Goal: Transaction & Acquisition: Purchase product/service

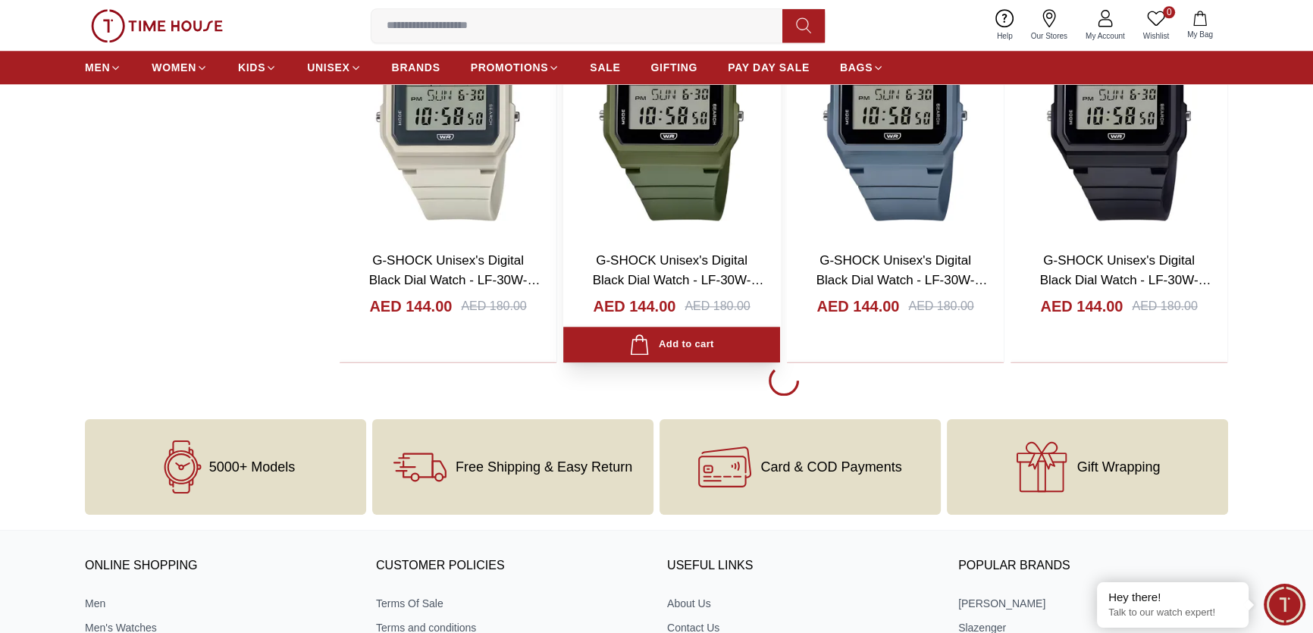
scroll to position [1929, 0]
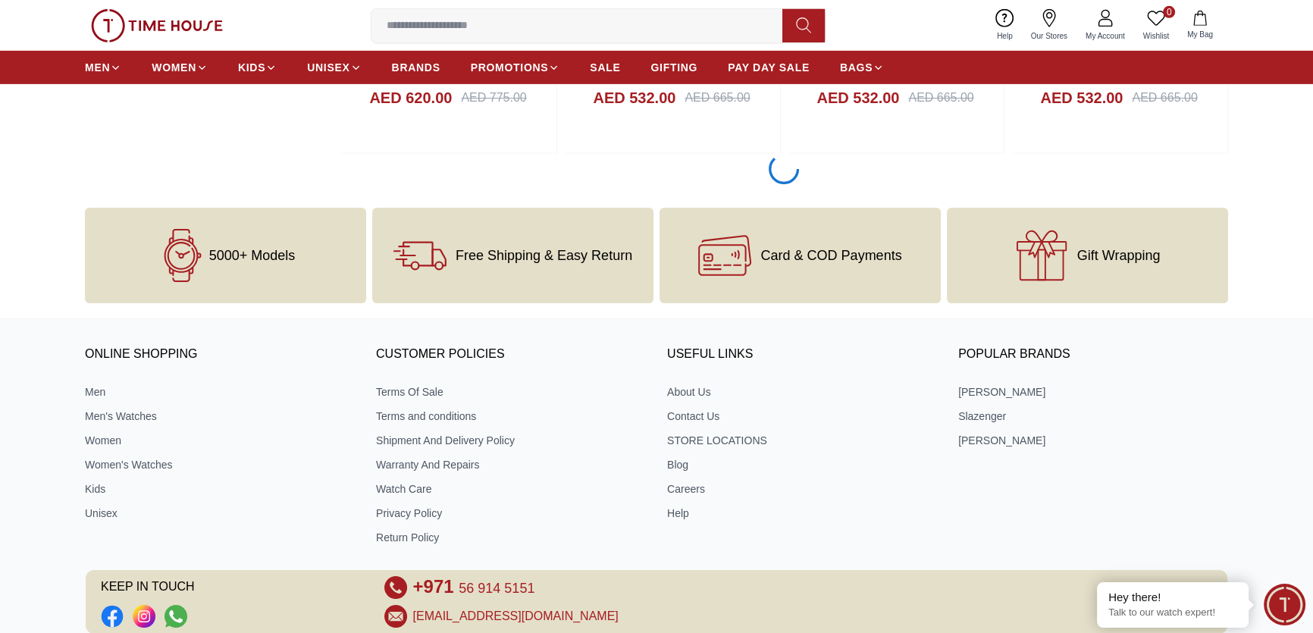
scroll to position [5995, 0]
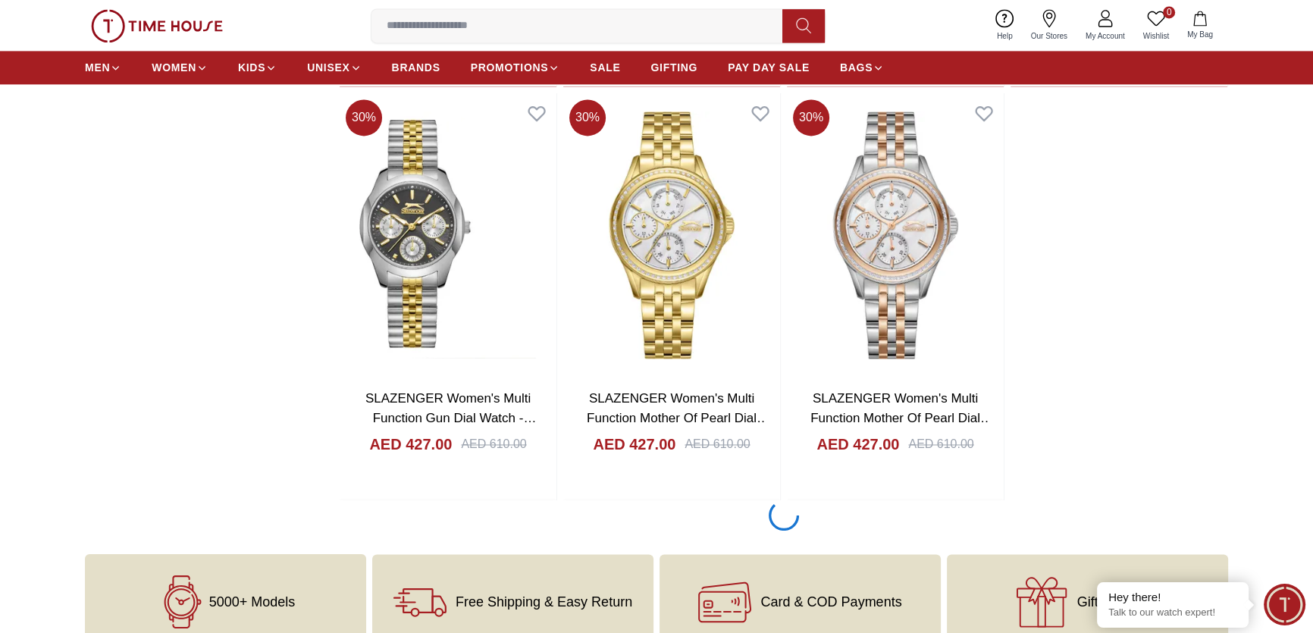
scroll to position [10060, 0]
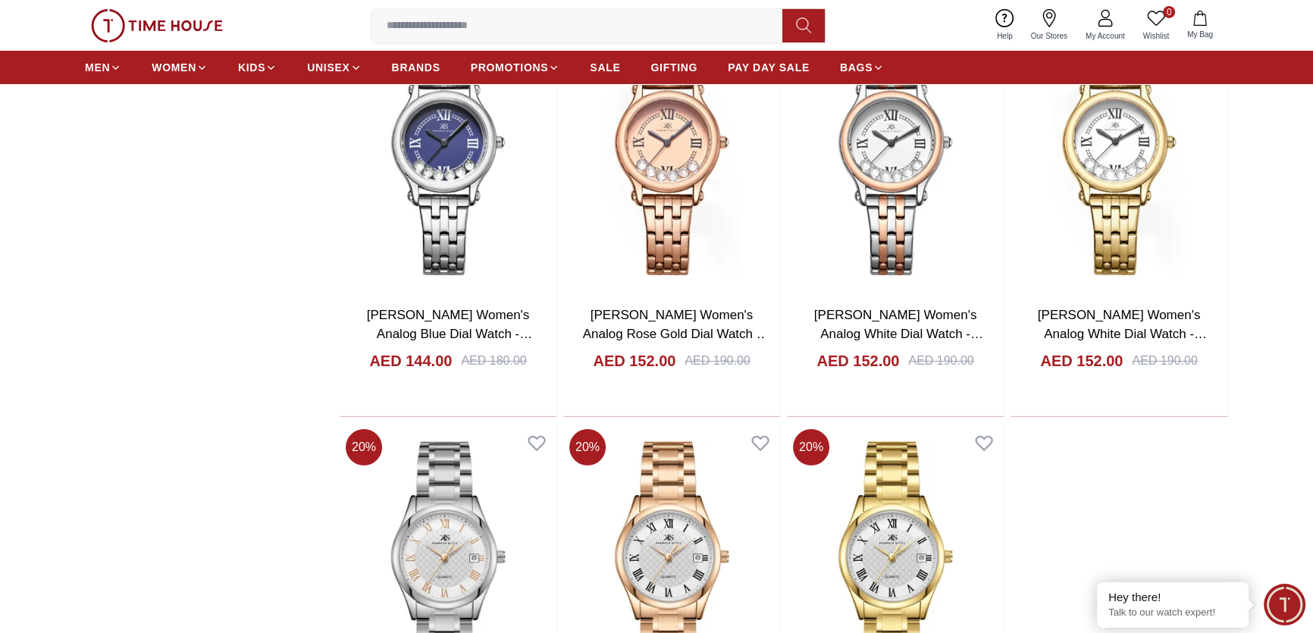
scroll to position [14125, 0]
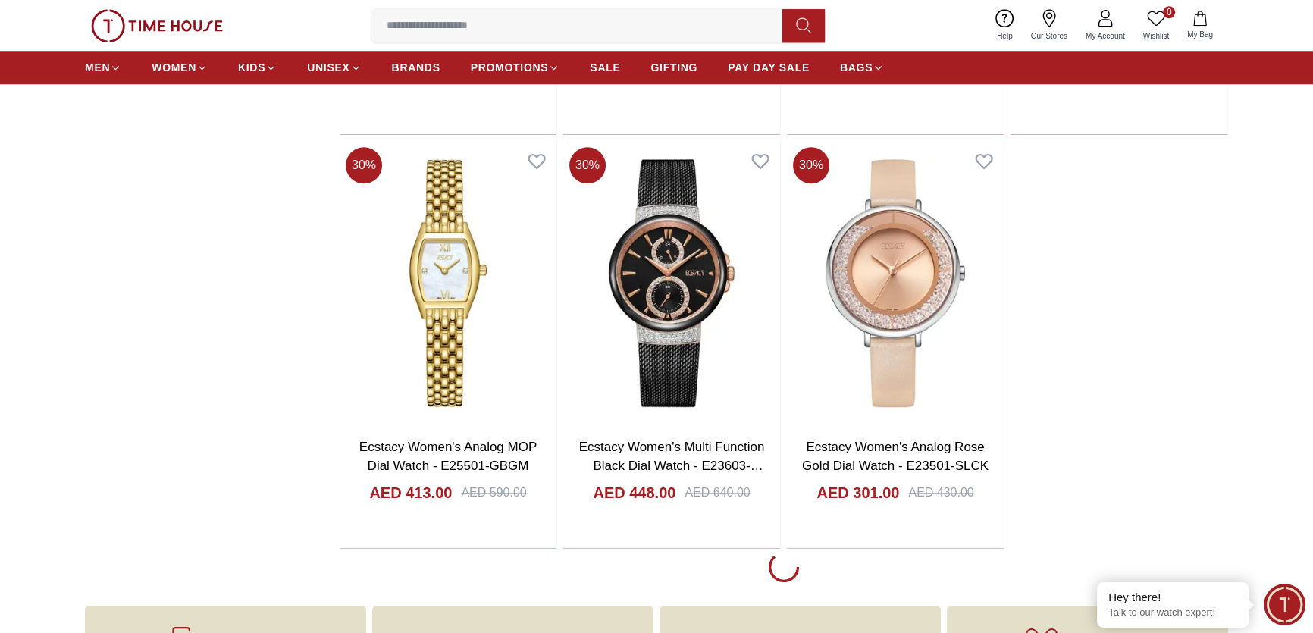
scroll to position [16468, 0]
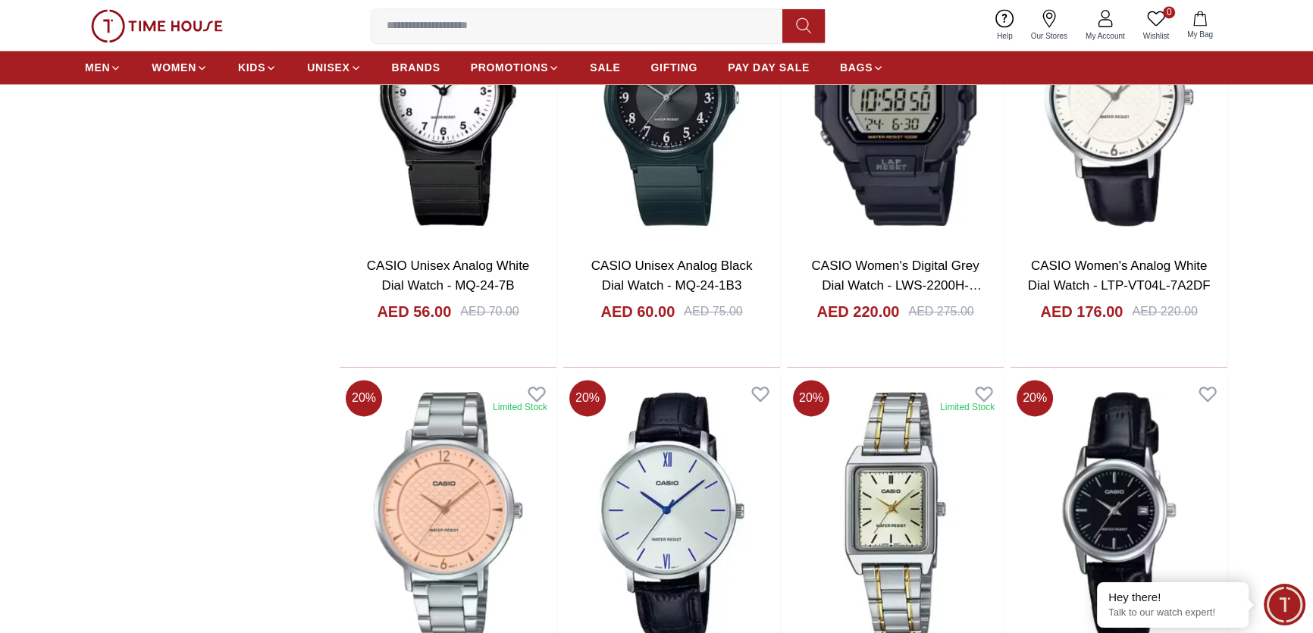
scroll to position [17382, 0]
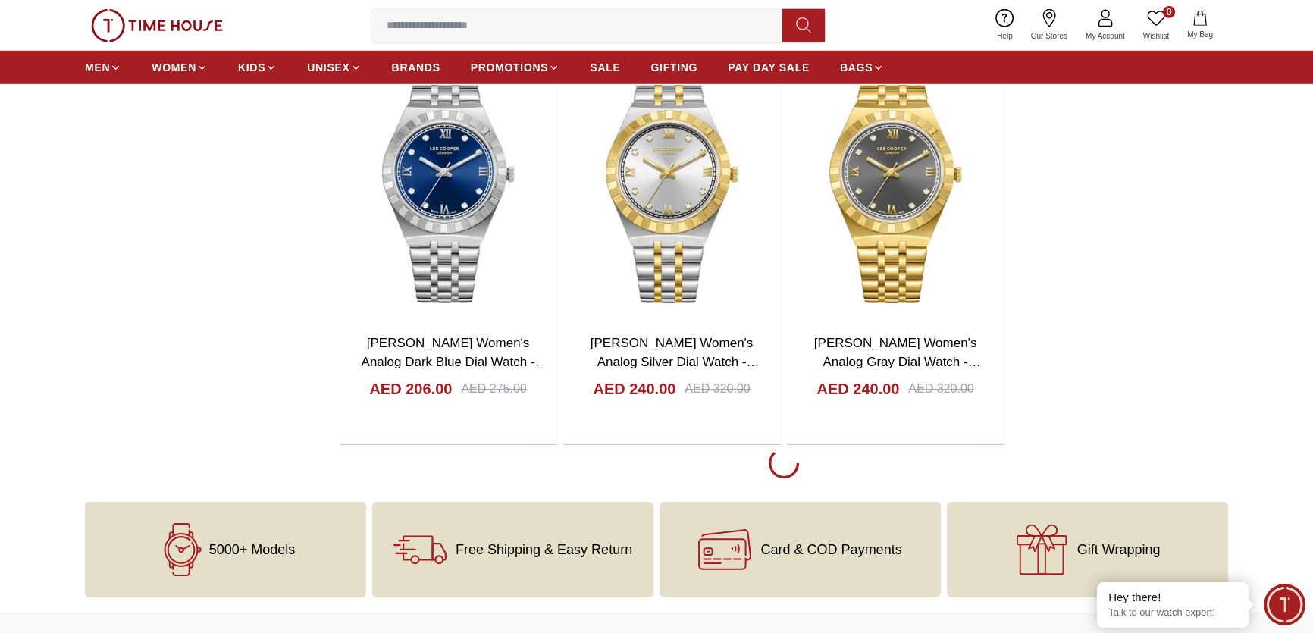
scroll to position [20465, 0]
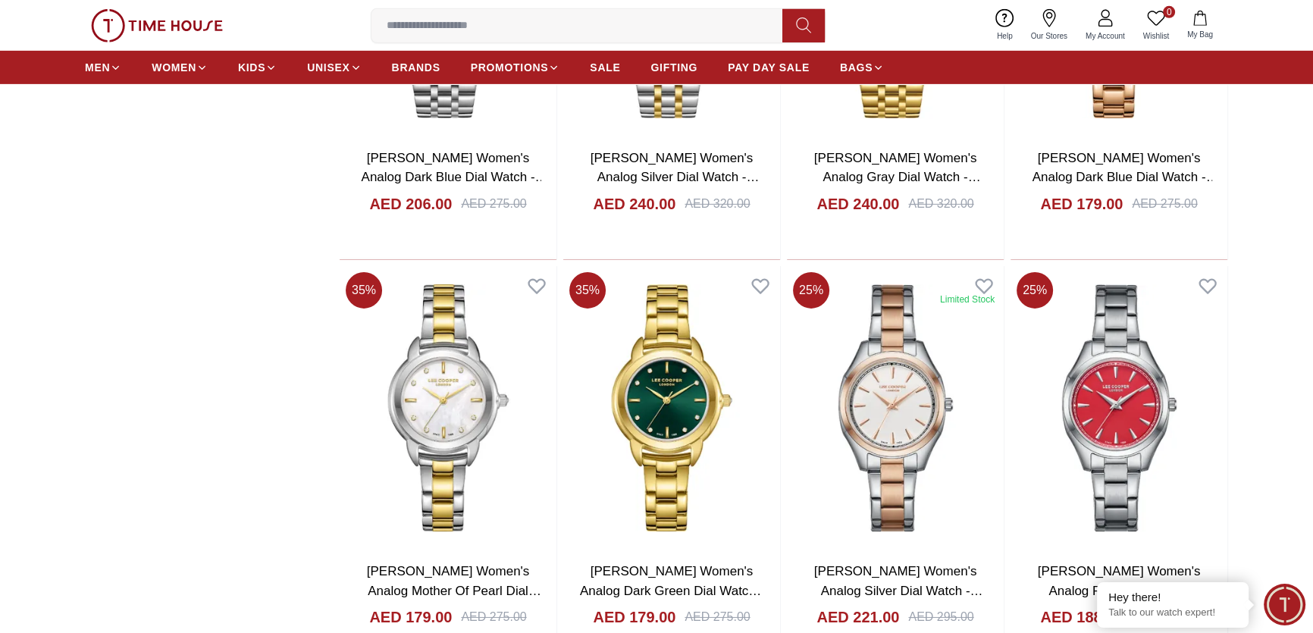
scroll to position [20878, 0]
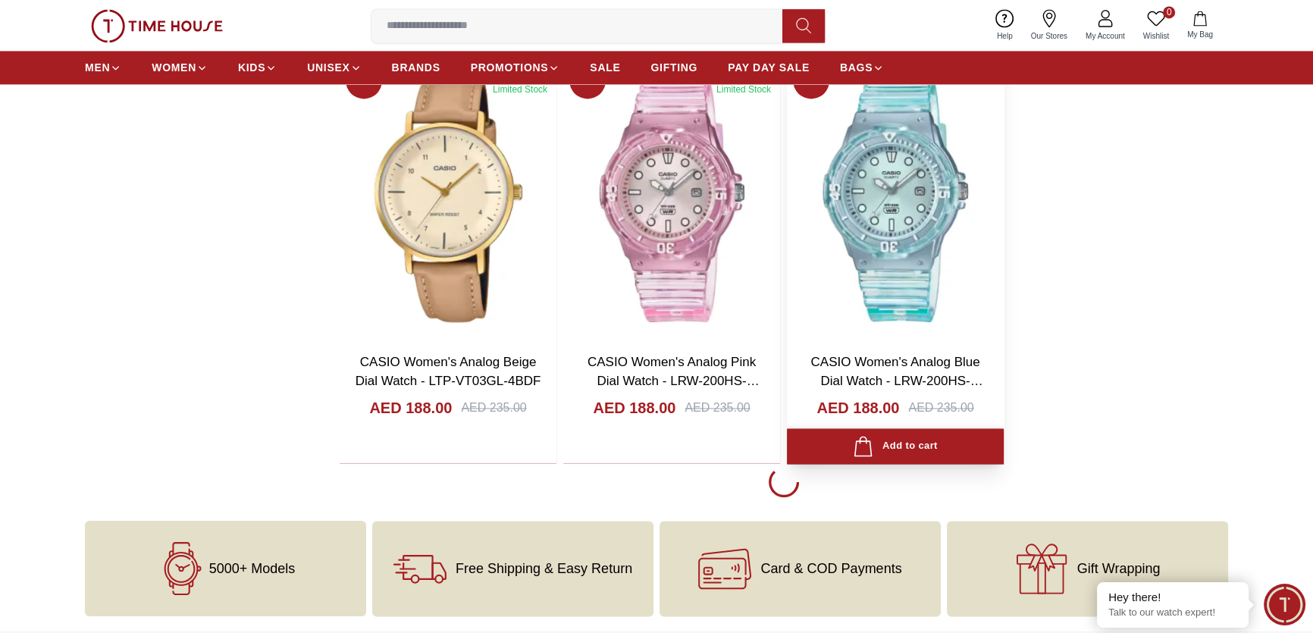
scroll to position [24806, 0]
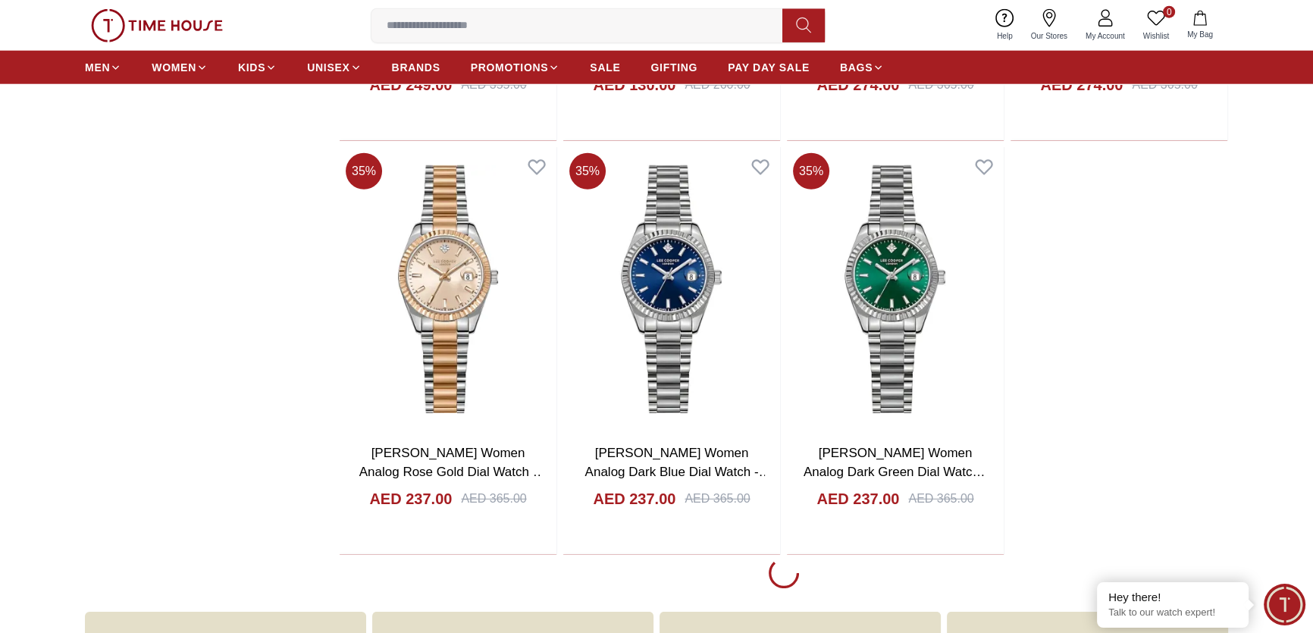
scroll to position [26597, 0]
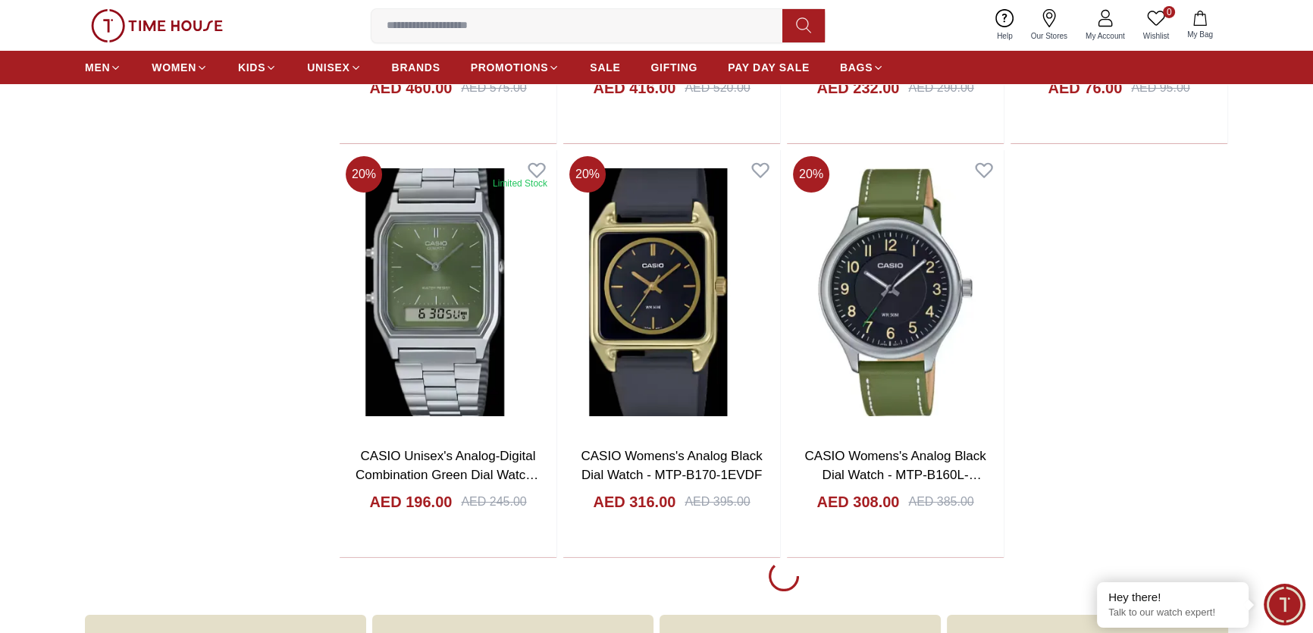
scroll to position [28734, 0]
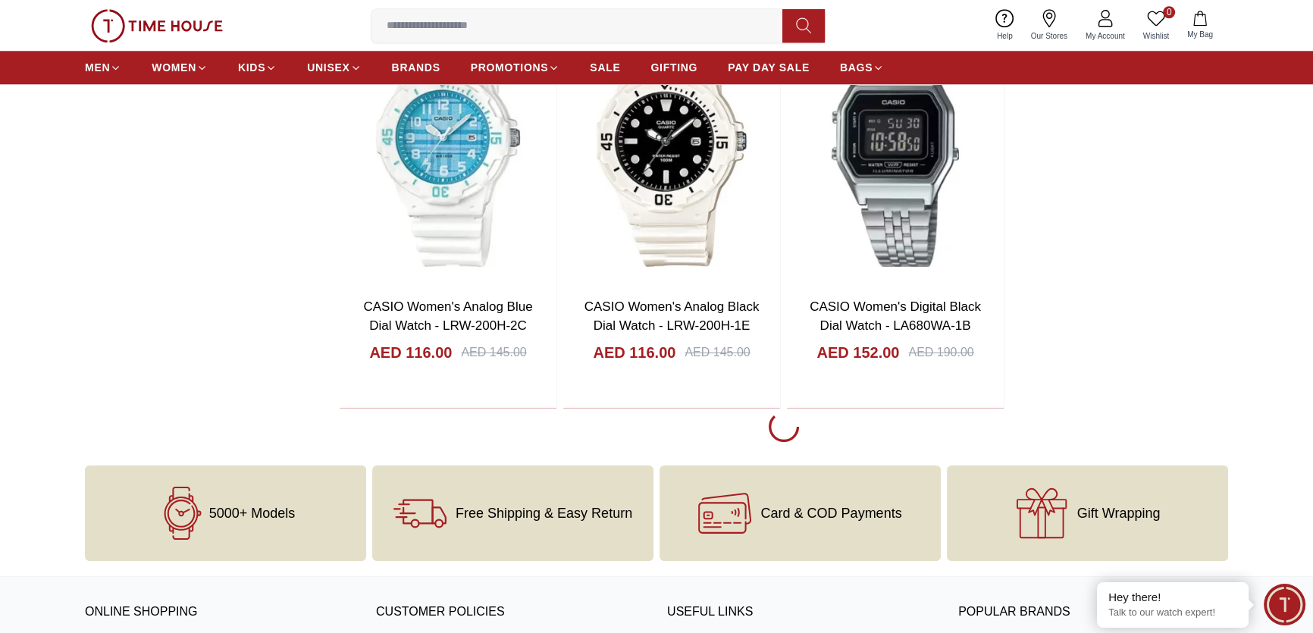
scroll to position [30870, 0]
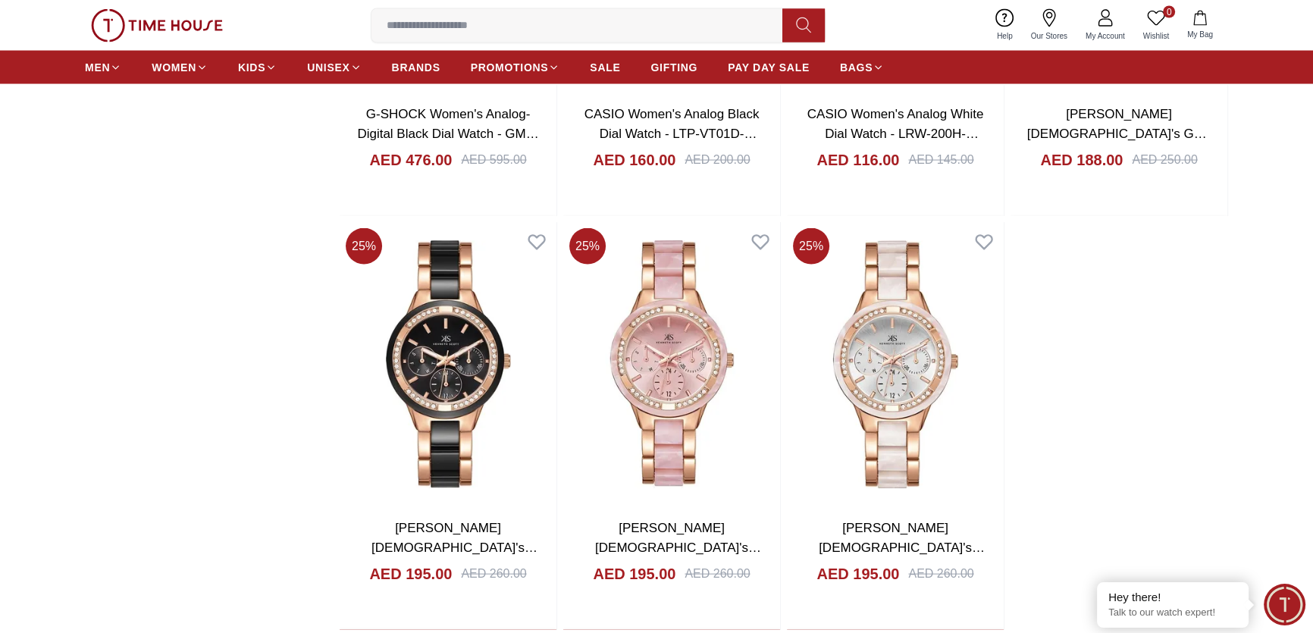
scroll to position [32799, 0]
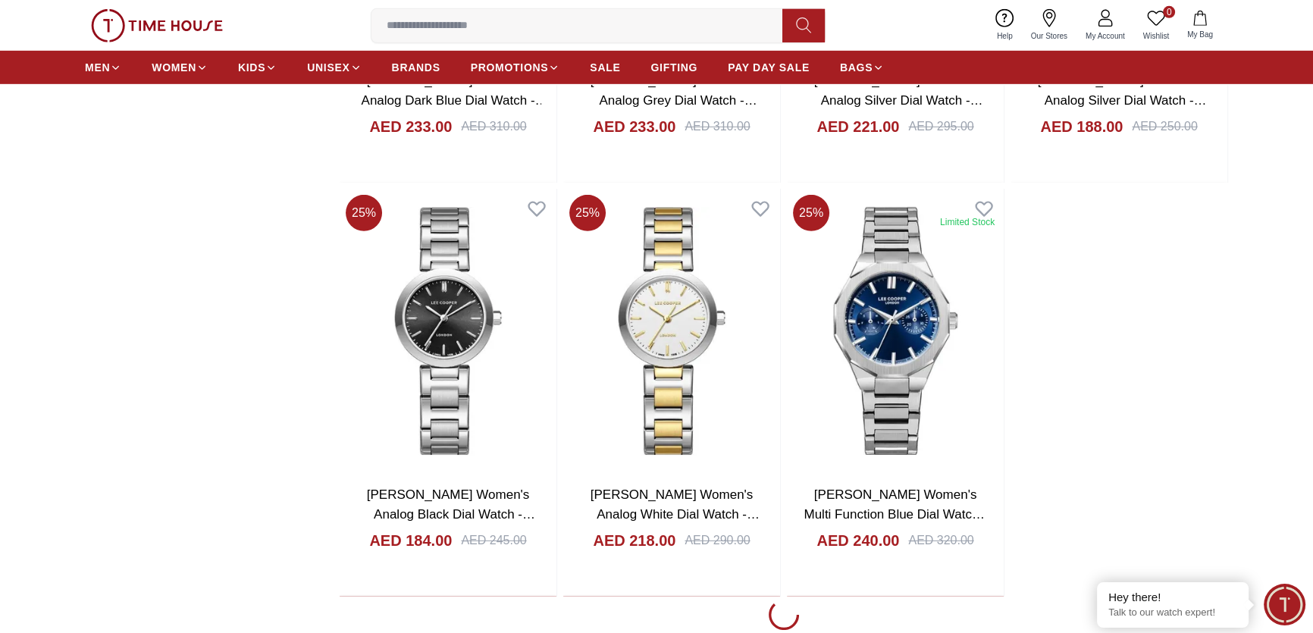
scroll to position [34935, 0]
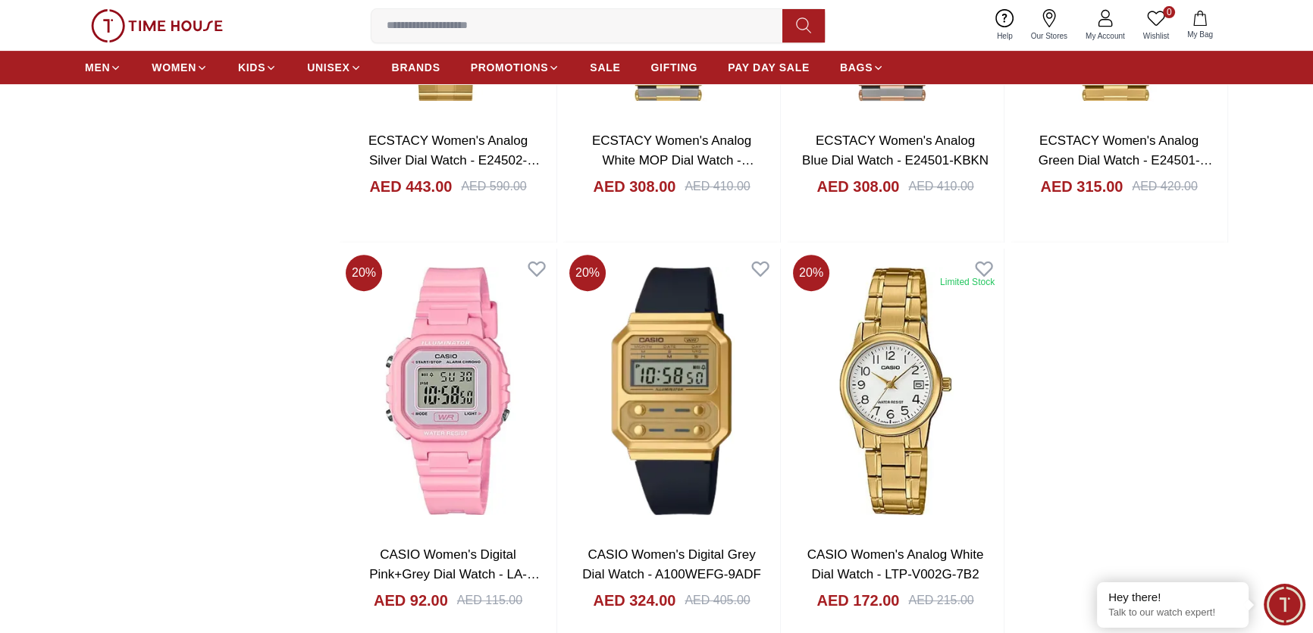
scroll to position [37071, 0]
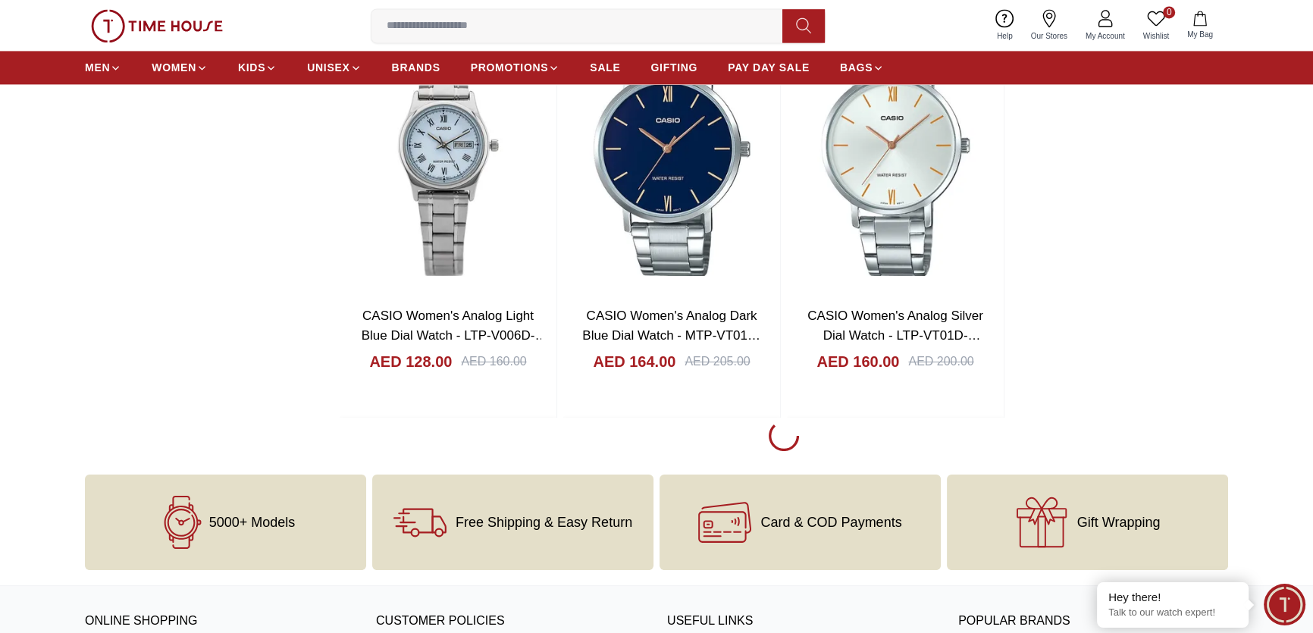
scroll to position [39138, 0]
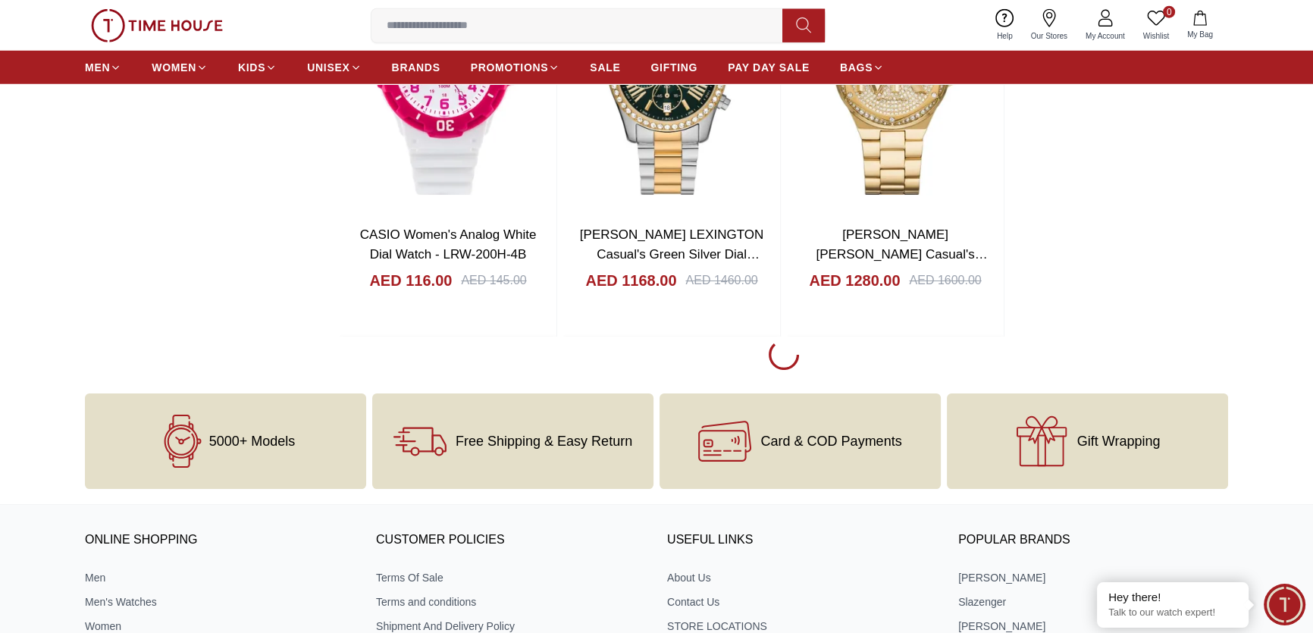
scroll to position [41274, 0]
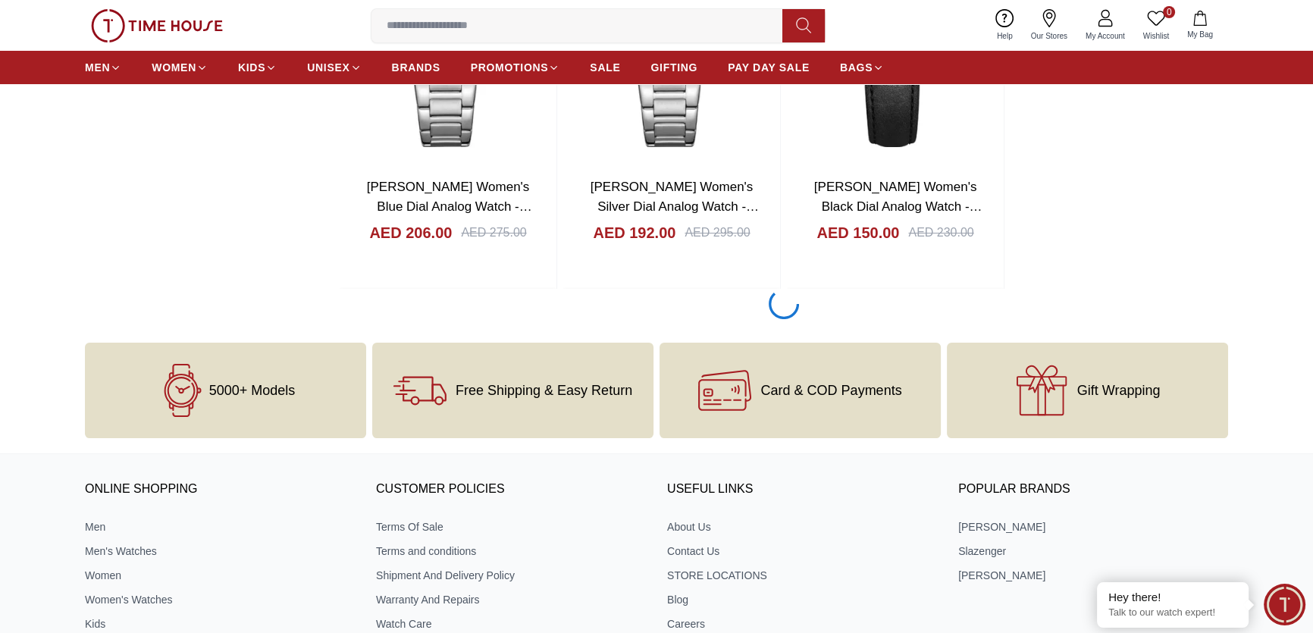
scroll to position [43204, 0]
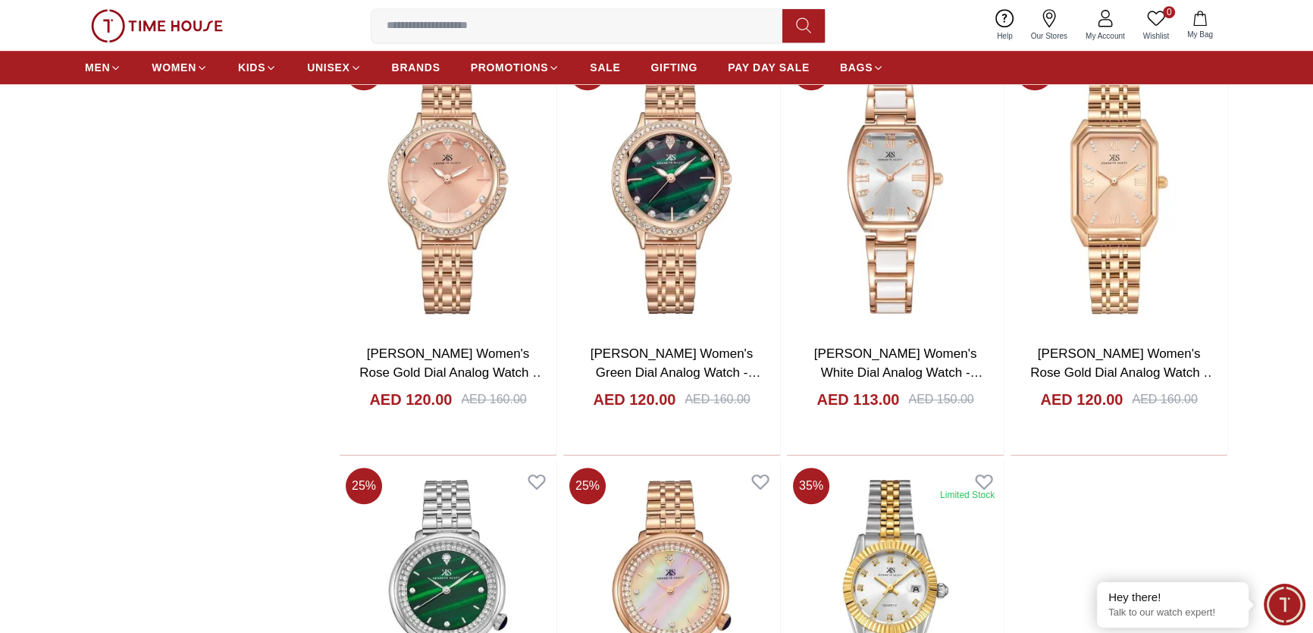
scroll to position [45202, 0]
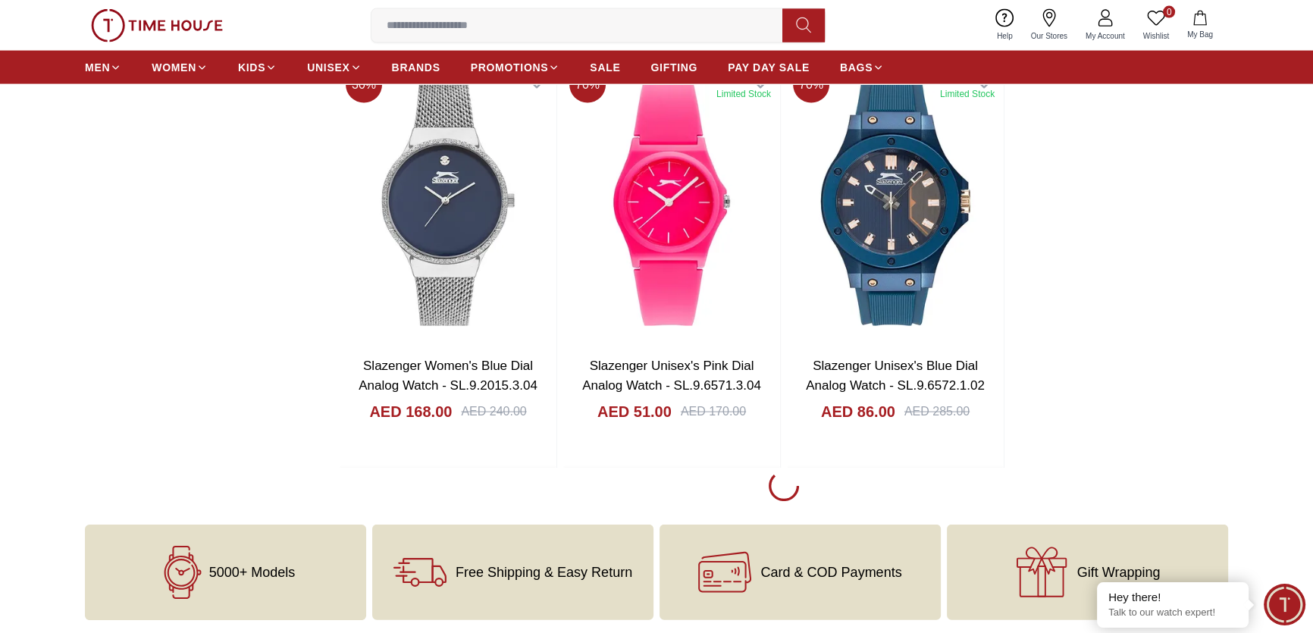
scroll to position [47338, 0]
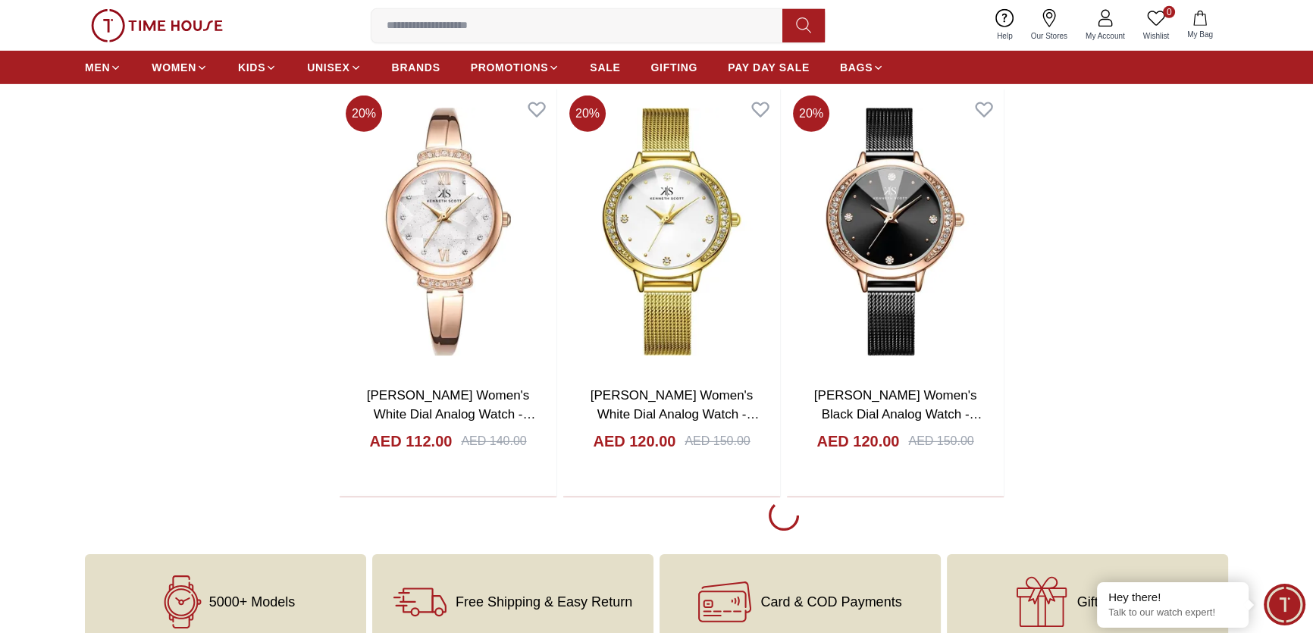
scroll to position [49474, 0]
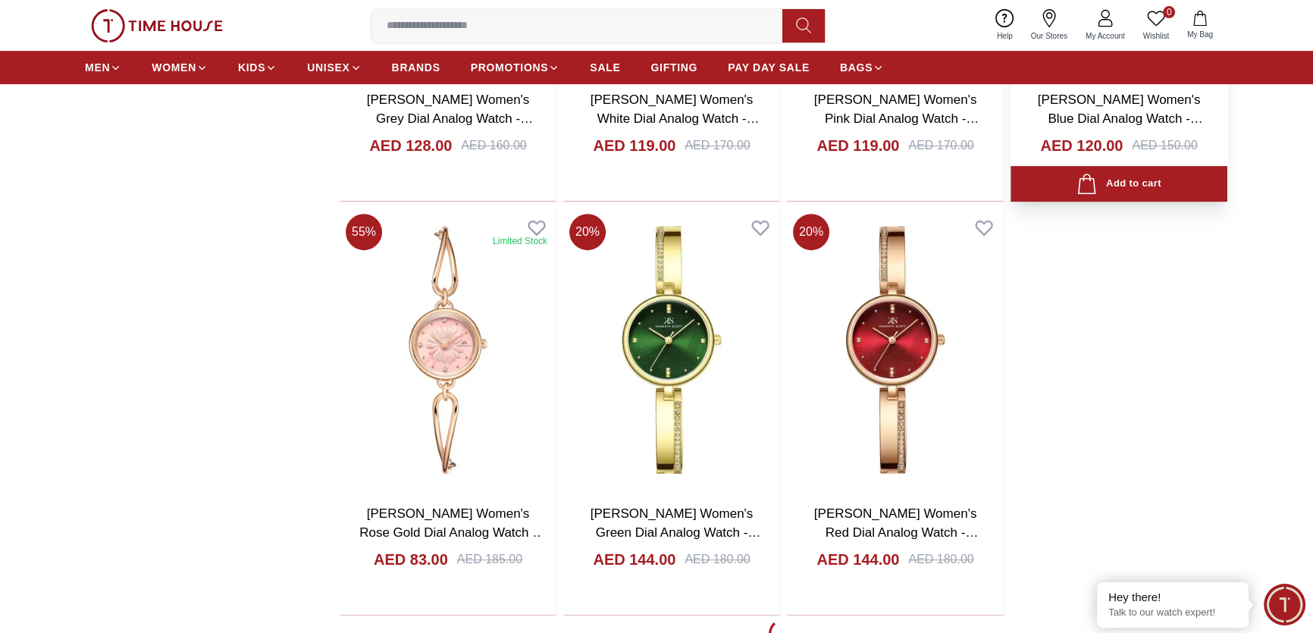
scroll to position [51404, 0]
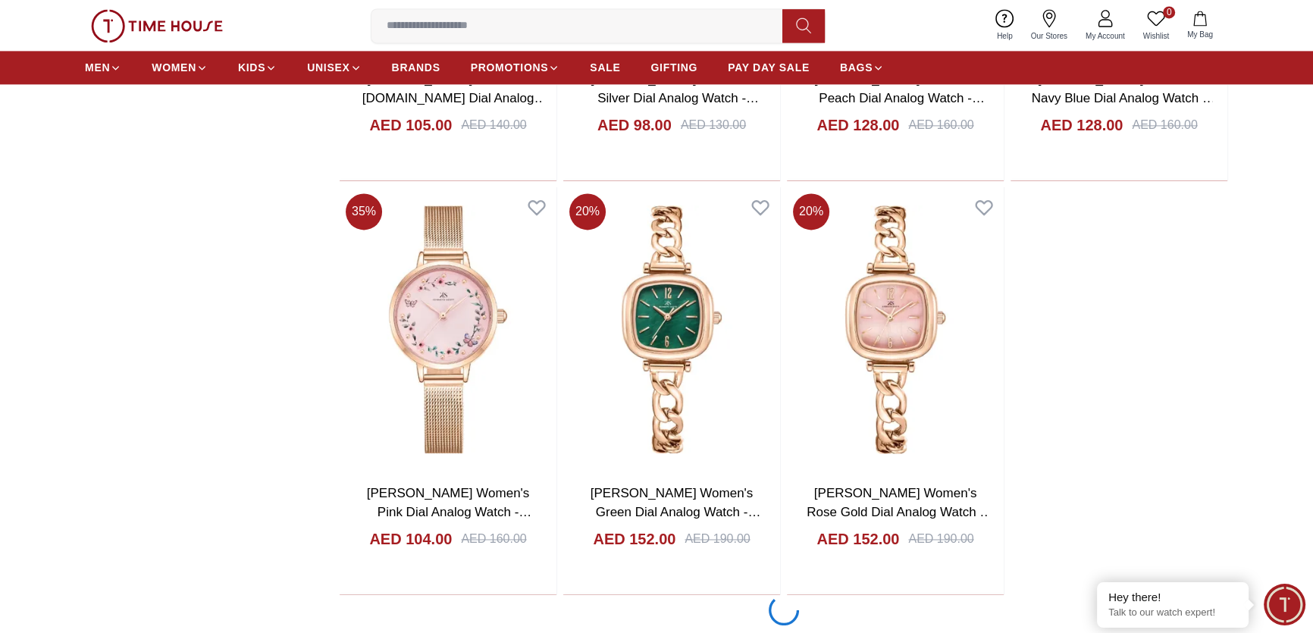
scroll to position [53402, 0]
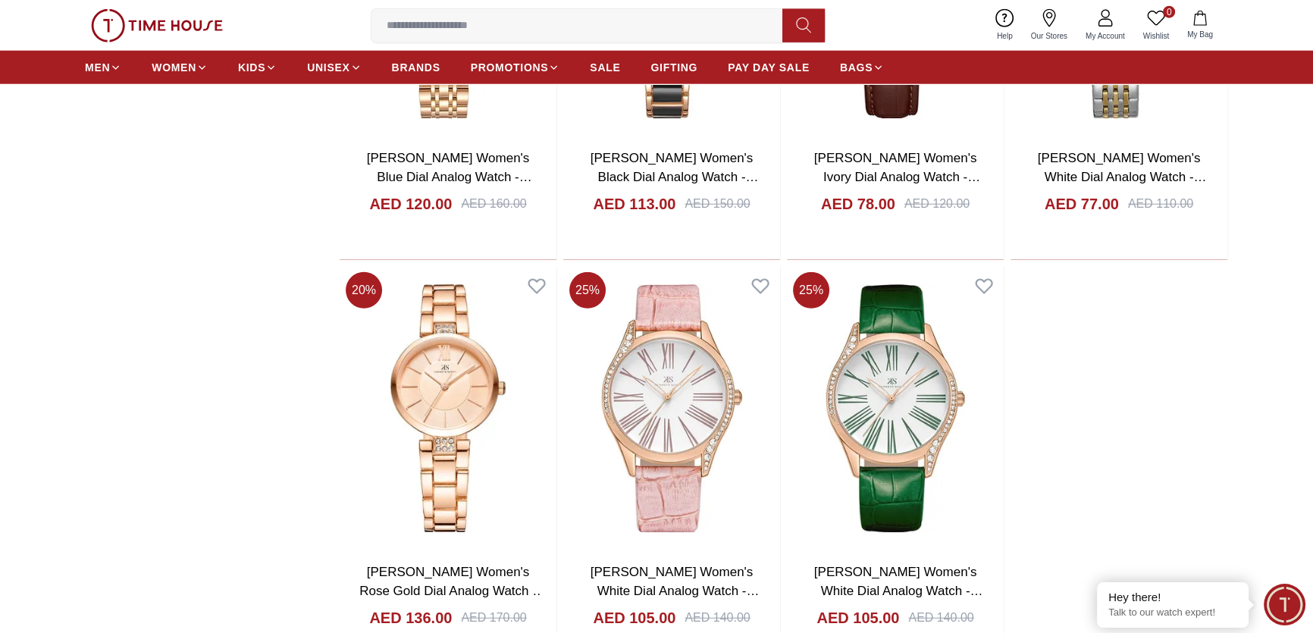
scroll to position [55814, 0]
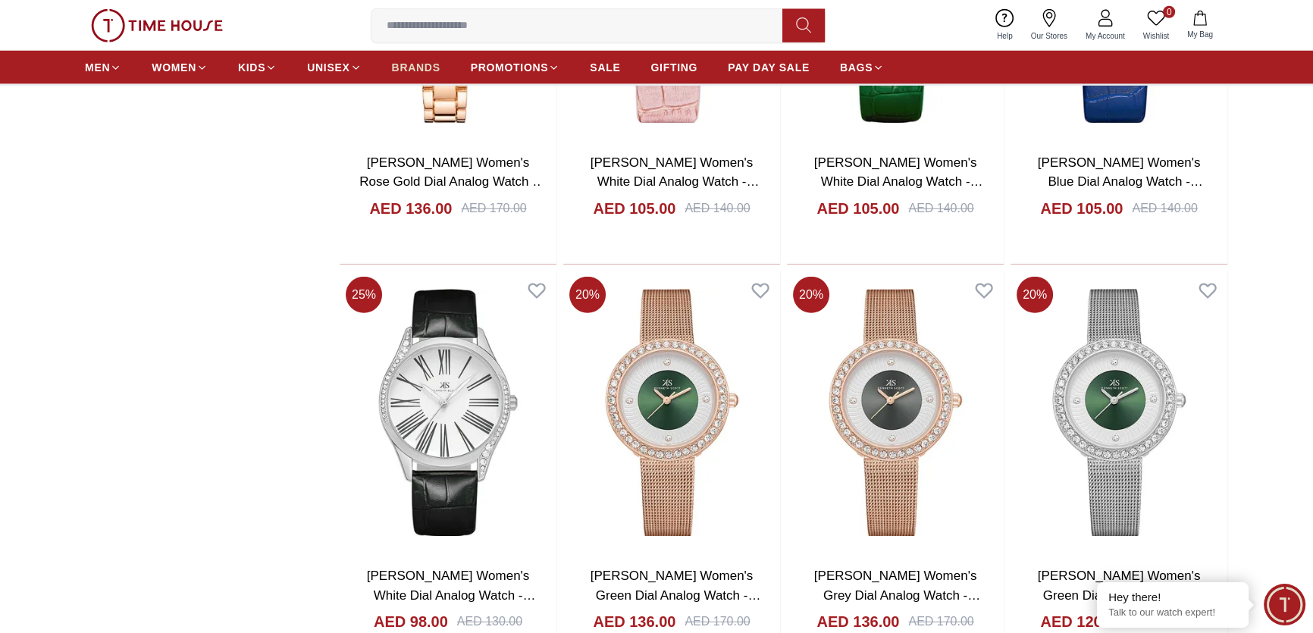
click at [423, 68] on span "BRANDS" at bounding box center [416, 67] width 49 height 15
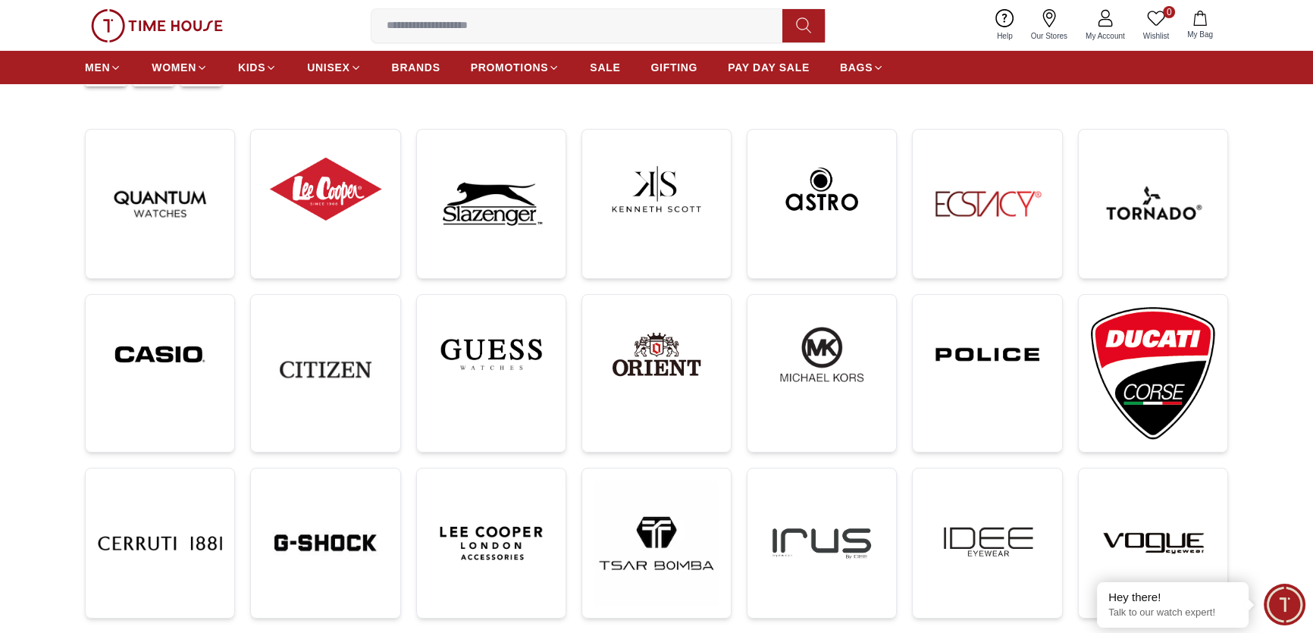
scroll to position [206, 0]
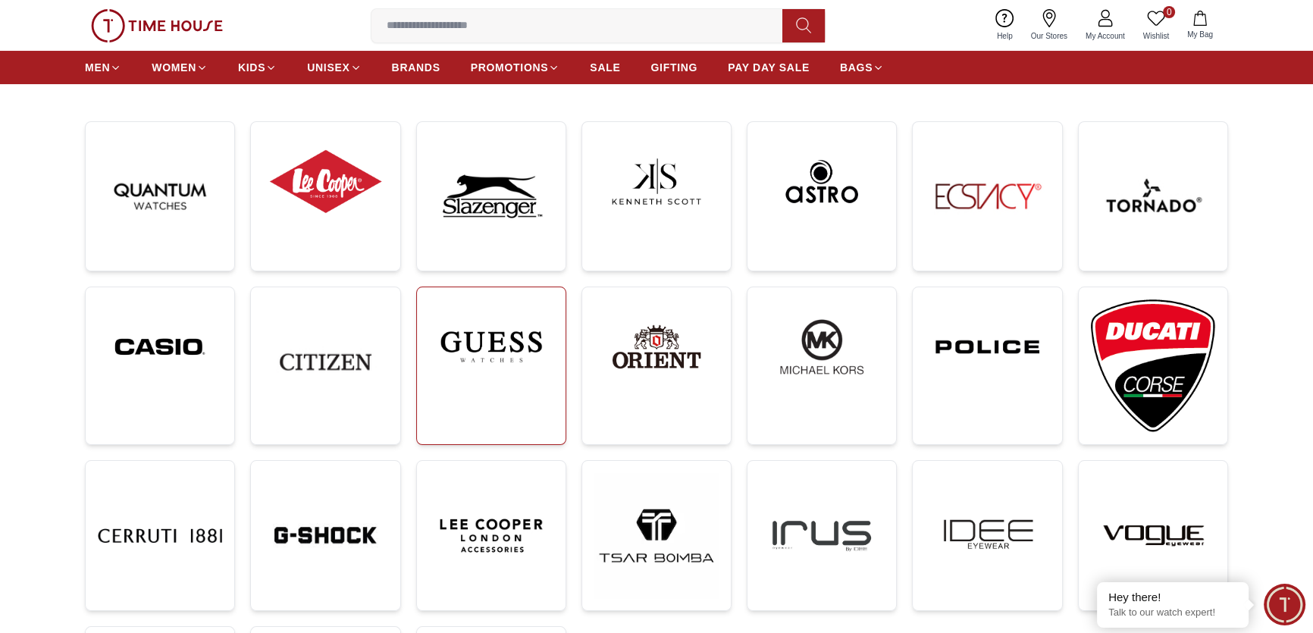
click at [490, 346] on img at bounding box center [491, 346] width 124 height 95
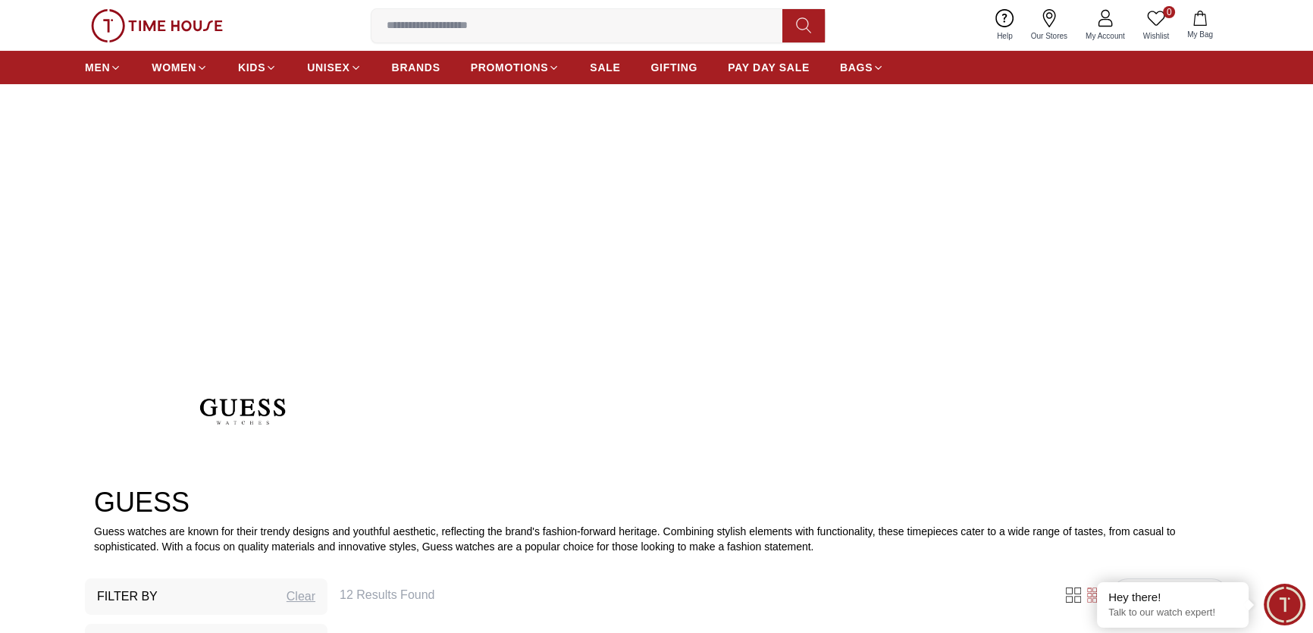
scroll to position [137, 0]
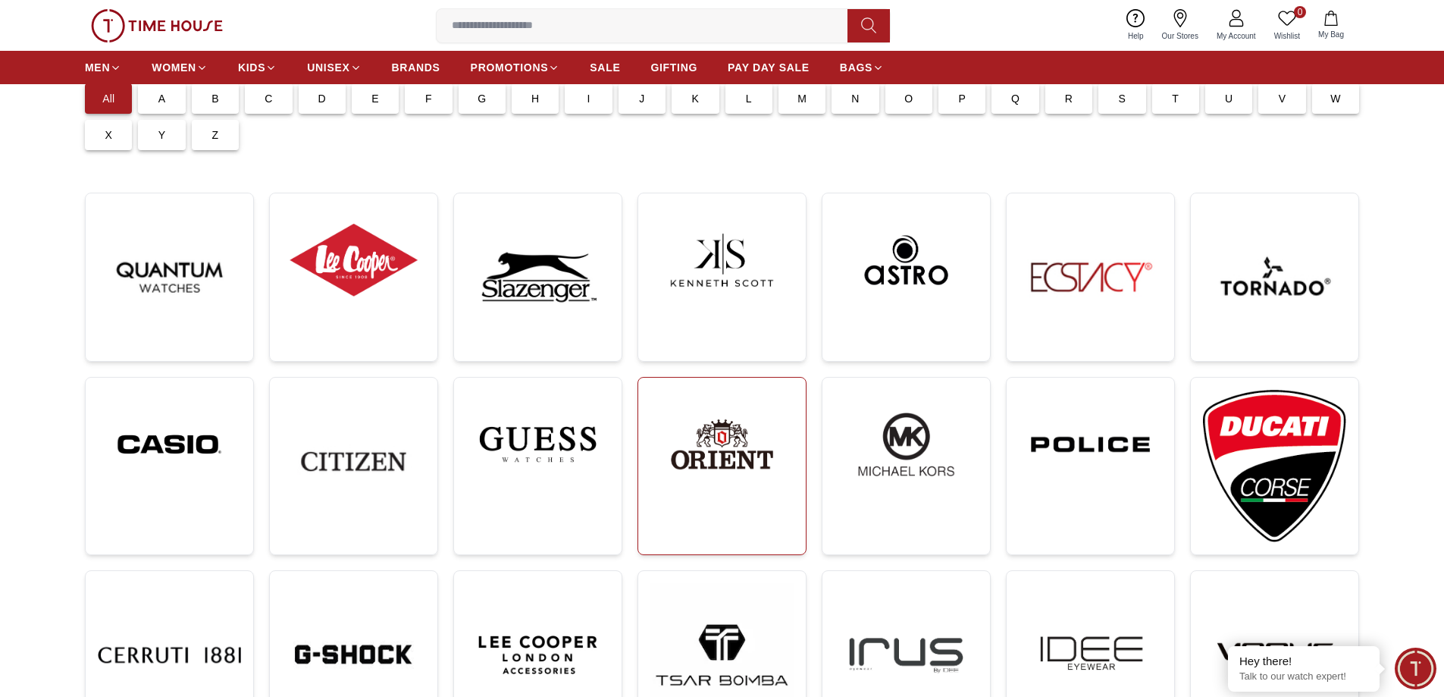
scroll to position [208, 0]
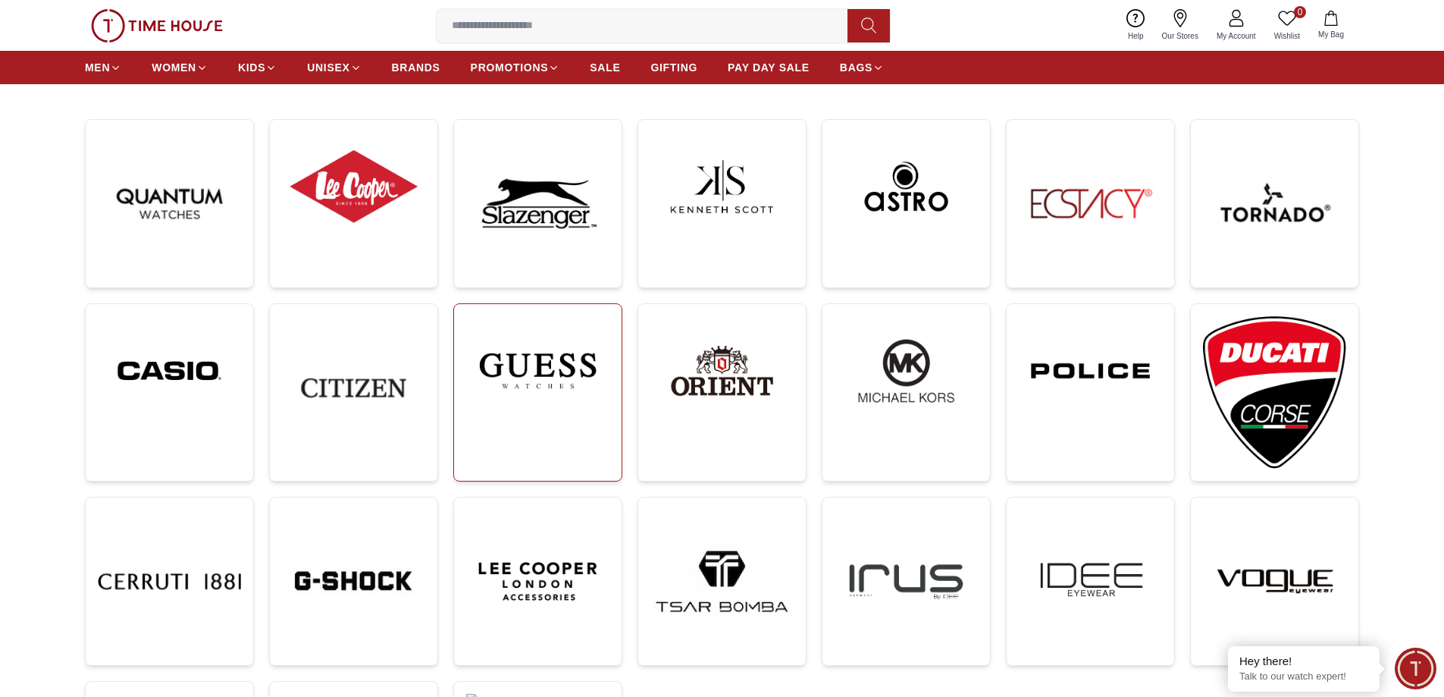
click at [568, 395] on img at bounding box center [537, 370] width 143 height 109
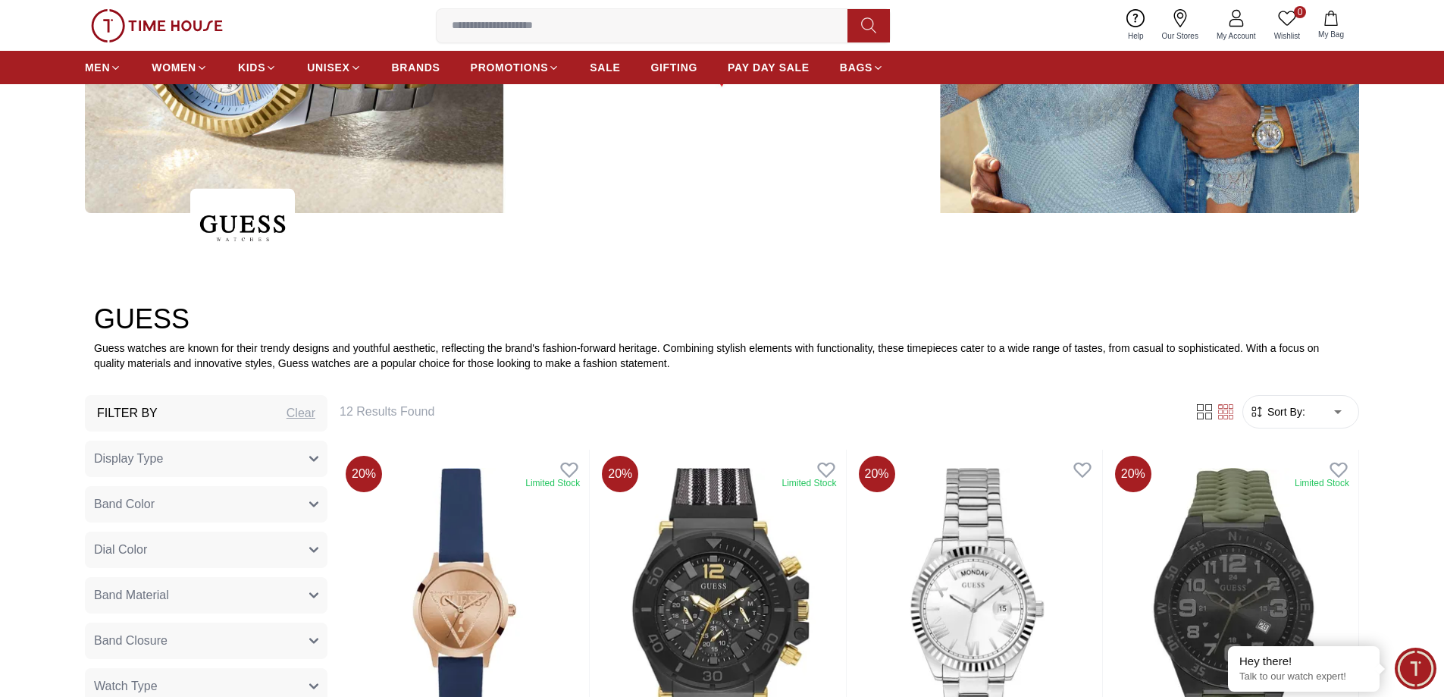
scroll to position [682, 0]
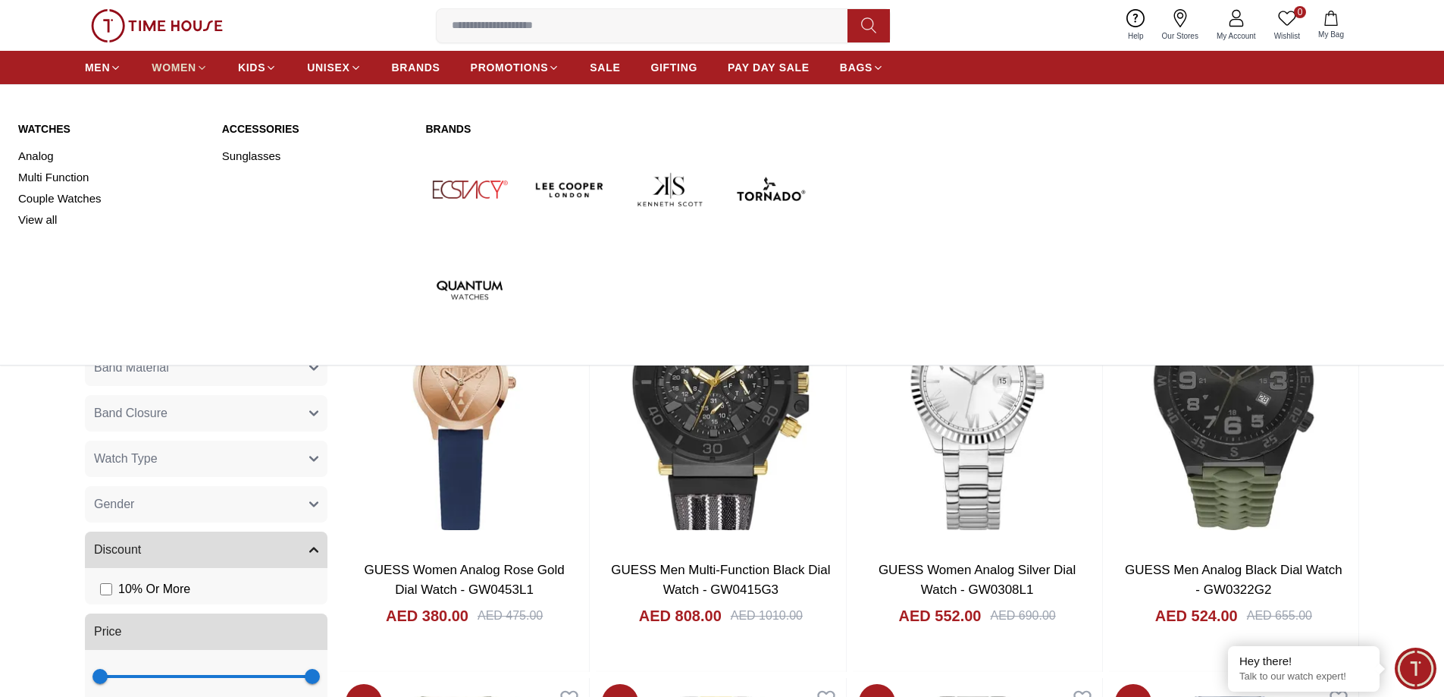
click at [166, 68] on span "WOMEN" at bounding box center [174, 67] width 45 height 15
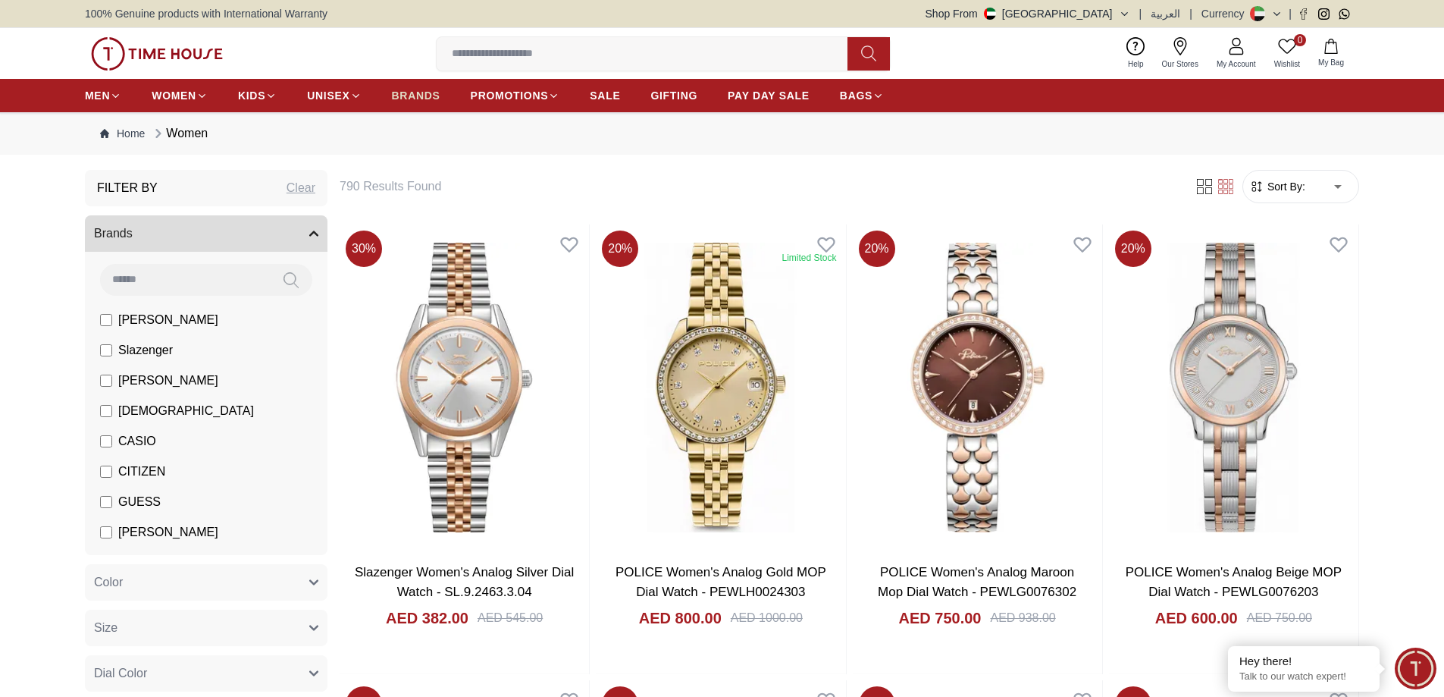
click at [428, 99] on span "BRANDS" at bounding box center [416, 95] width 49 height 15
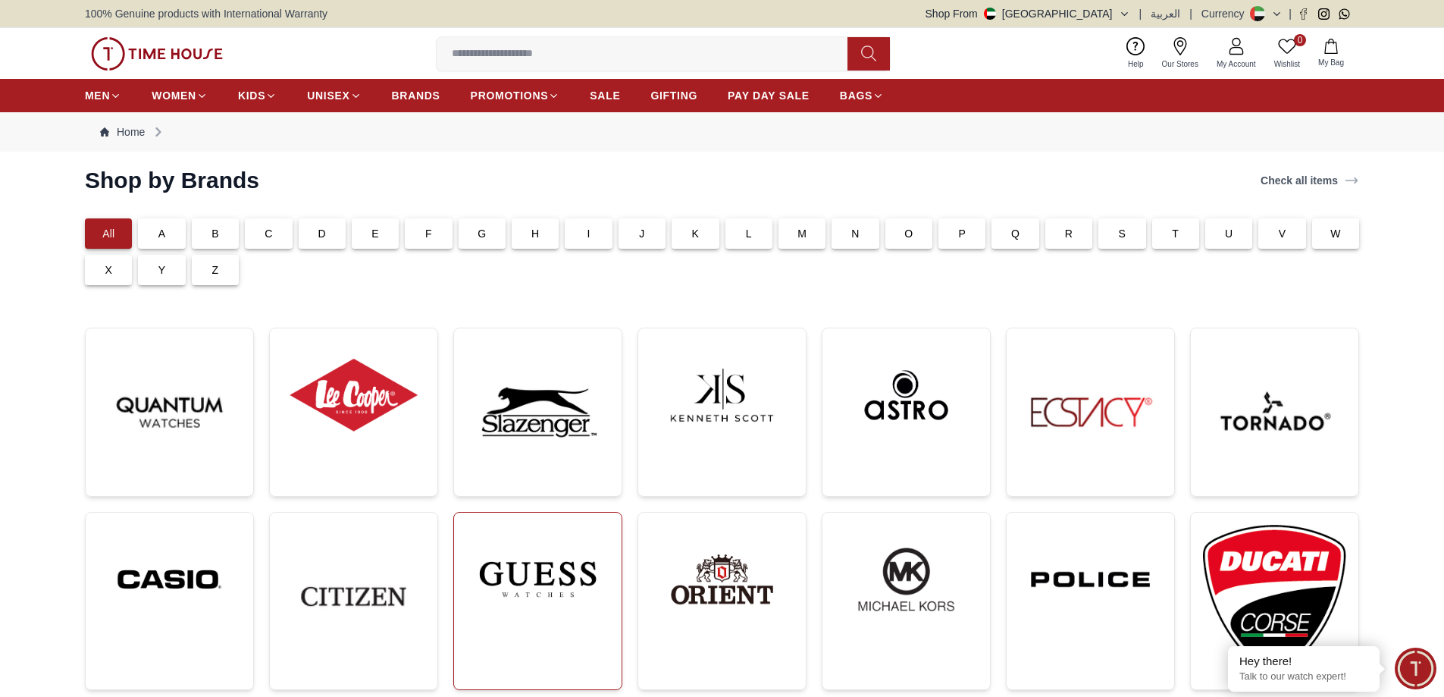
click at [575, 578] on img at bounding box center [537, 579] width 143 height 109
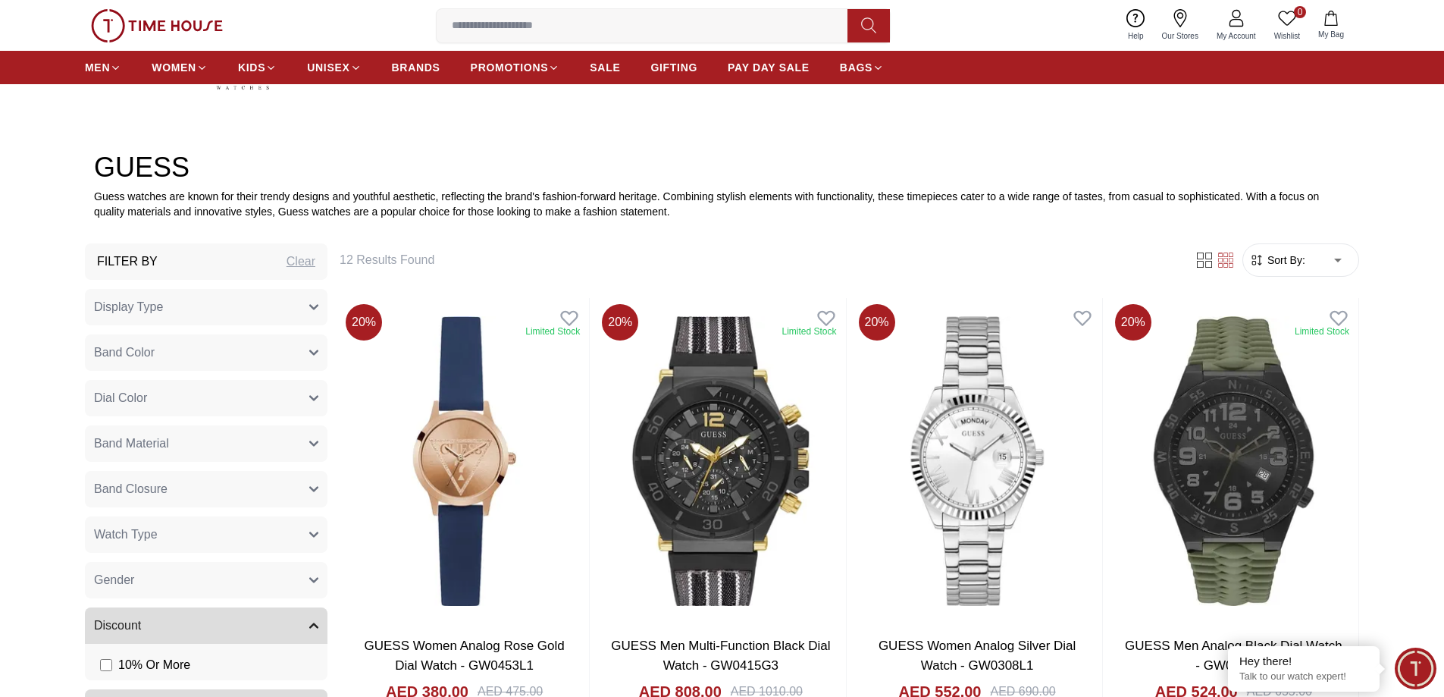
scroll to position [152, 0]
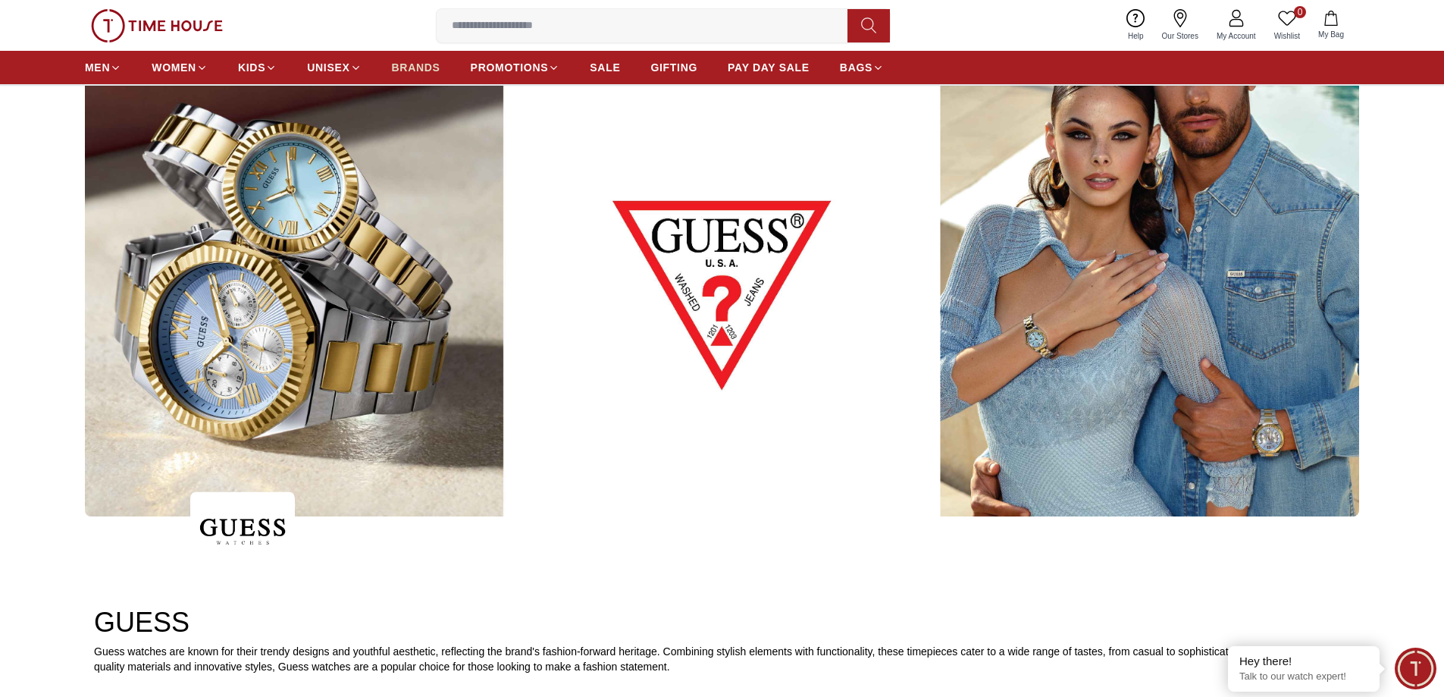
click at [420, 66] on span "BRANDS" at bounding box center [416, 67] width 49 height 15
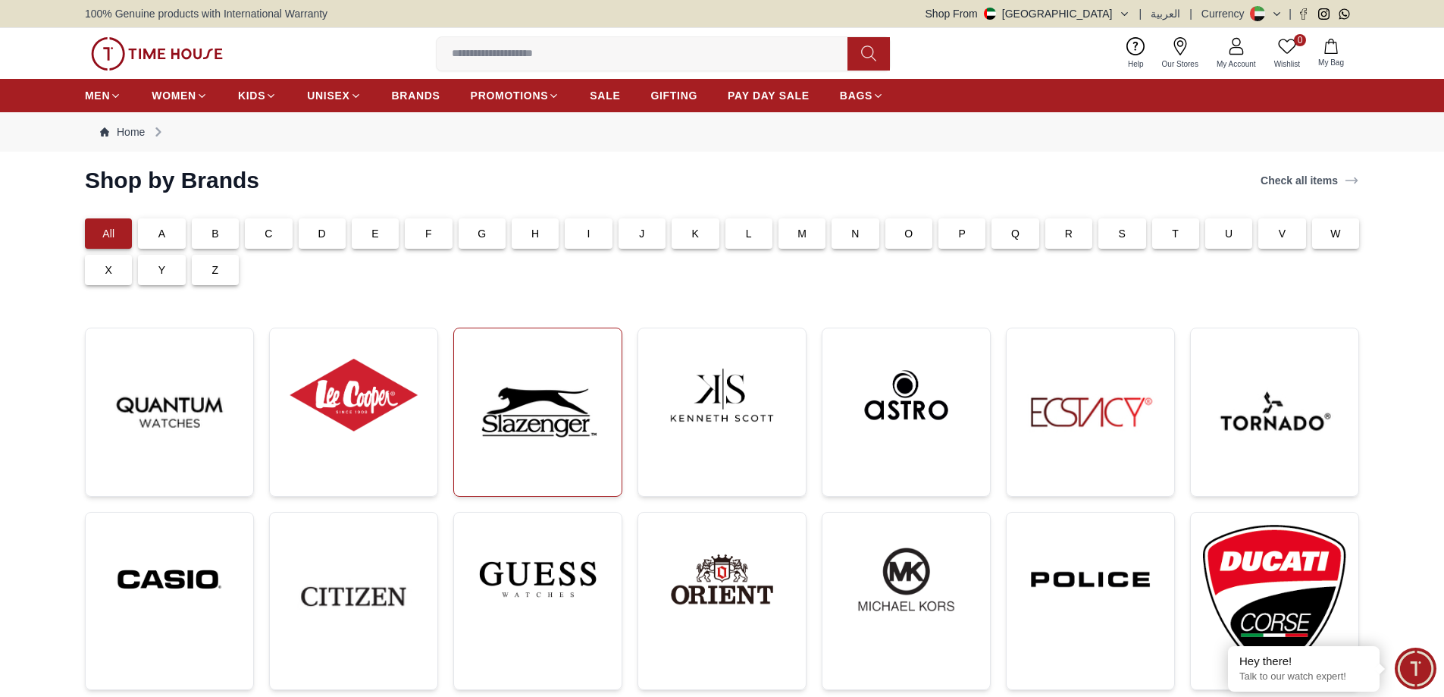
click at [565, 418] on img at bounding box center [537, 411] width 143 height 143
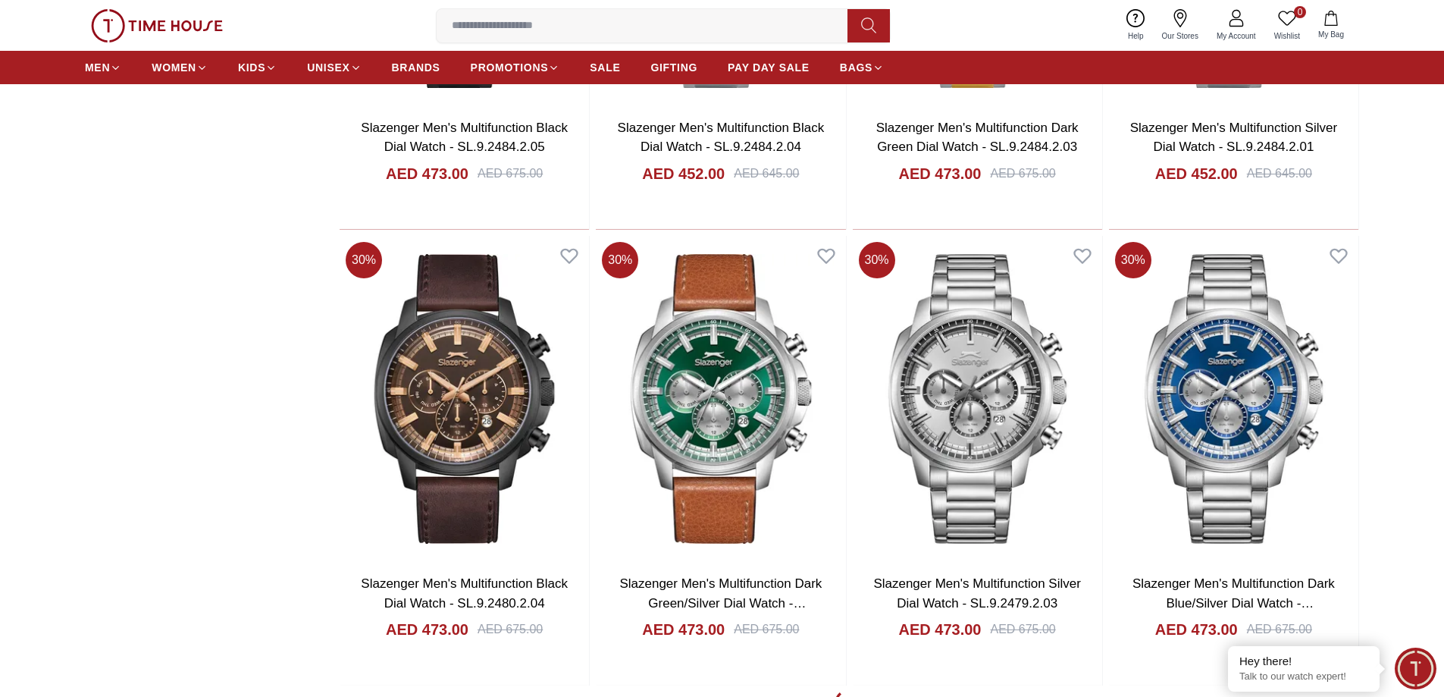
scroll to position [2804, 0]
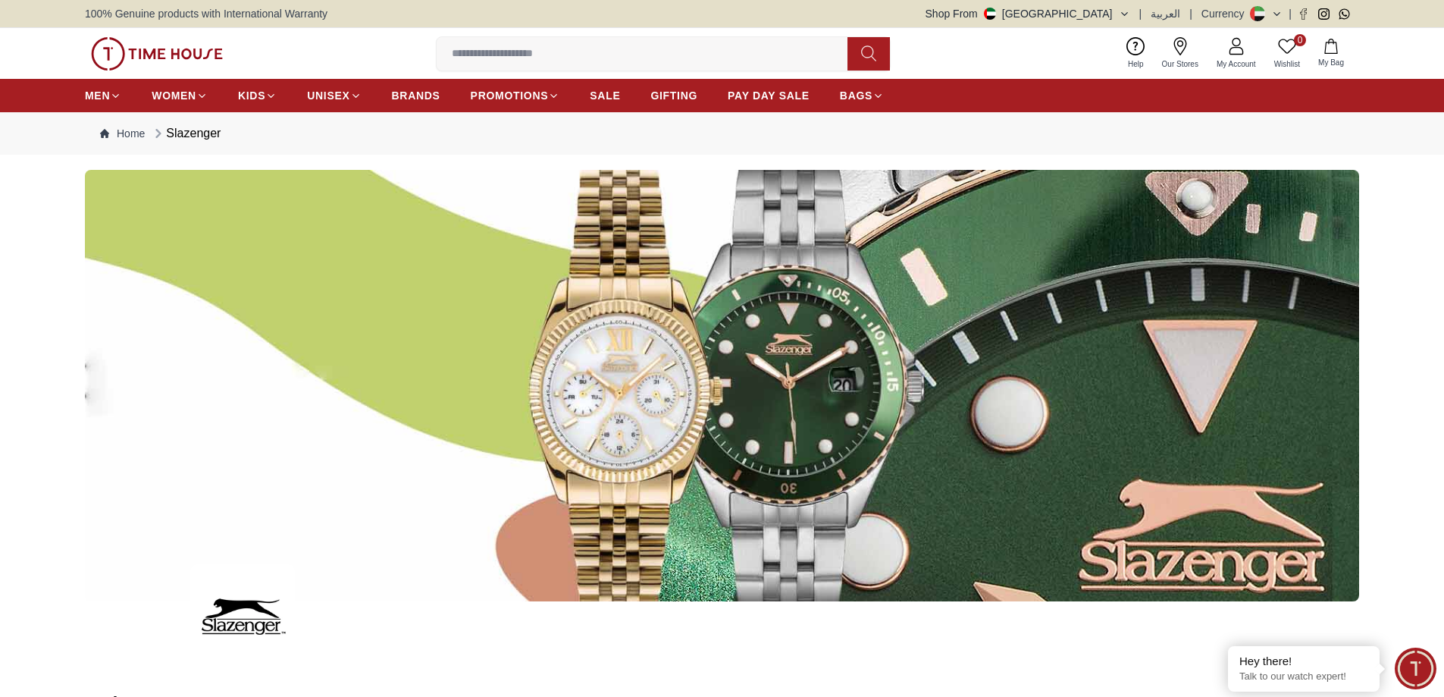
scroll to position [2804, 0]
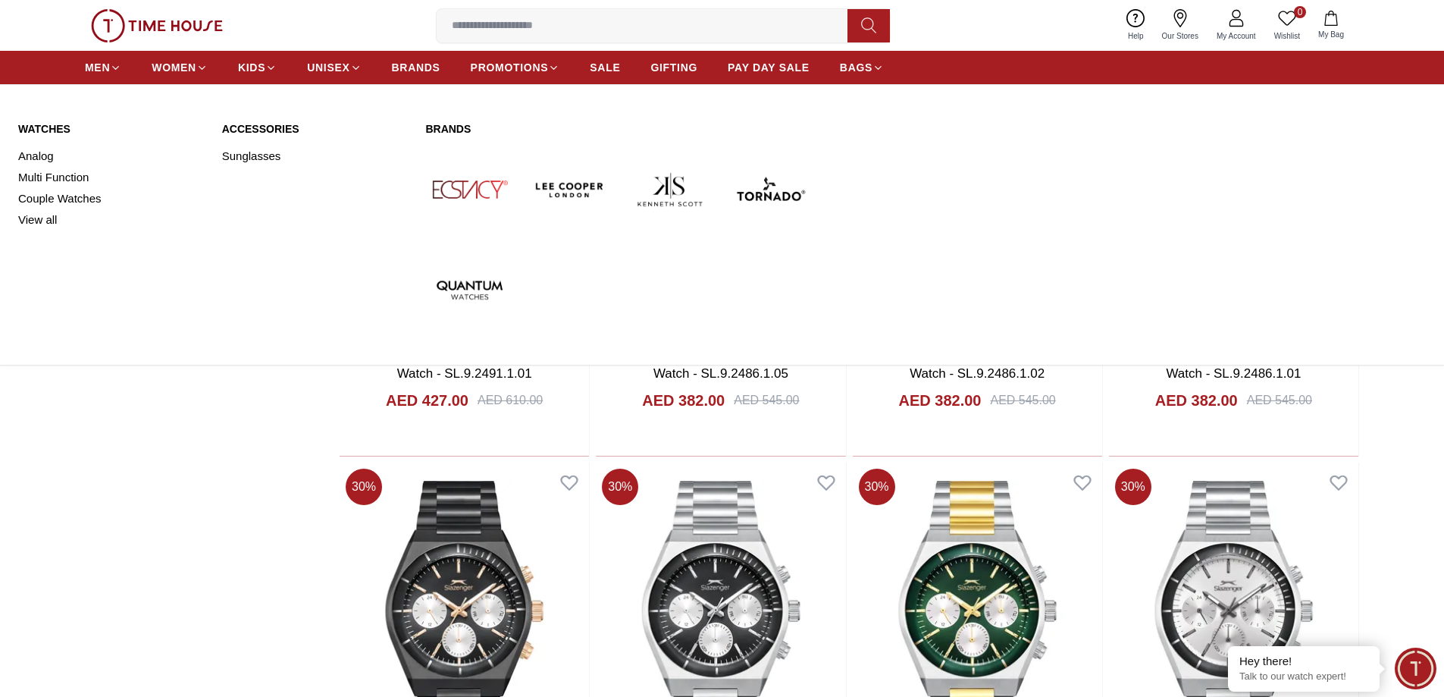
scroll to position [1364, 0]
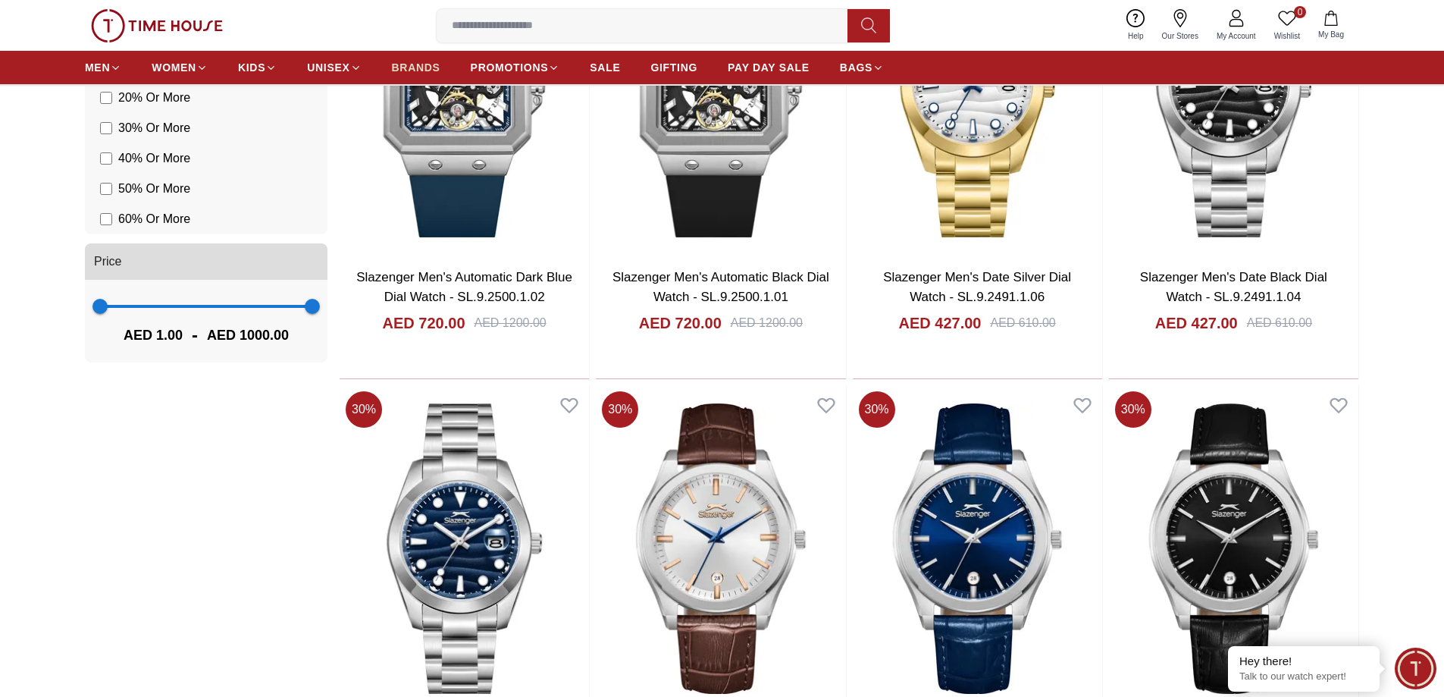
click at [418, 58] on link "BRANDS" at bounding box center [416, 67] width 49 height 27
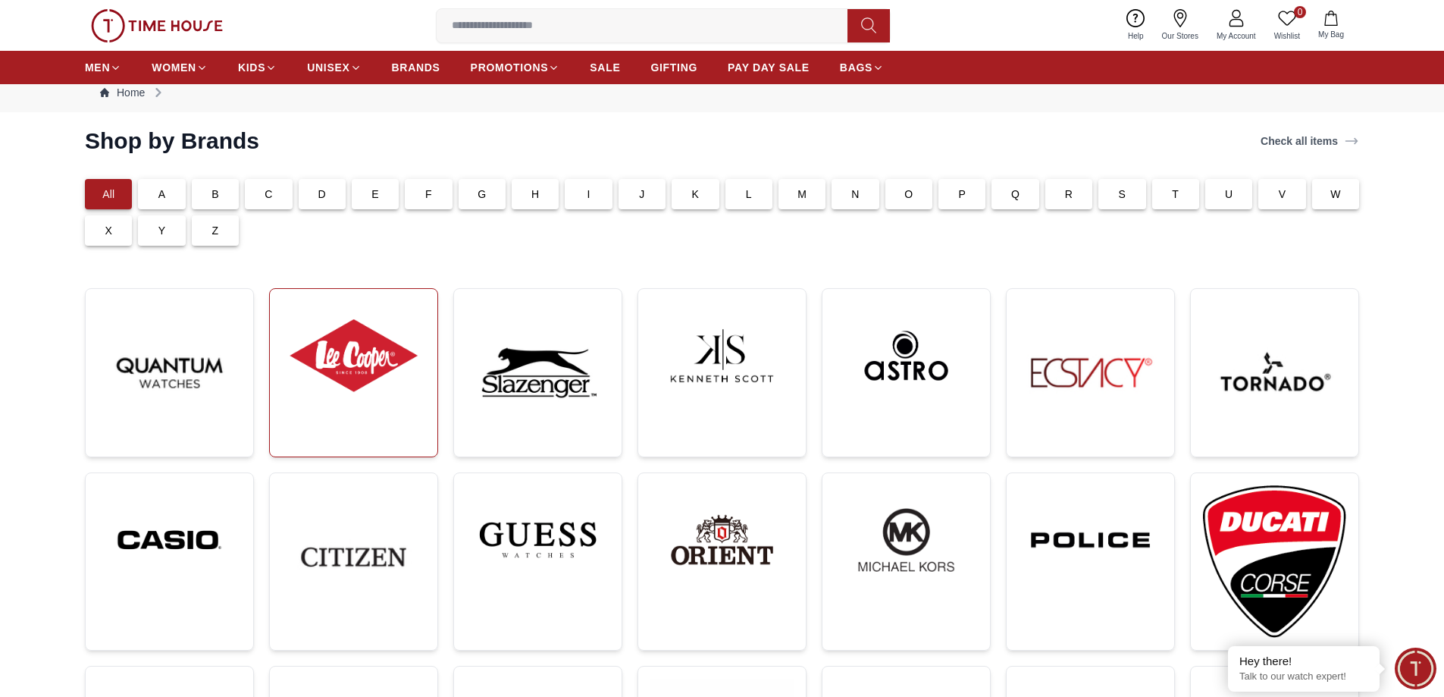
scroll to position [76, 0]
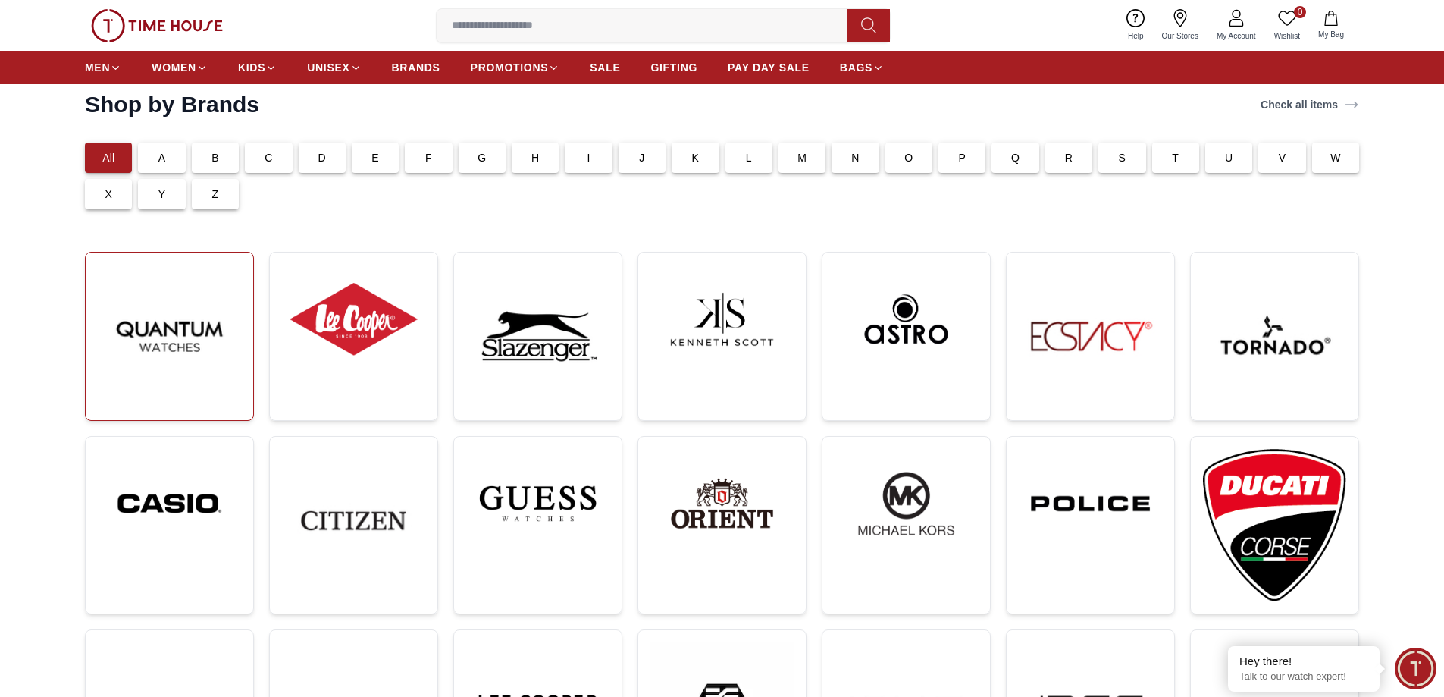
click at [186, 334] on img at bounding box center [169, 336] width 143 height 143
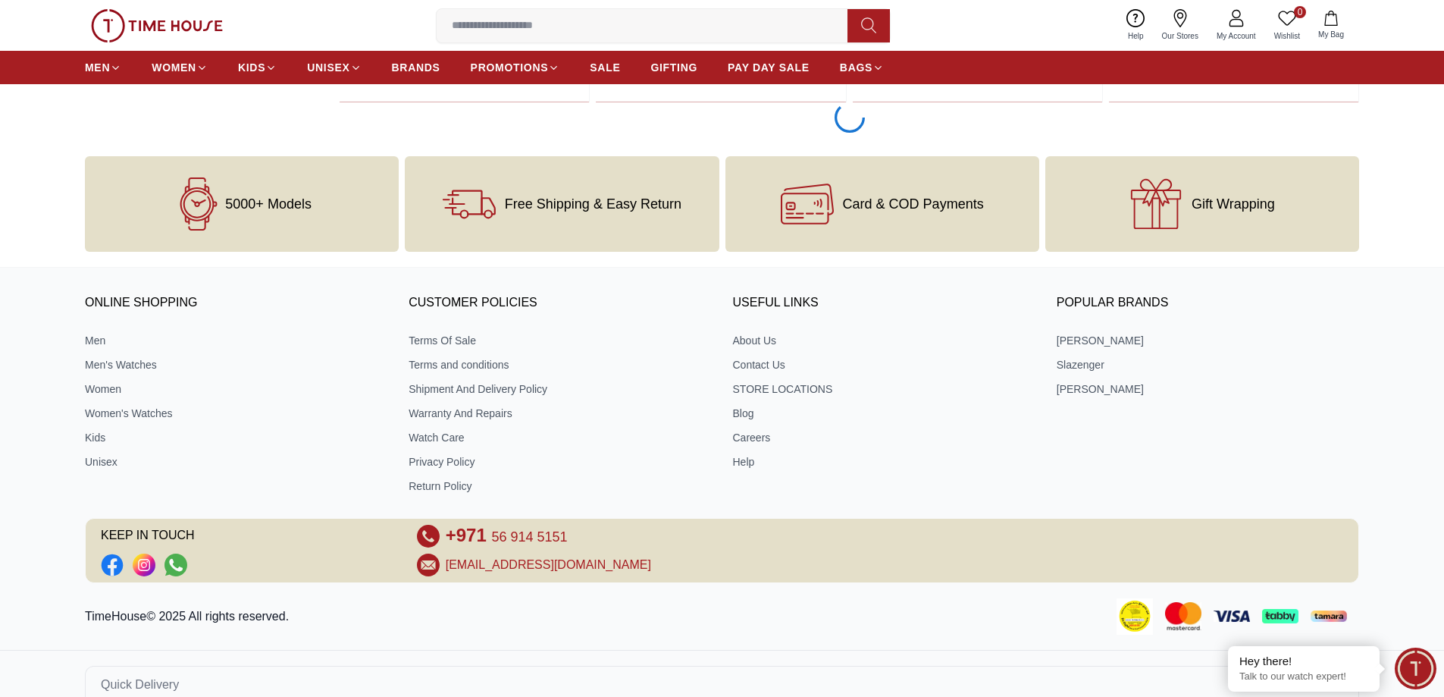
scroll to position [3032, 0]
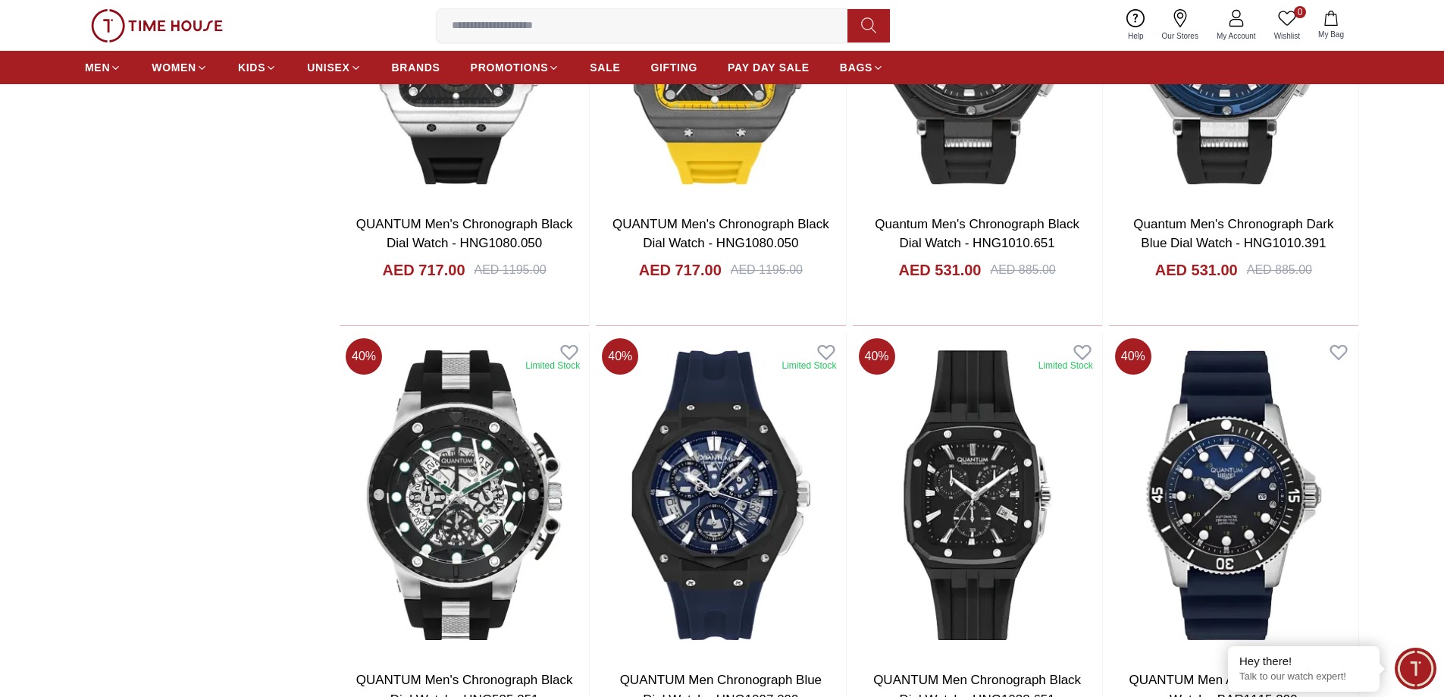
scroll to position [2880, 0]
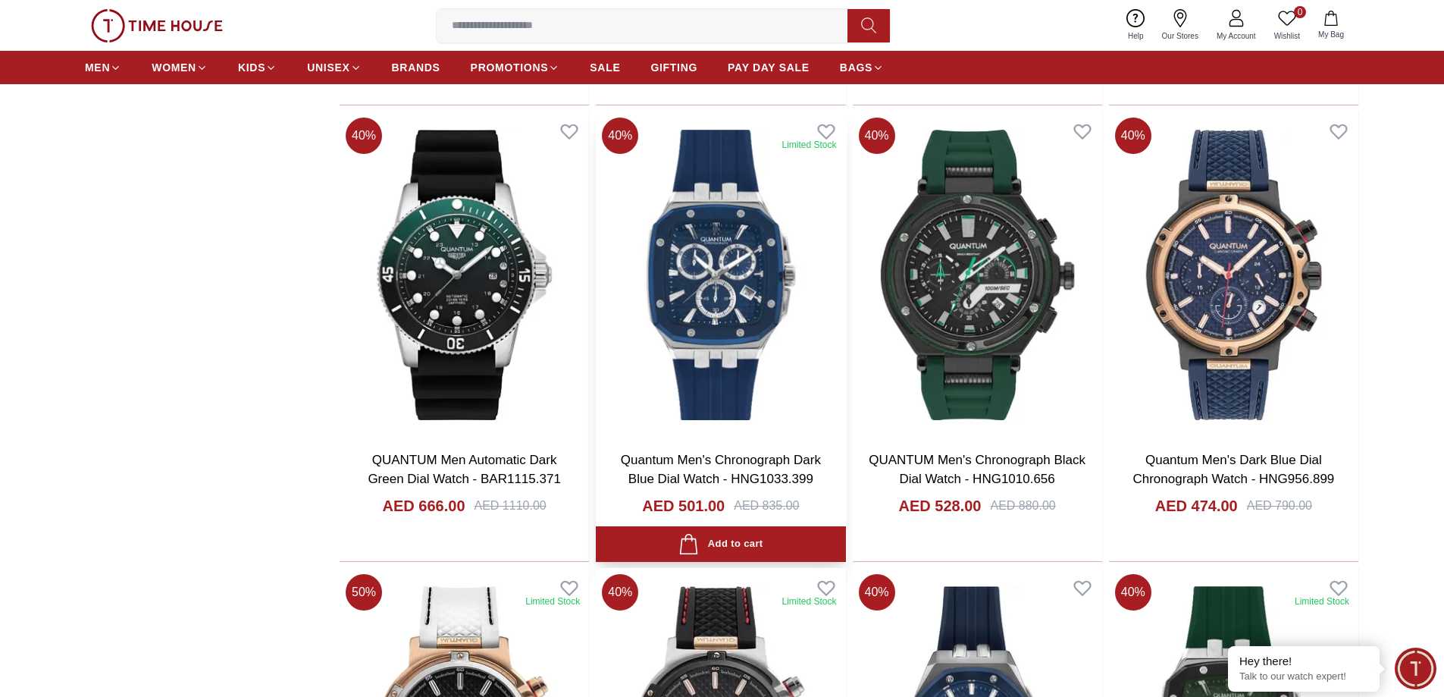
scroll to position [3487, 0]
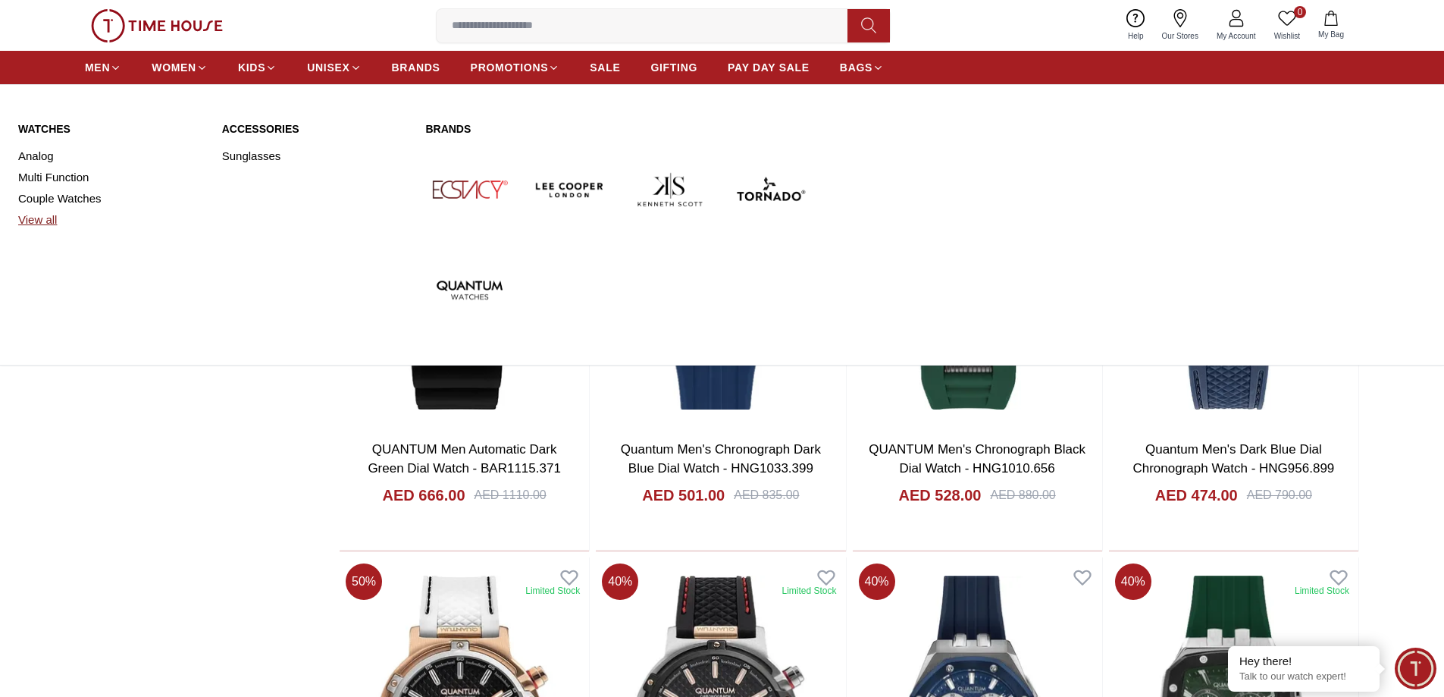
click at [42, 215] on link "View all" at bounding box center [111, 219] width 186 height 21
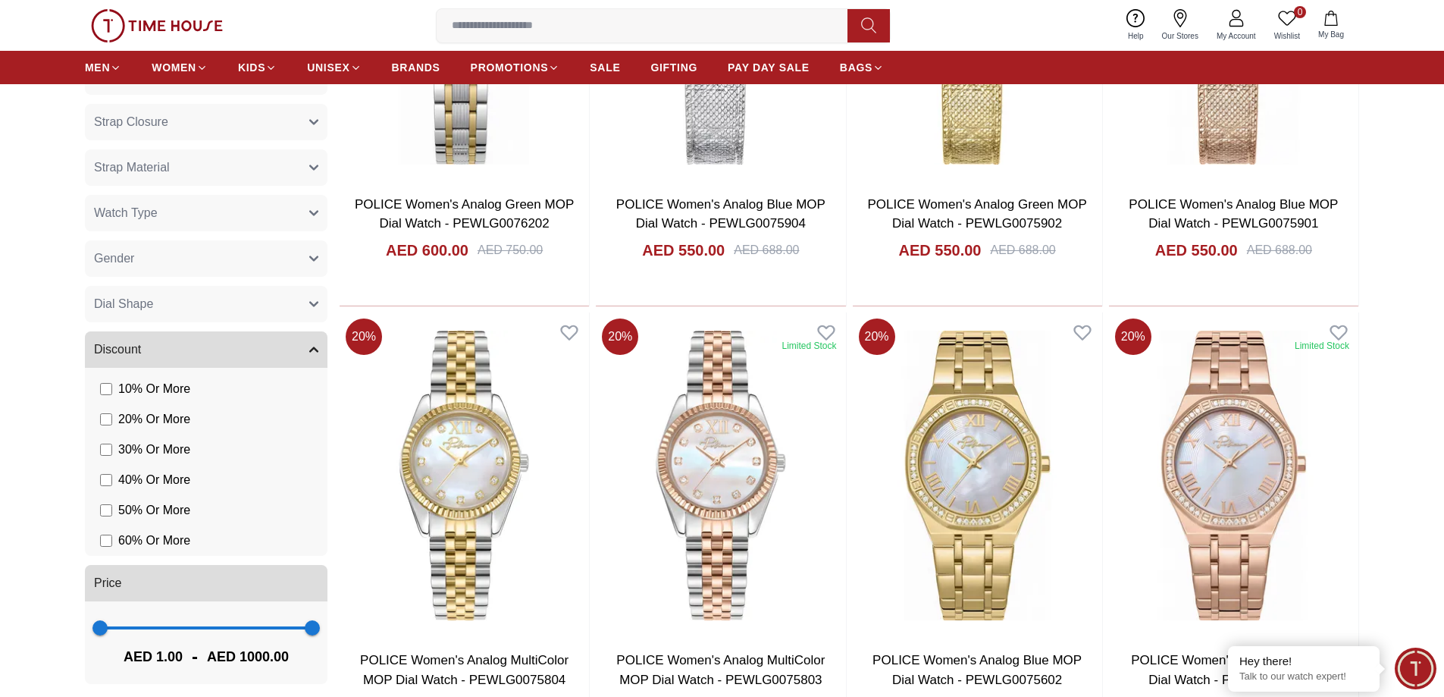
scroll to position [834, 0]
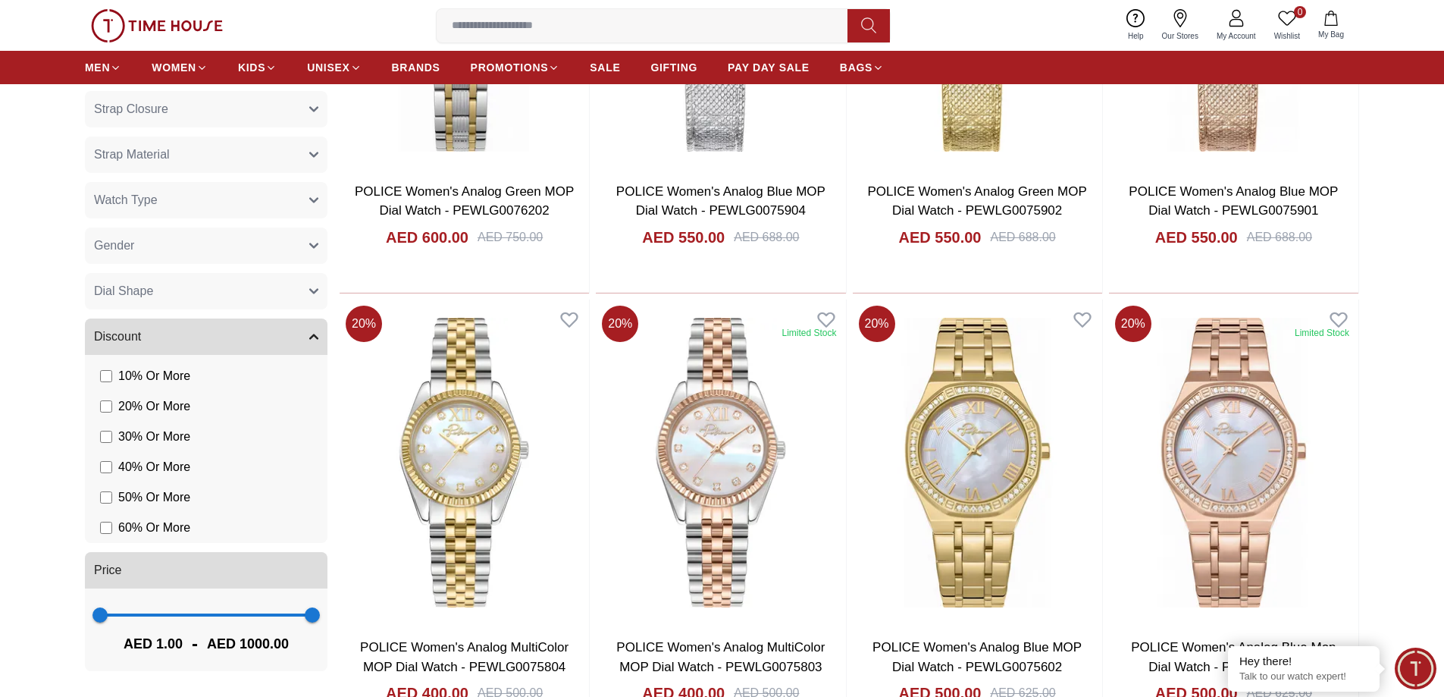
click at [260, 249] on button "Gender" at bounding box center [206, 245] width 243 height 36
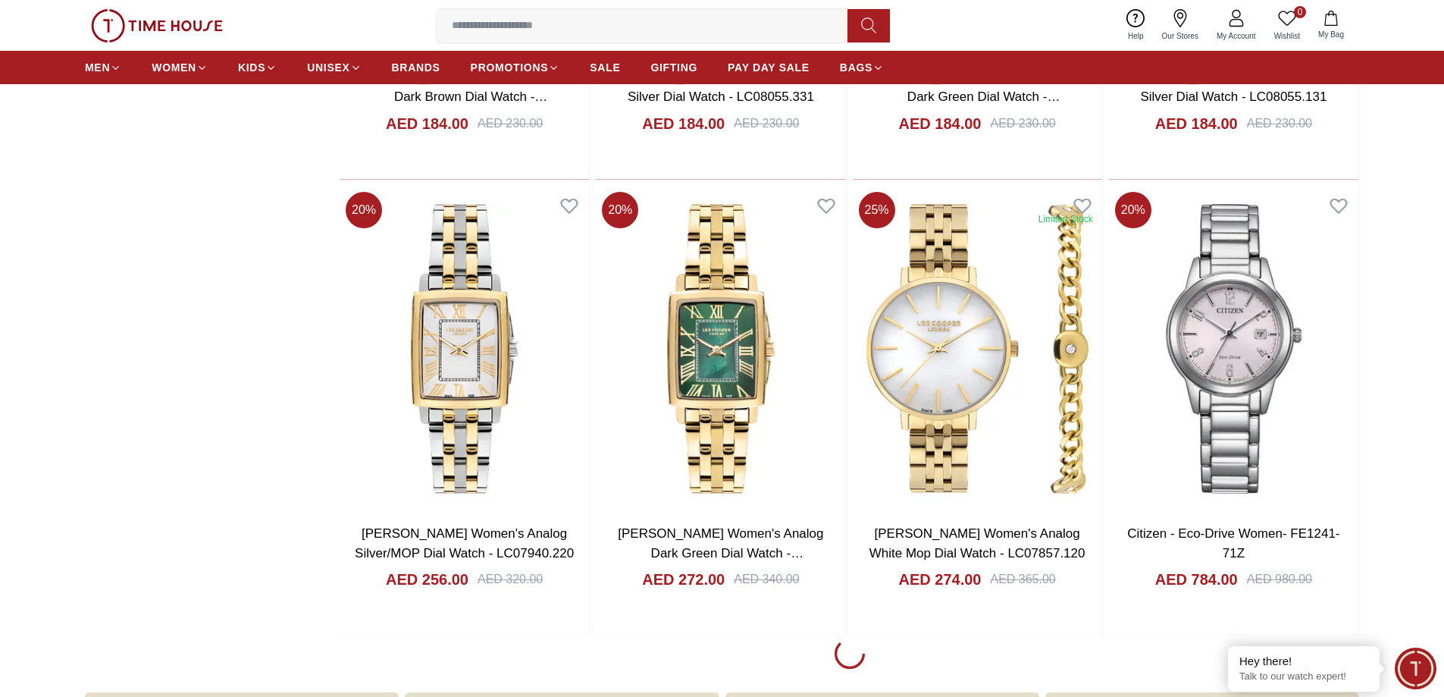
scroll to position [2122, 0]
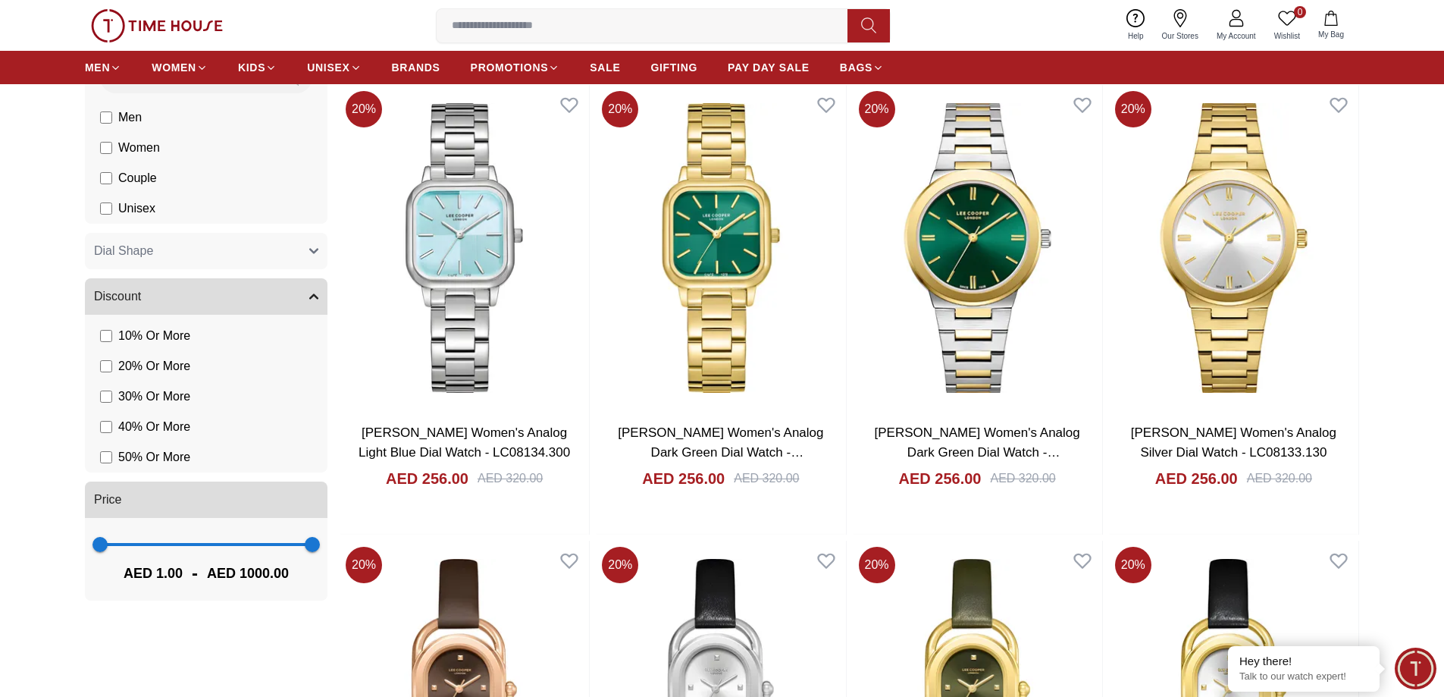
scroll to position [910, 0]
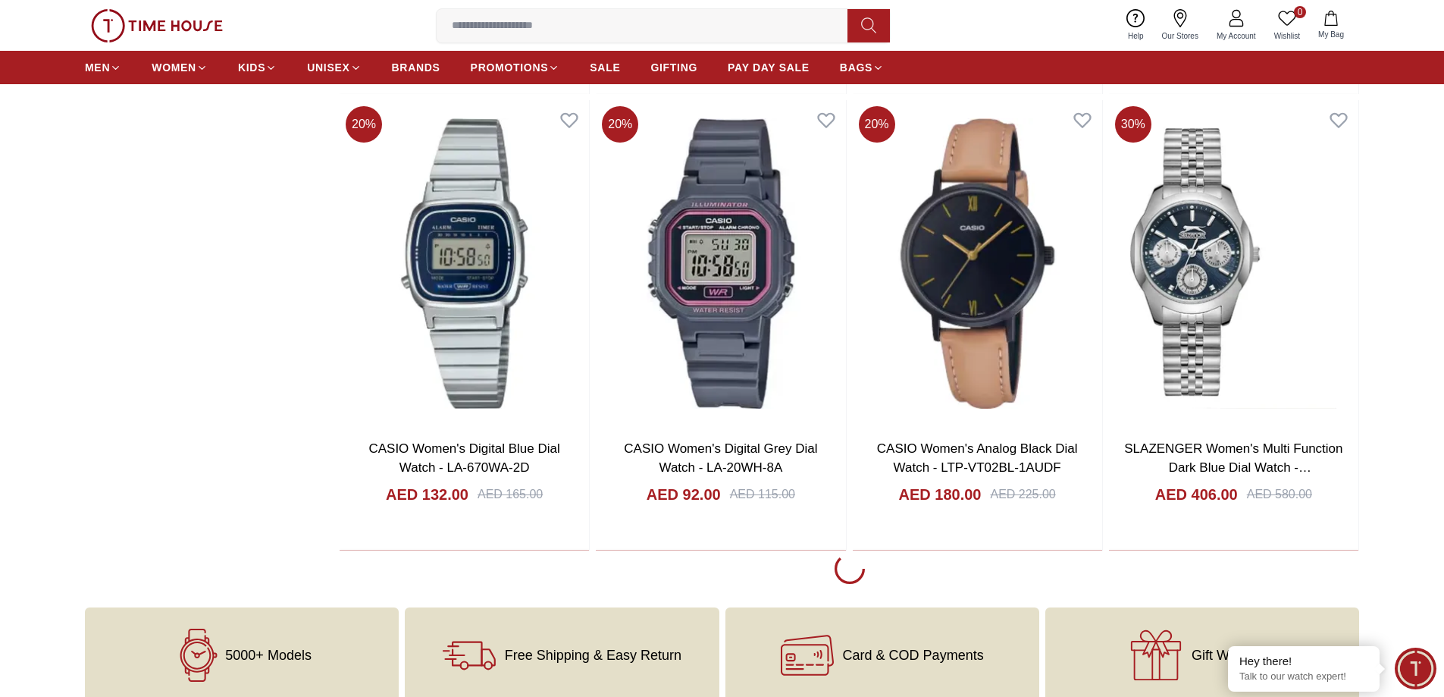
scroll to position [6519, 0]
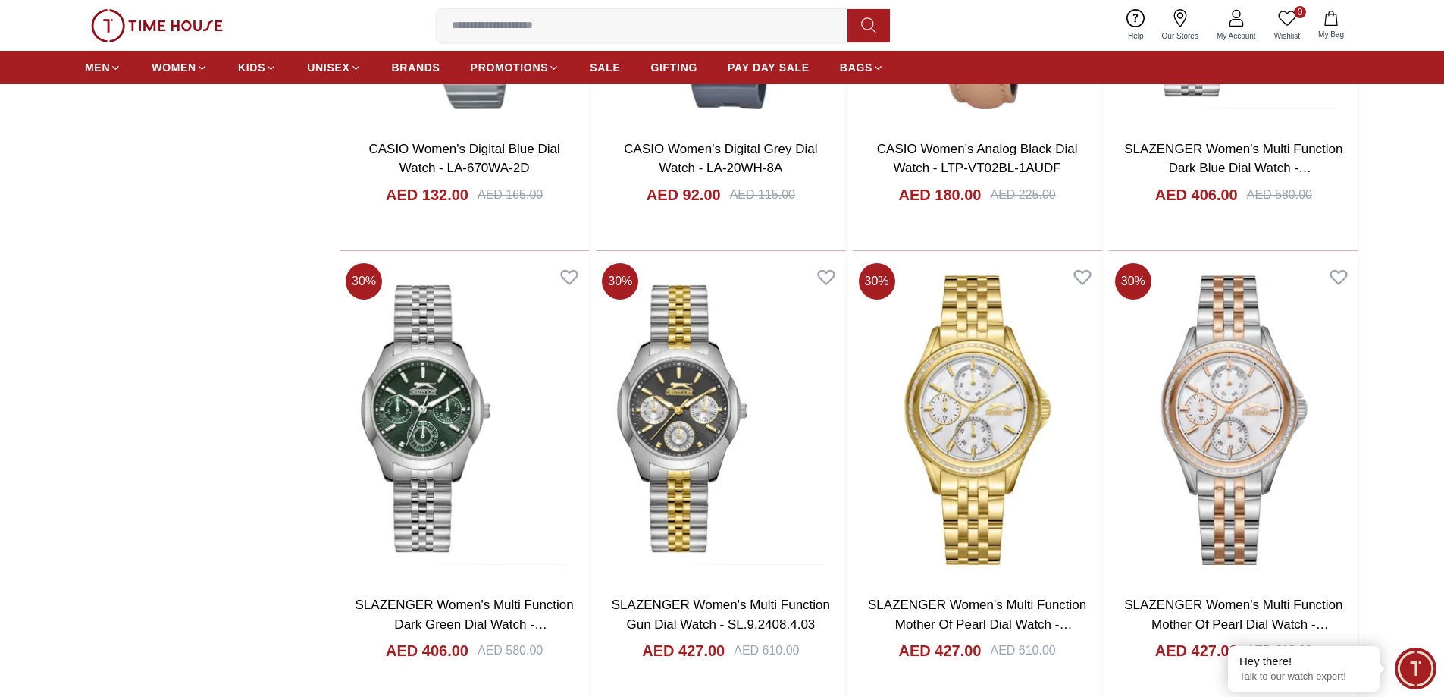
scroll to position [6898, 0]
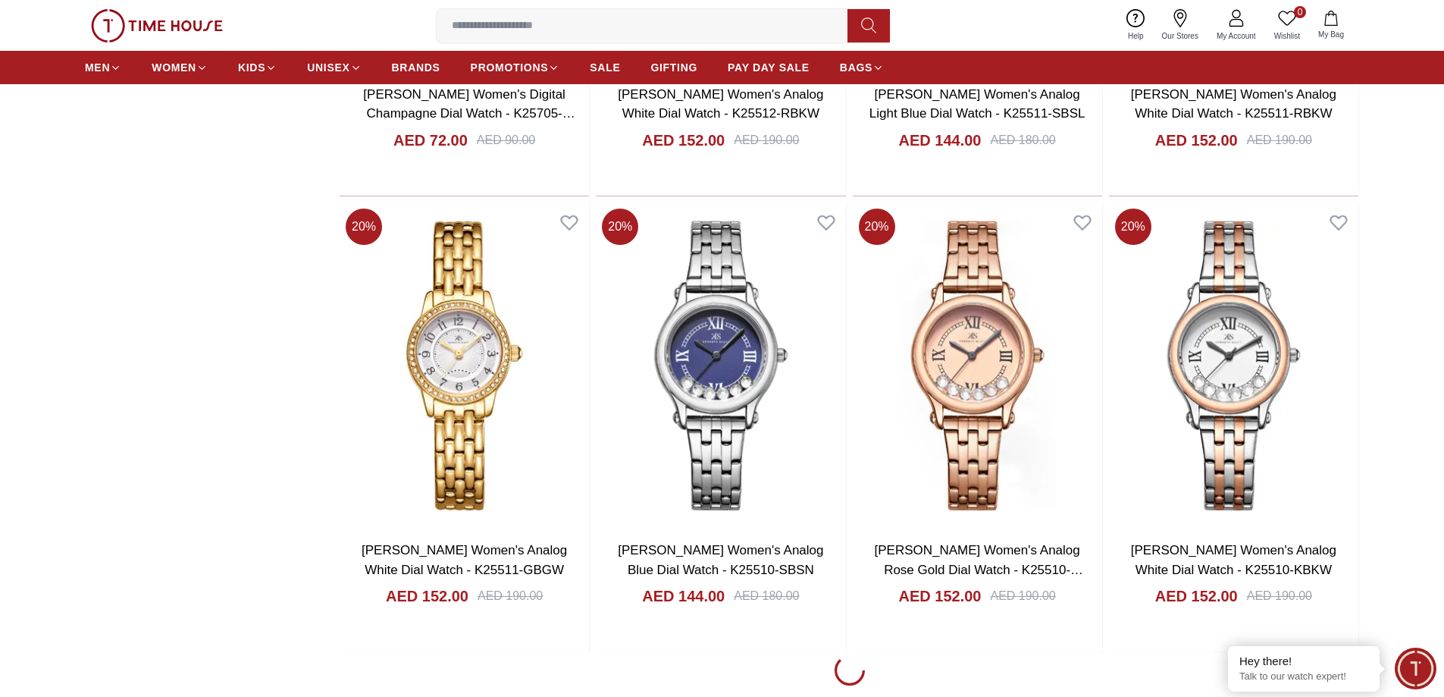
scroll to position [10991, 0]
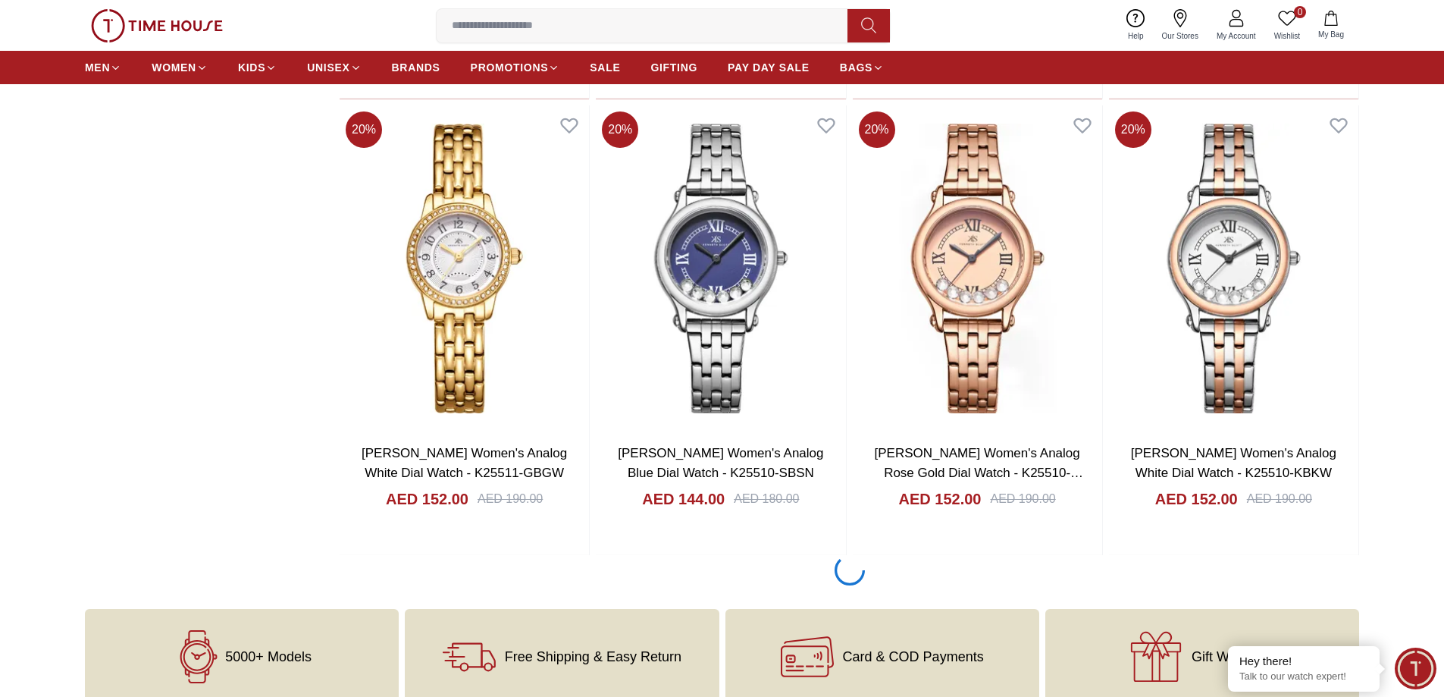
scroll to position [11370, 0]
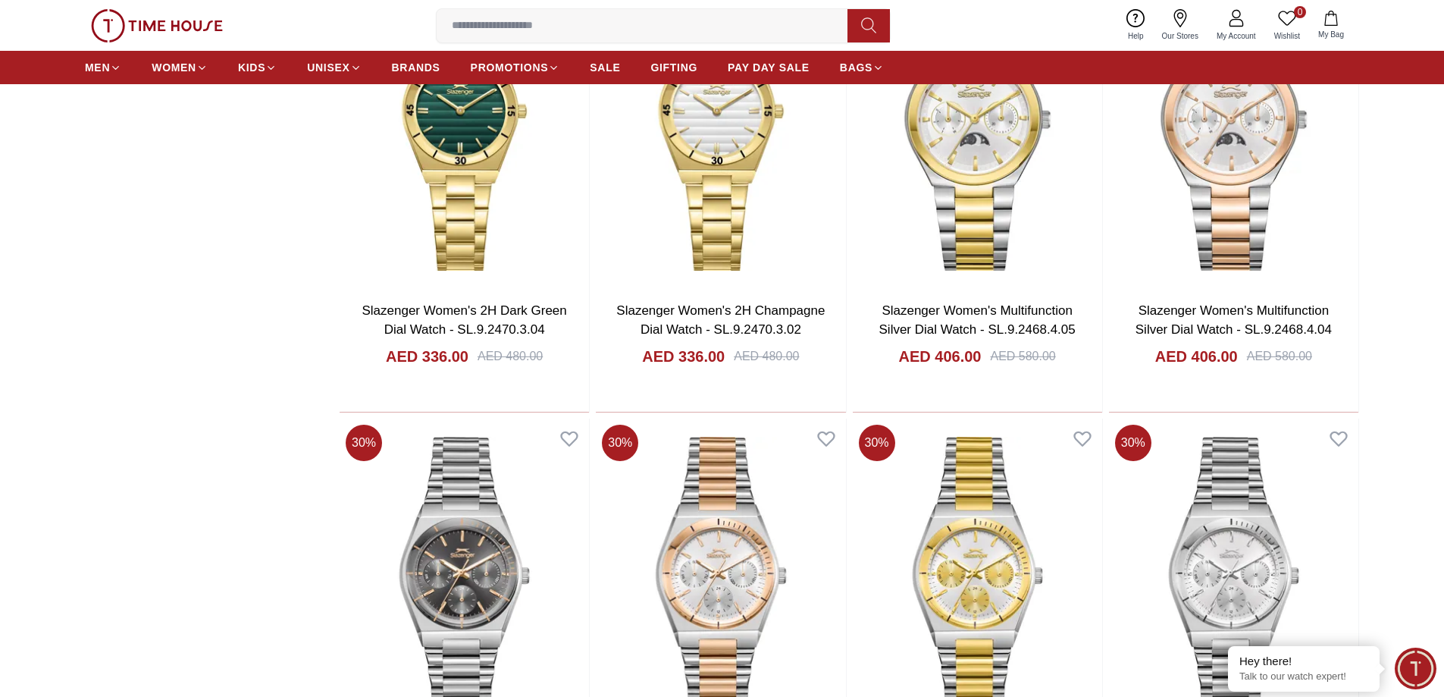
scroll to position [4320, 0]
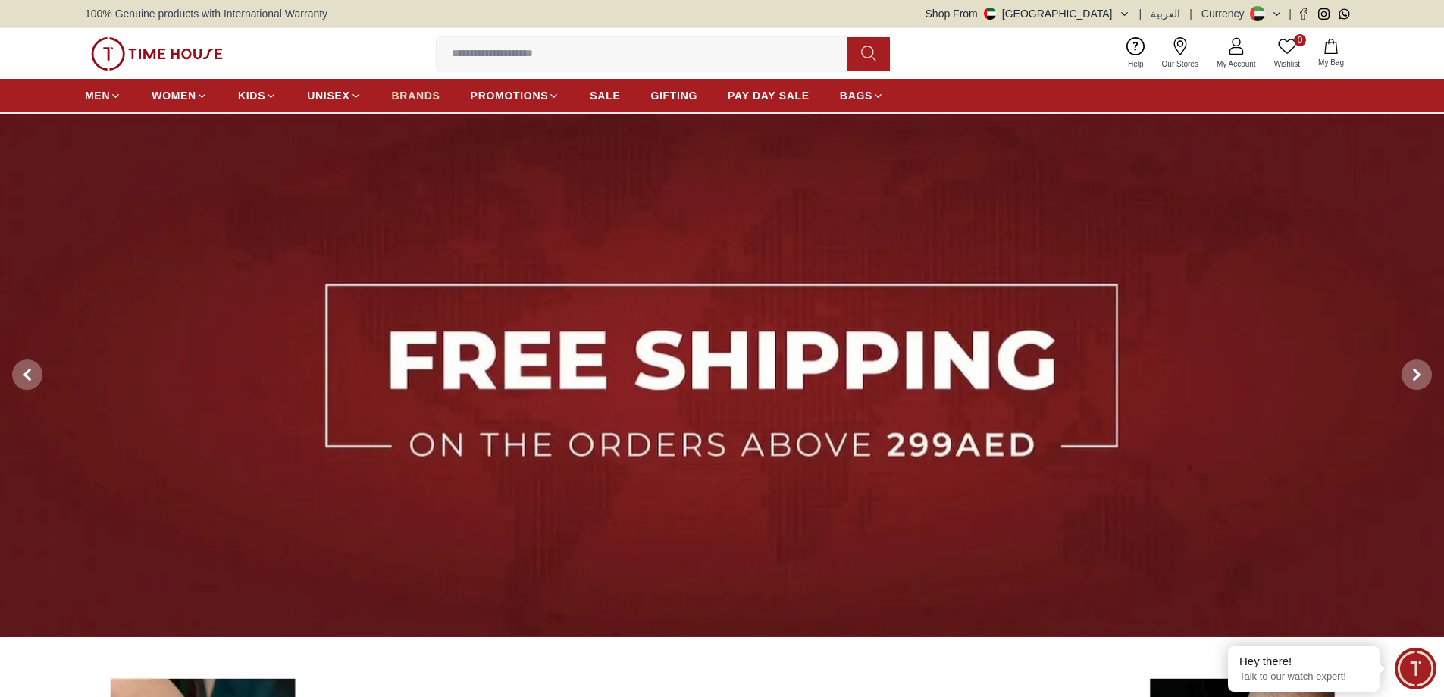
click at [408, 94] on span "BRANDS" at bounding box center [416, 95] width 49 height 15
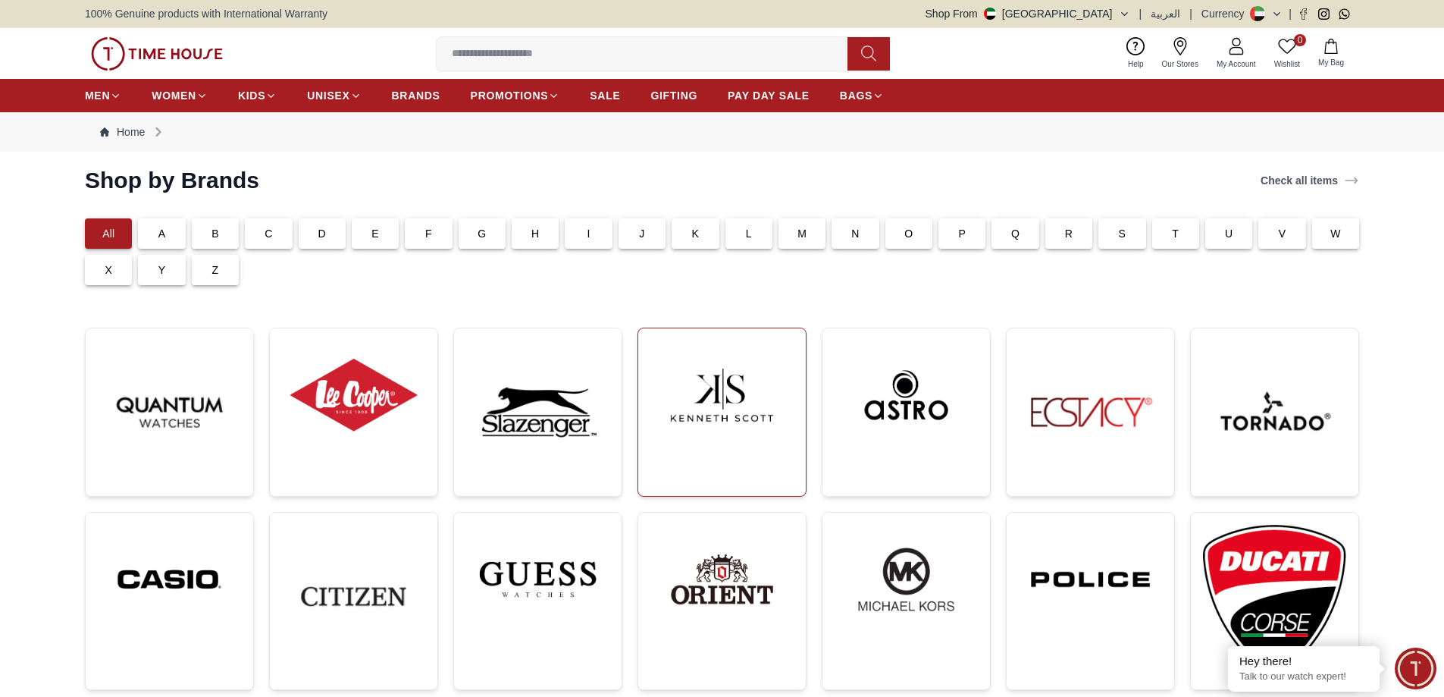
click at [728, 443] on img at bounding box center [721, 394] width 143 height 109
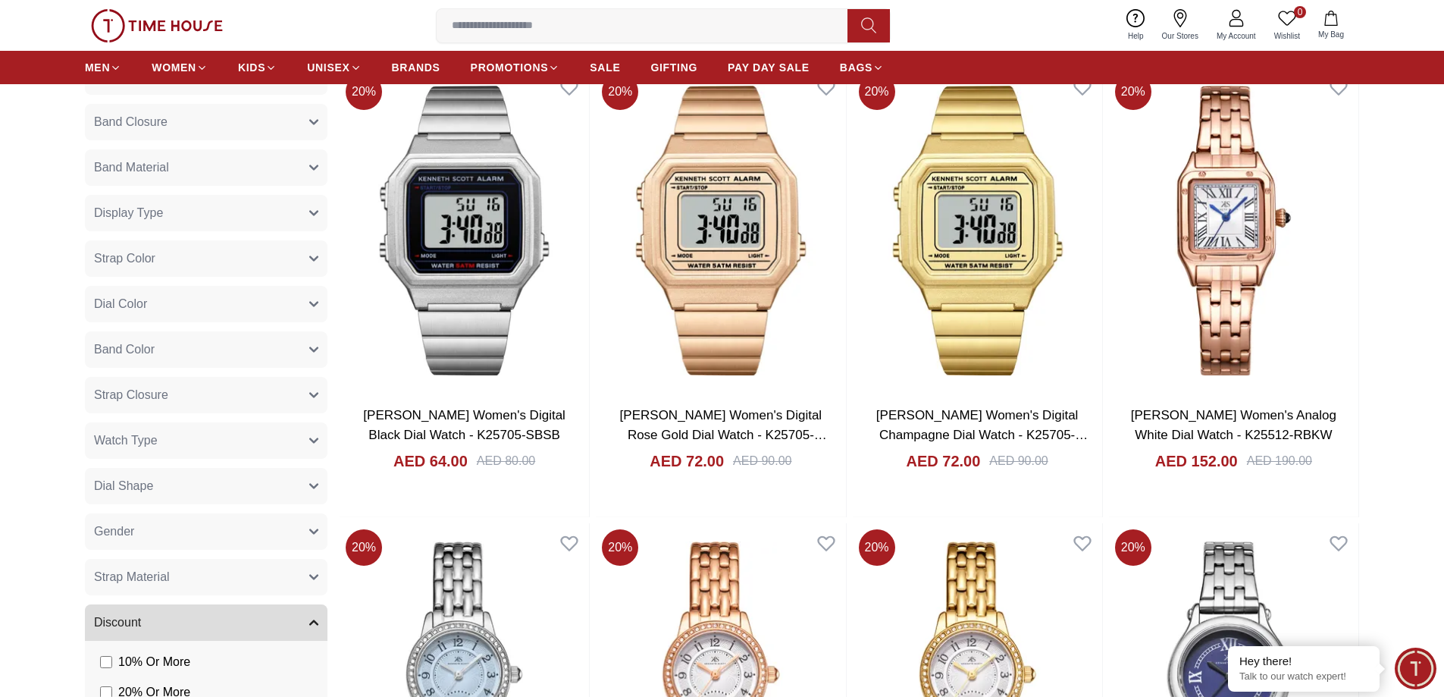
scroll to position [834, 0]
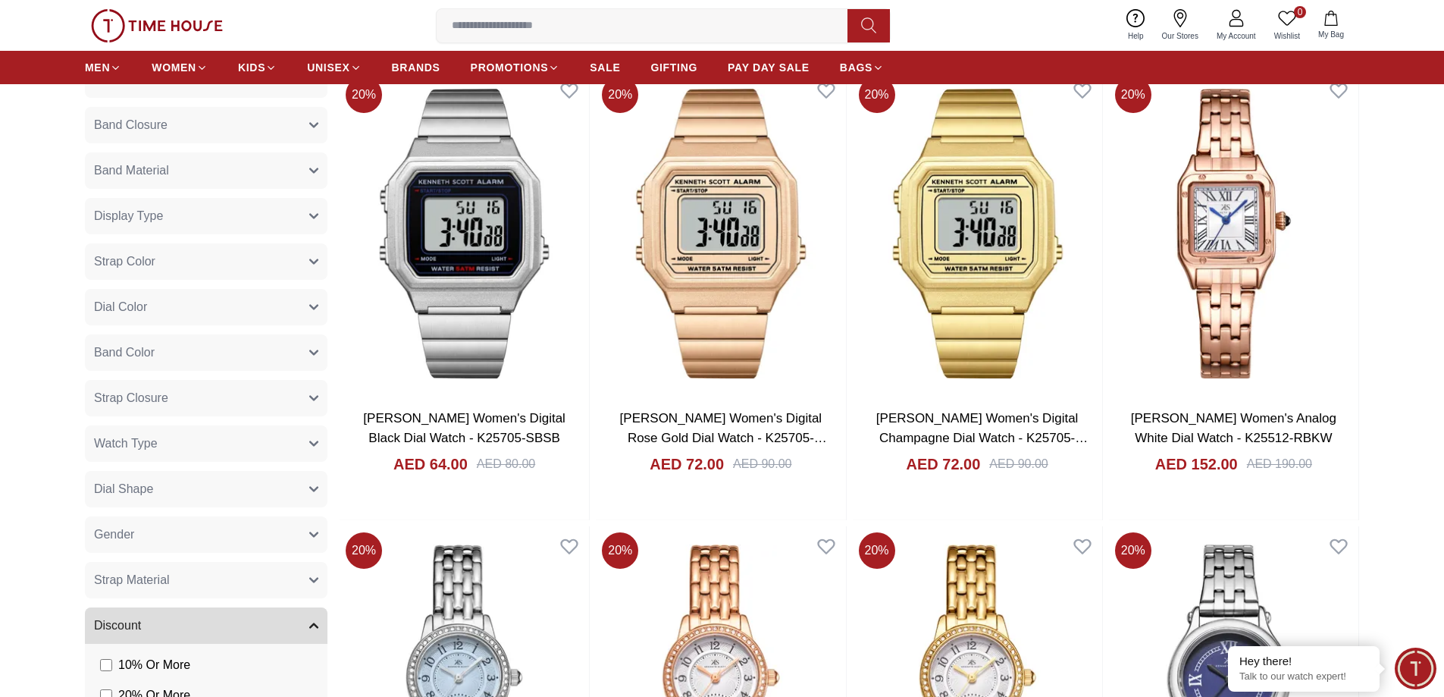
click at [216, 531] on button "Gender" at bounding box center [206, 534] width 243 height 36
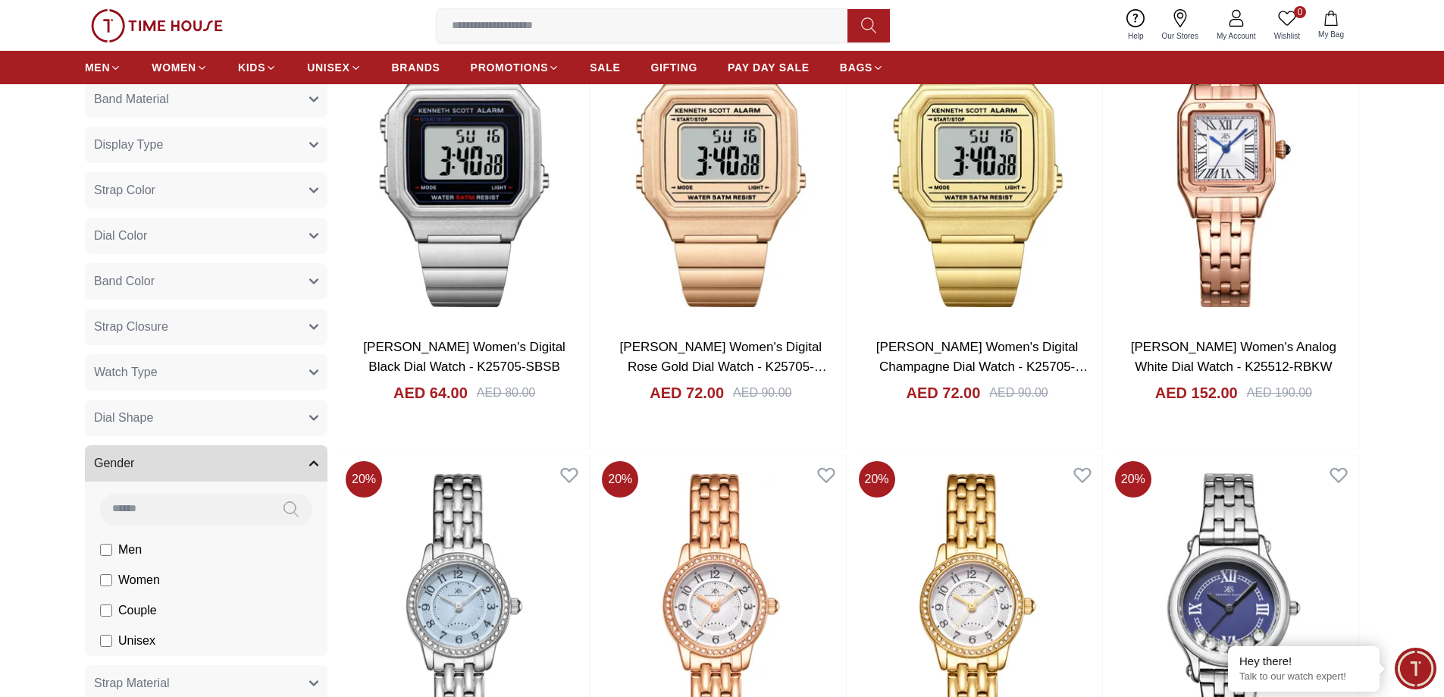
scroll to position [1061, 0]
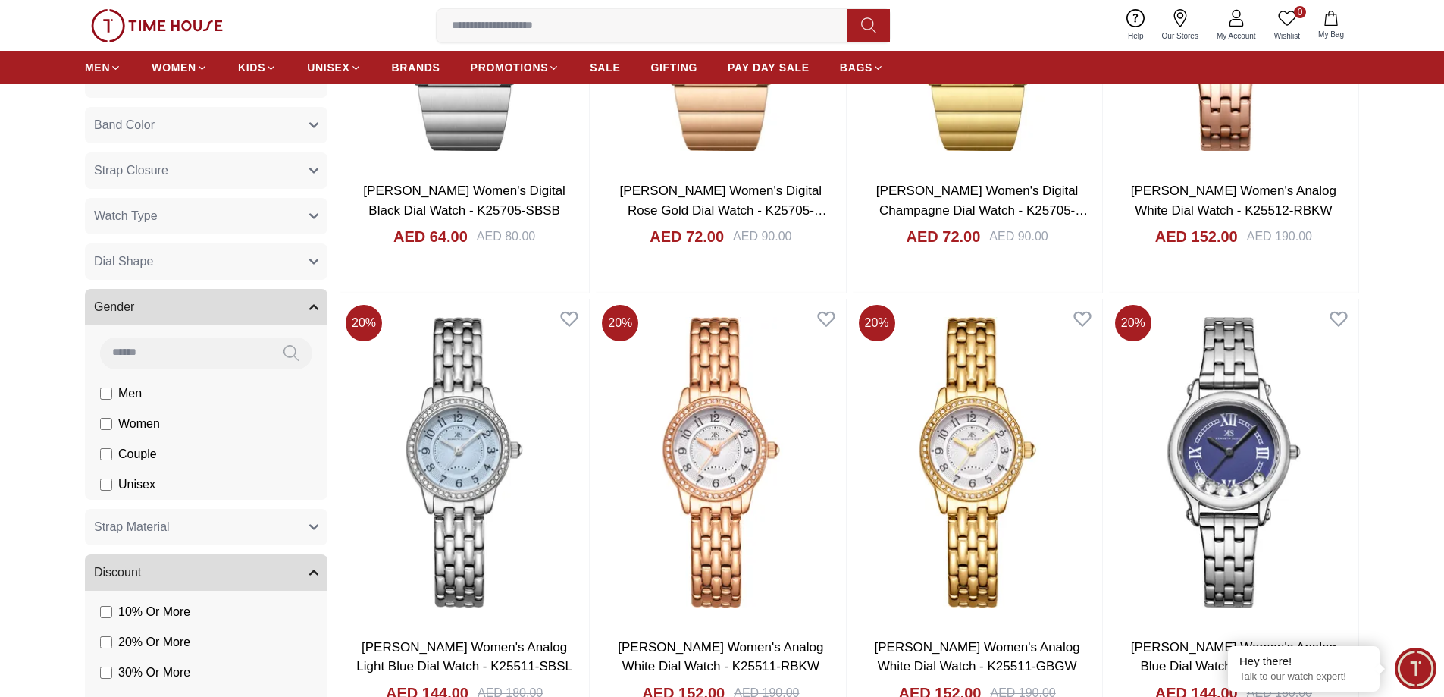
click at [0, 0] on span "Women" at bounding box center [0, 0] width 0 height 0
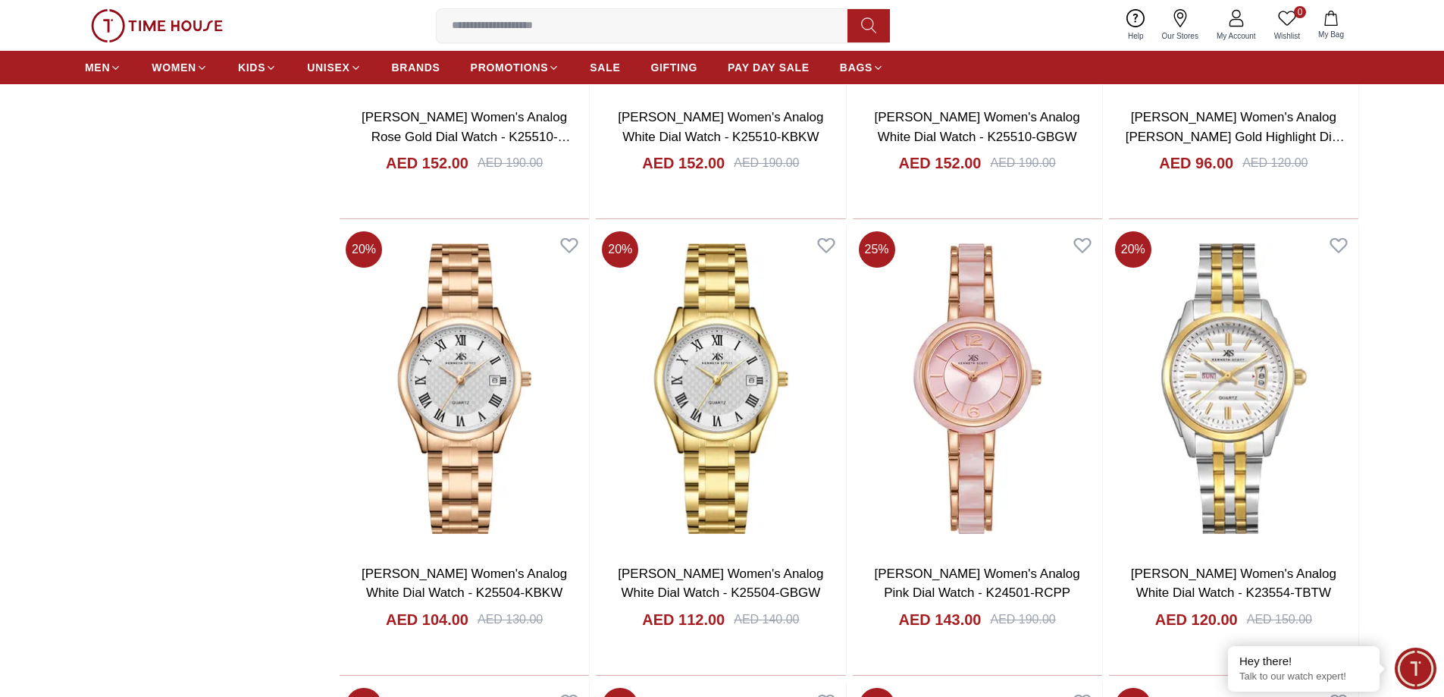
scroll to position [2653, 0]
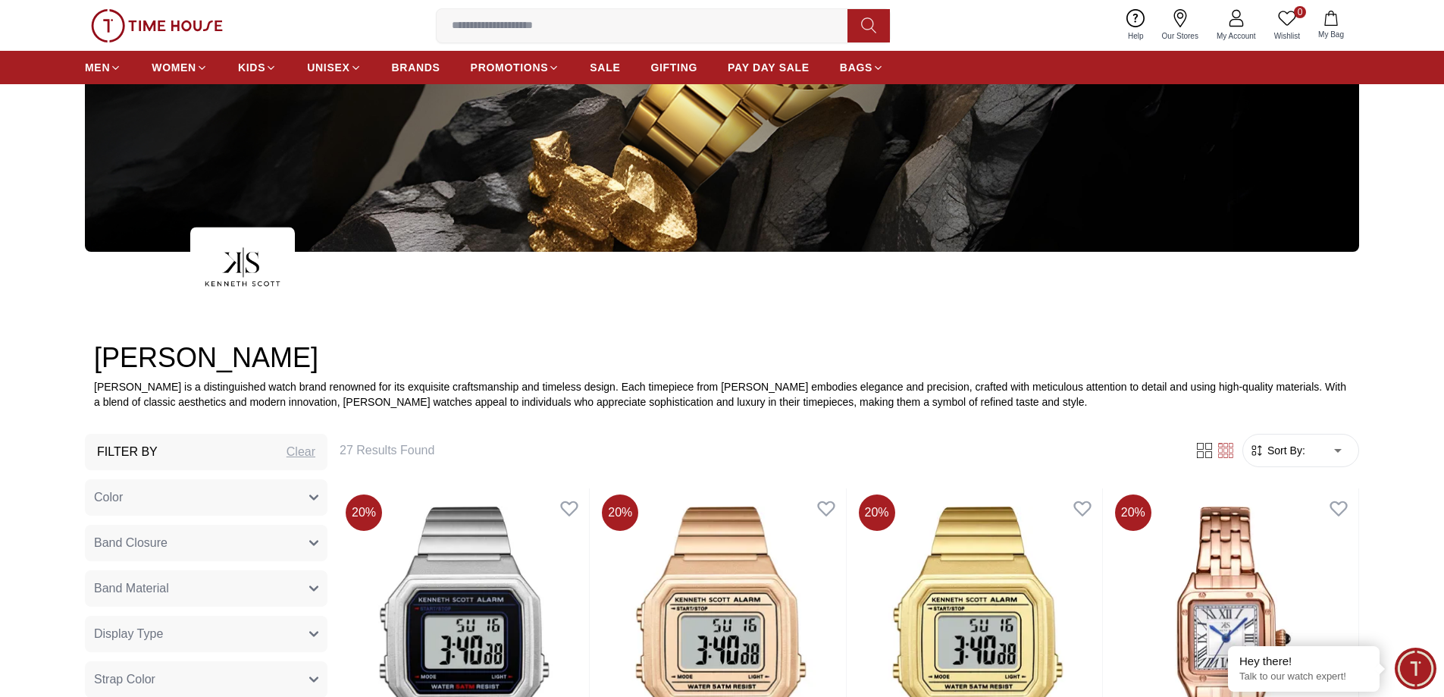
scroll to position [303, 0]
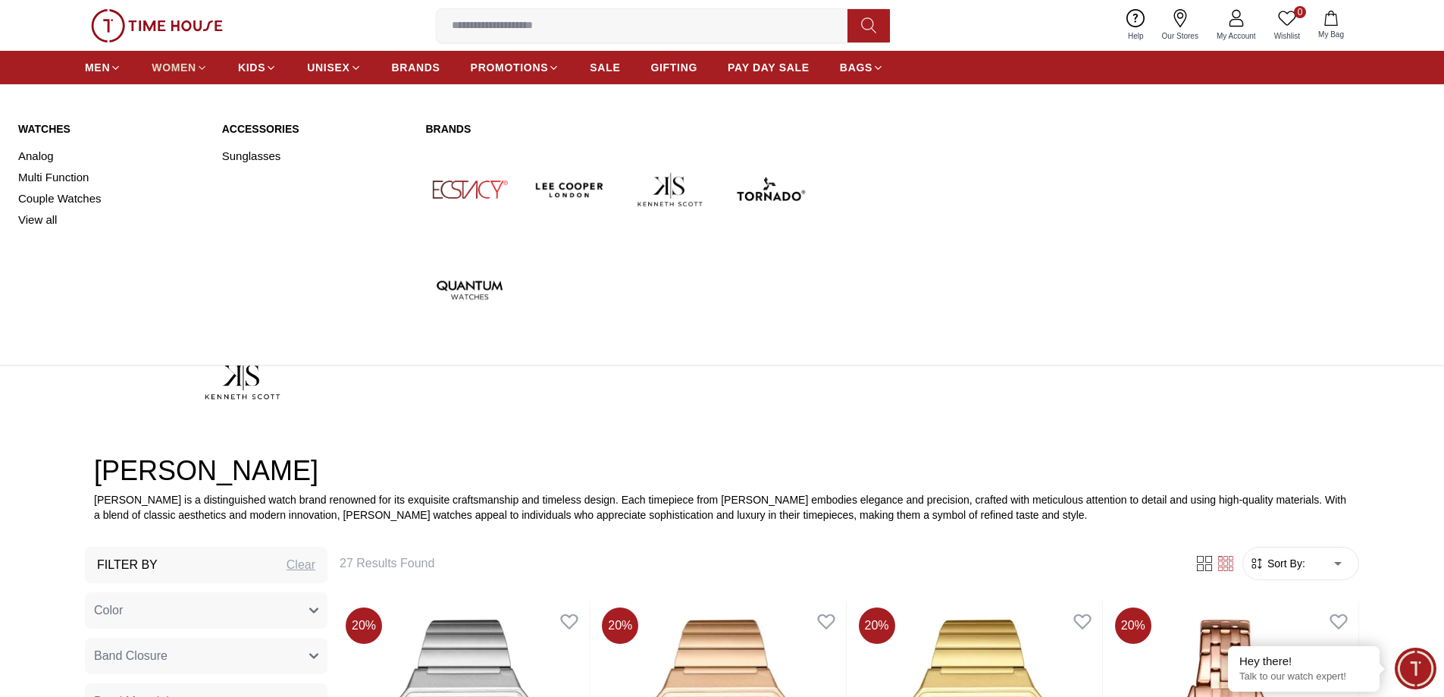
click at [175, 64] on span "WOMEN" at bounding box center [174, 67] width 45 height 15
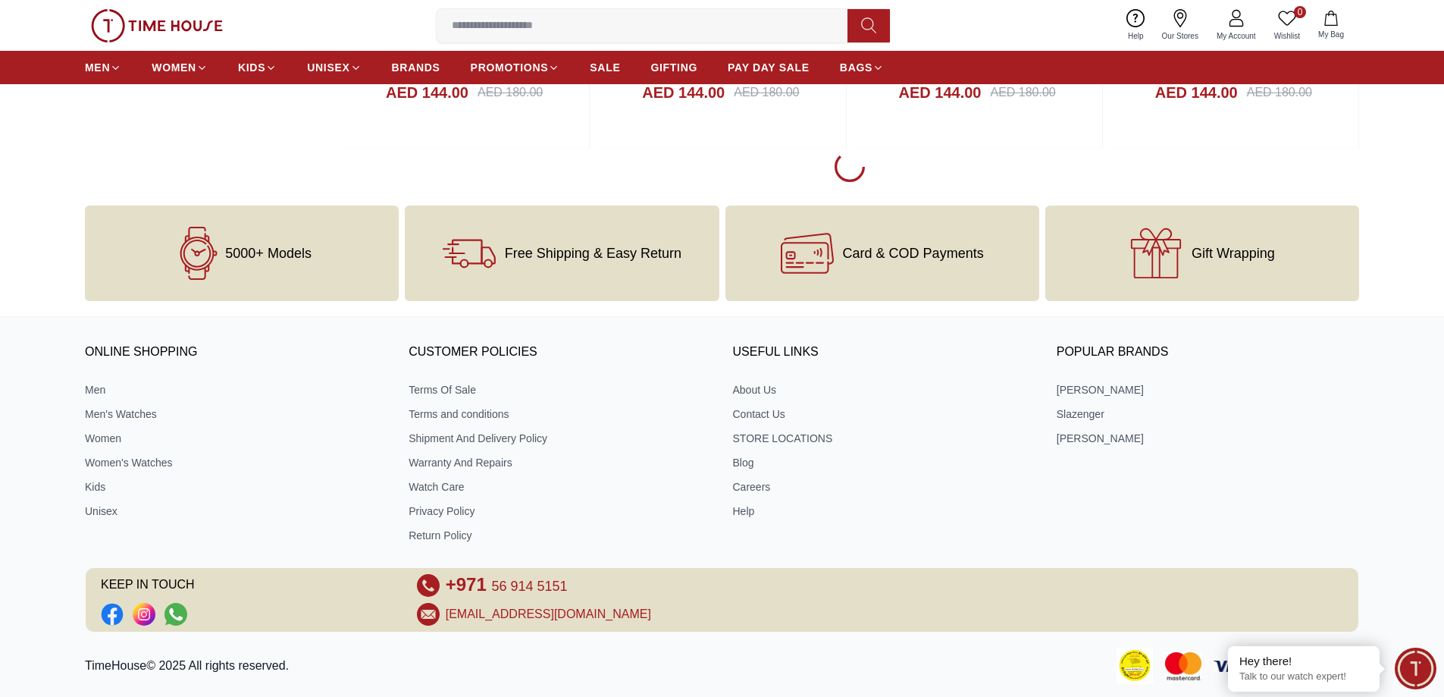
scroll to position [2350, 0]
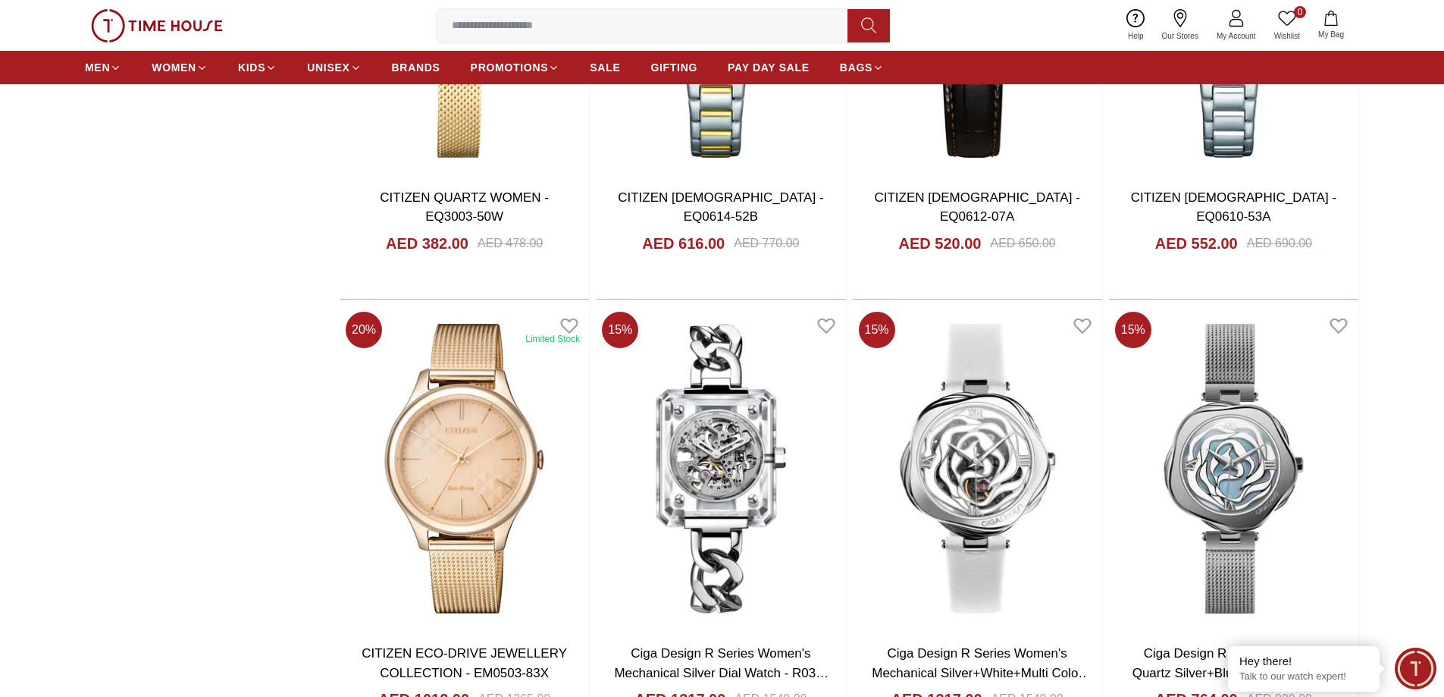
scroll to position [2880, 0]
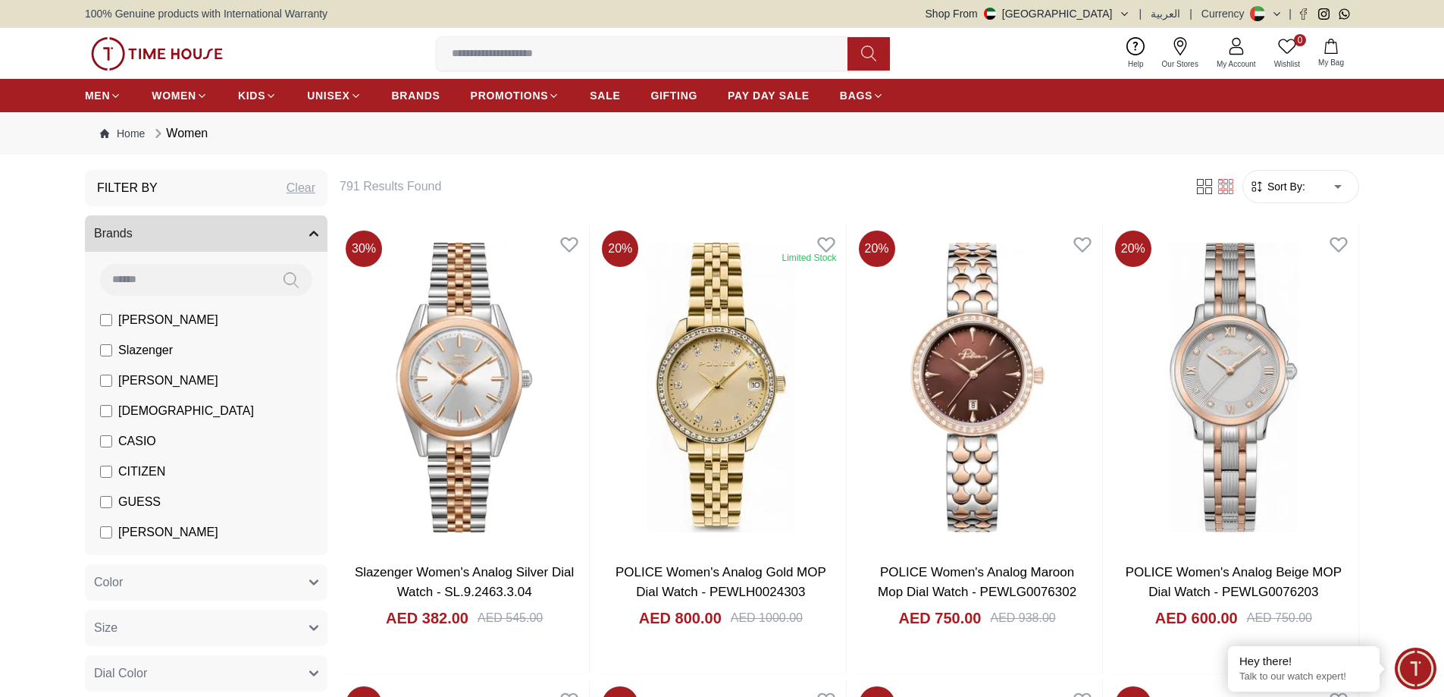
click at [126, 386] on span "[PERSON_NAME]" at bounding box center [168, 380] width 100 height 18
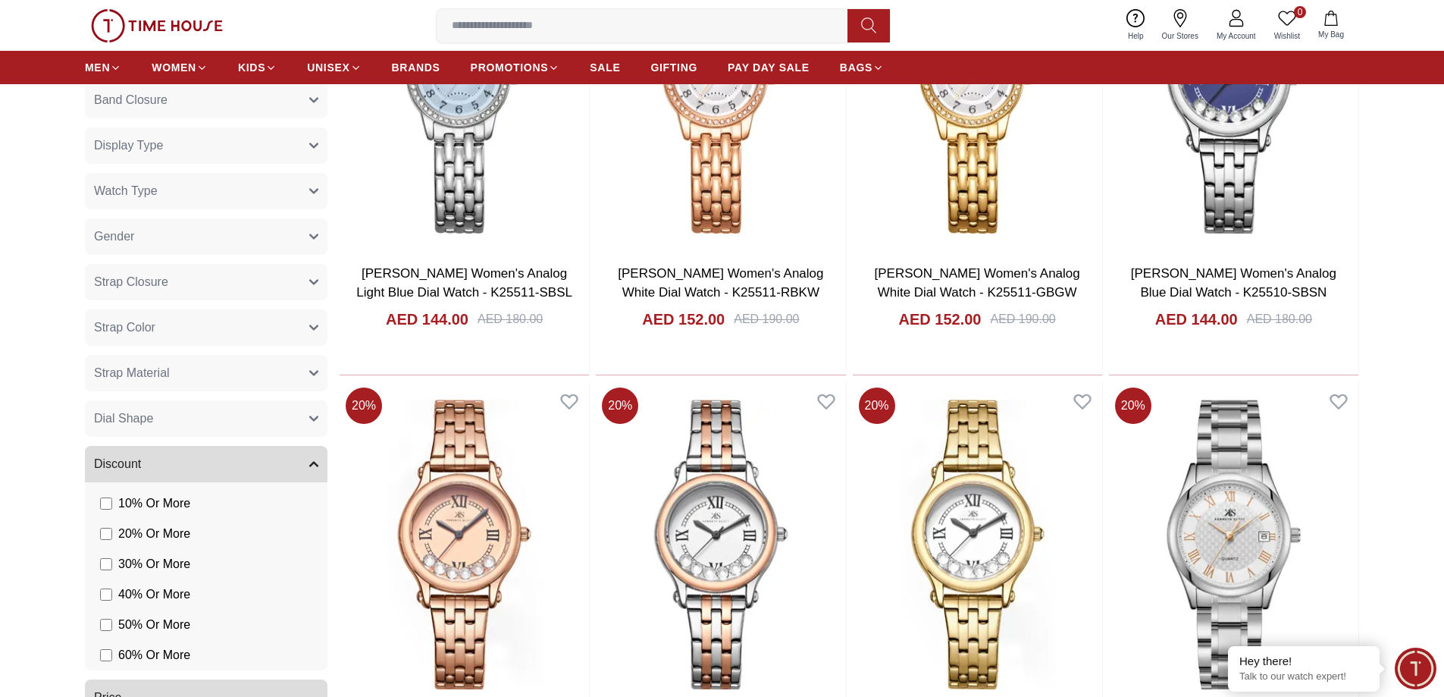
scroll to position [834, 0]
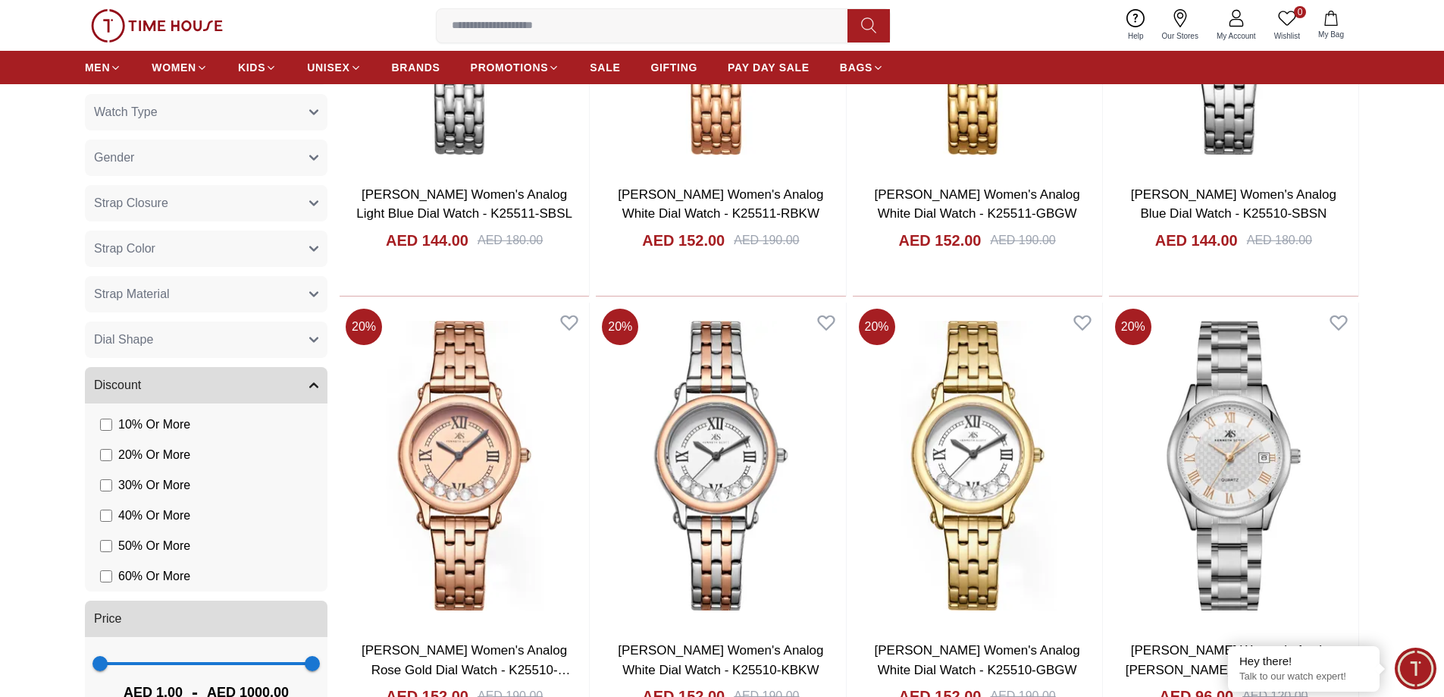
click at [226, 164] on button "Gender" at bounding box center [206, 157] width 243 height 36
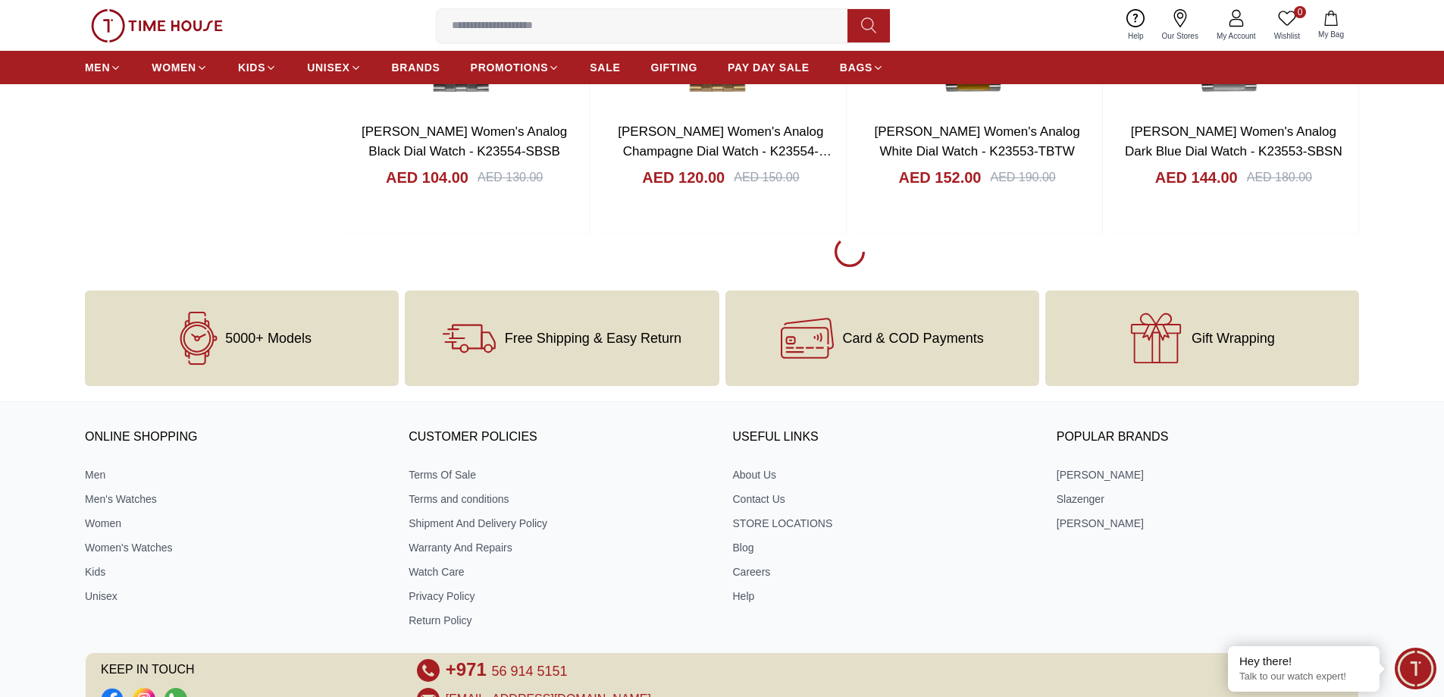
scroll to position [2274, 0]
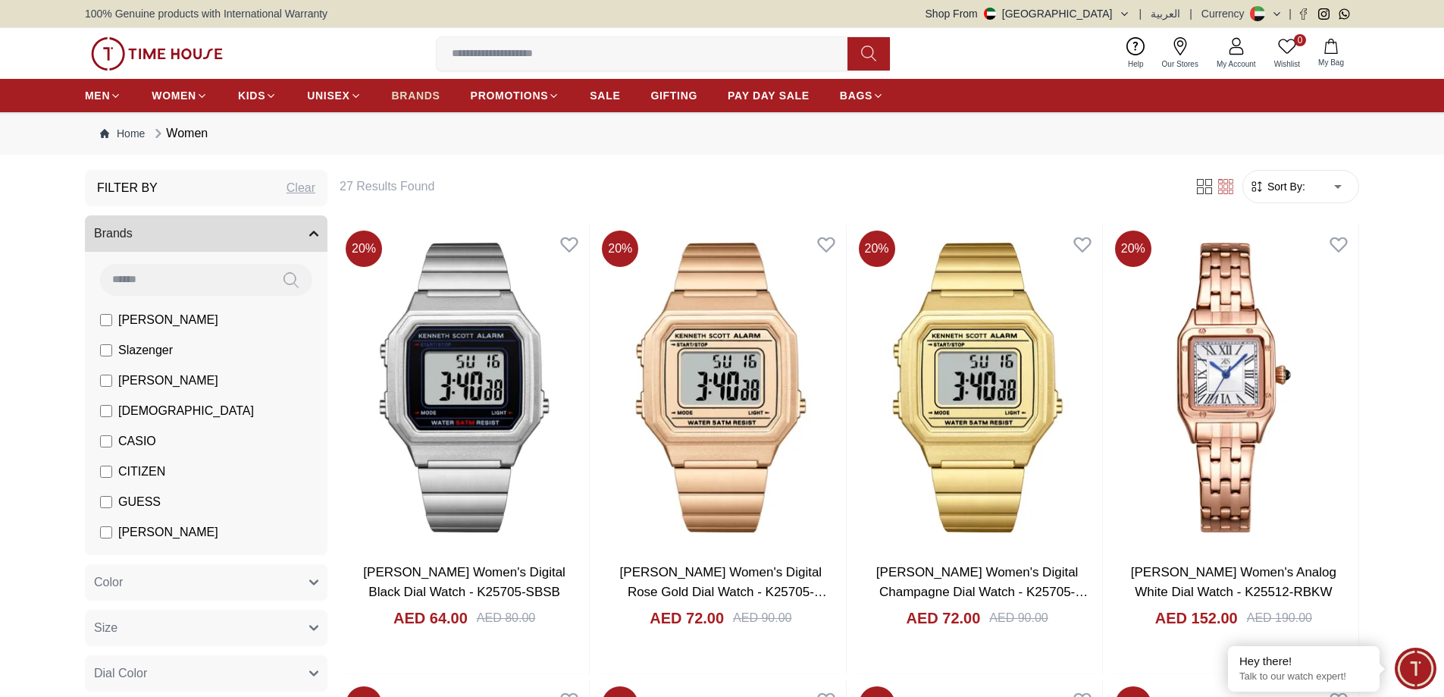
click at [434, 92] on span "BRANDS" at bounding box center [416, 95] width 49 height 15
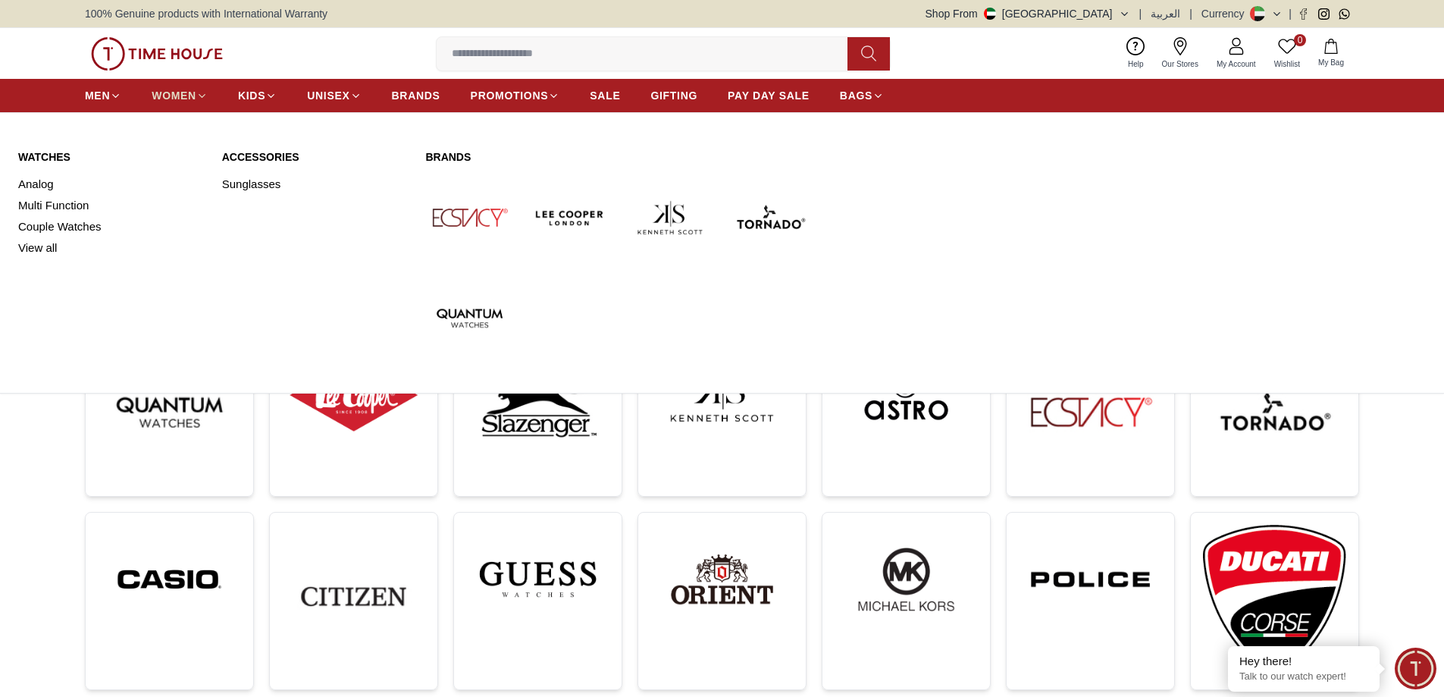
click at [199, 96] on icon at bounding box center [201, 95] width 11 height 11
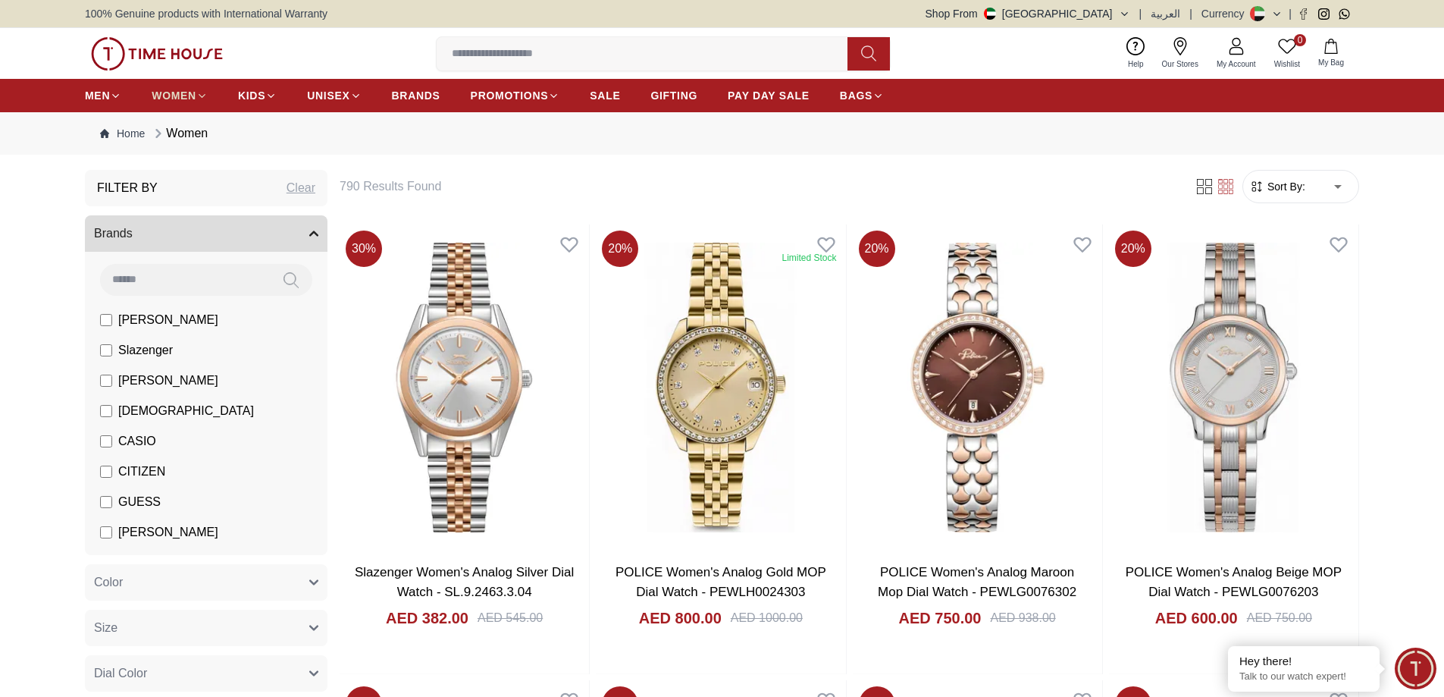
click at [199, 96] on icon at bounding box center [201, 95] width 11 height 11
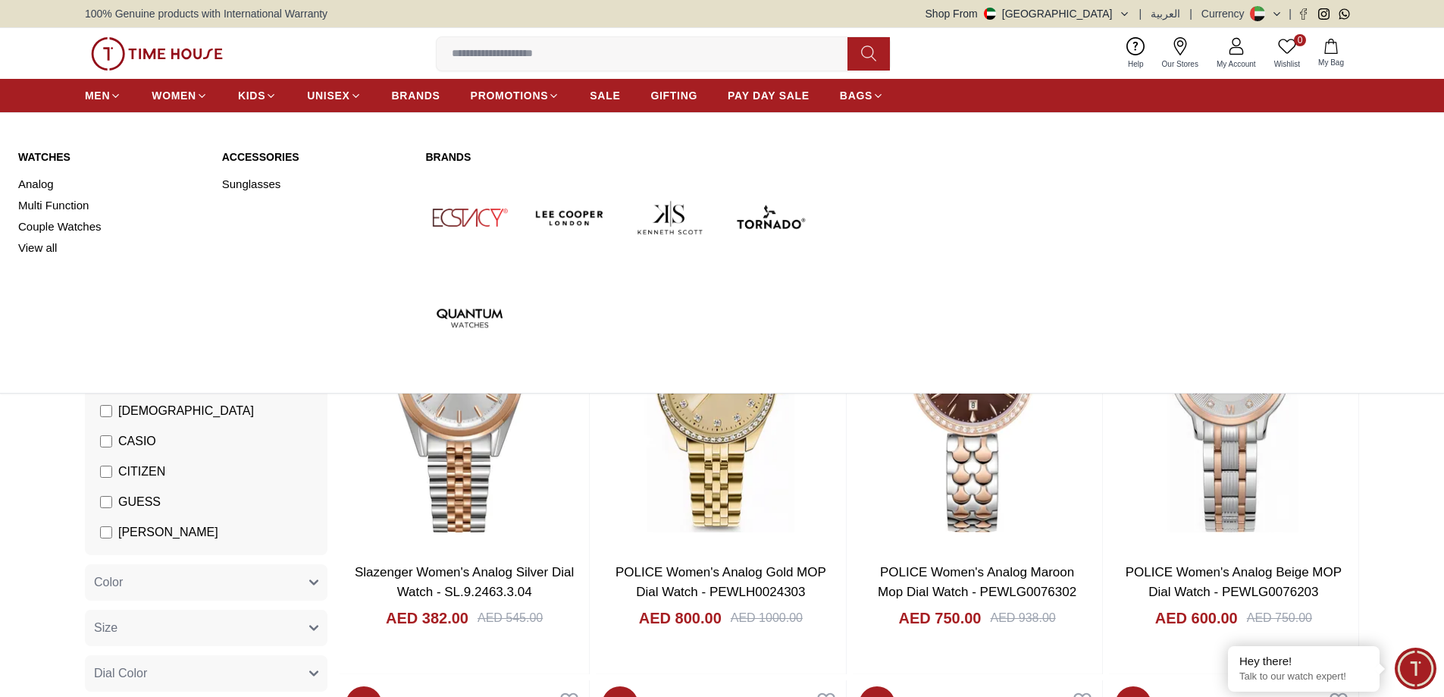
click at [657, 213] on img at bounding box center [670, 218] width 88 height 88
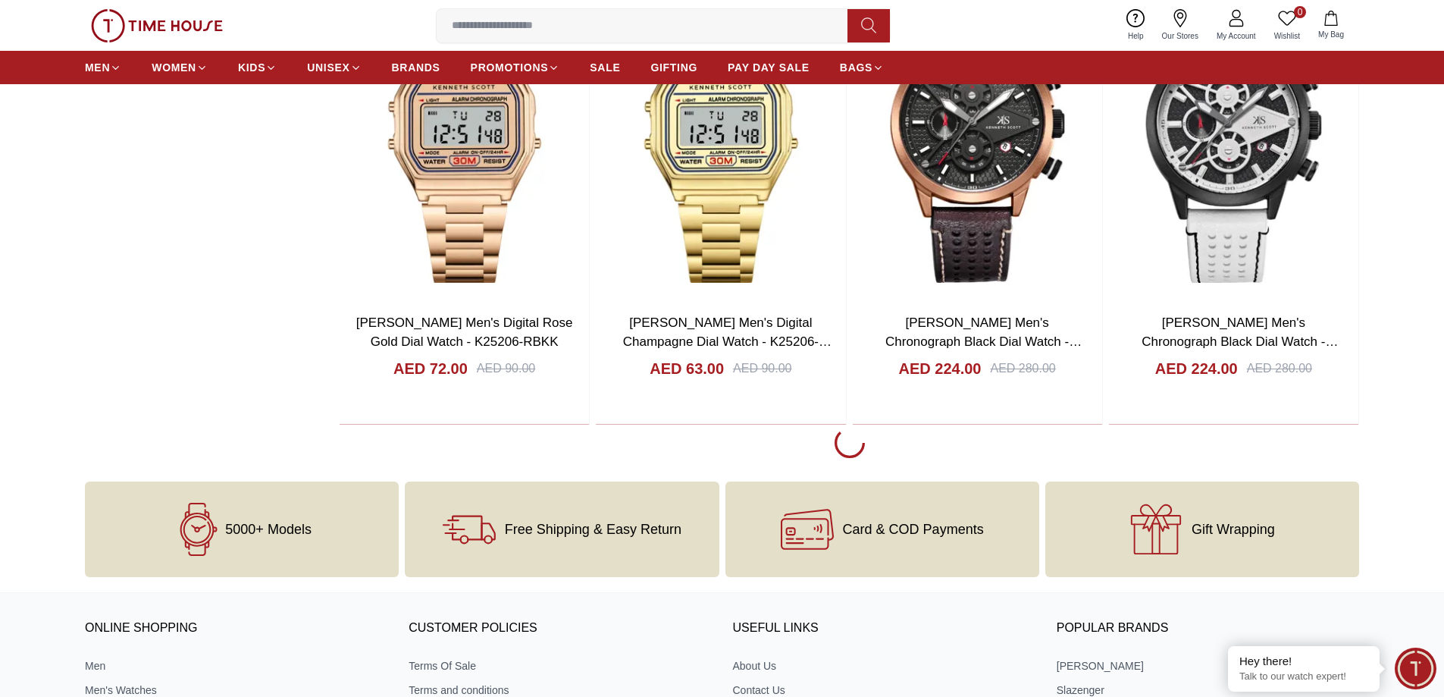
scroll to position [2720, 0]
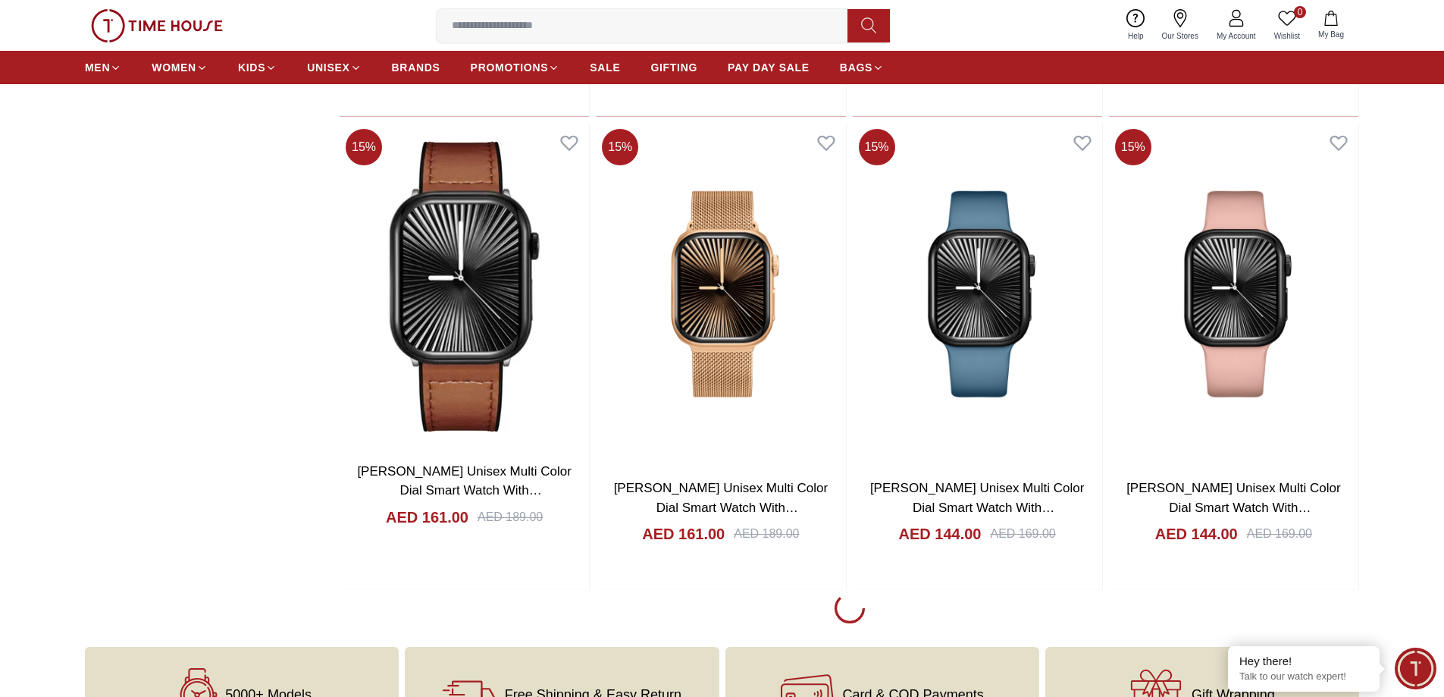
scroll to position [7420, 0]
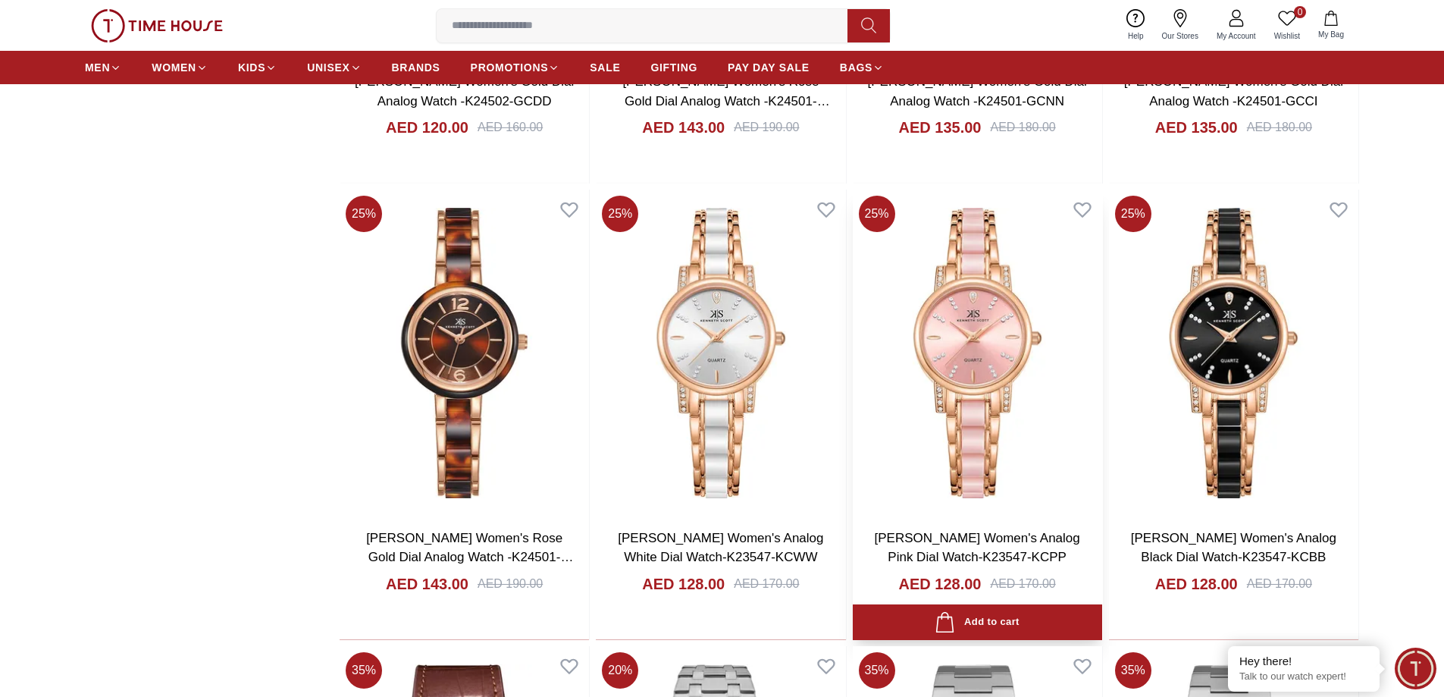
scroll to position [9390, 0]
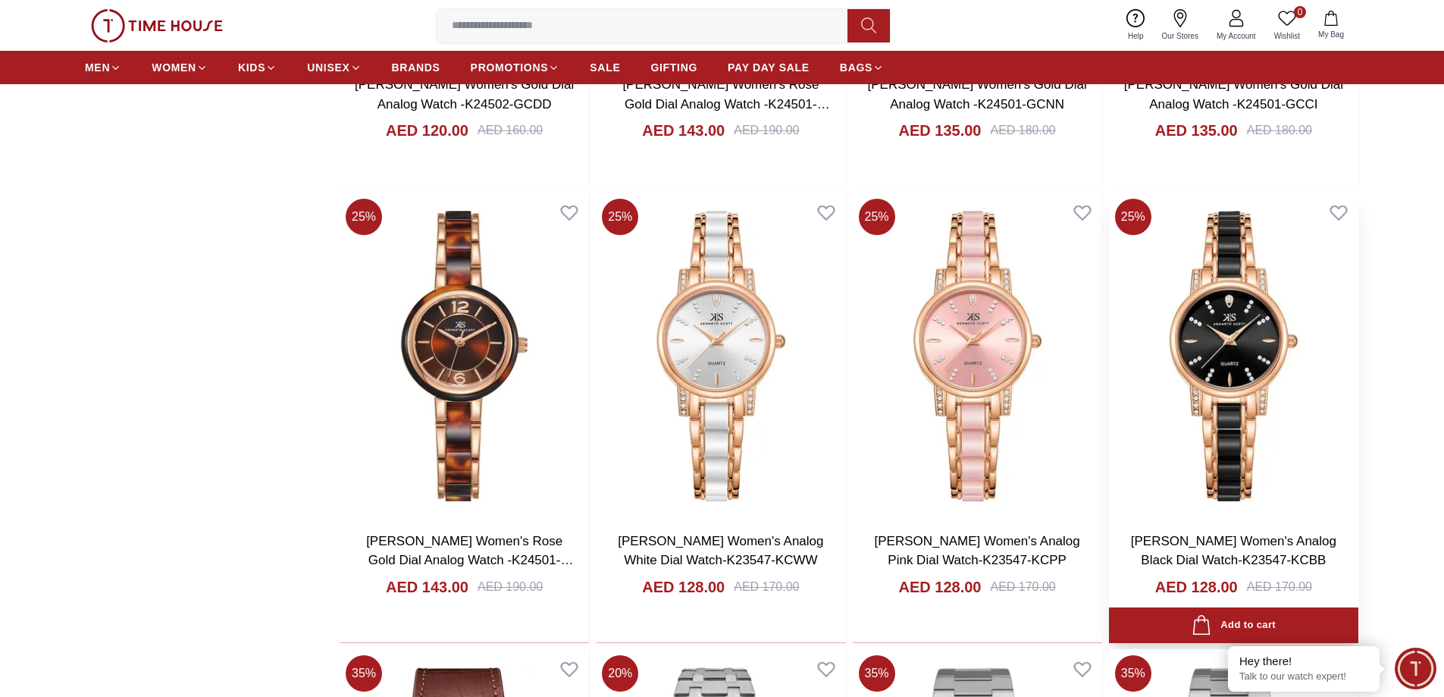
click at [1244, 332] on img at bounding box center [1233, 356] width 249 height 326
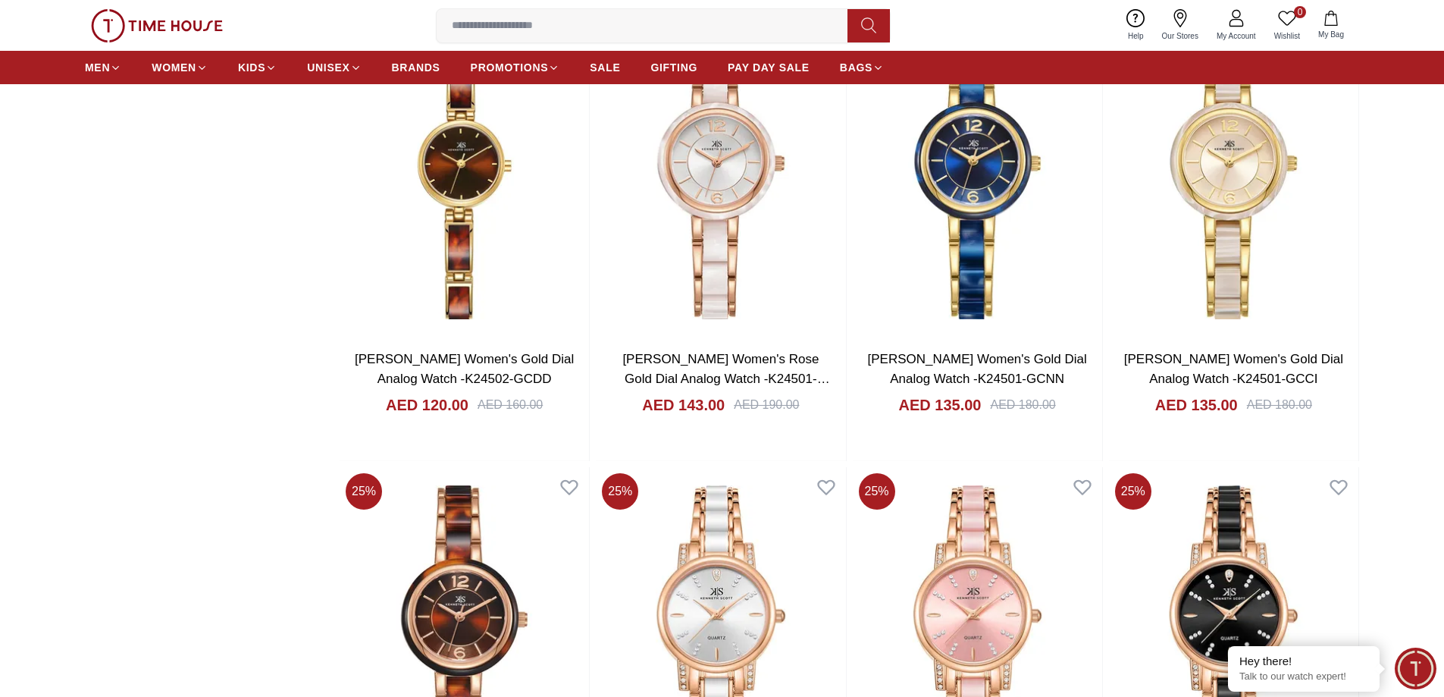
scroll to position [9307, 0]
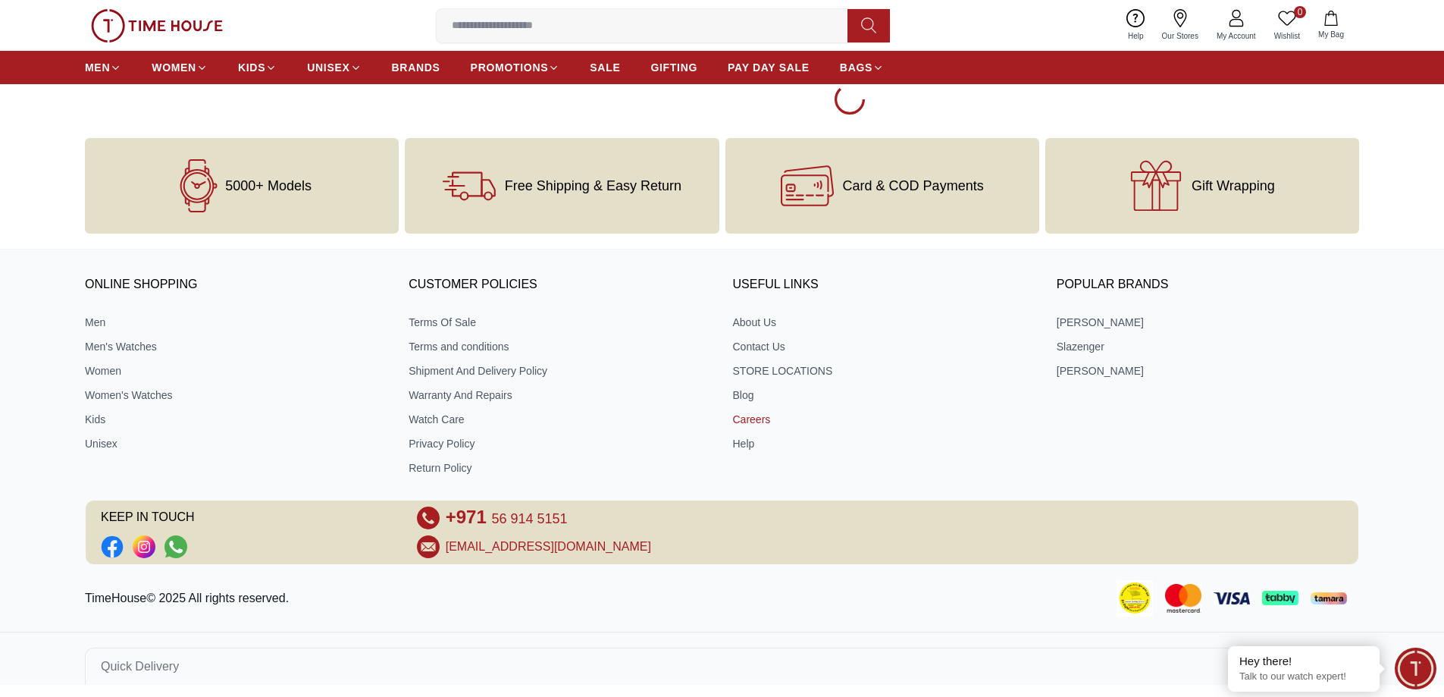
scroll to position [12234, 0]
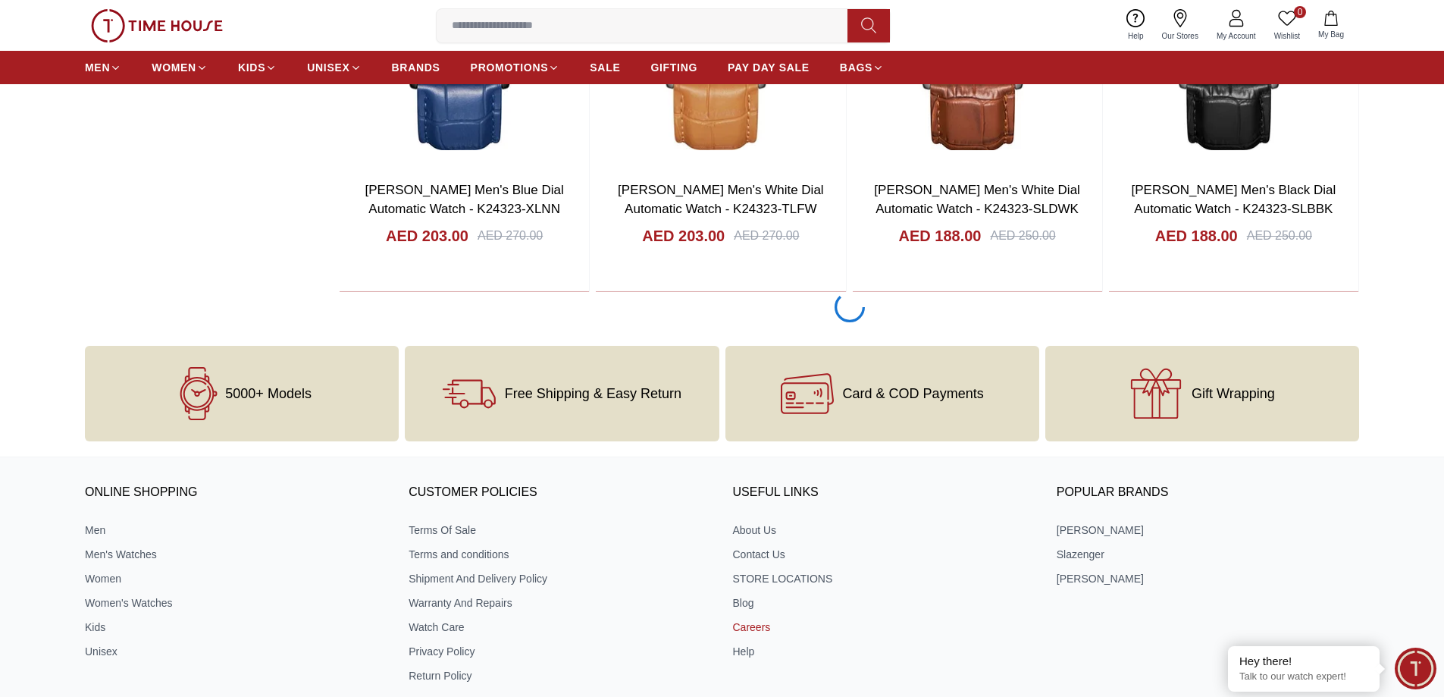
scroll to position [12004, 0]
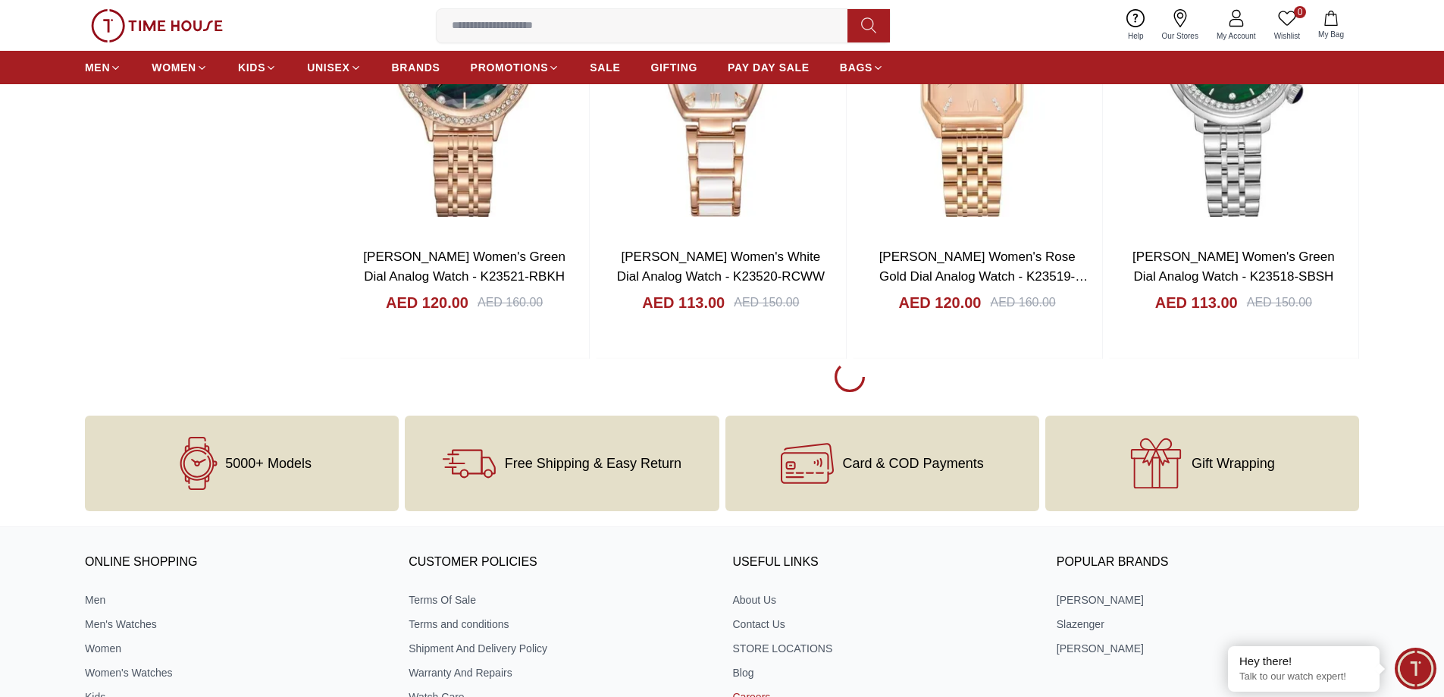
scroll to position [16552, 0]
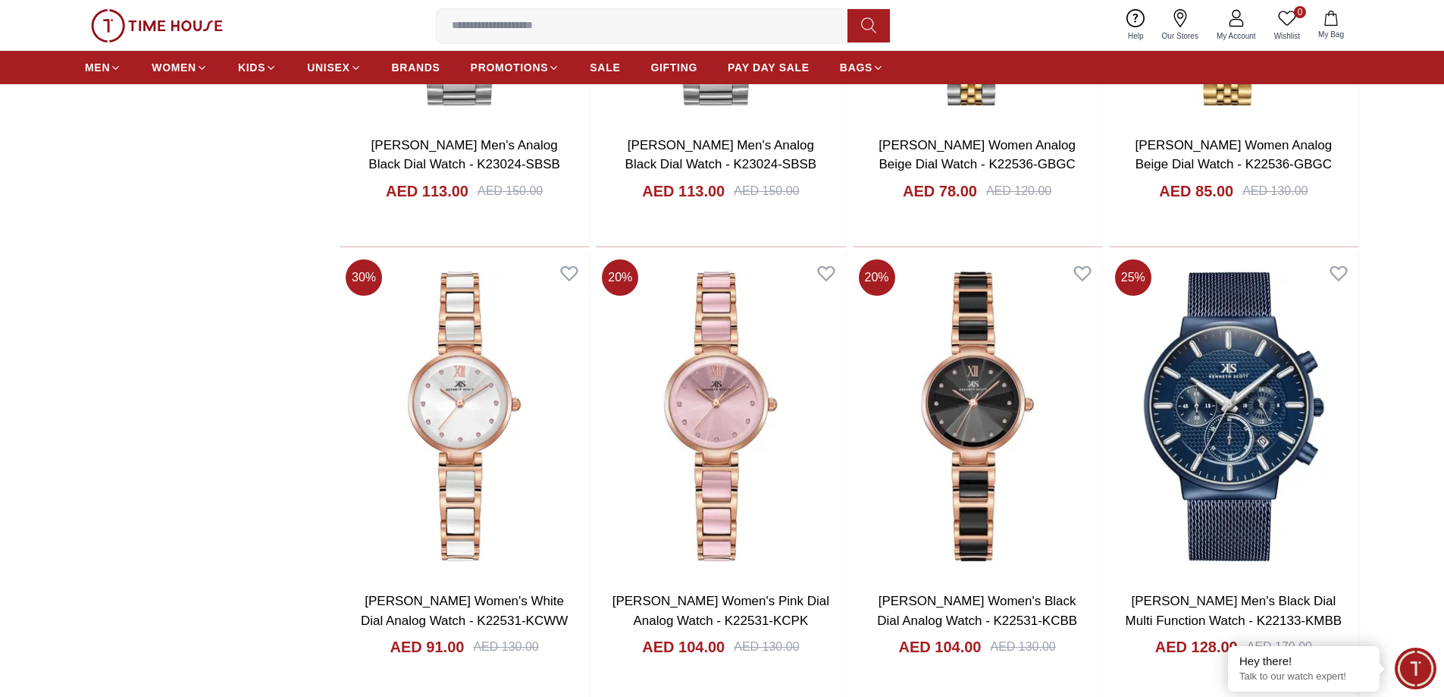
scroll to position [18977, 0]
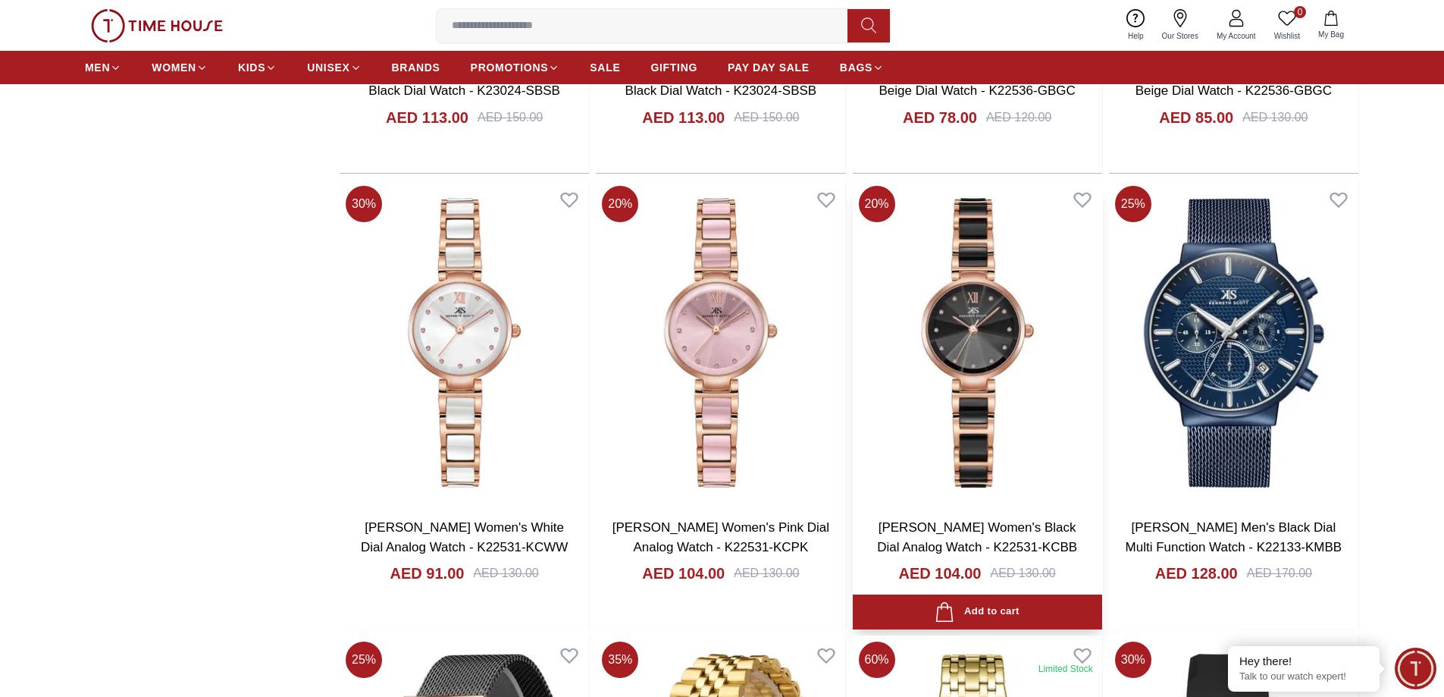
click at [1052, 398] on img at bounding box center [977, 343] width 249 height 326
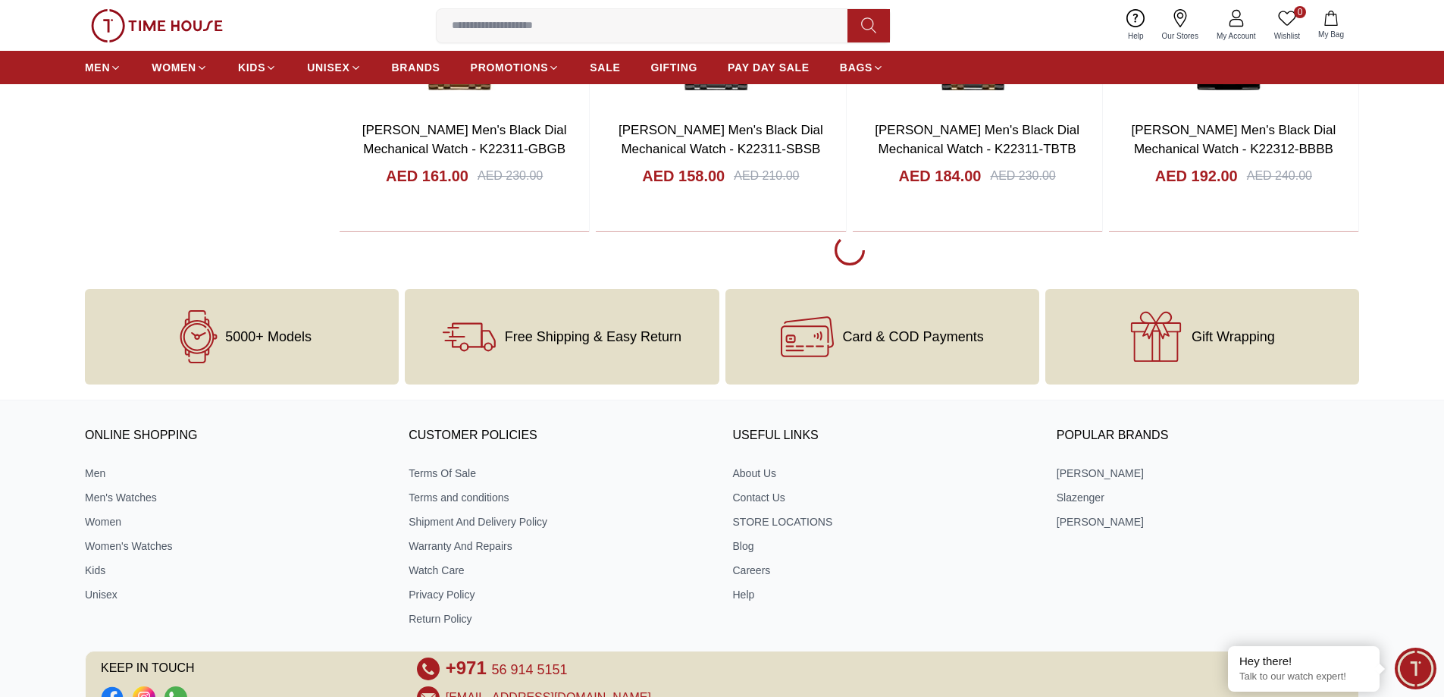
scroll to position [21207, 0]
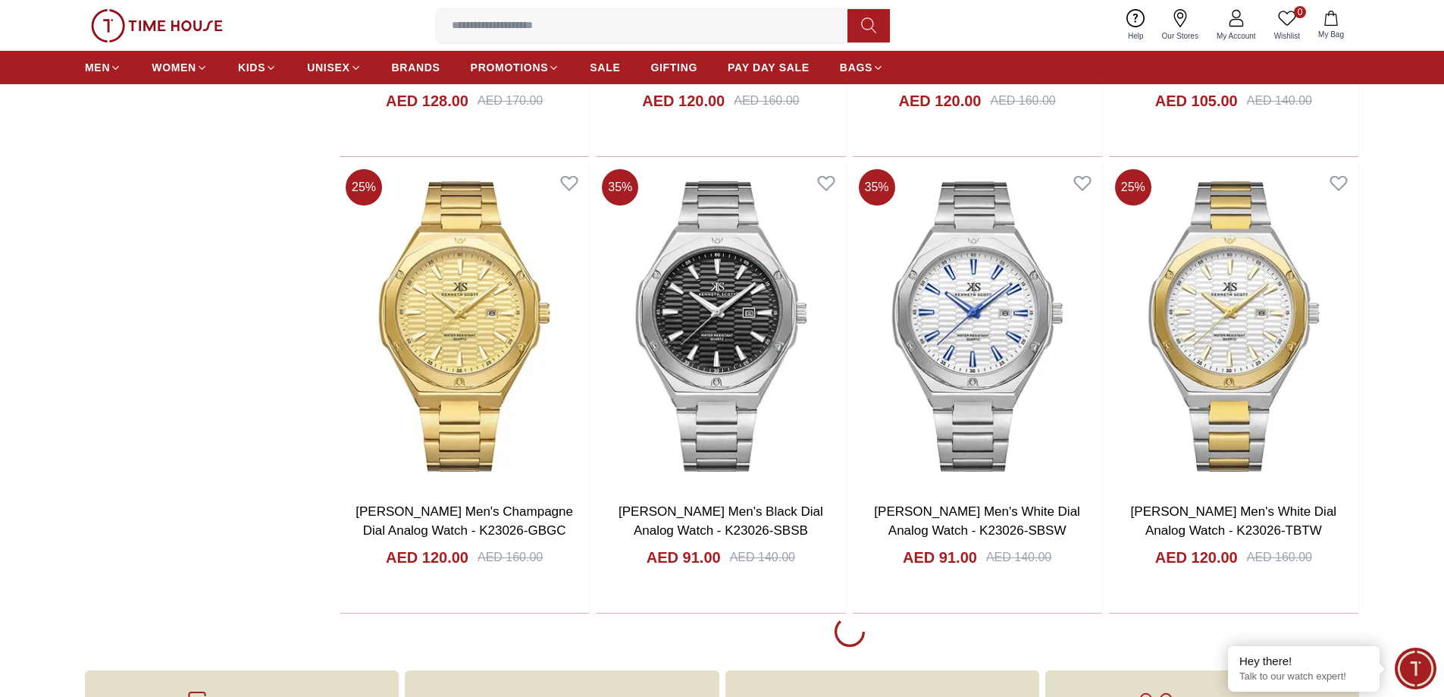
scroll to position [25755, 0]
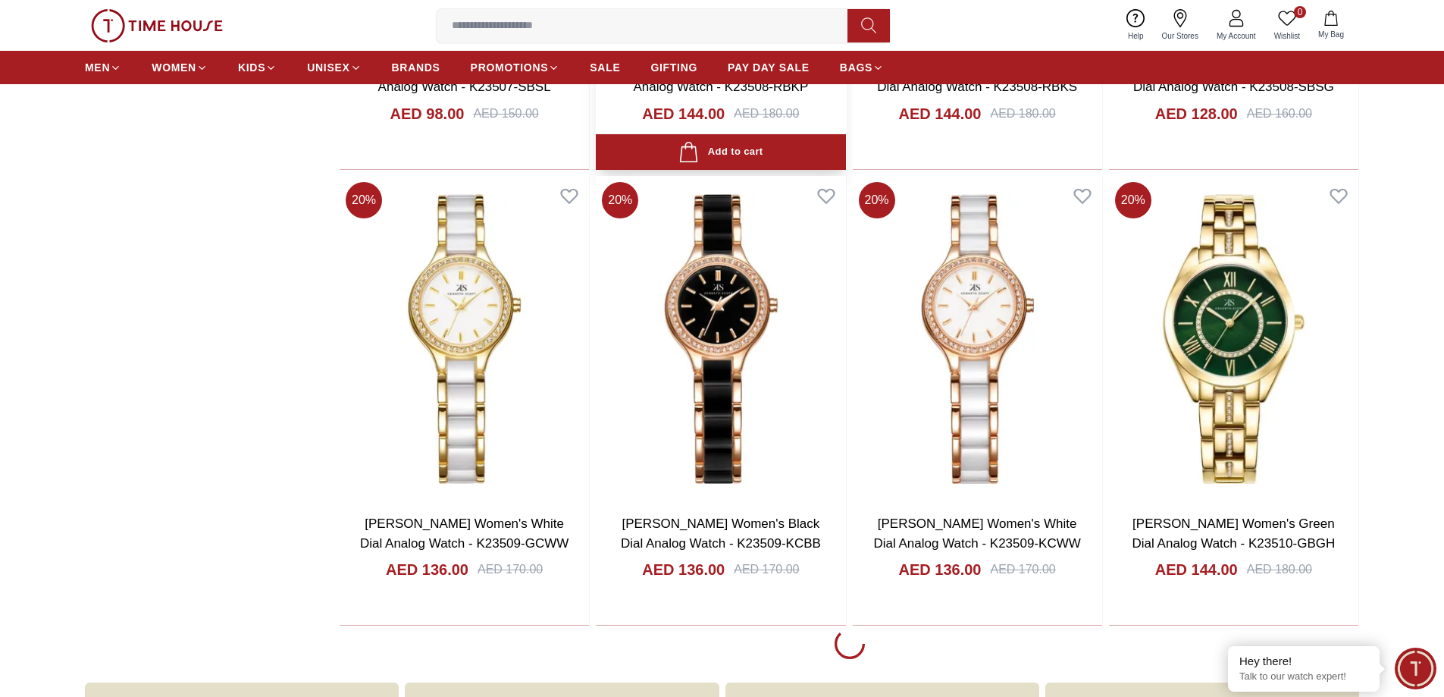
scroll to position [29924, 0]
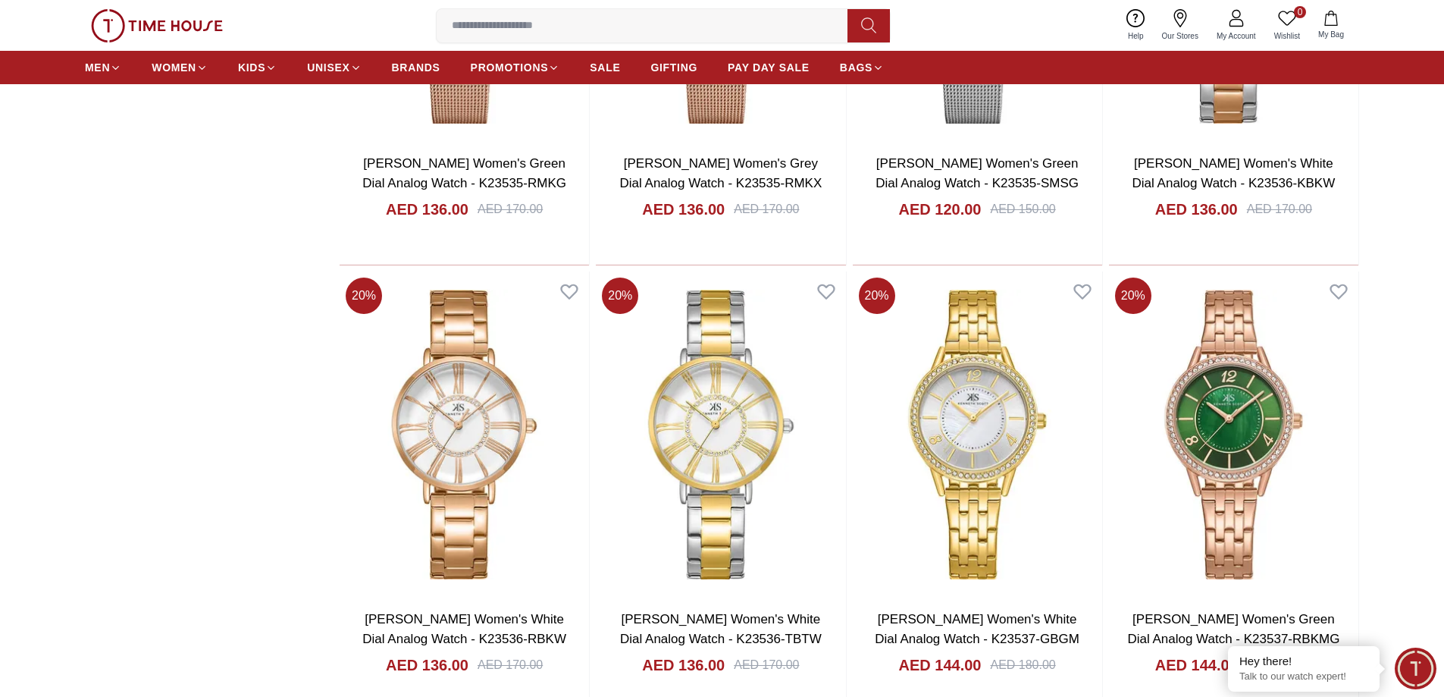
scroll to position [34775, 0]
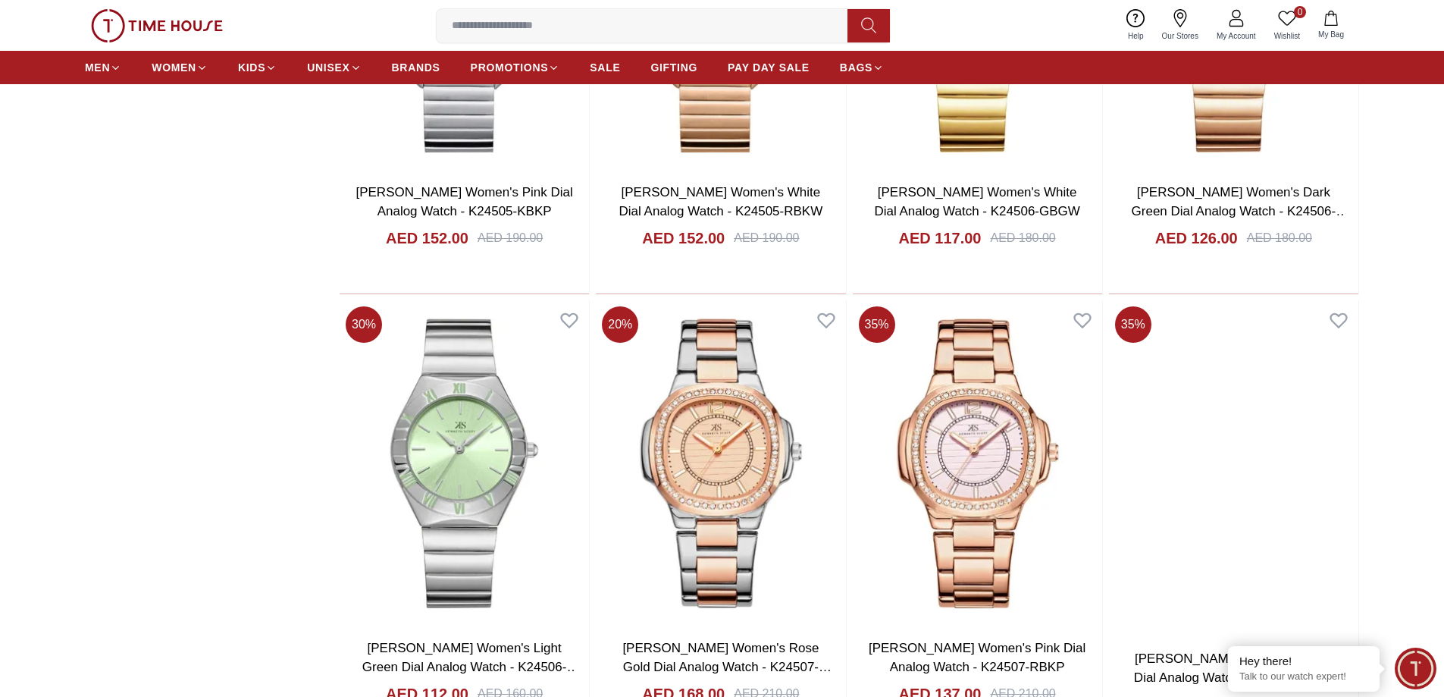
scroll to position [39323, 0]
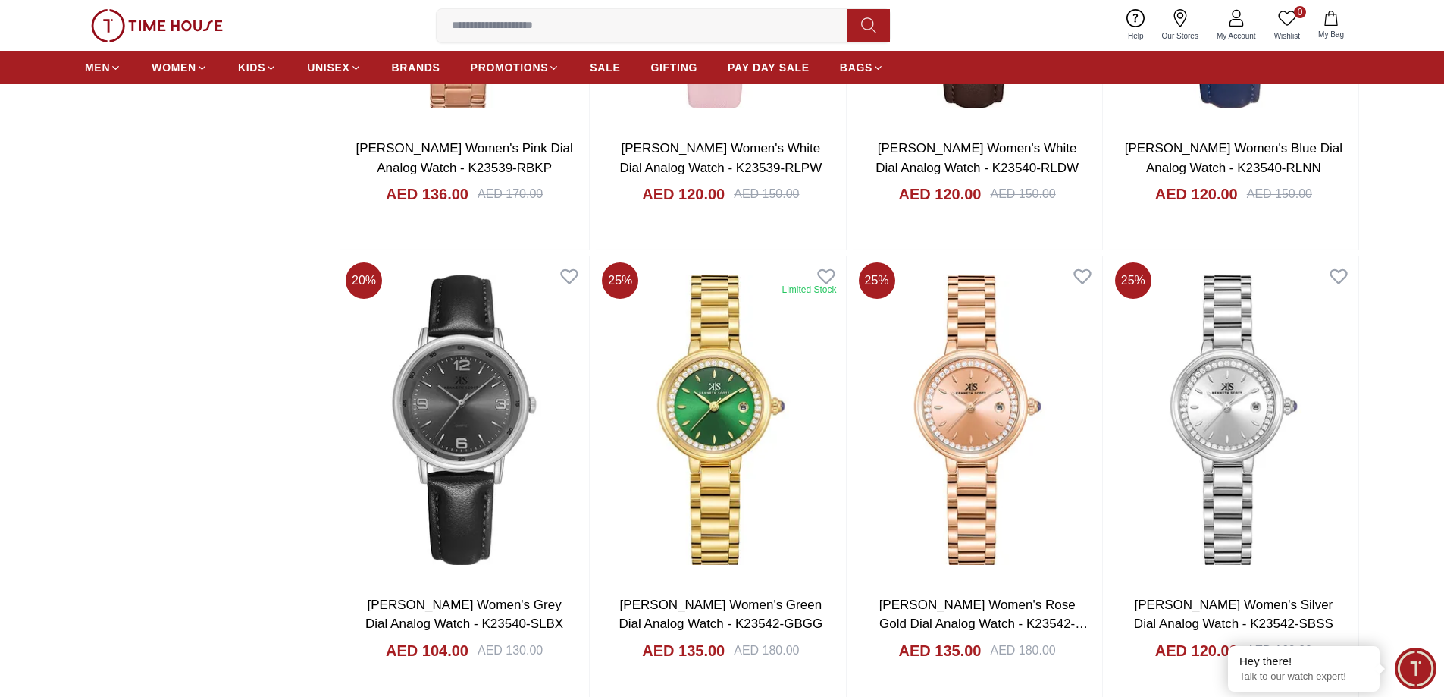
scroll to position [35760, 0]
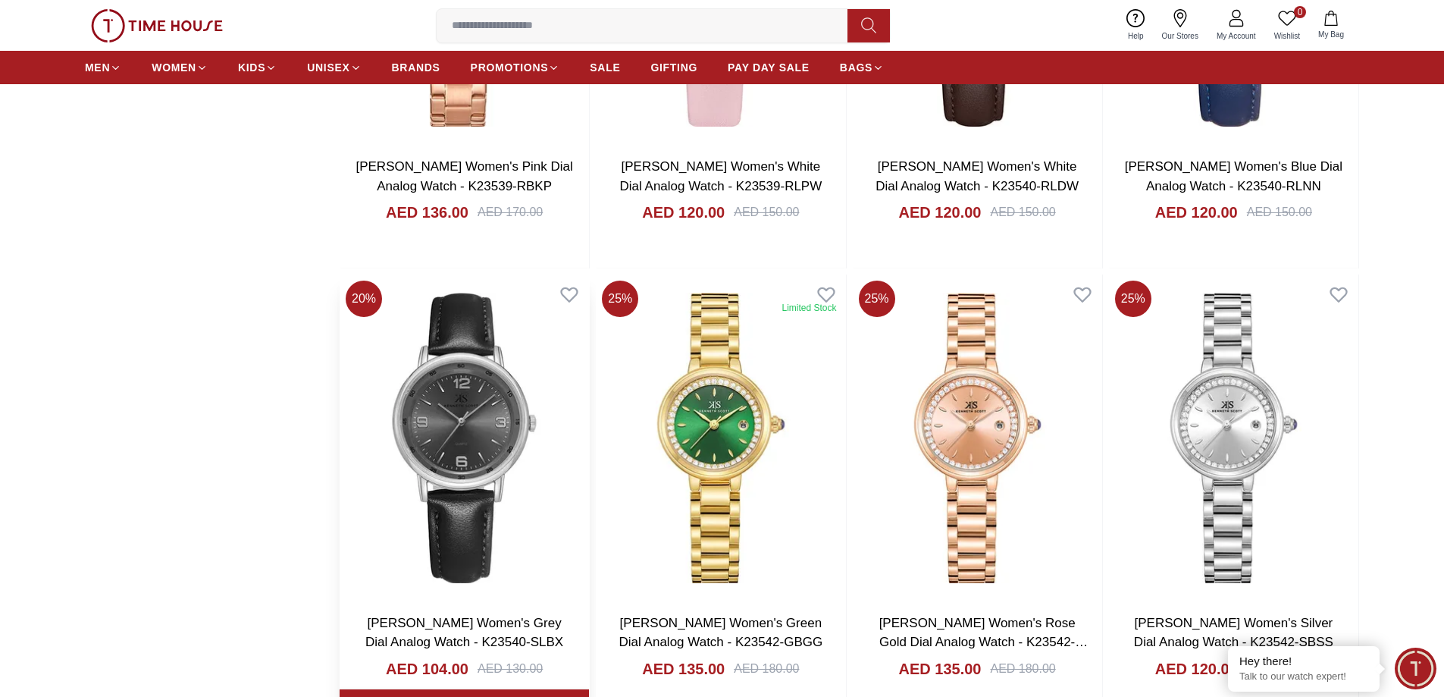
click at [493, 419] on img at bounding box center [464, 437] width 249 height 326
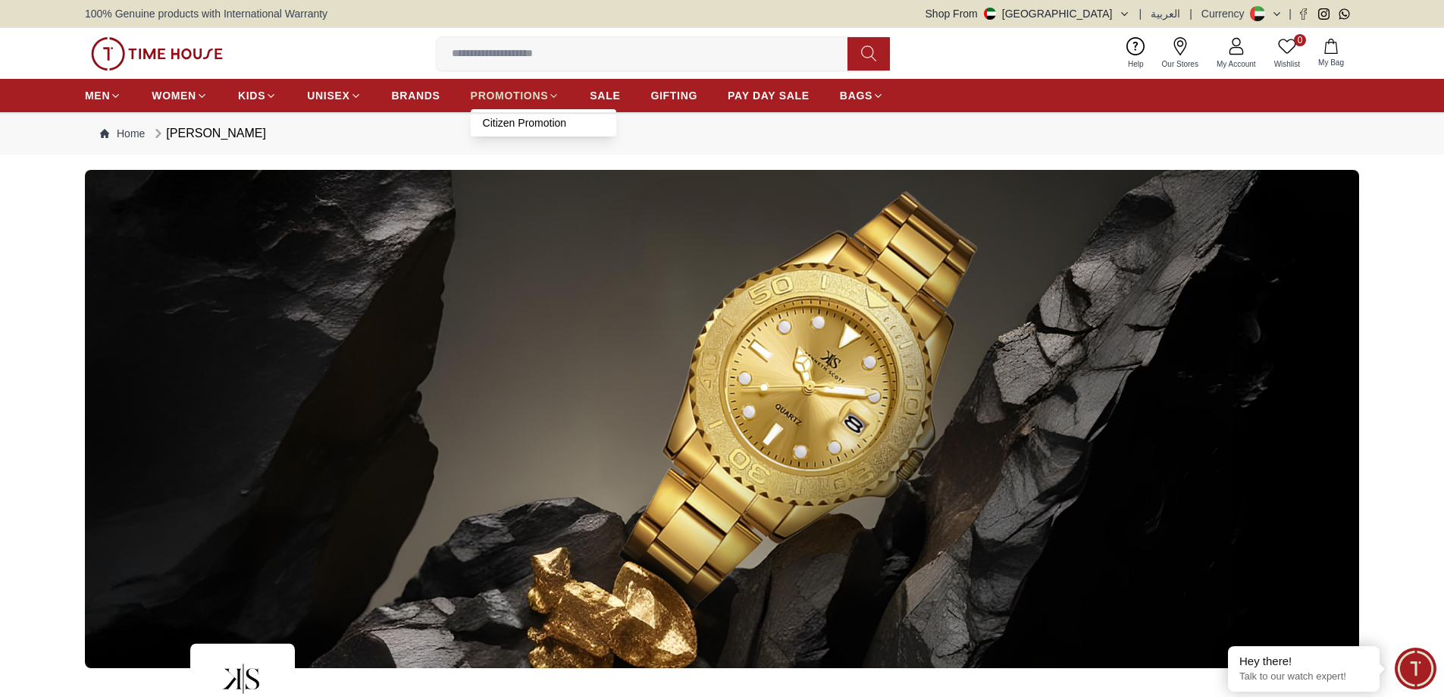
click at [507, 92] on span "PROMOTIONS" at bounding box center [510, 95] width 78 height 15
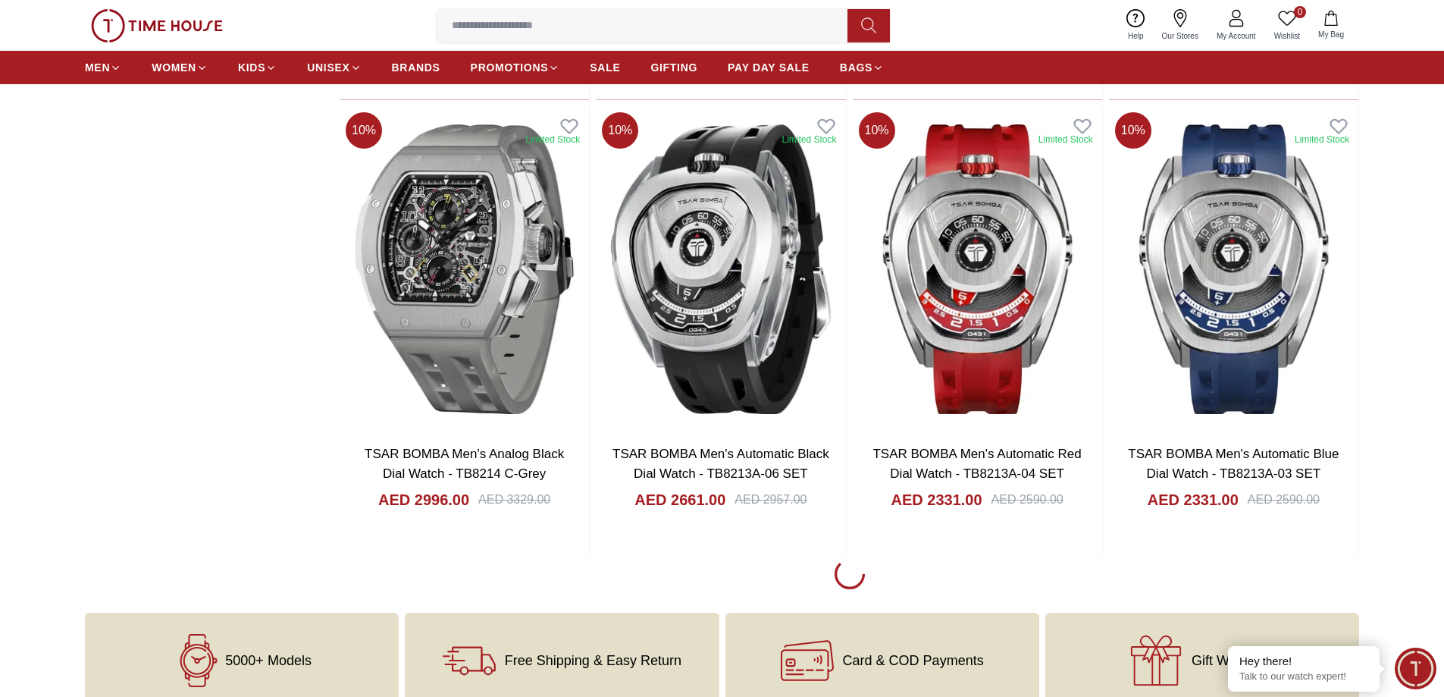
scroll to position [2222, 0]
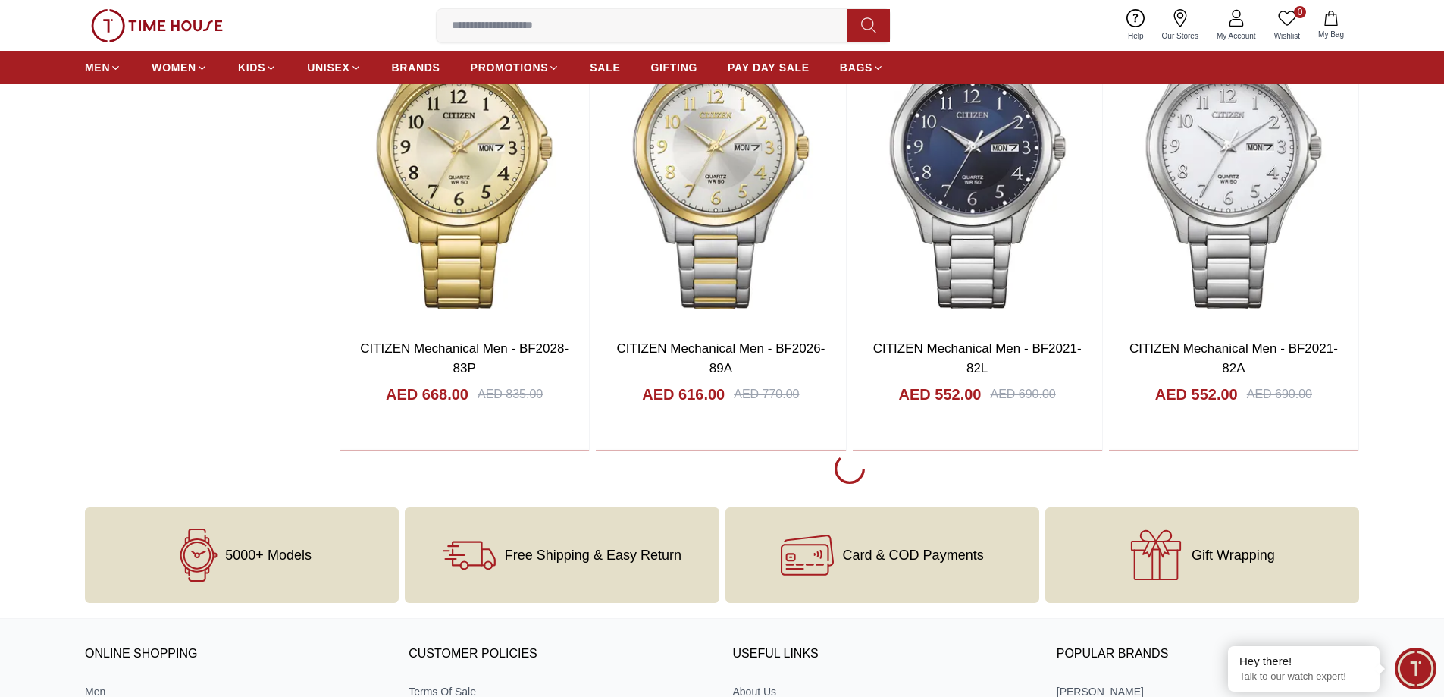
scroll to position [8892, 0]
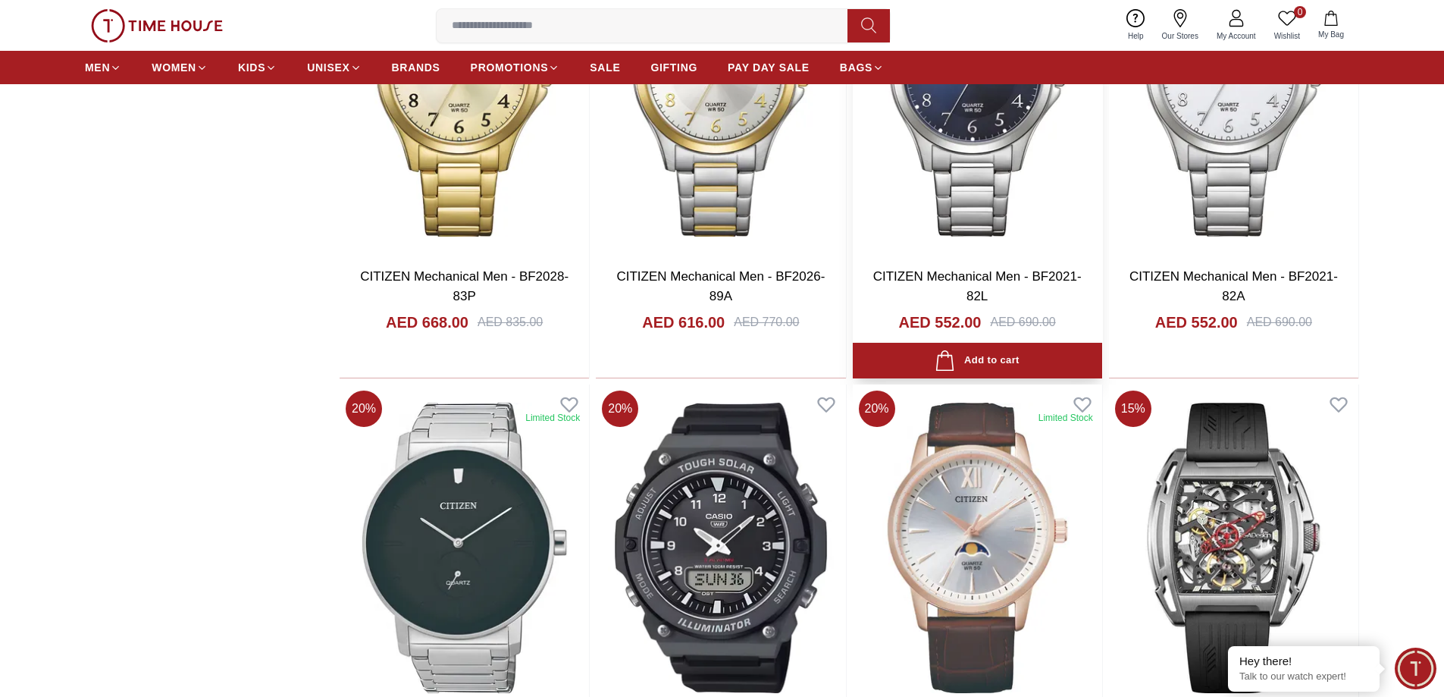
scroll to position [9120, 0]
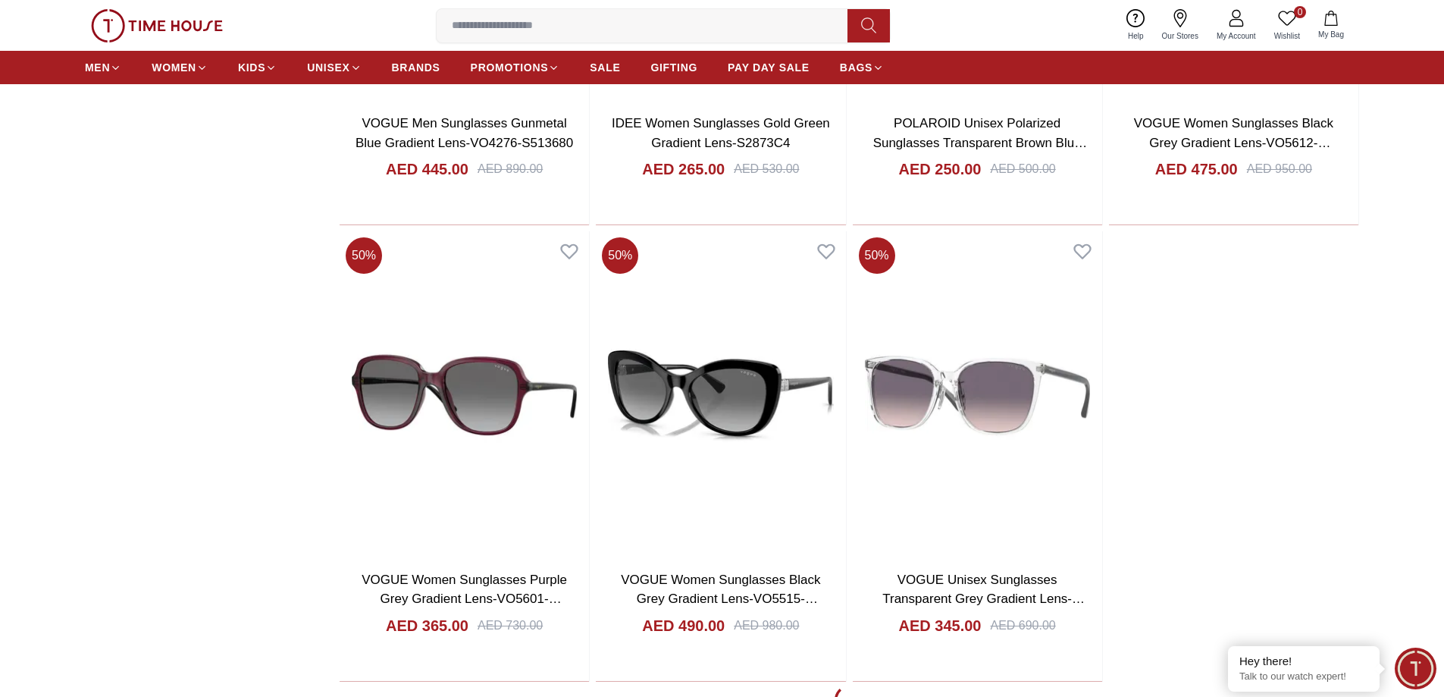
scroll to position [13364, 0]
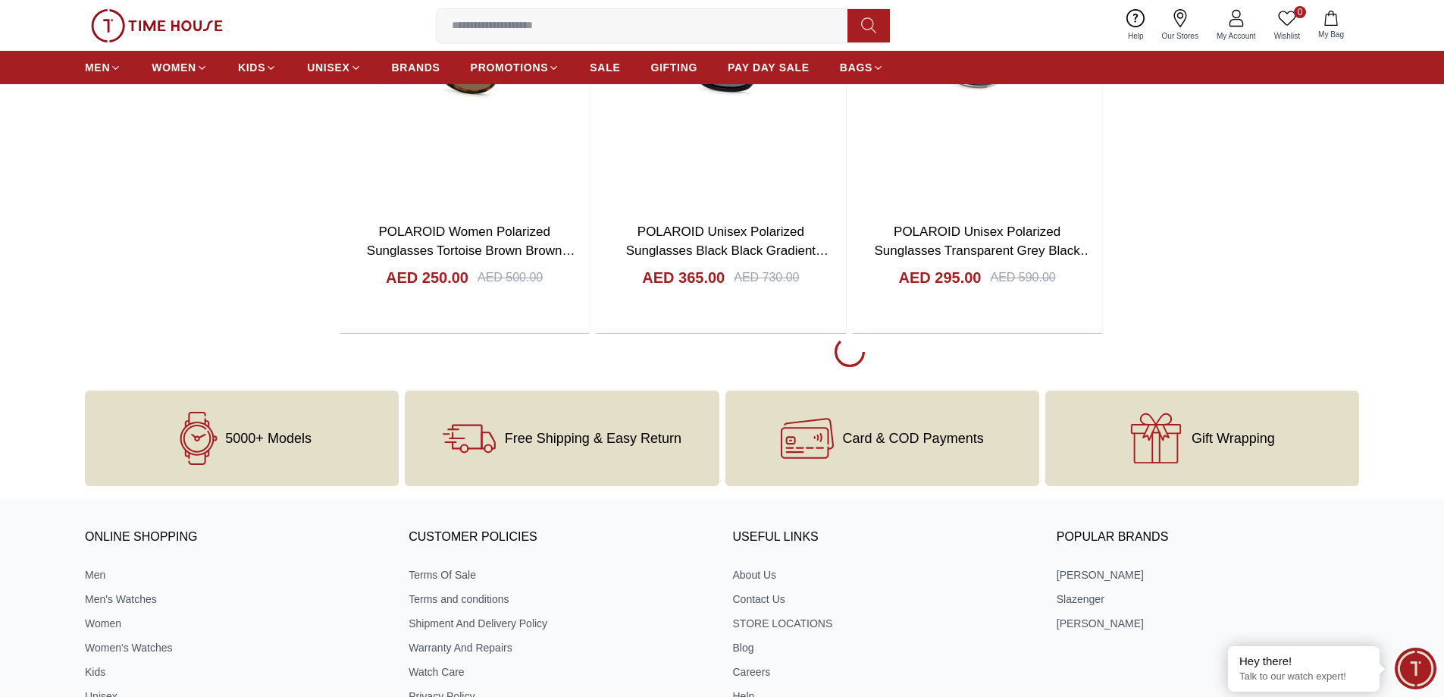
scroll to position [15866, 0]
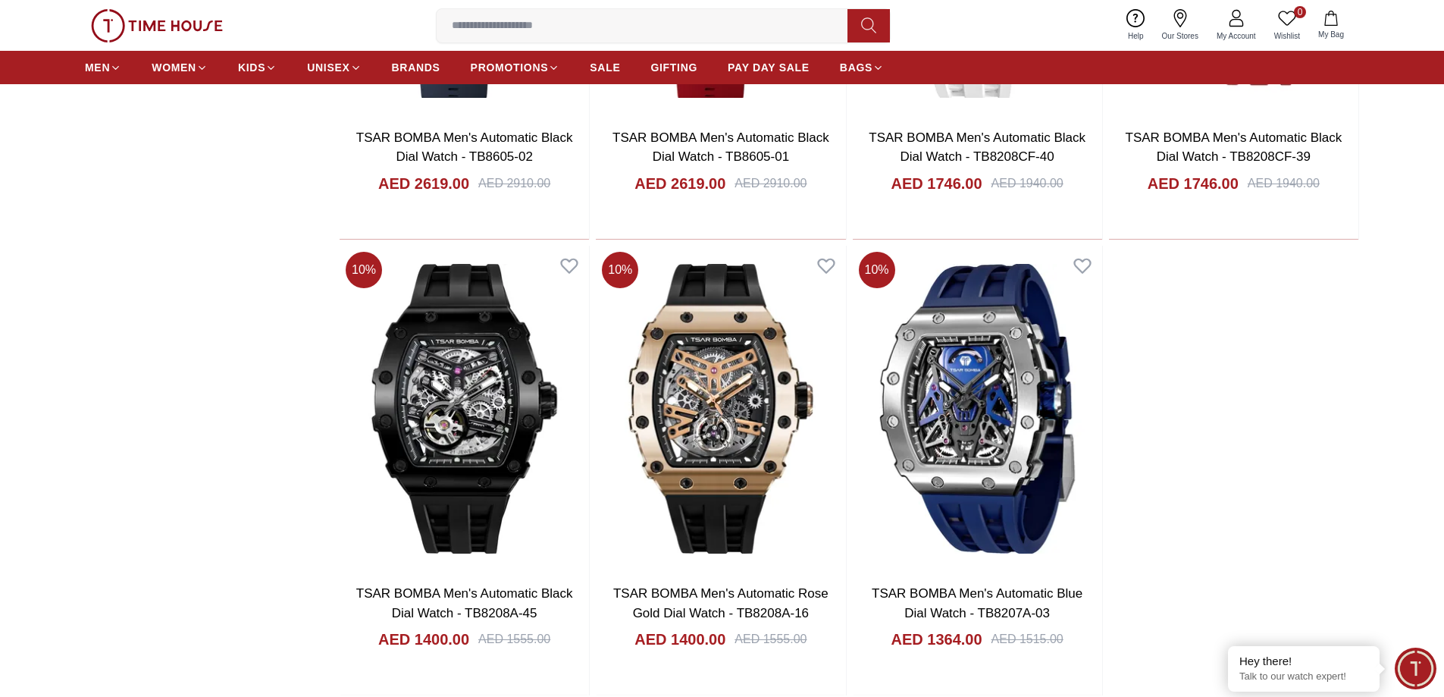
scroll to position [20414, 0]
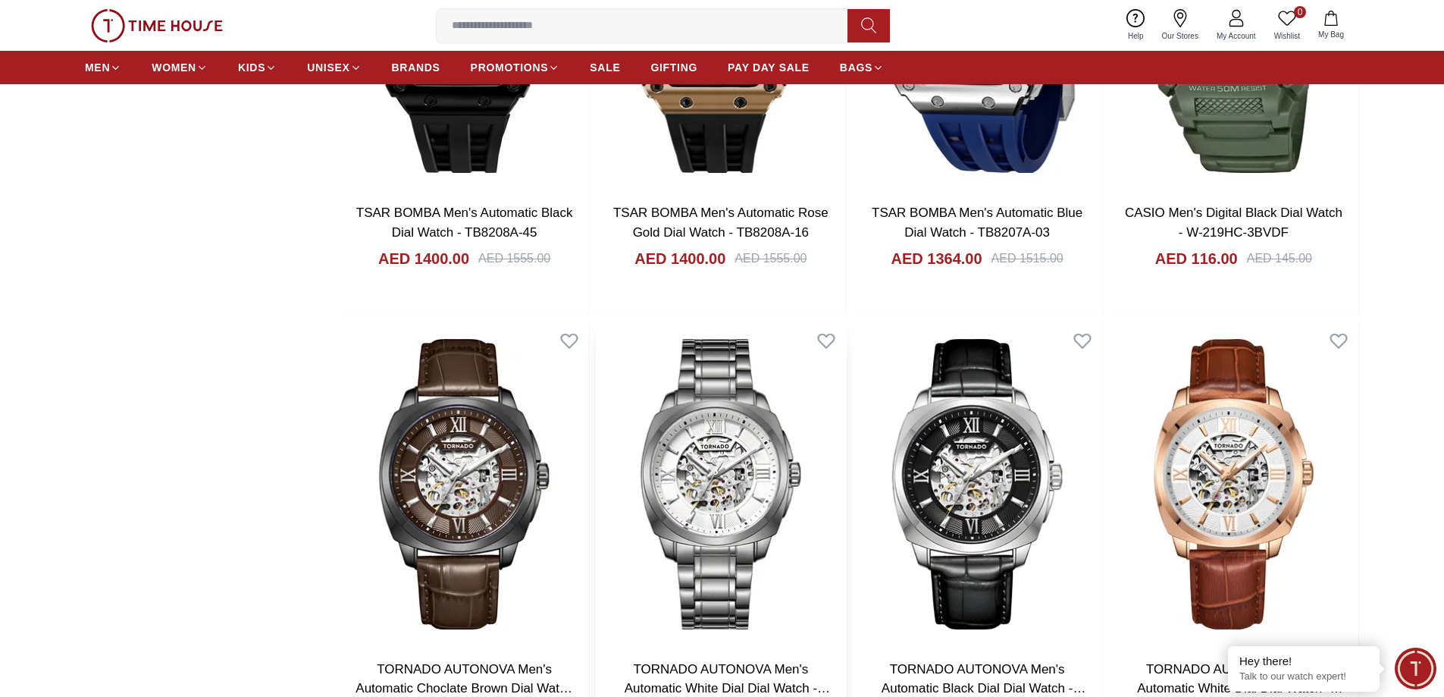
scroll to position [20414, 0]
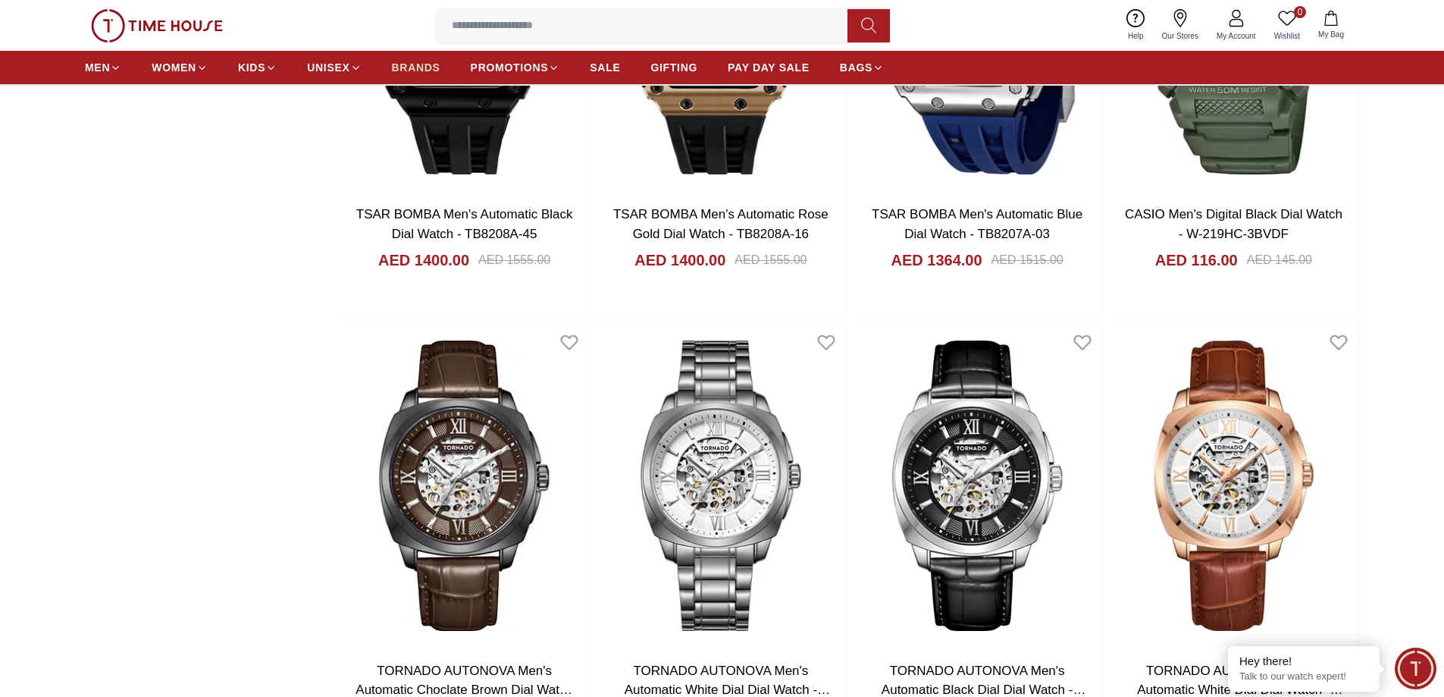
click at [418, 58] on link "BRANDS" at bounding box center [416, 67] width 49 height 27
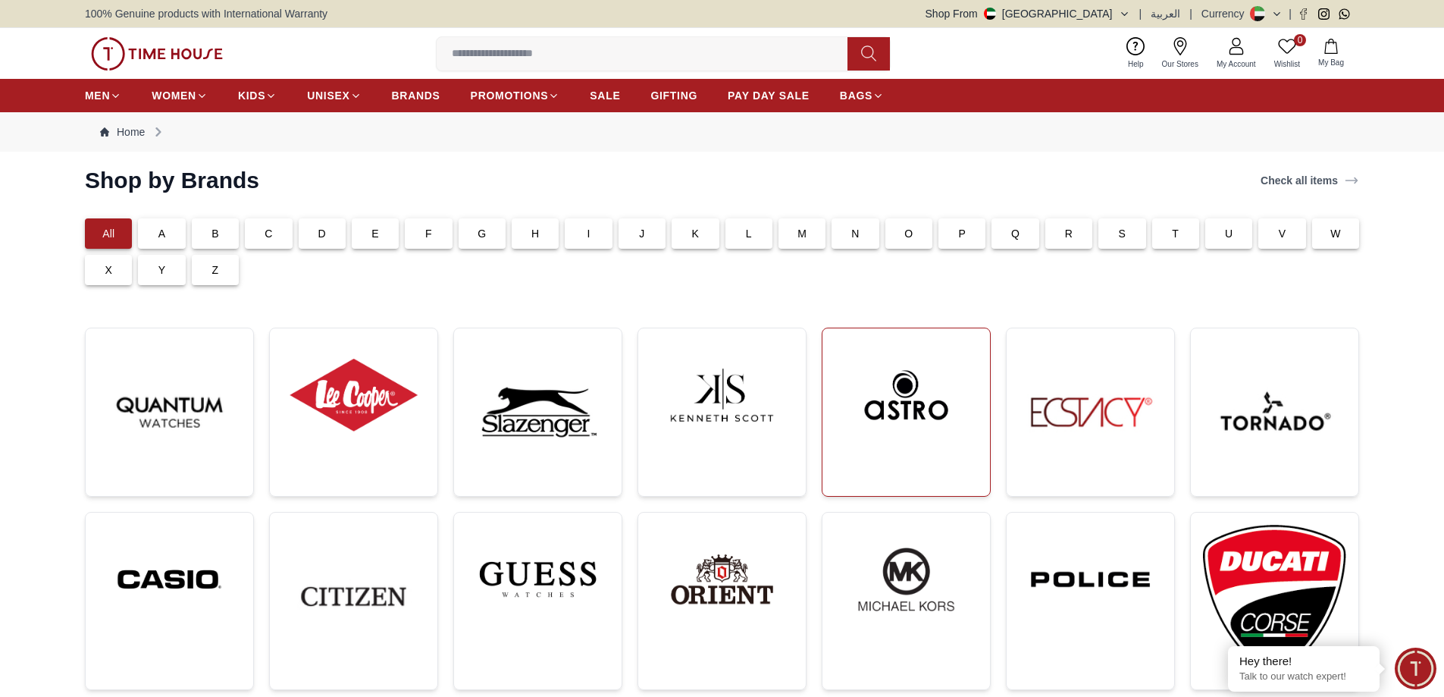
click at [904, 424] on img at bounding box center [906, 394] width 143 height 109
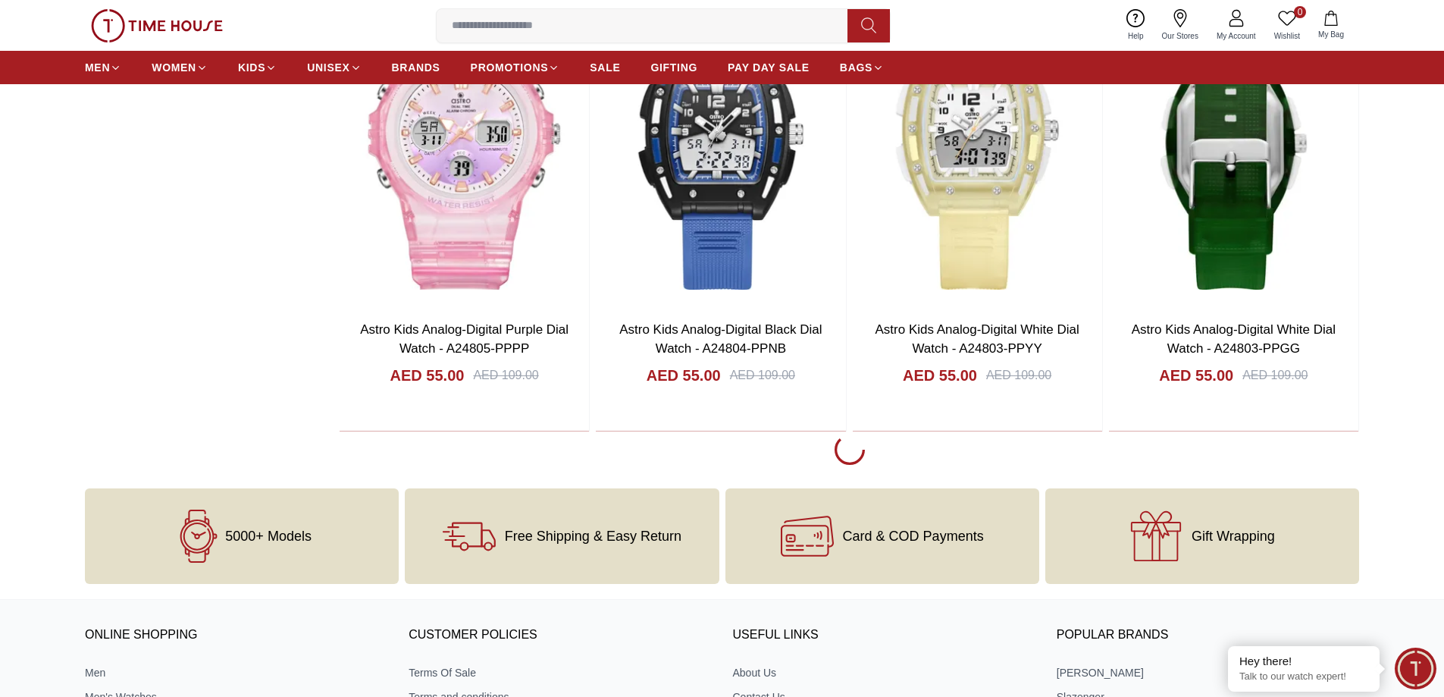
scroll to position [2729, 0]
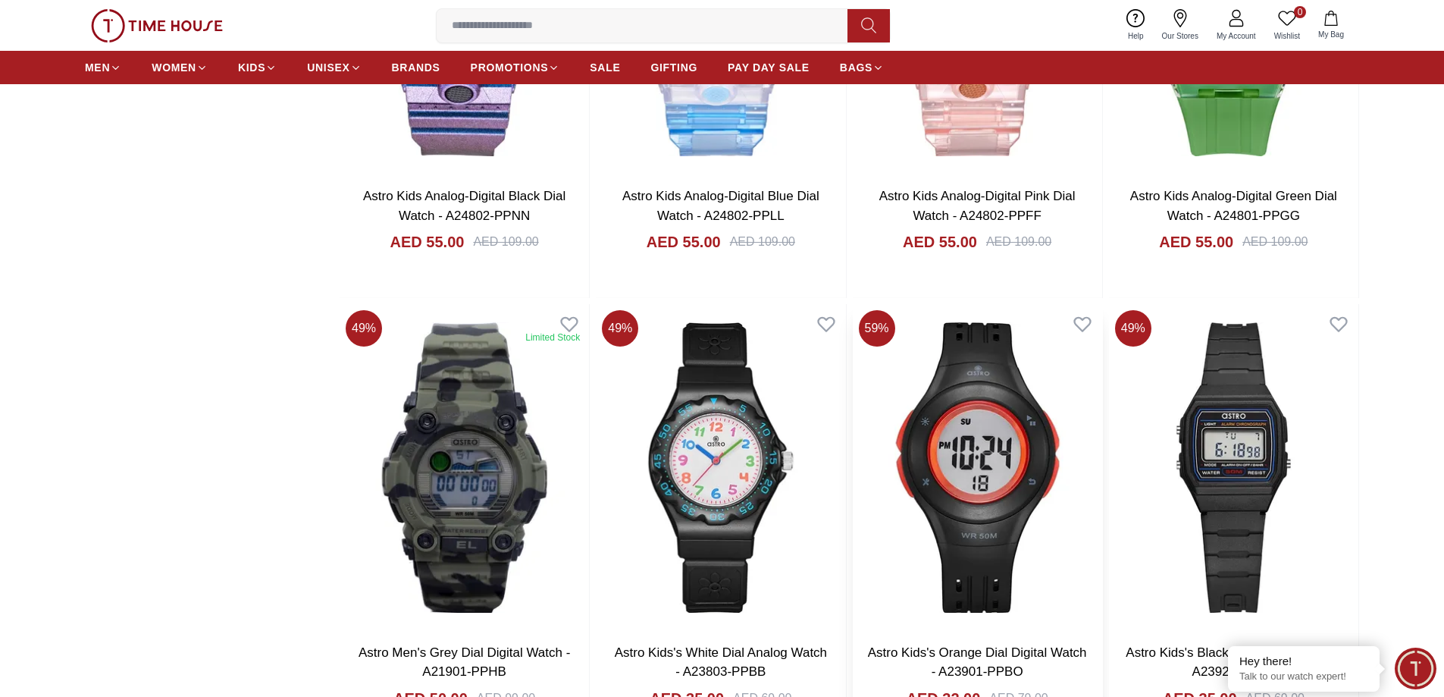
scroll to position [3032, 0]
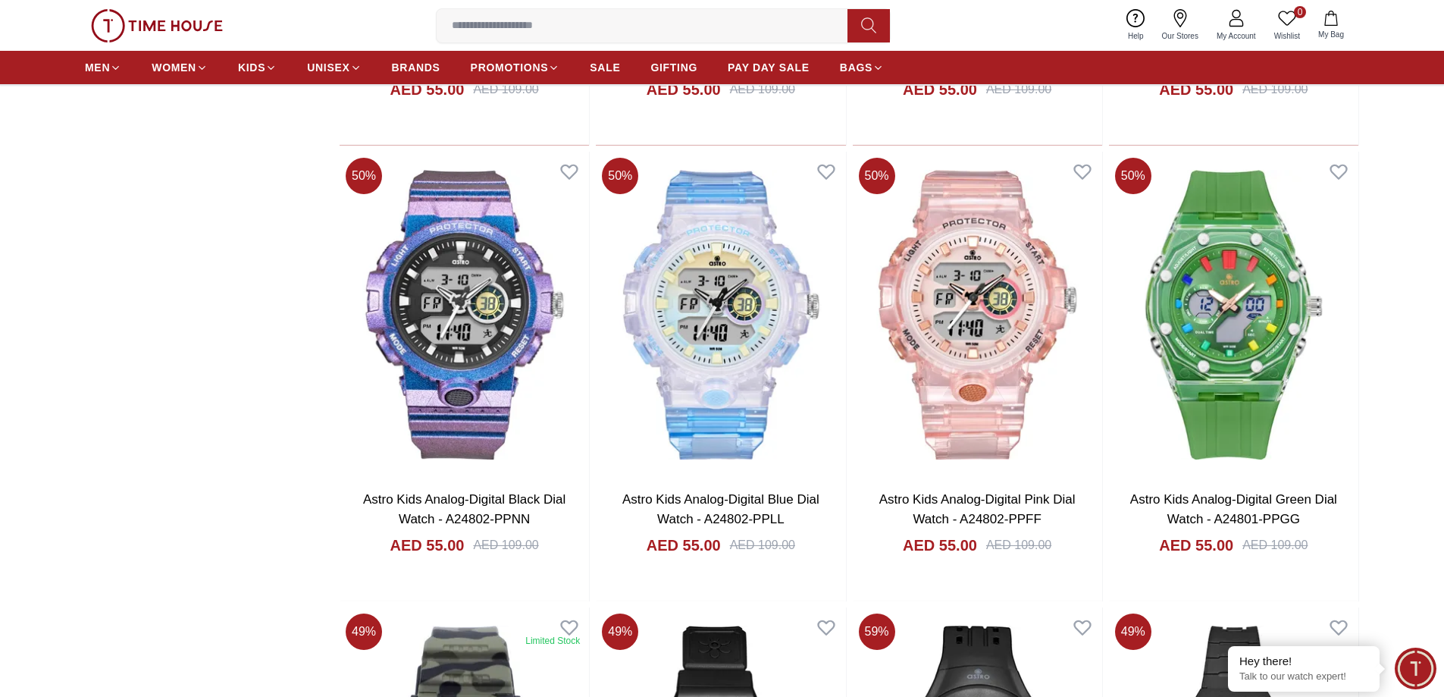
click at [419, 64] on span "BRANDS" at bounding box center [416, 67] width 49 height 15
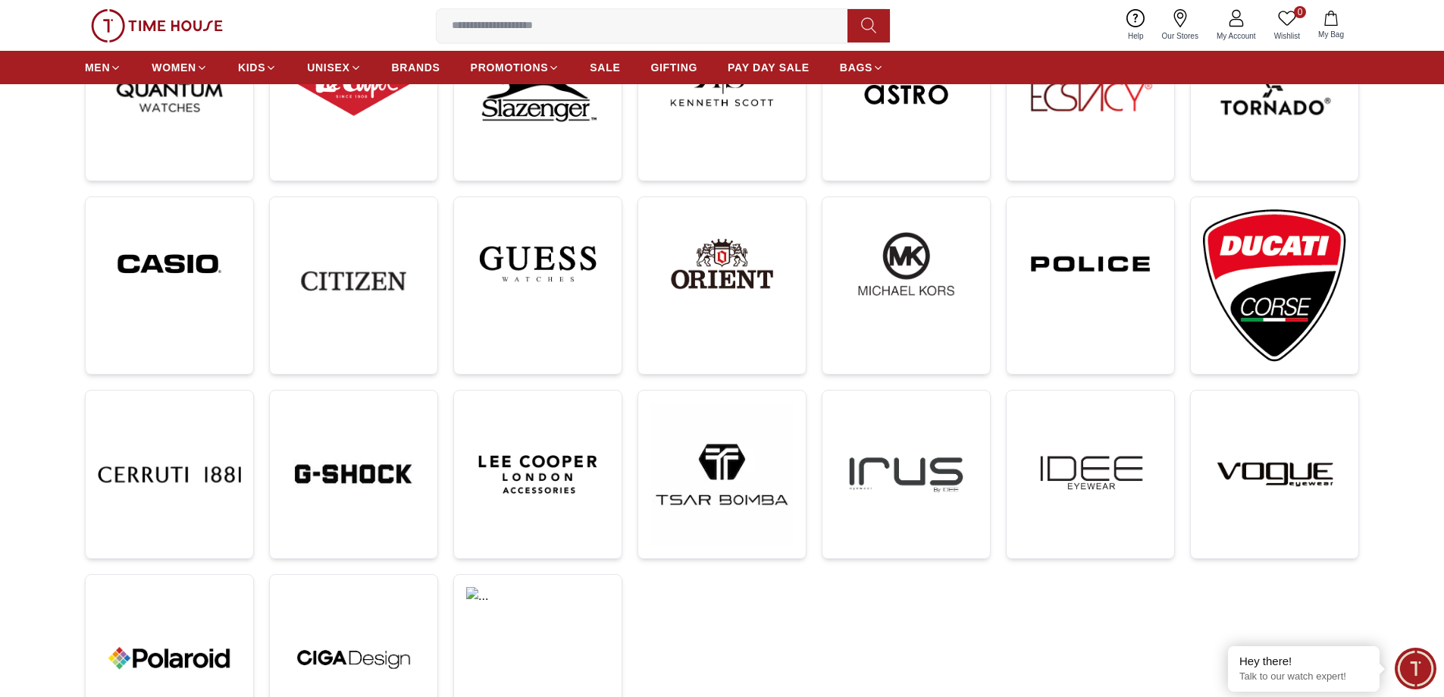
scroll to position [227, 0]
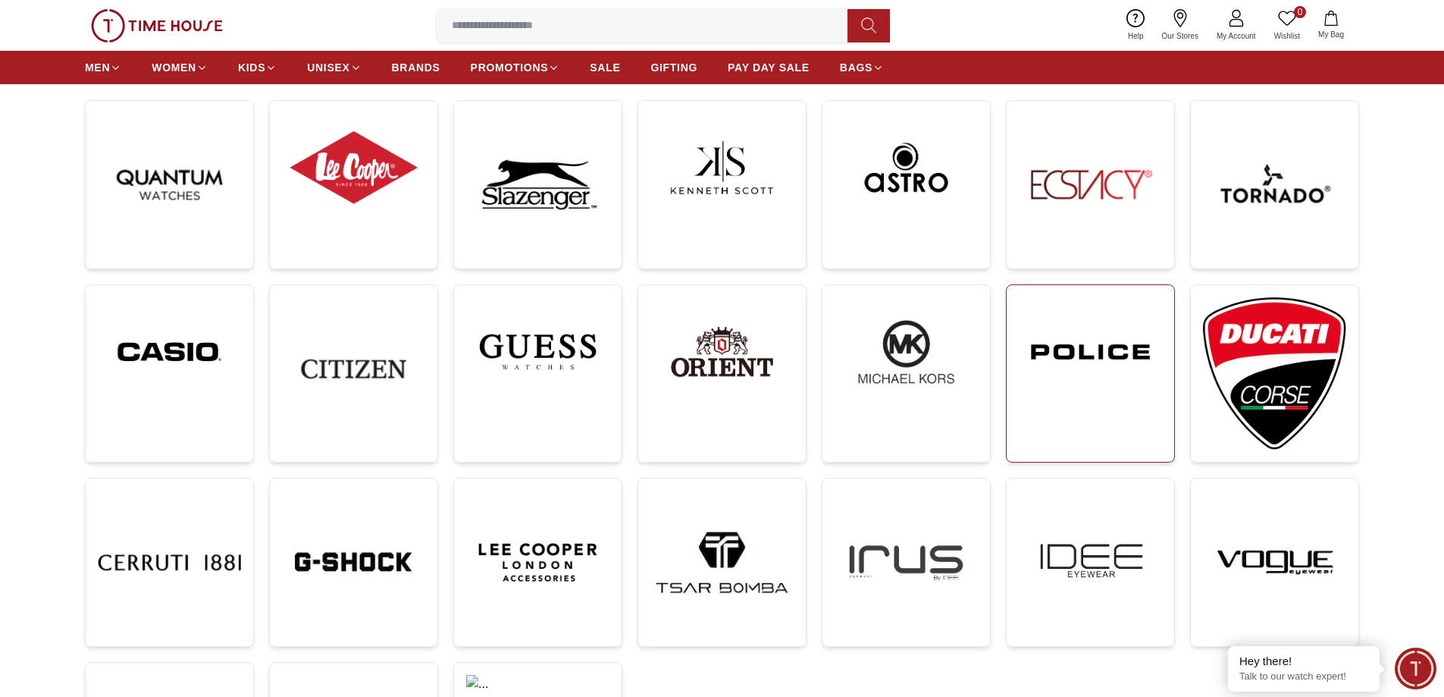
click at [1114, 374] on img at bounding box center [1090, 351] width 143 height 109
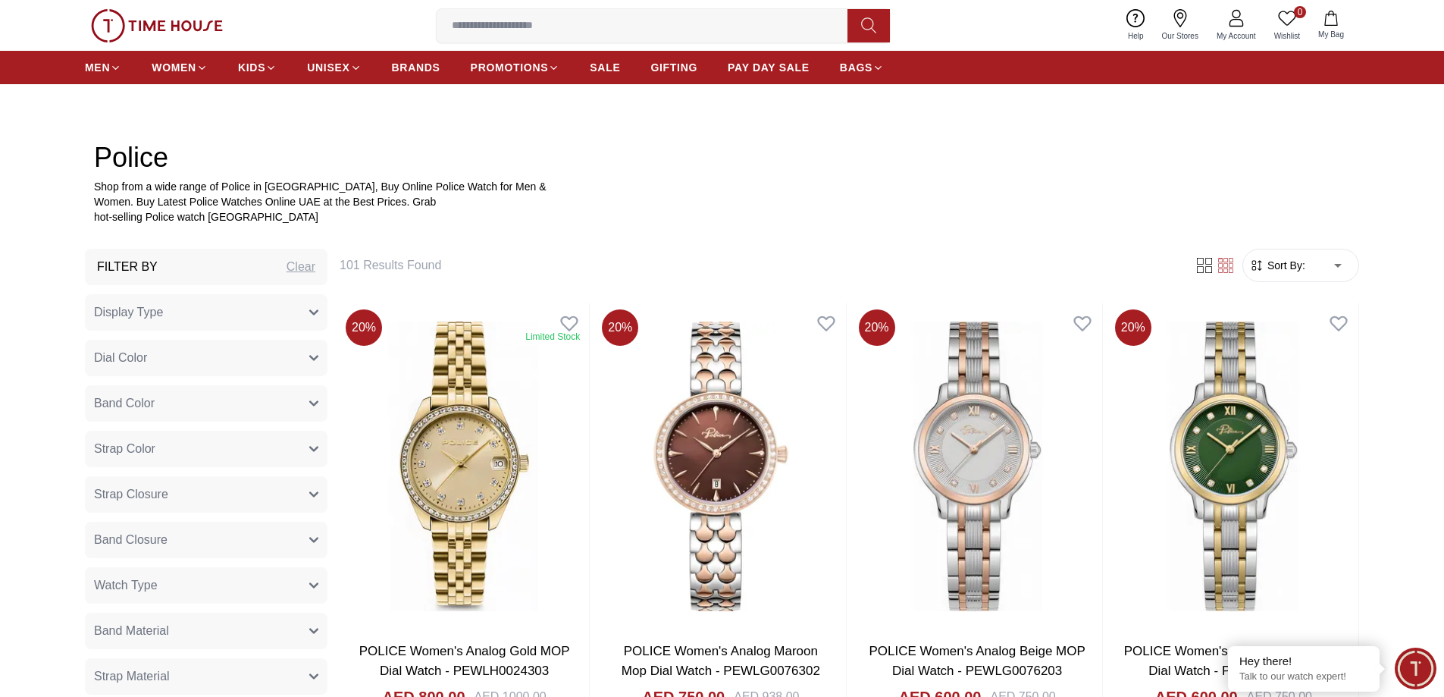
scroll to position [910, 0]
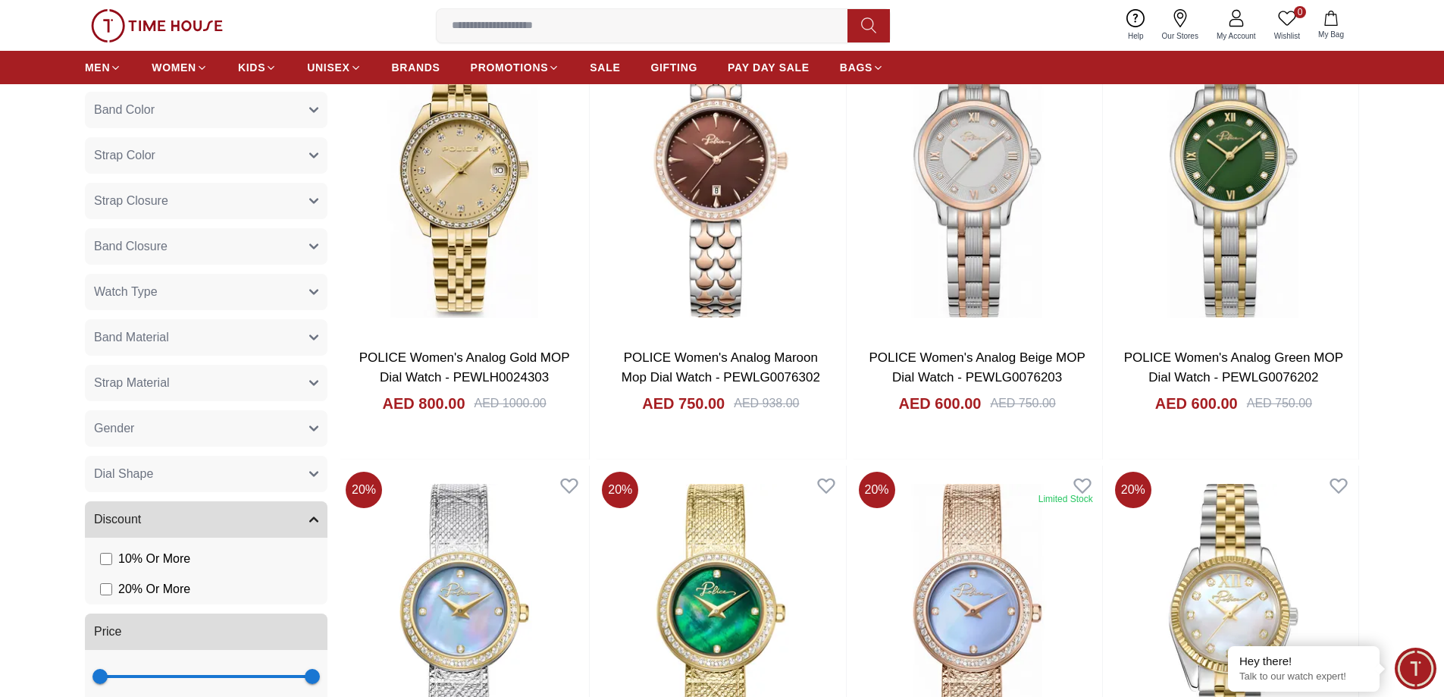
click at [220, 421] on button "Gender" at bounding box center [206, 428] width 243 height 36
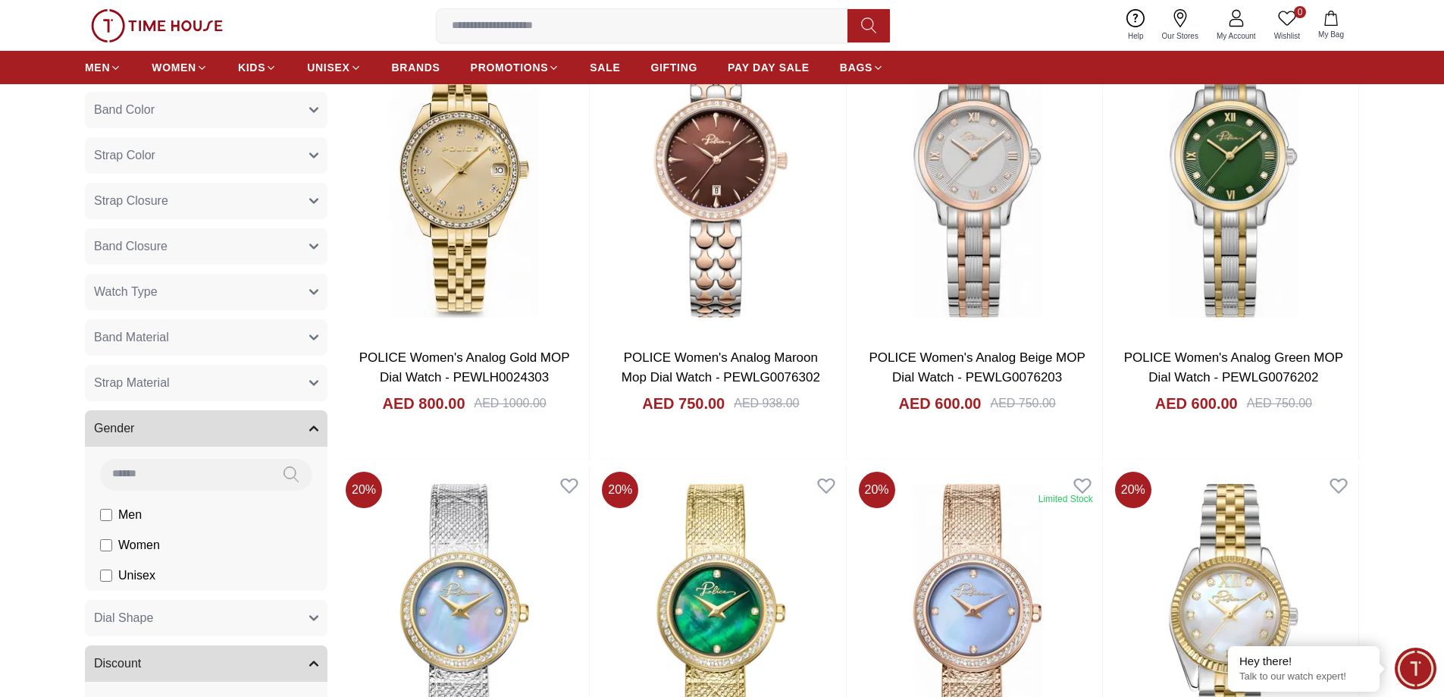
click at [0, 0] on span "Women" at bounding box center [0, 0] width 0 height 0
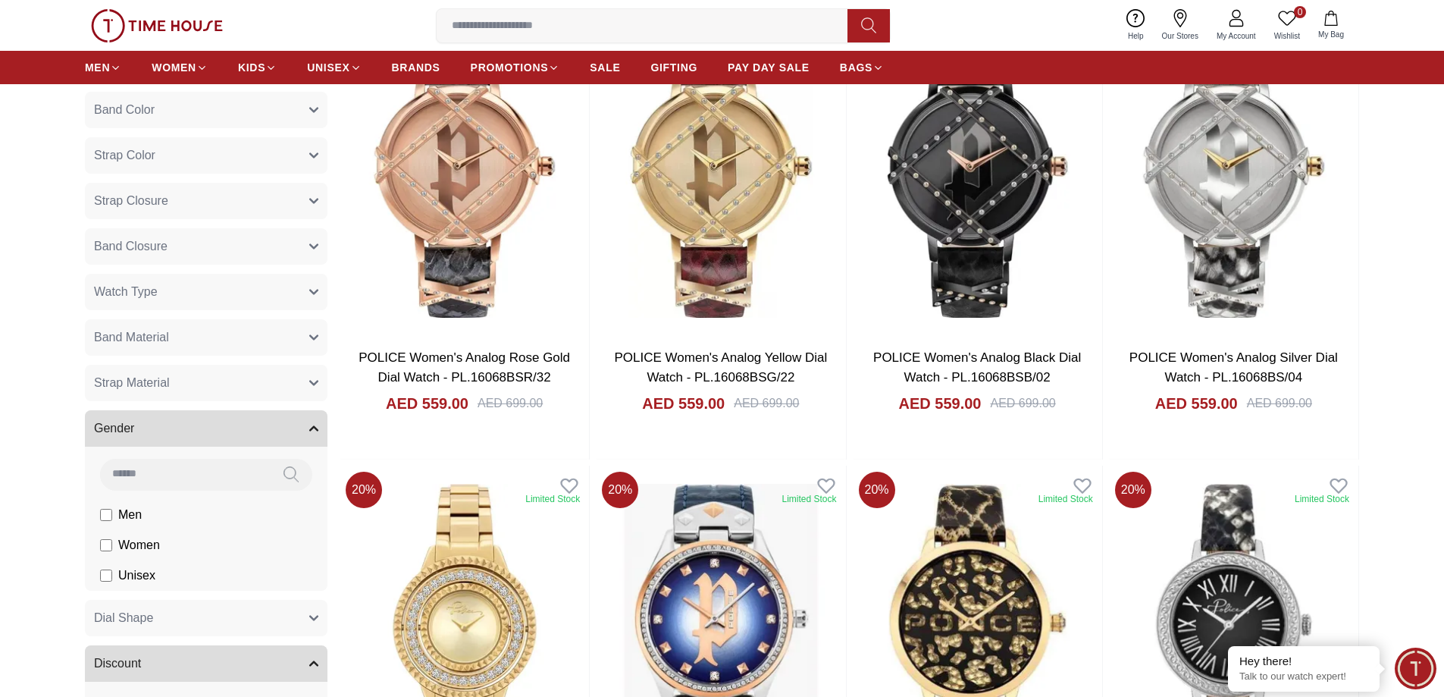
scroll to position [455, 0]
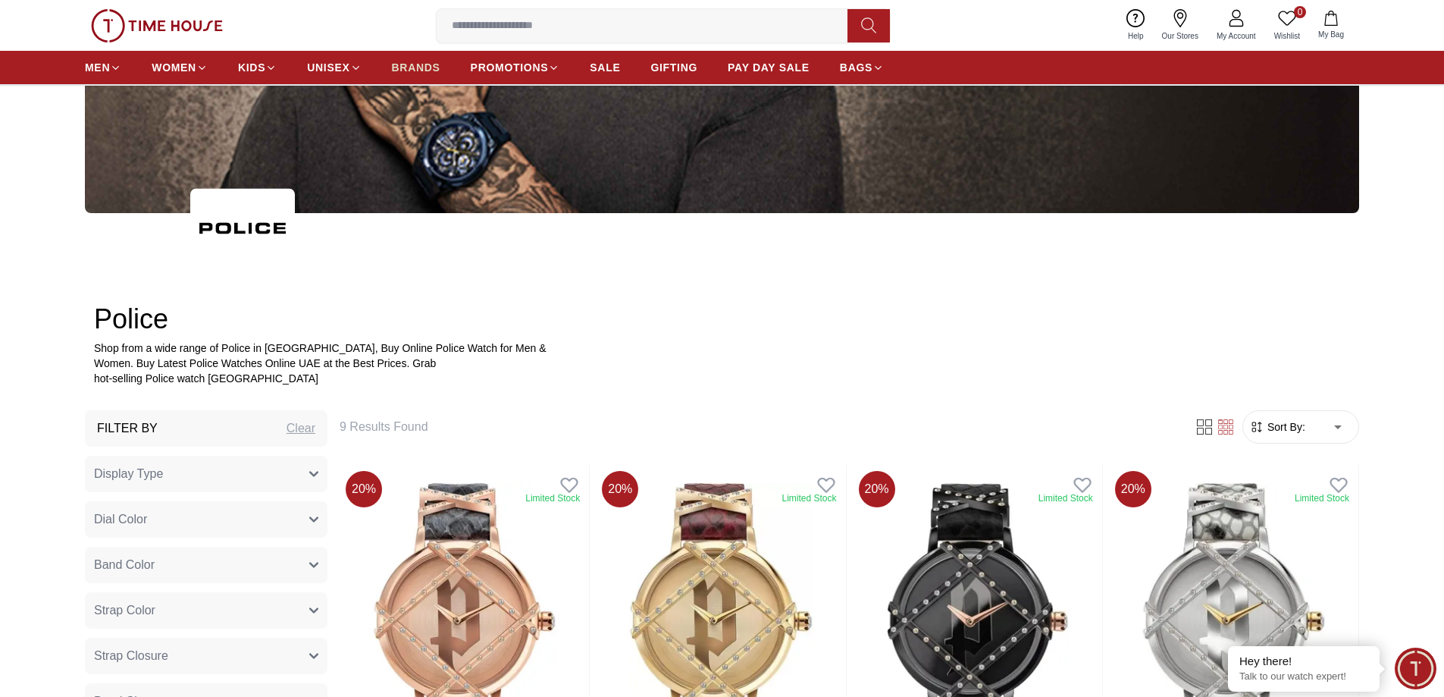
click at [418, 70] on span "BRANDS" at bounding box center [416, 67] width 49 height 15
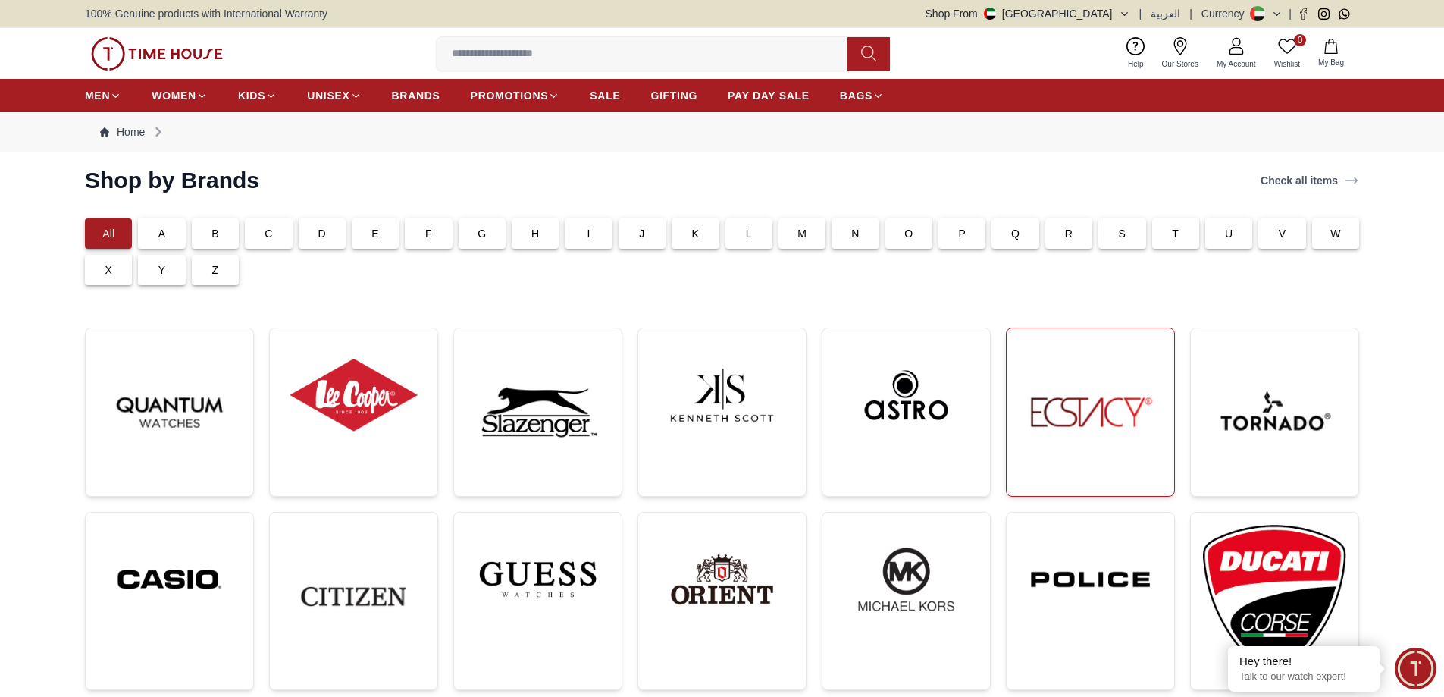
click at [1095, 404] on img at bounding box center [1090, 411] width 143 height 143
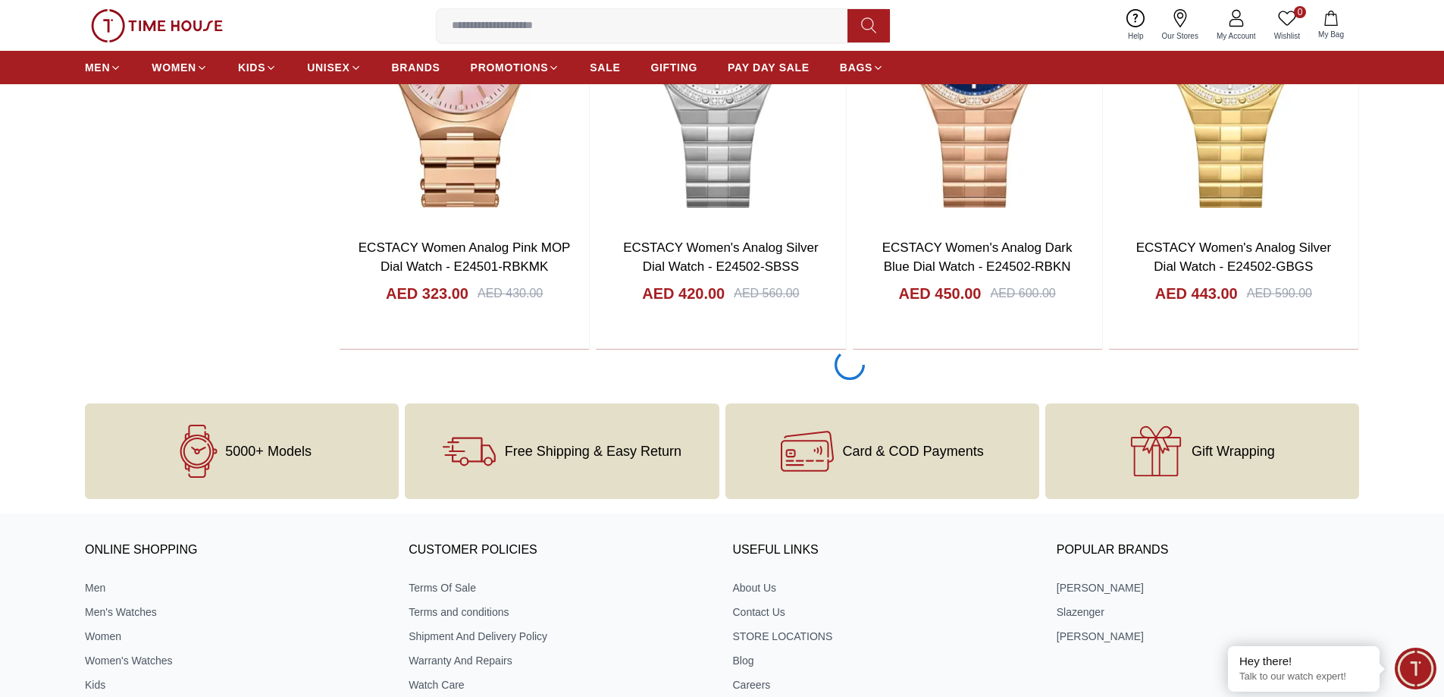
scroll to position [2796, 0]
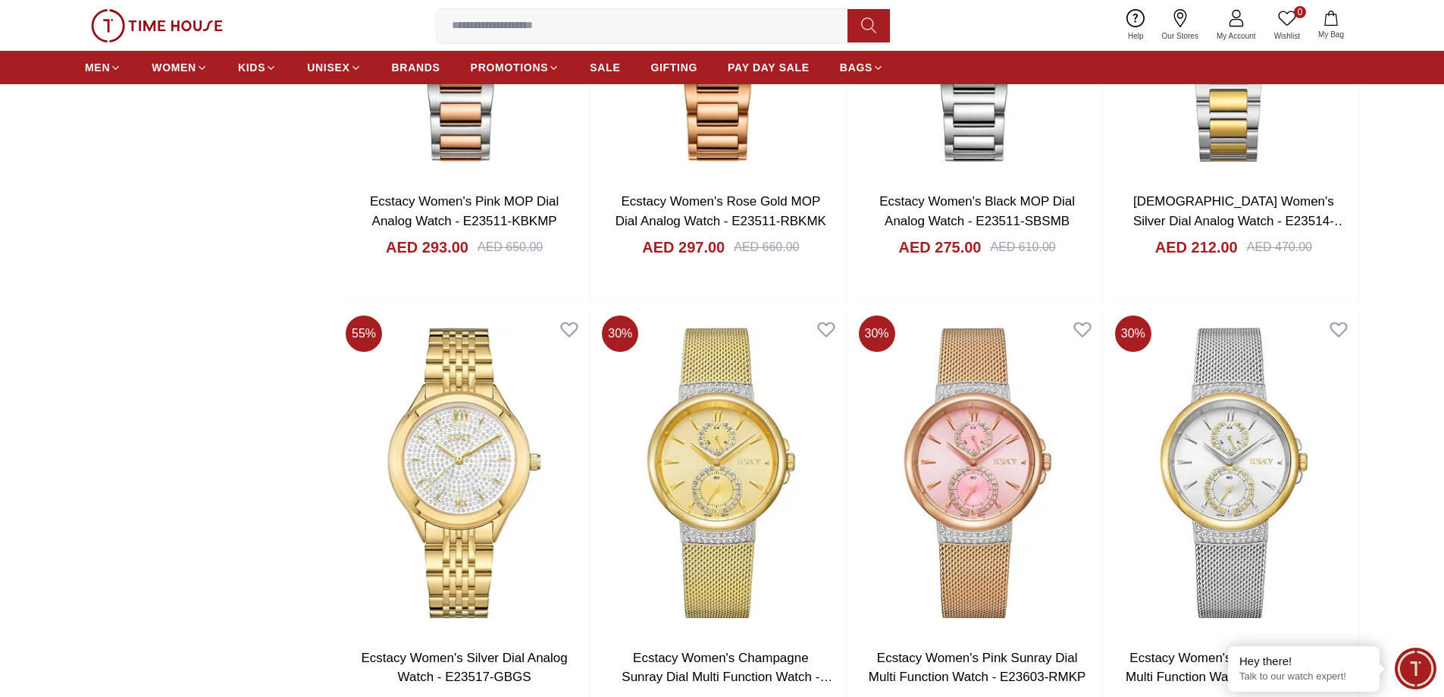
scroll to position [6359, 0]
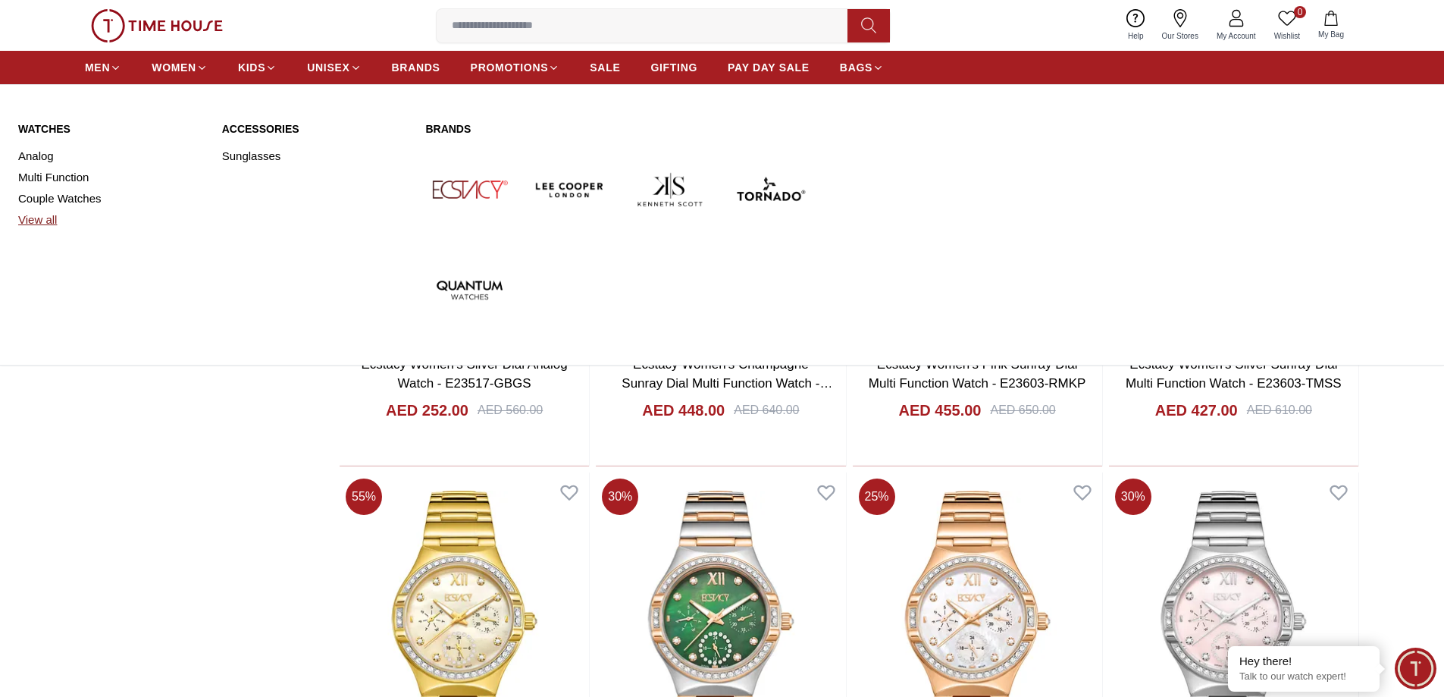
click at [41, 219] on link "View all" at bounding box center [111, 219] width 186 height 21
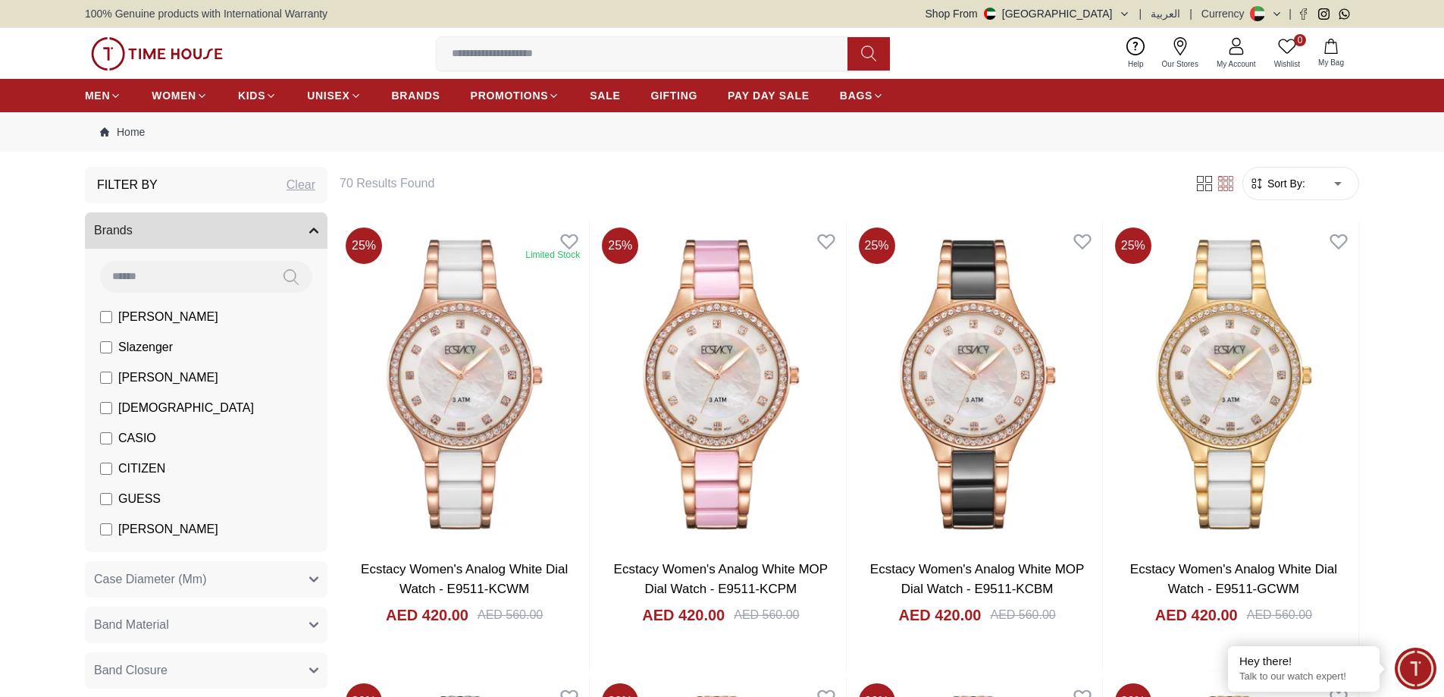
scroll to position [83, 0]
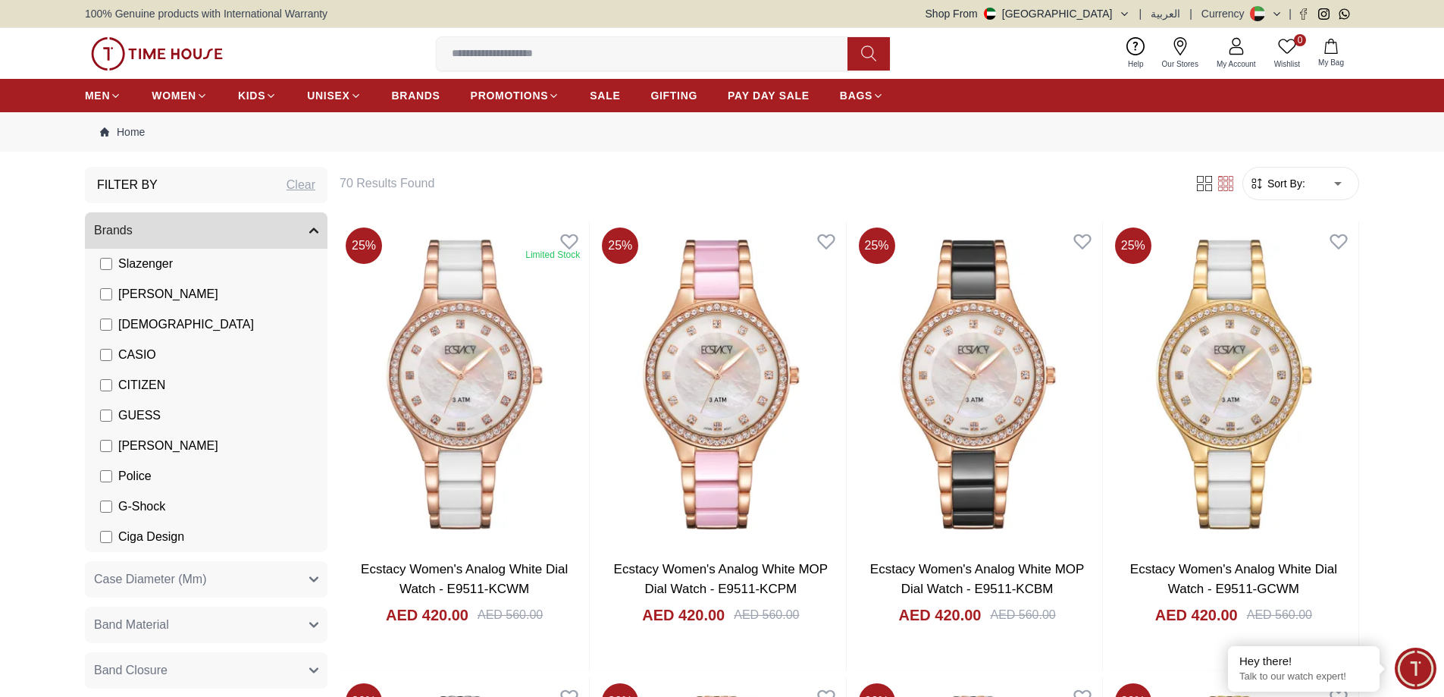
click at [196, 616] on button "Band Material" at bounding box center [206, 624] width 243 height 36
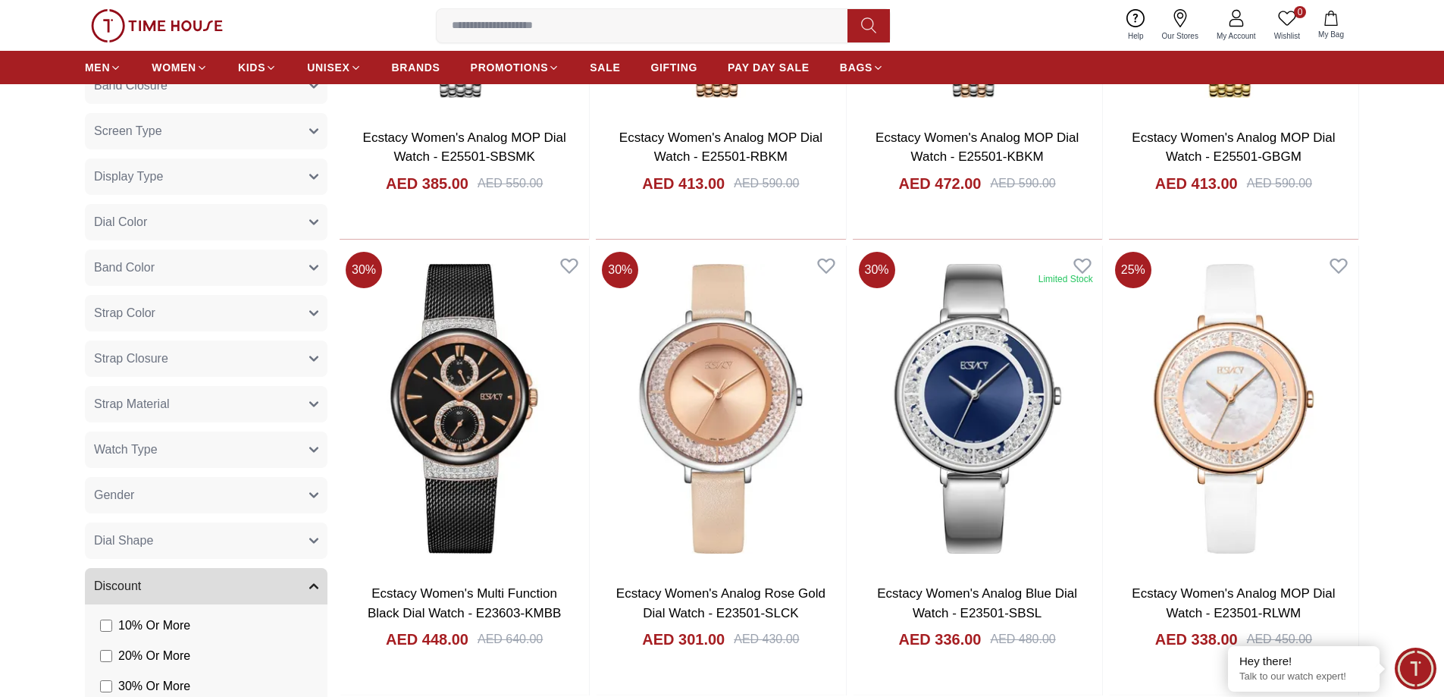
scroll to position [910, 0]
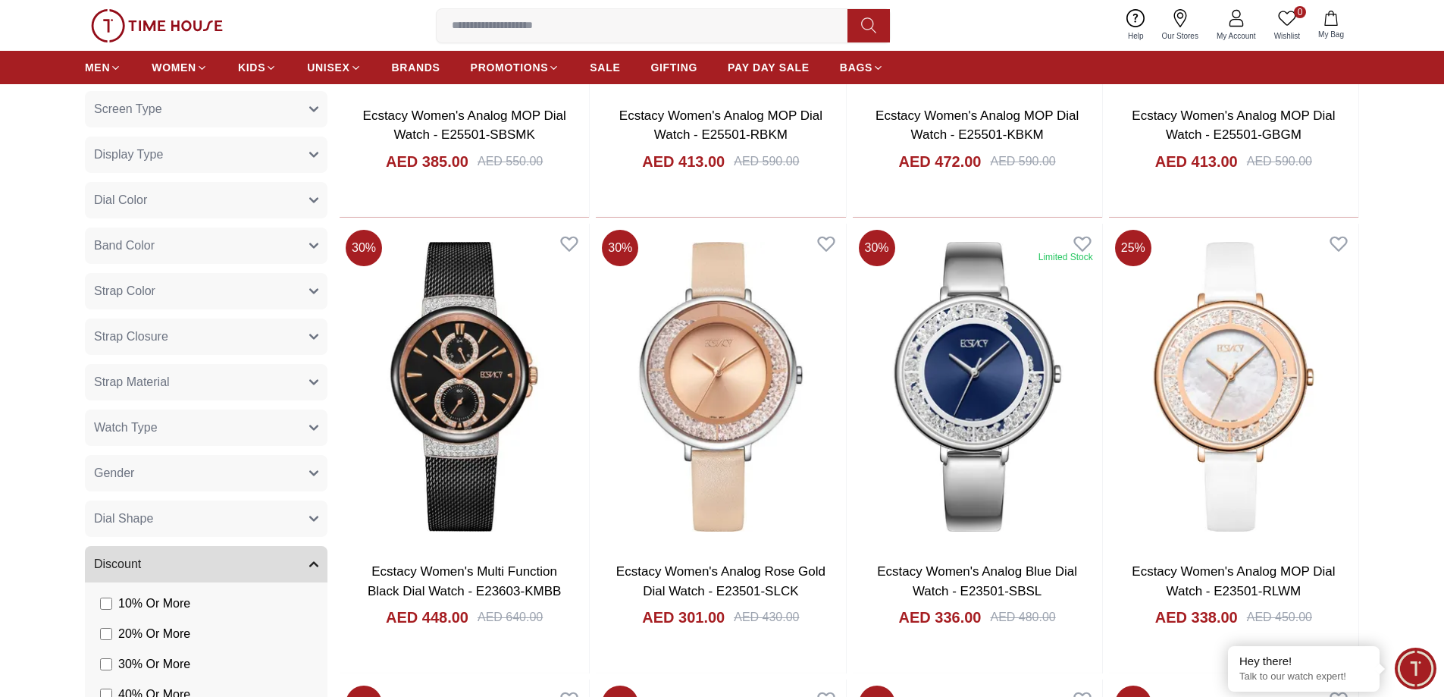
click at [152, 469] on button "Gender" at bounding box center [206, 473] width 243 height 36
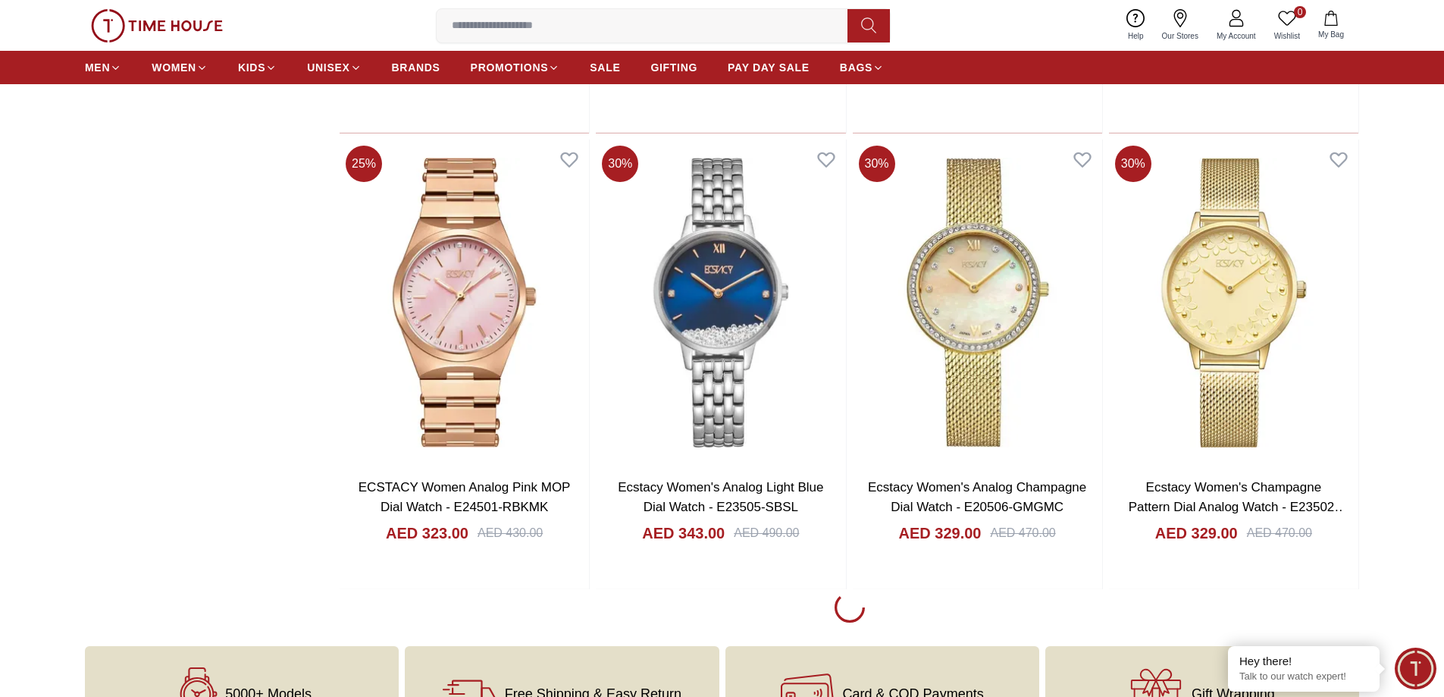
scroll to position [1971, 0]
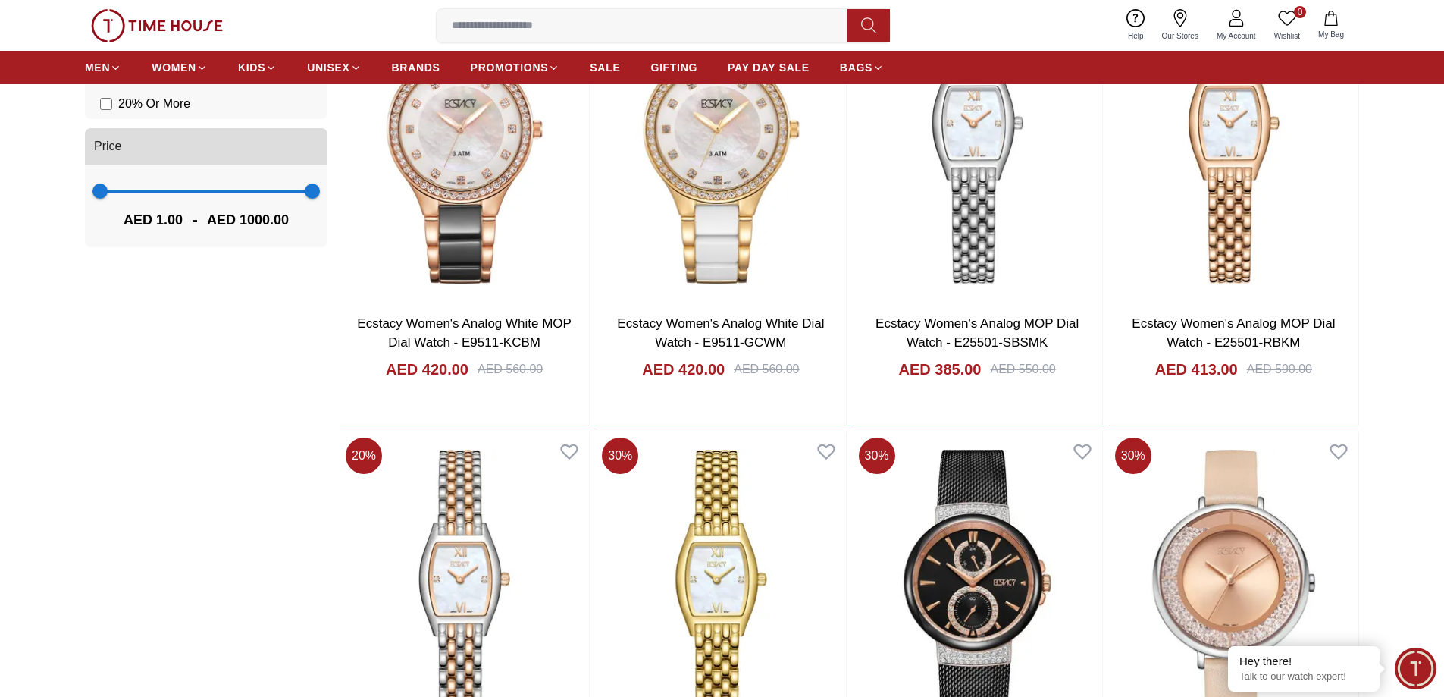
scroll to position [1819, 0]
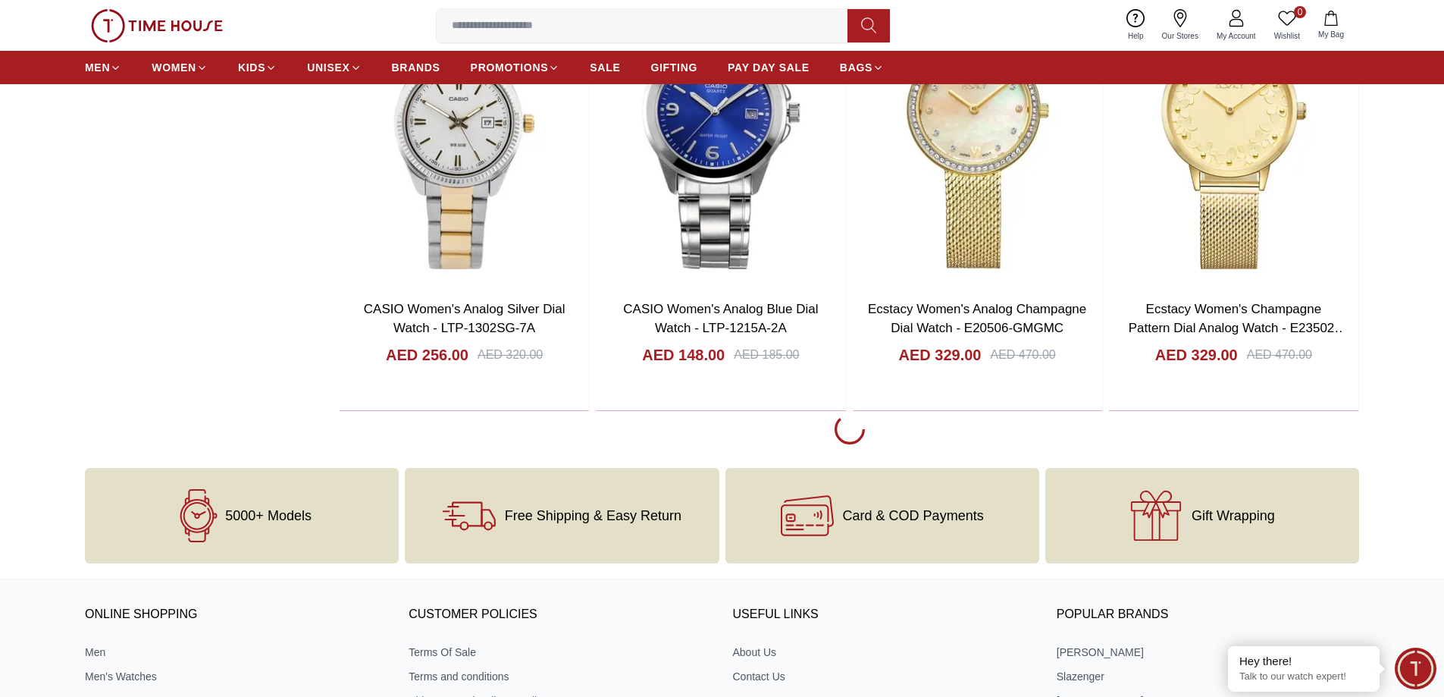
scroll to position [6670, 0]
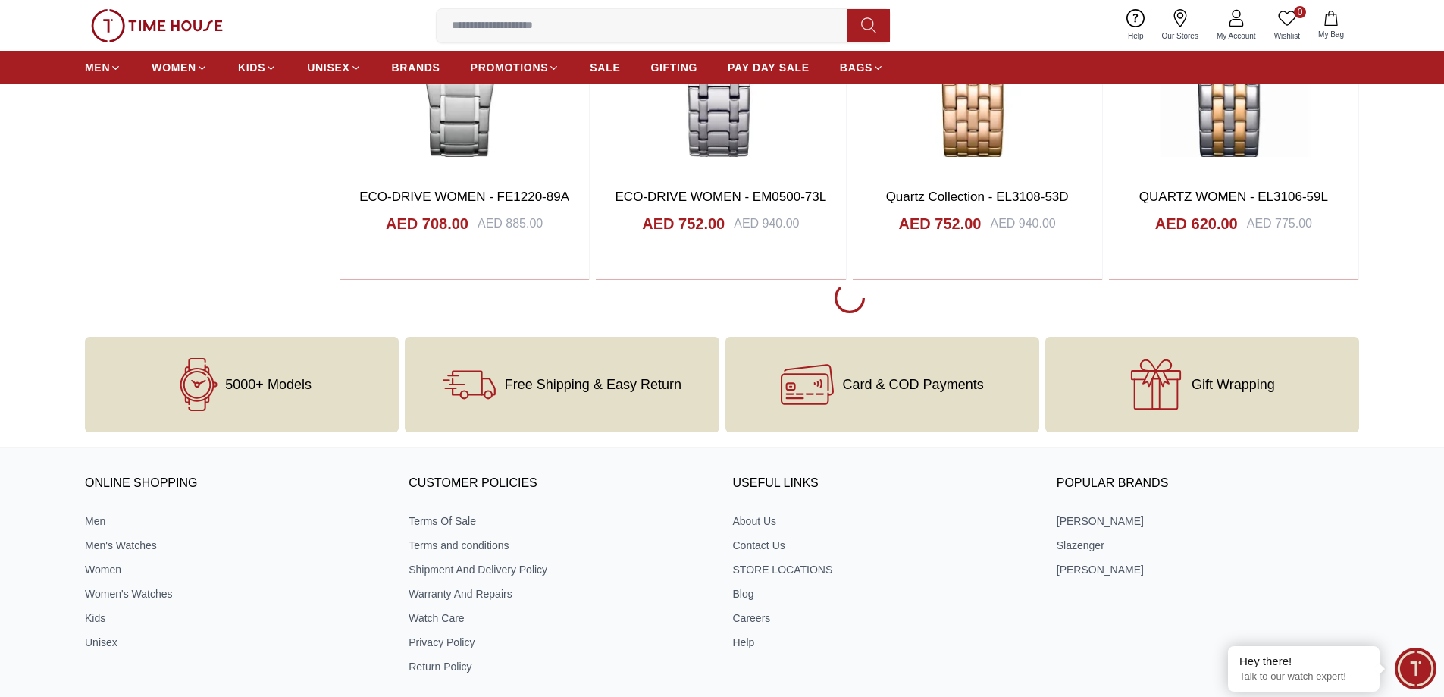
scroll to position [2198, 0]
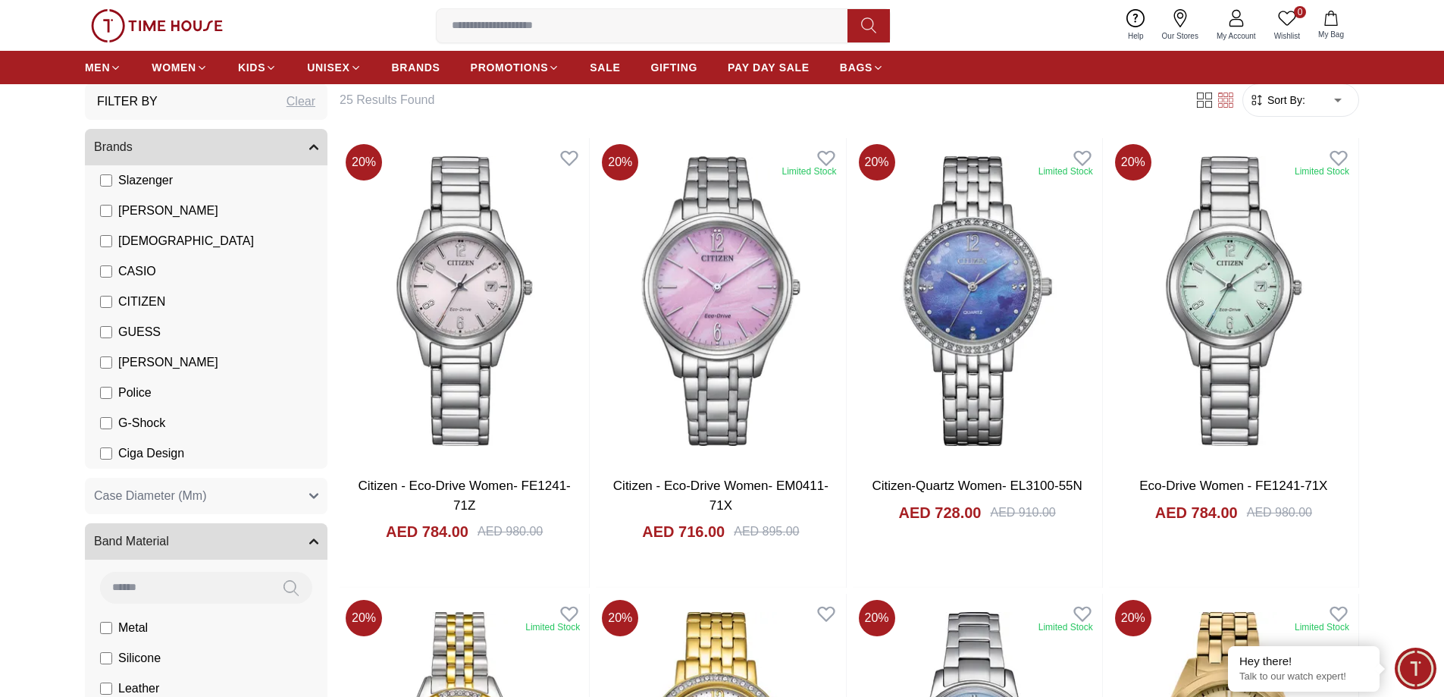
scroll to position [76, 0]
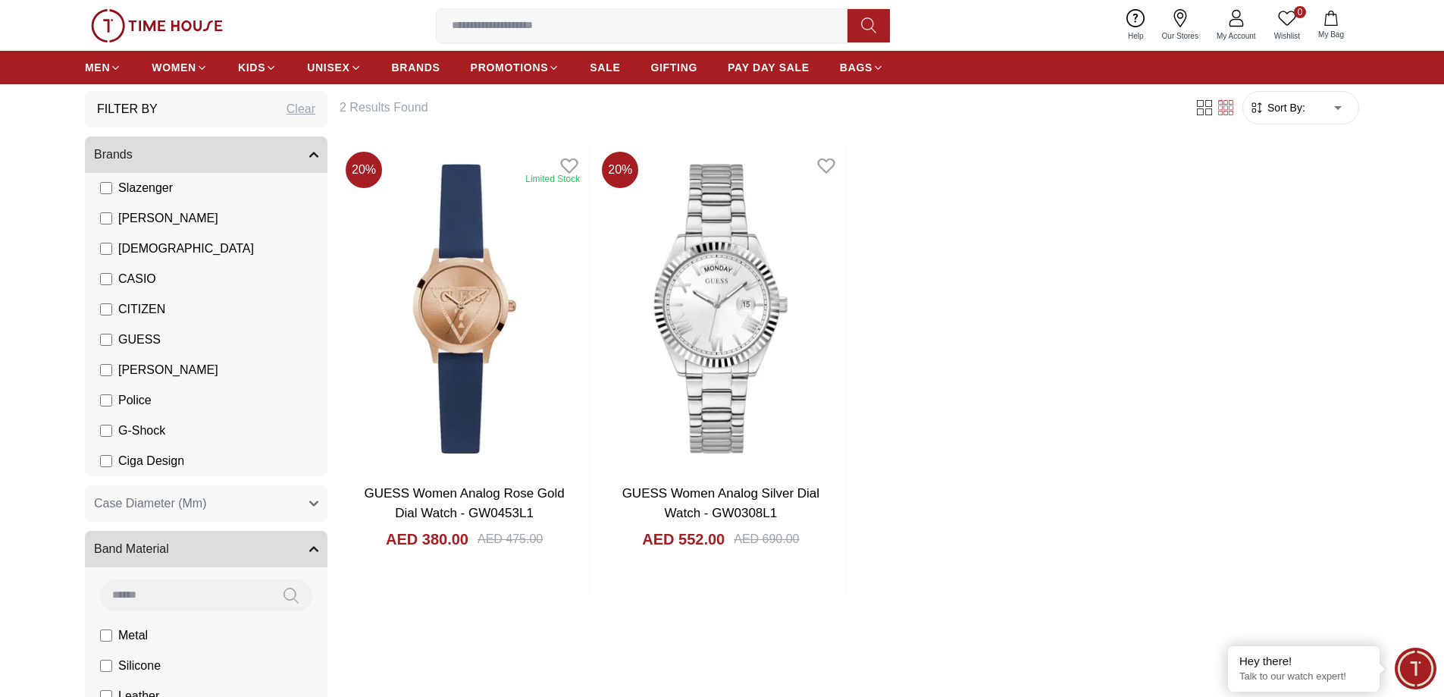
click at [105, 333] on label "GUESS" at bounding box center [130, 339] width 61 height 18
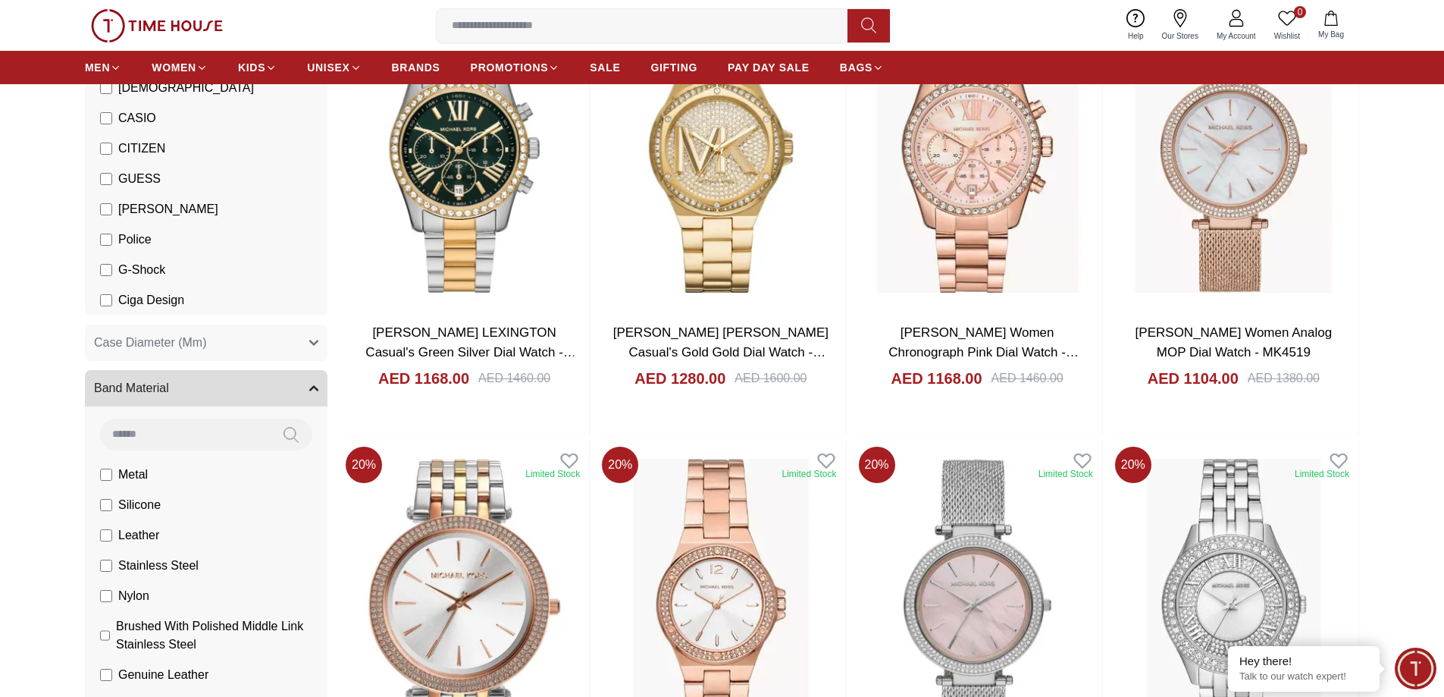
scroll to position [227, 0]
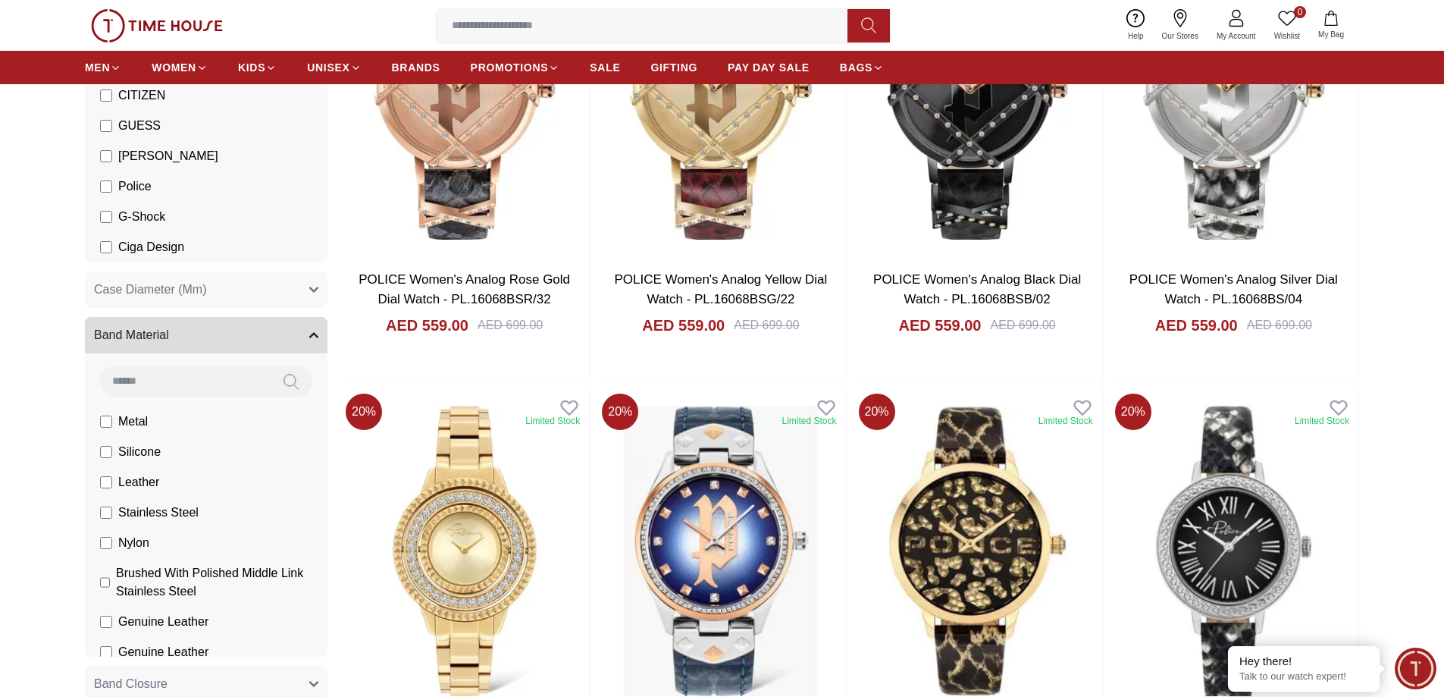
scroll to position [152, 0]
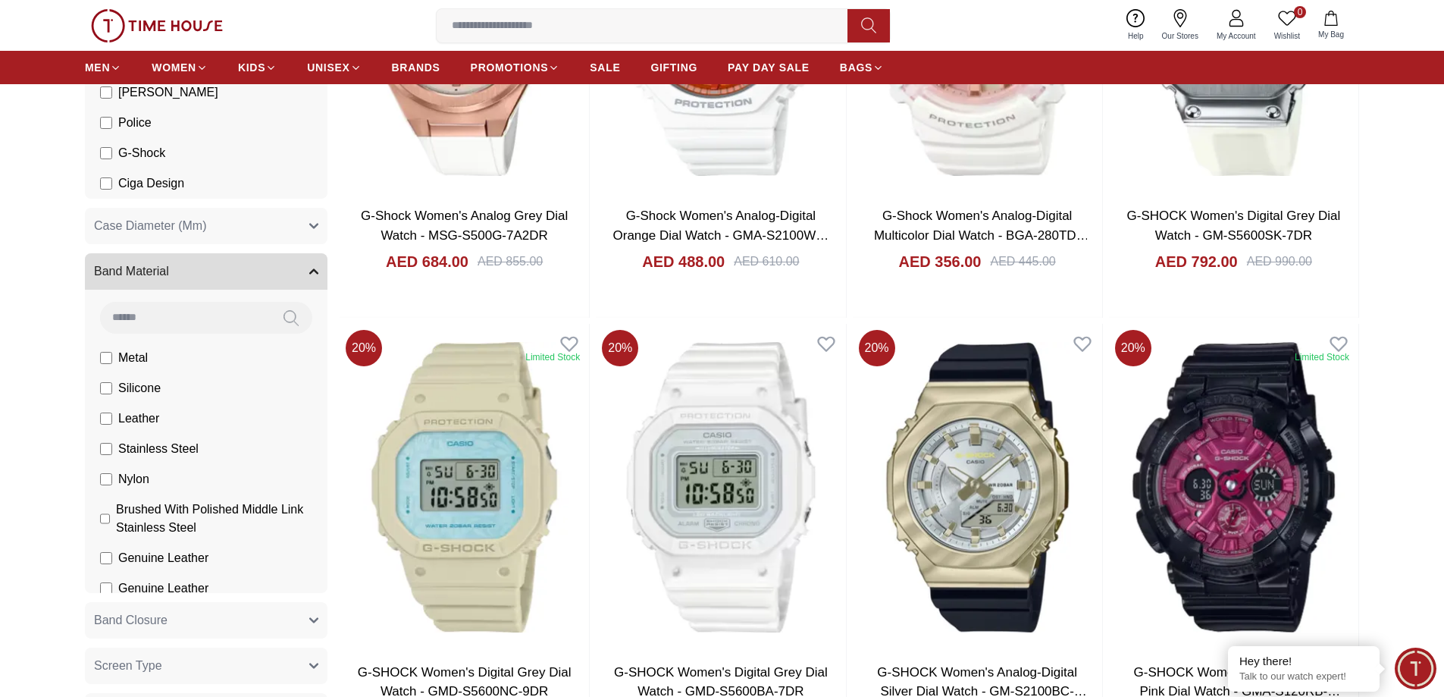
scroll to position [227, 0]
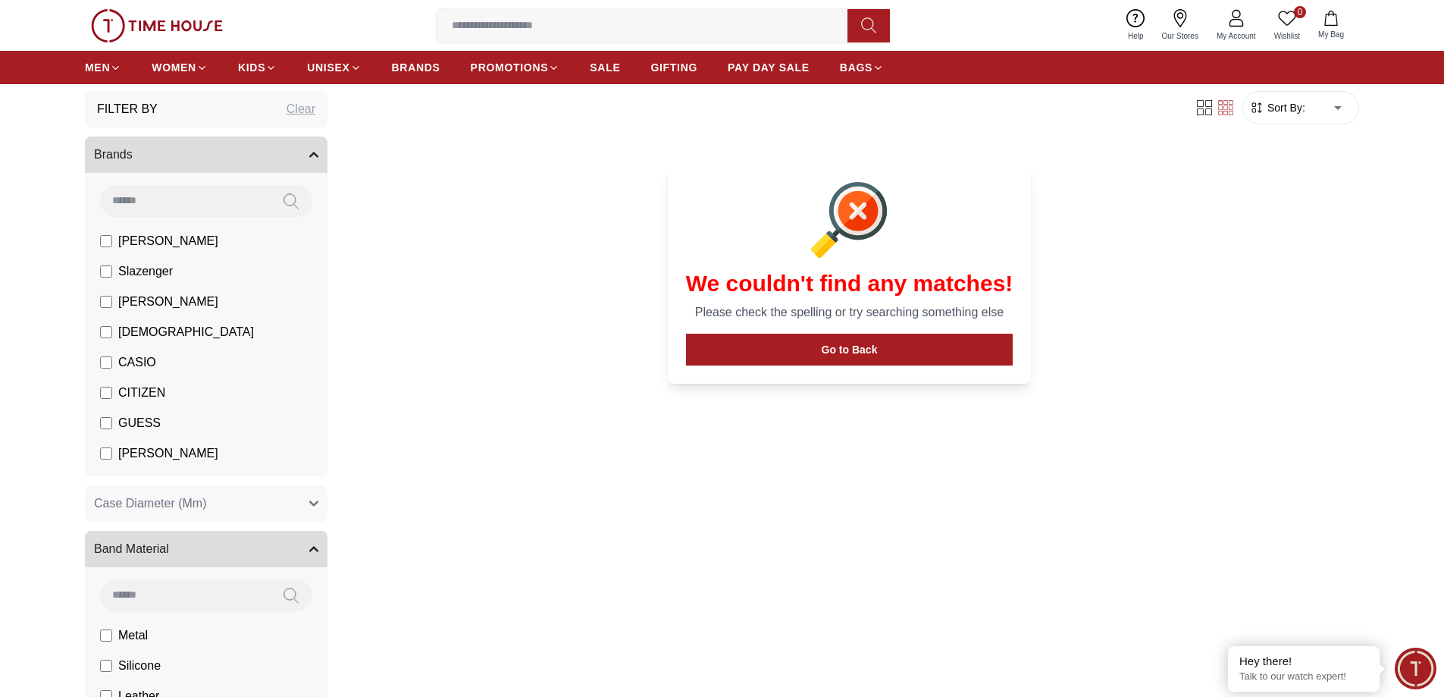
click at [144, 299] on span "[PERSON_NAME]" at bounding box center [168, 302] width 100 height 18
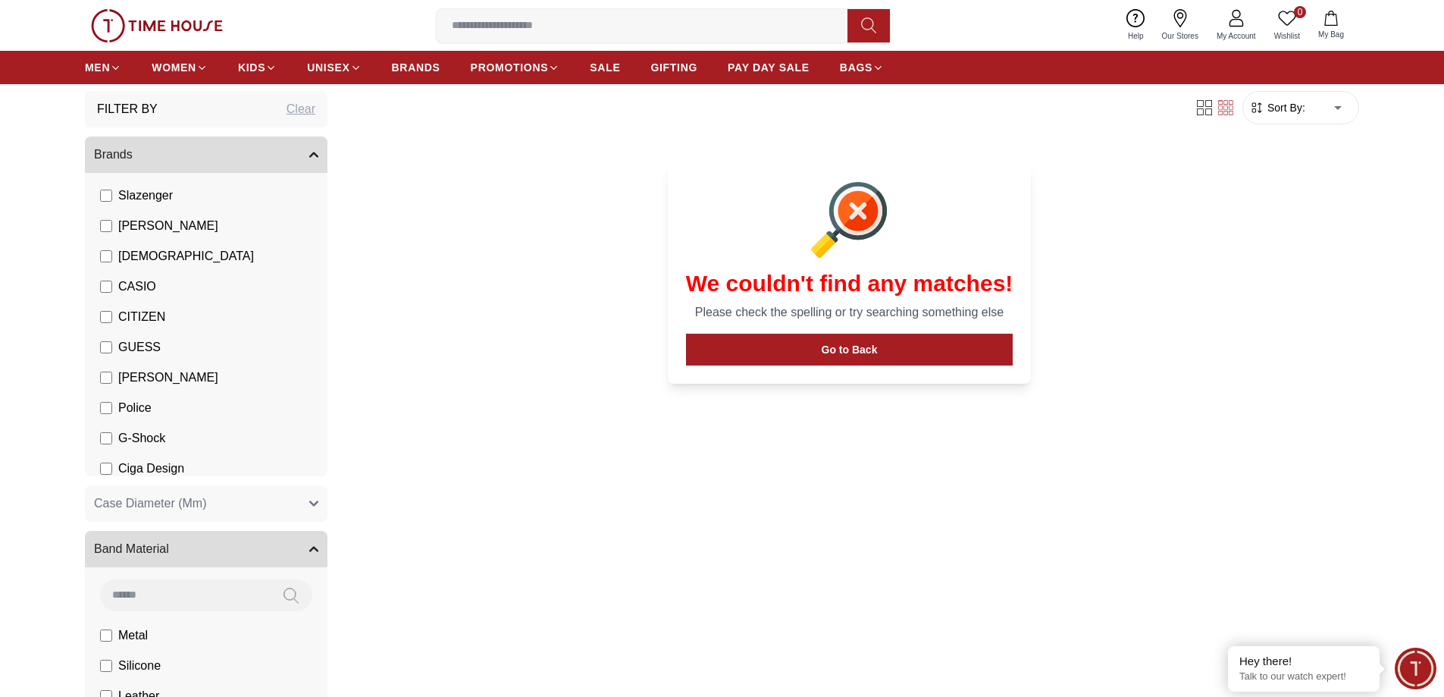
scroll to position [83, 0]
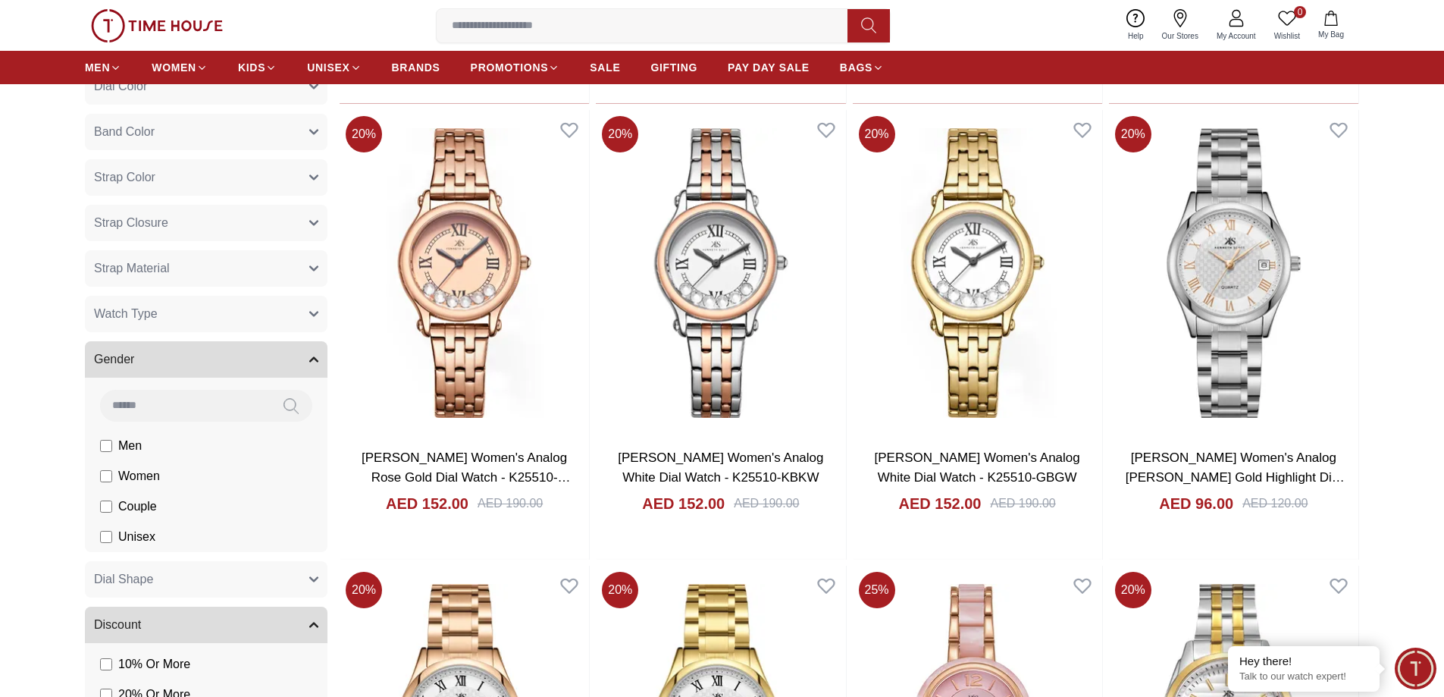
scroll to position [1061, 0]
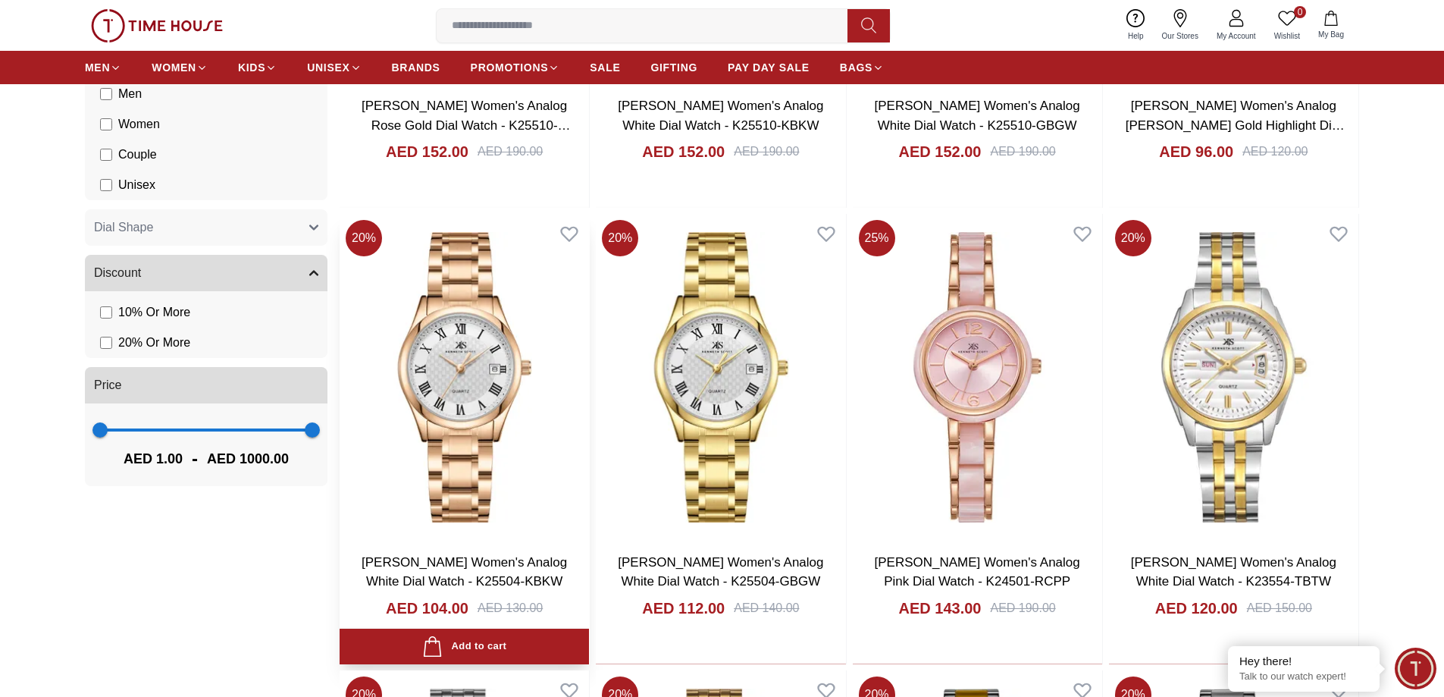
scroll to position [1364, 0]
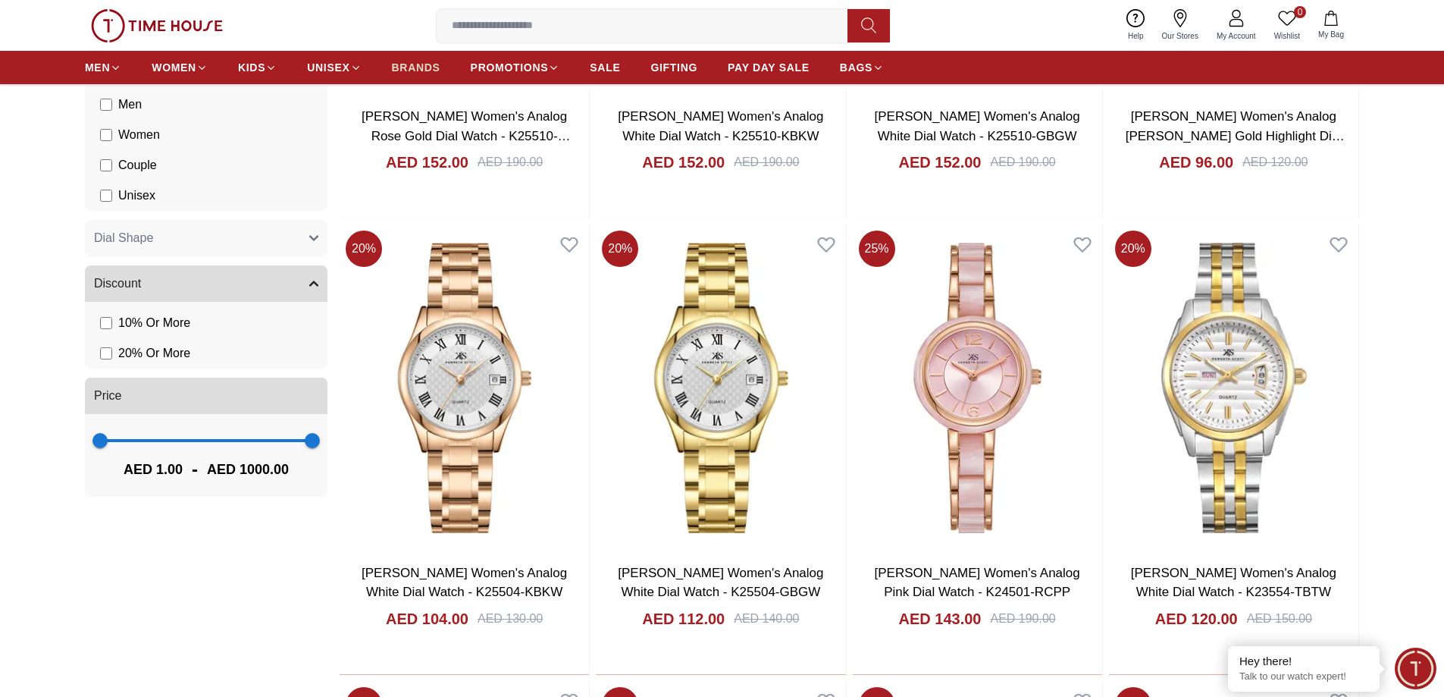
click at [402, 64] on span "BRANDS" at bounding box center [416, 67] width 49 height 15
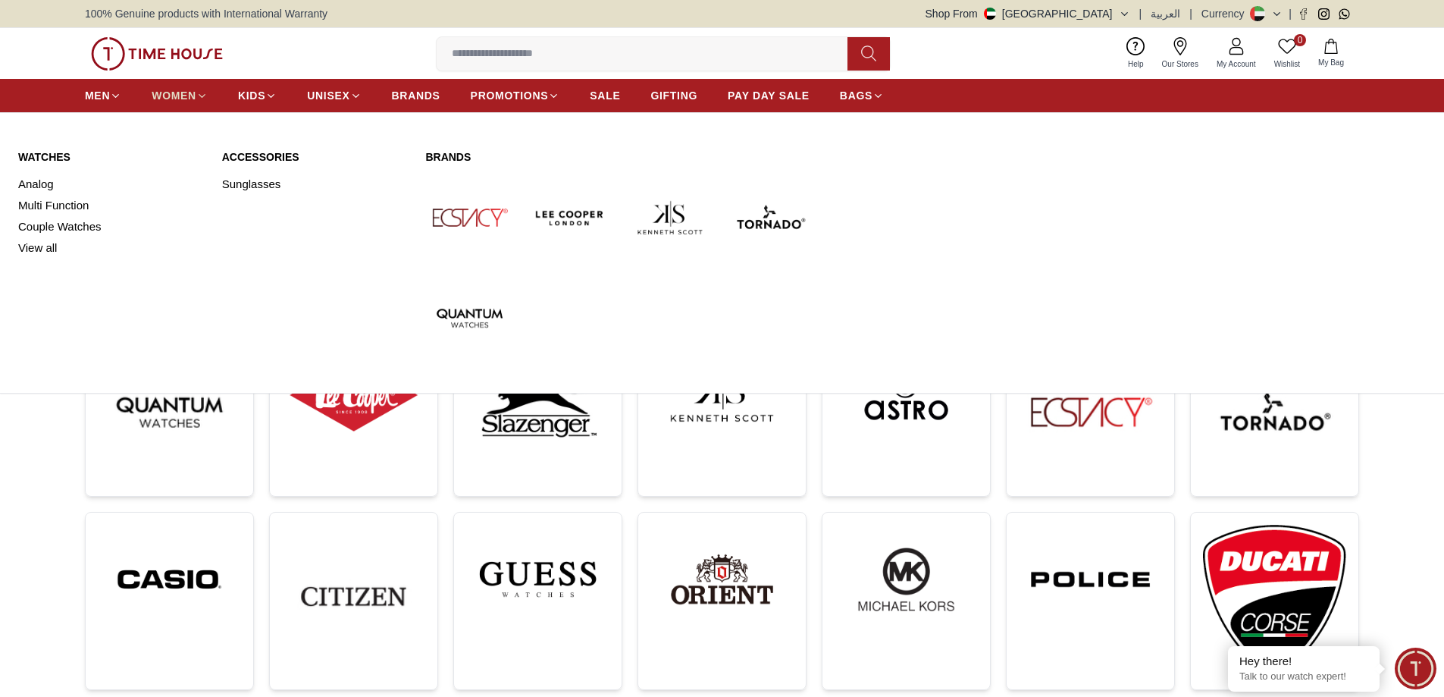
click at [168, 94] on span "WOMEN" at bounding box center [174, 95] width 45 height 15
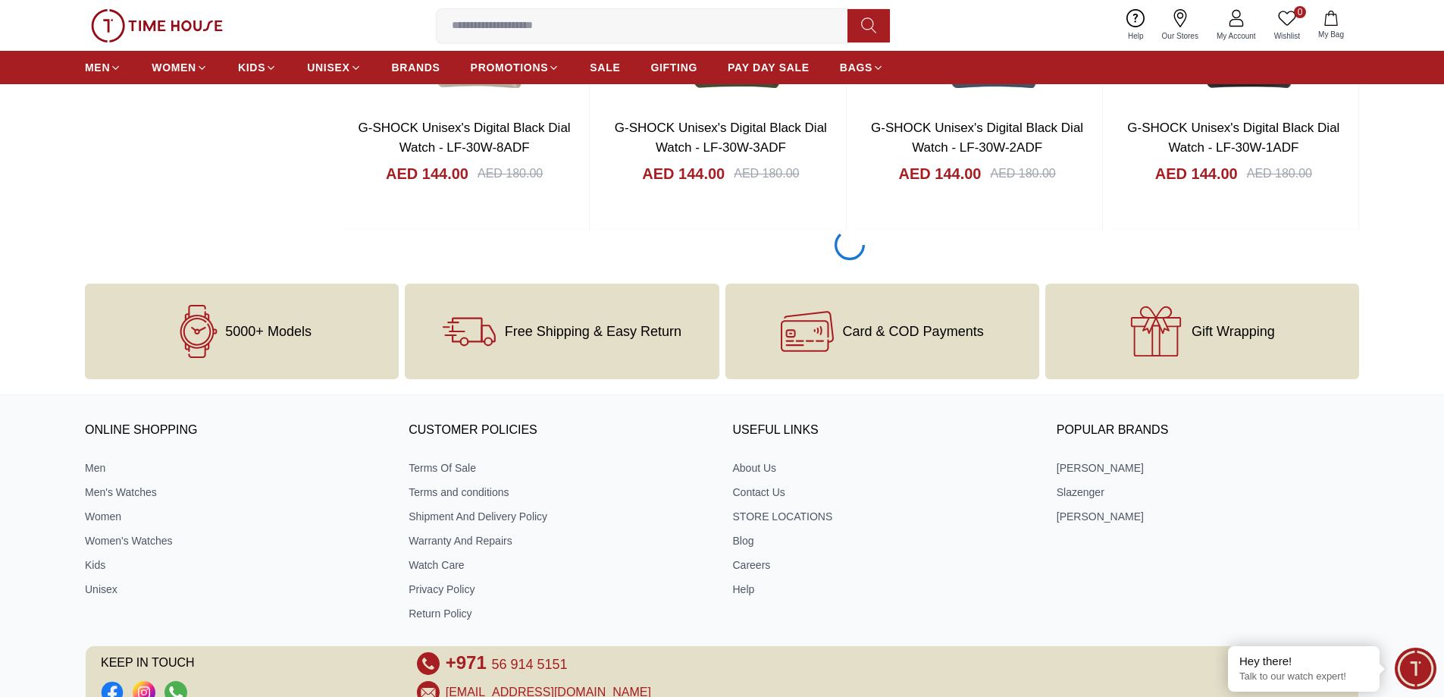
scroll to position [2265, 0]
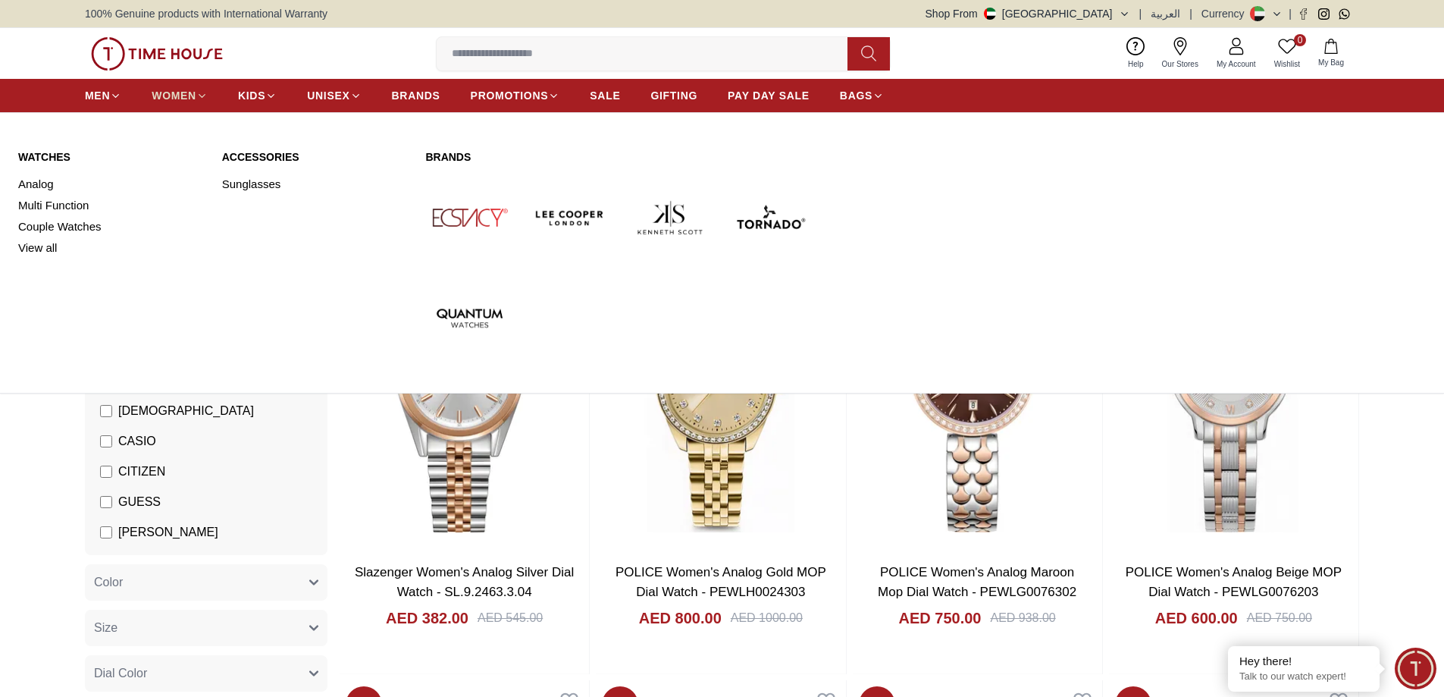
click at [181, 99] on span "WOMEN" at bounding box center [174, 95] width 45 height 15
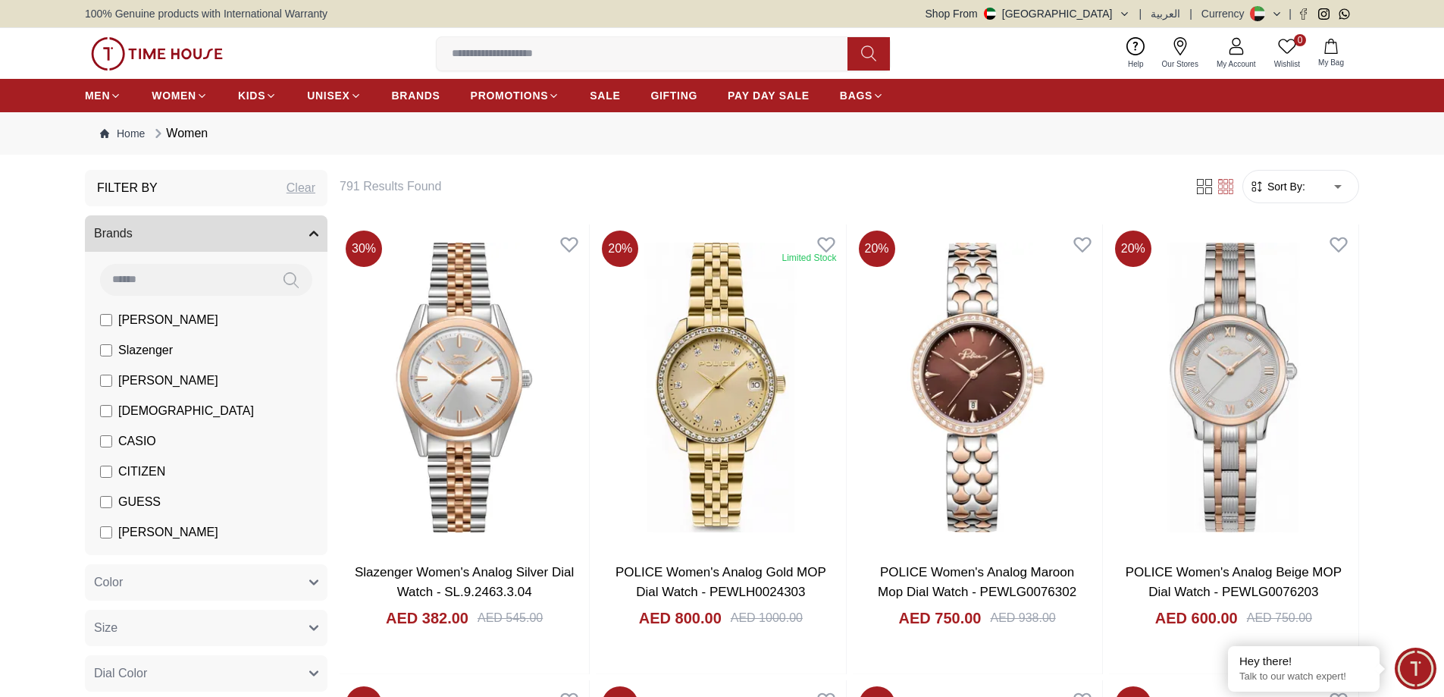
click at [164, 384] on span "[PERSON_NAME]" at bounding box center [168, 380] width 100 height 18
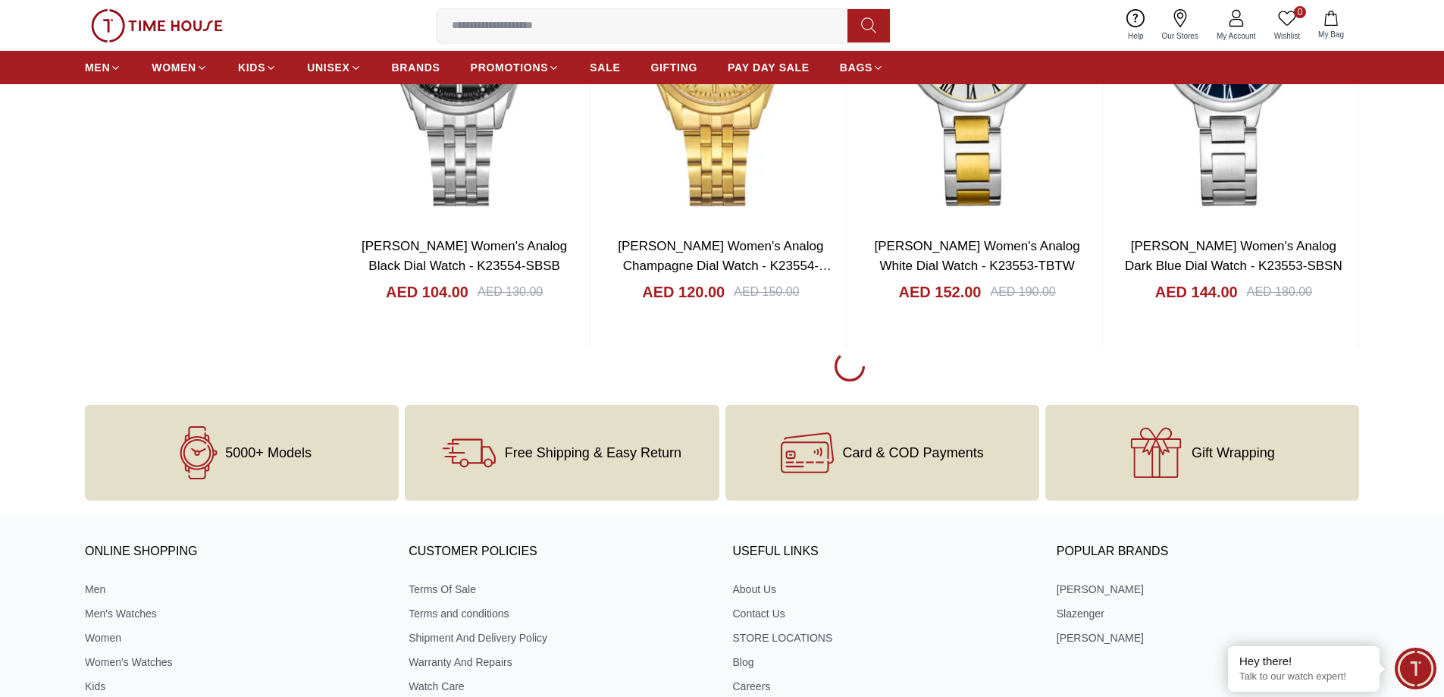
scroll to position [2198, 0]
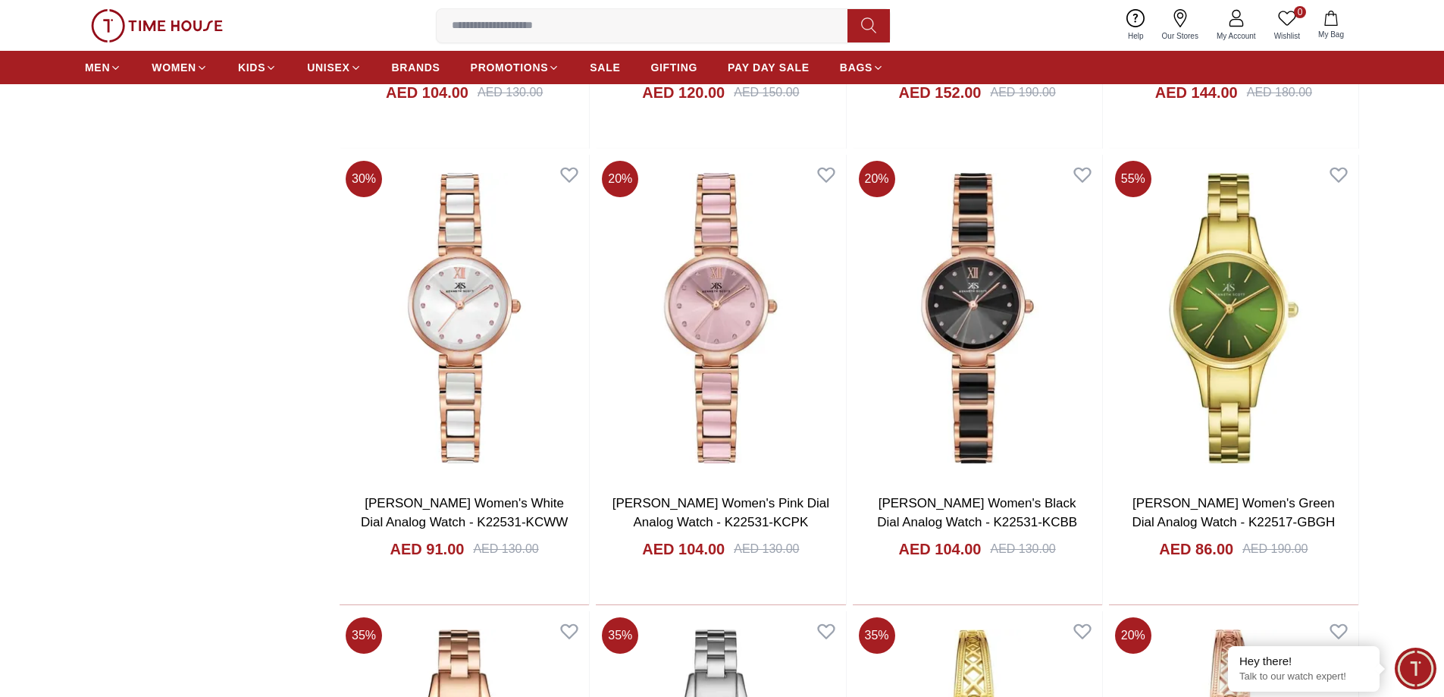
scroll to position [2350, 0]
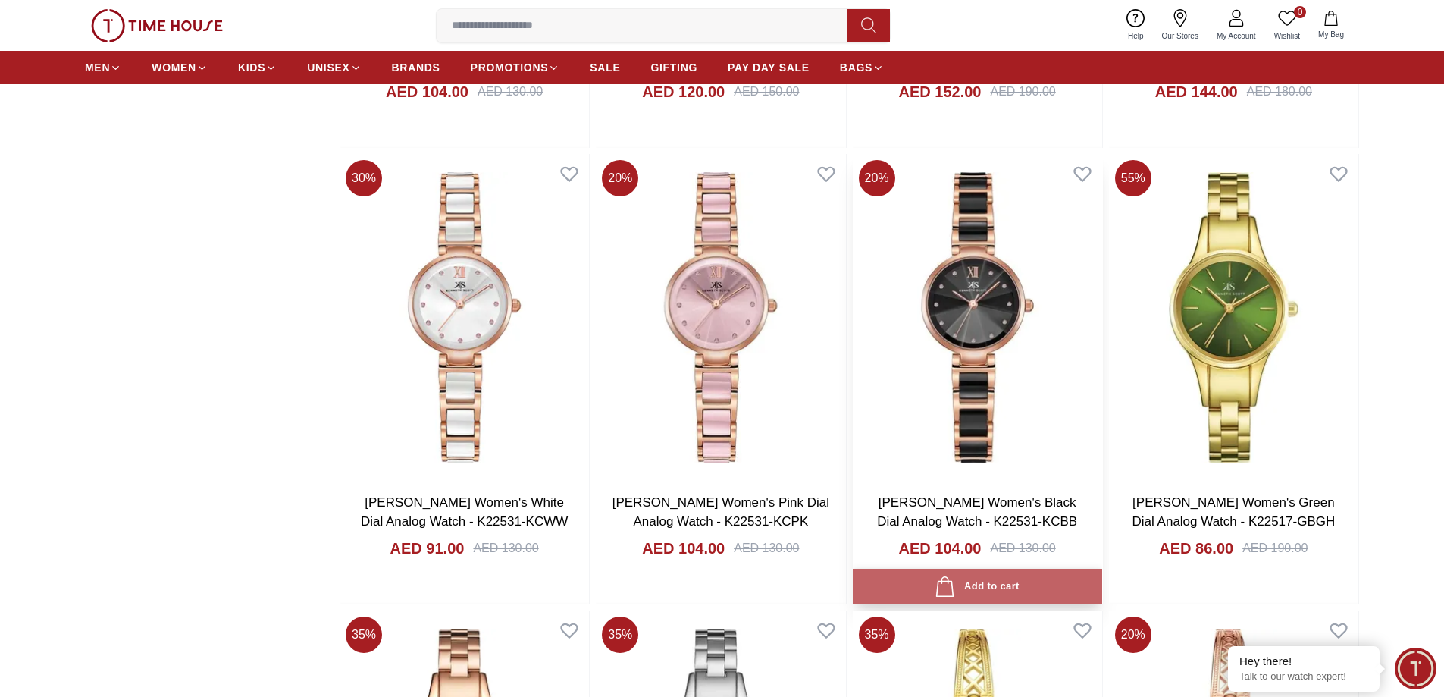
click at [1004, 581] on div "Add to cart" at bounding box center [977, 586] width 84 height 20
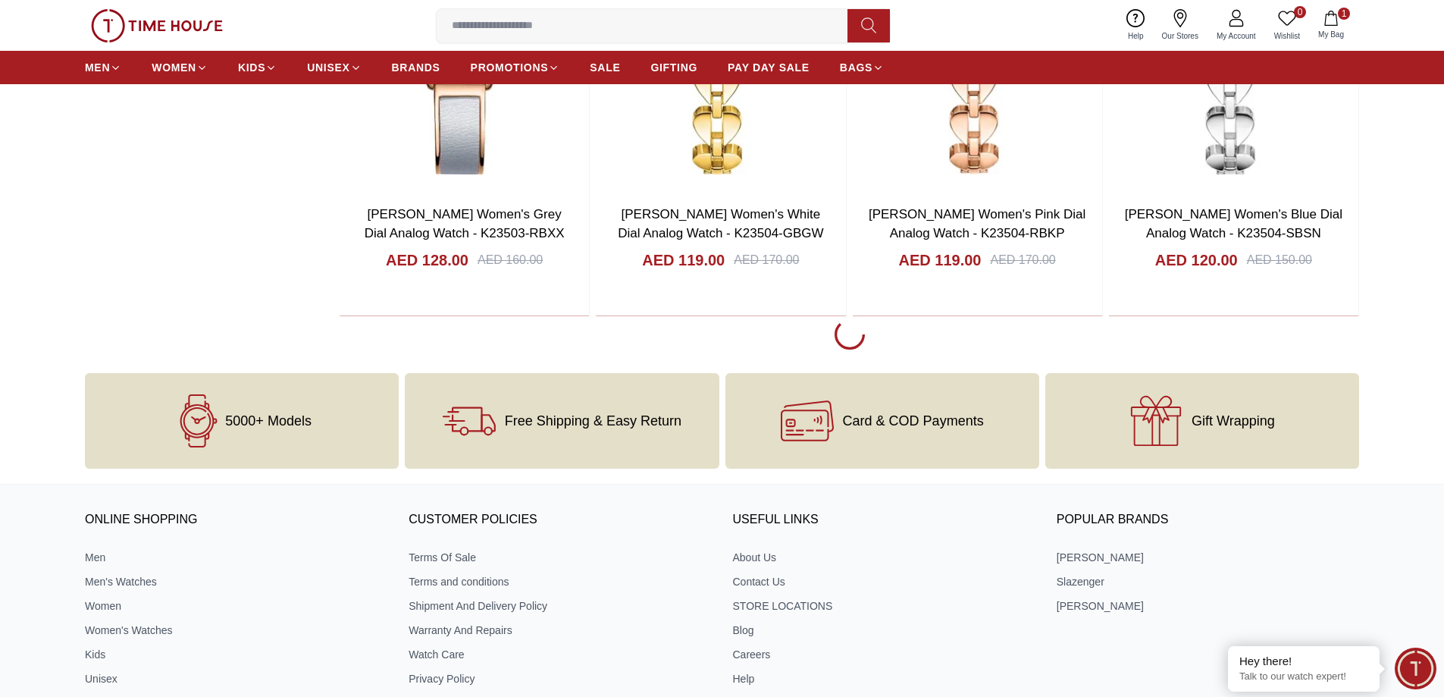
scroll to position [6746, 0]
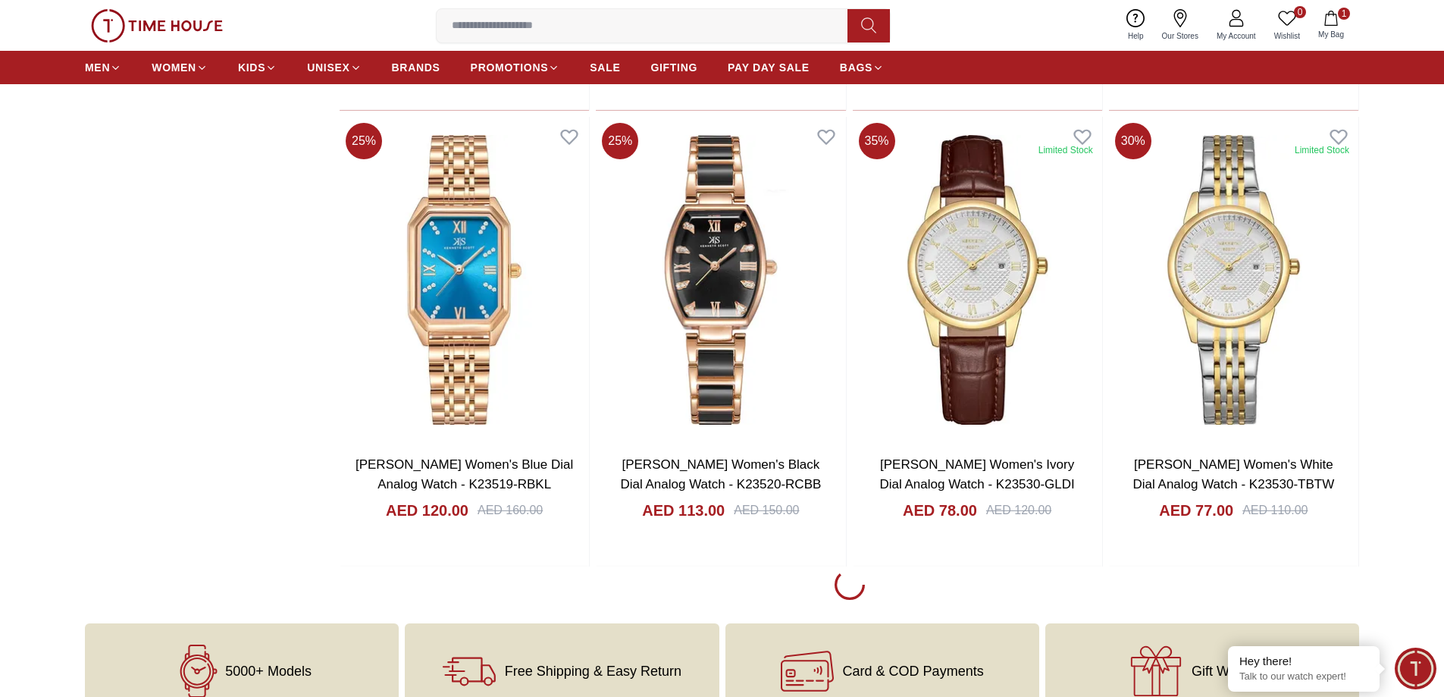
scroll to position [11066, 0]
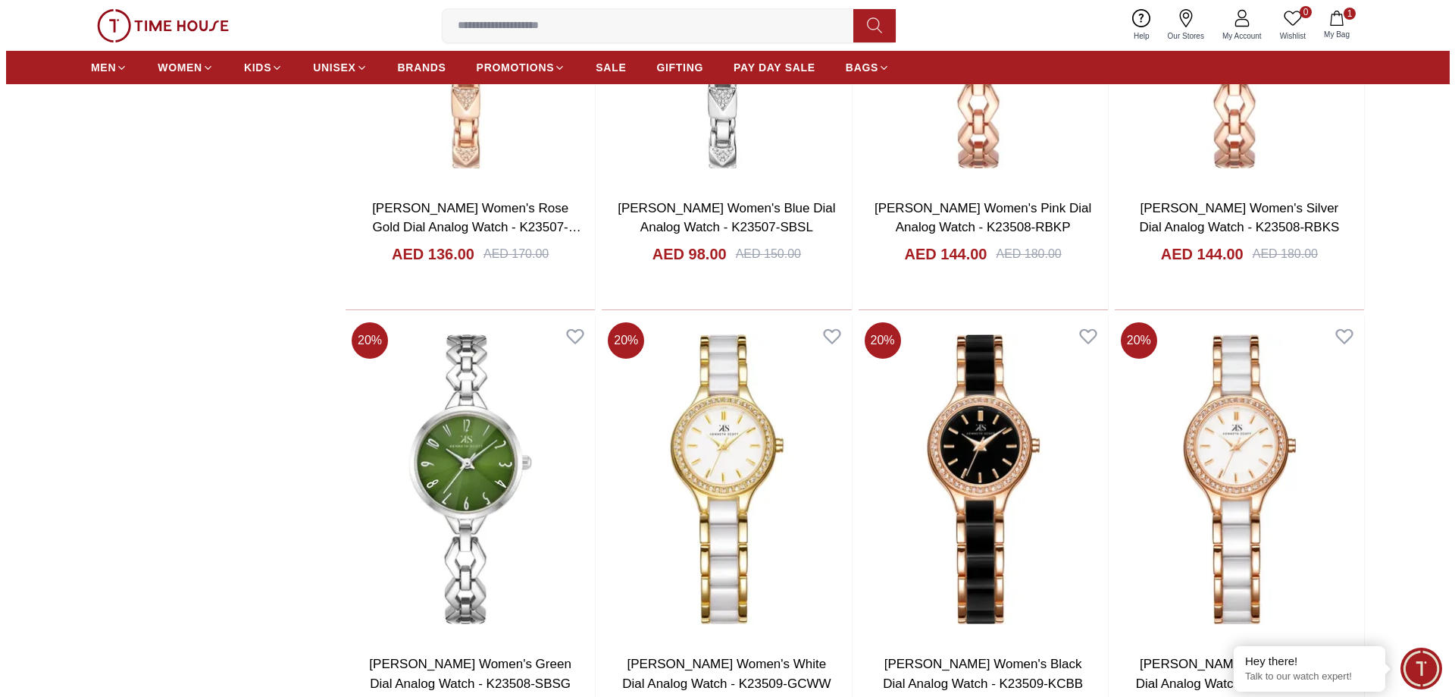
scroll to position [7655, 0]
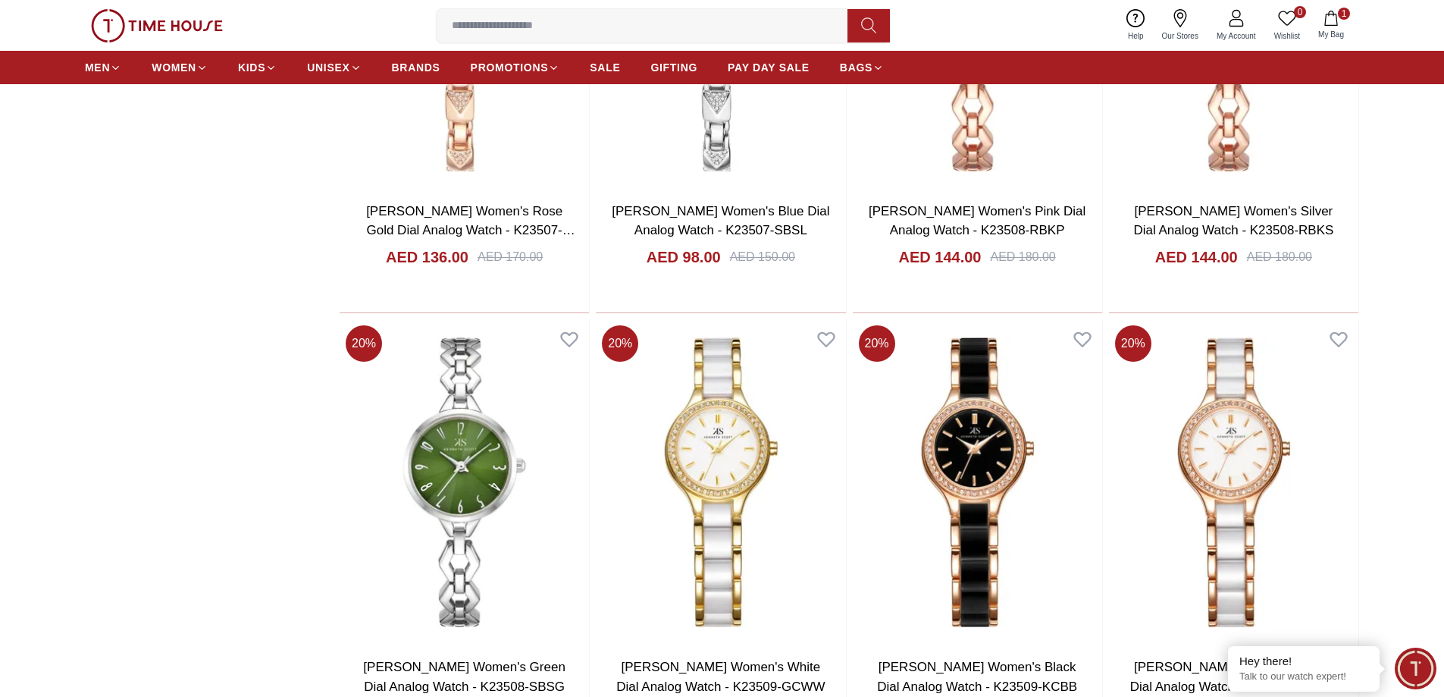
click at [1337, 13] on icon "button" at bounding box center [1330, 18] width 15 height 15
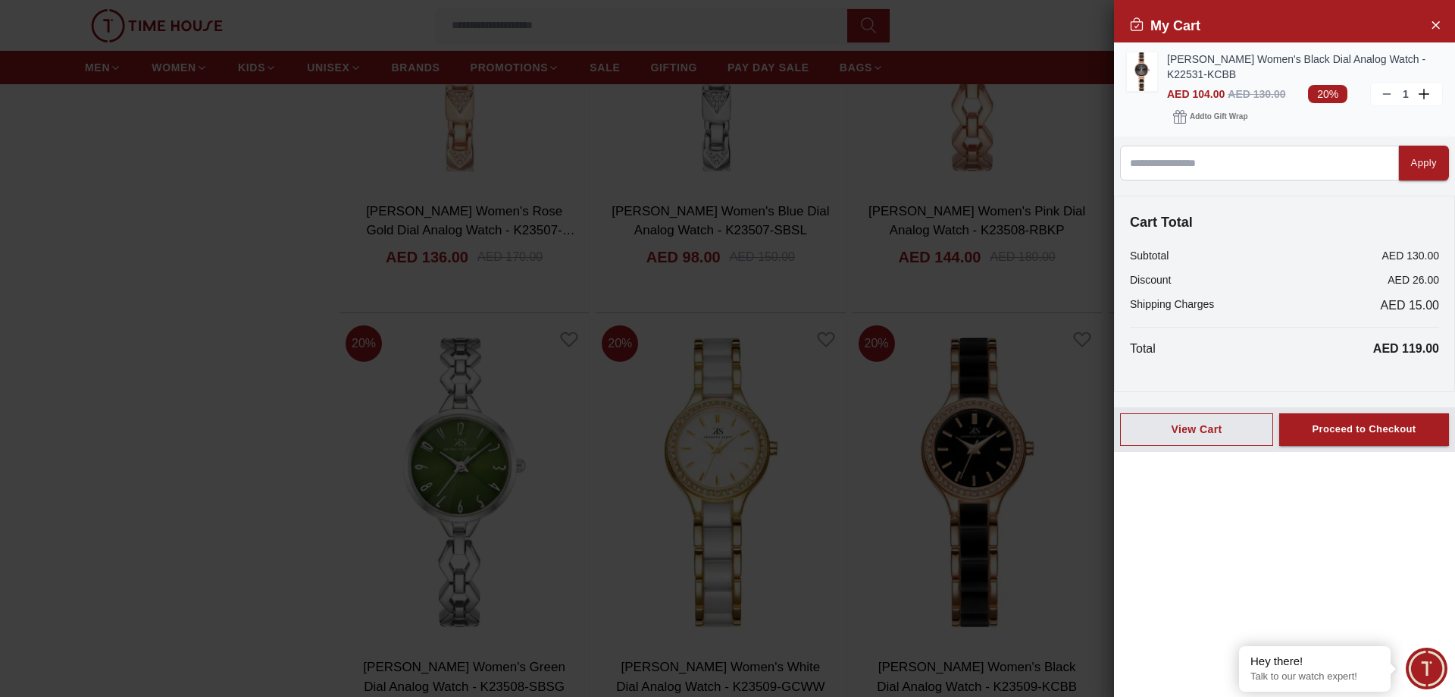
click at [1141, 66] on img at bounding box center [1142, 71] width 30 height 39
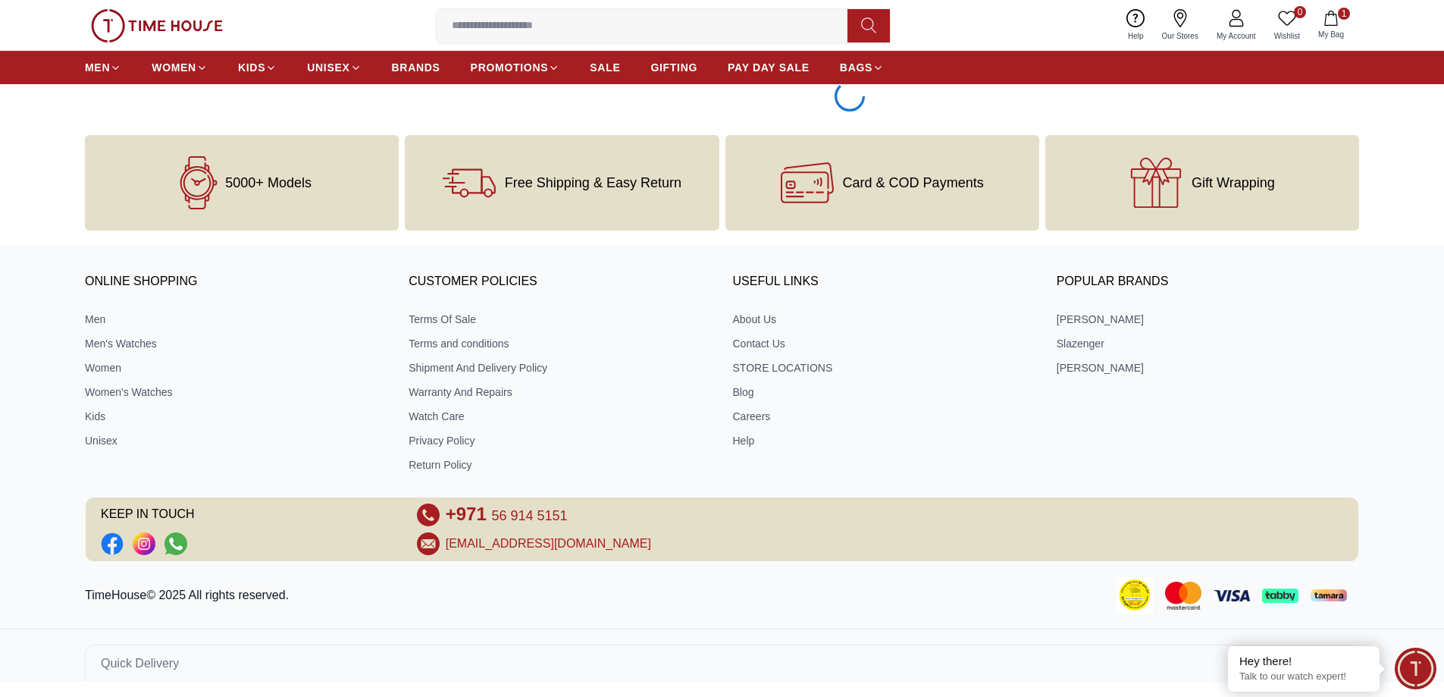
scroll to position [2113, 0]
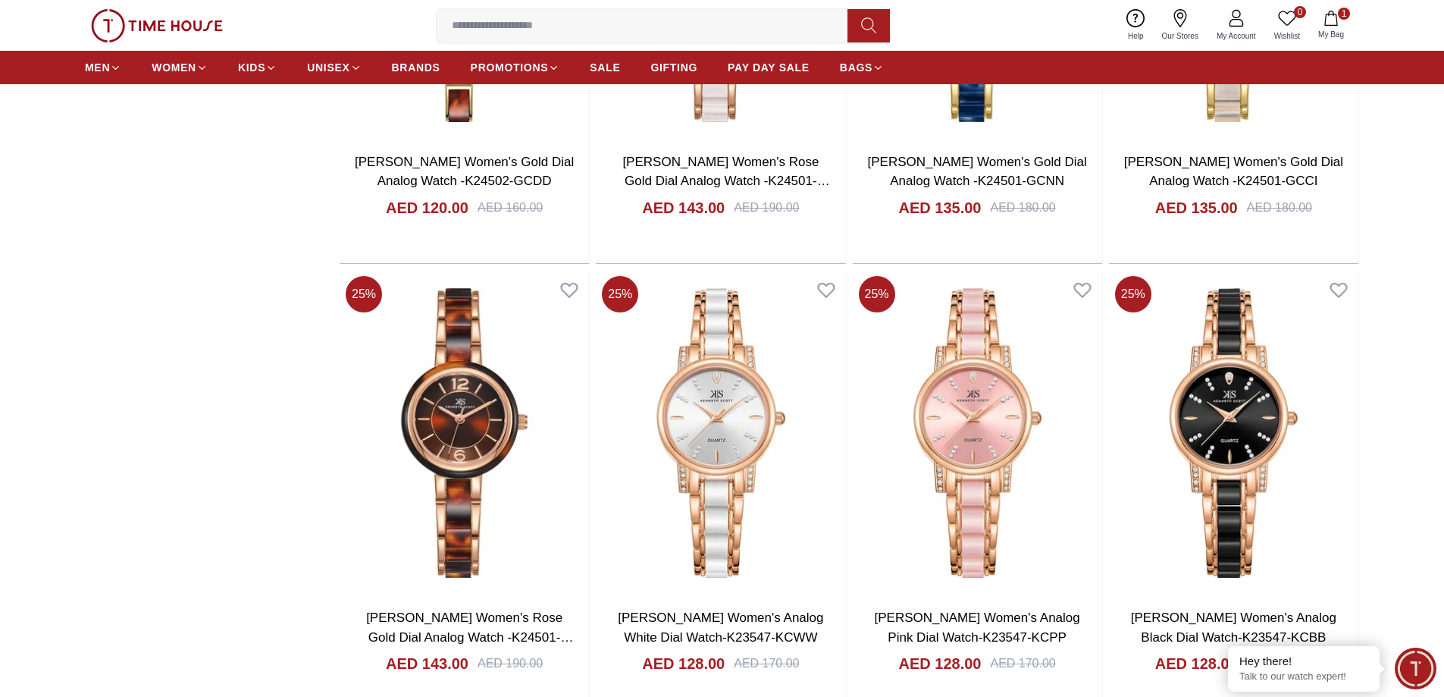
scroll to position [4993, 0]
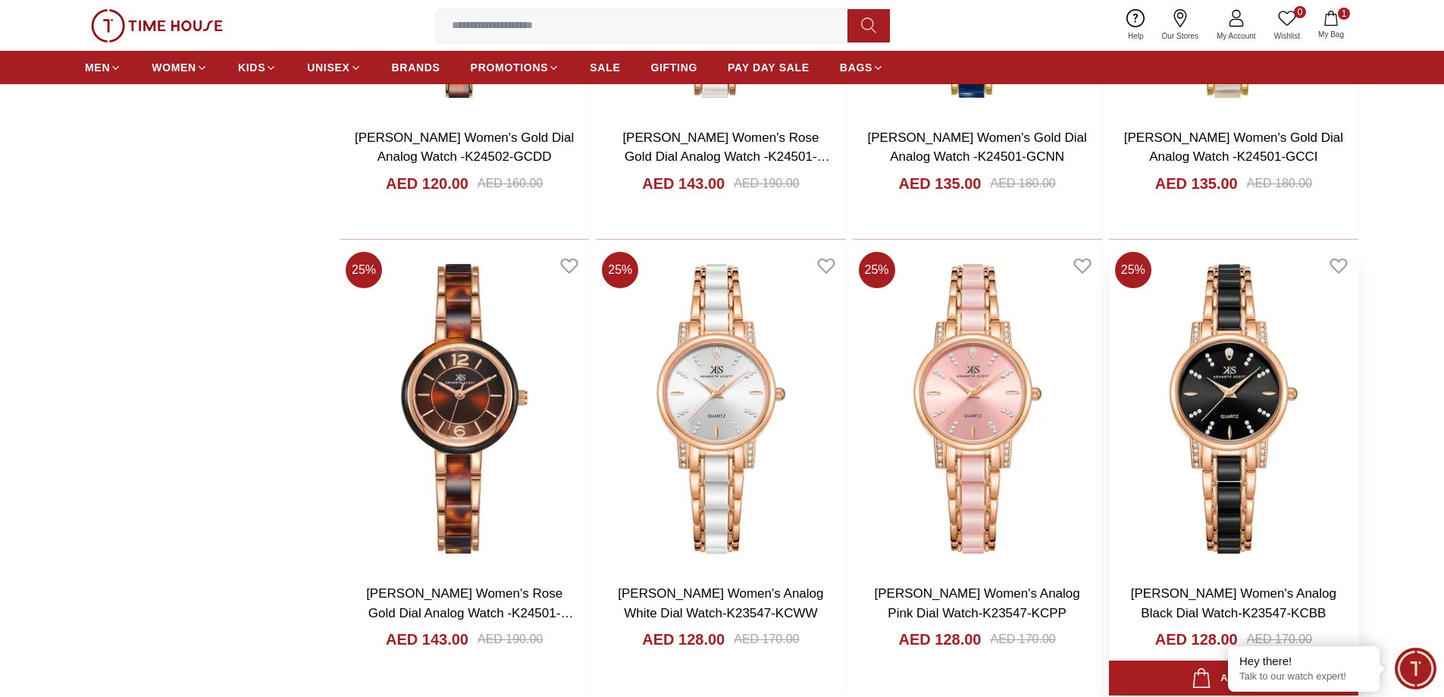
click at [1269, 413] on img at bounding box center [1233, 409] width 249 height 326
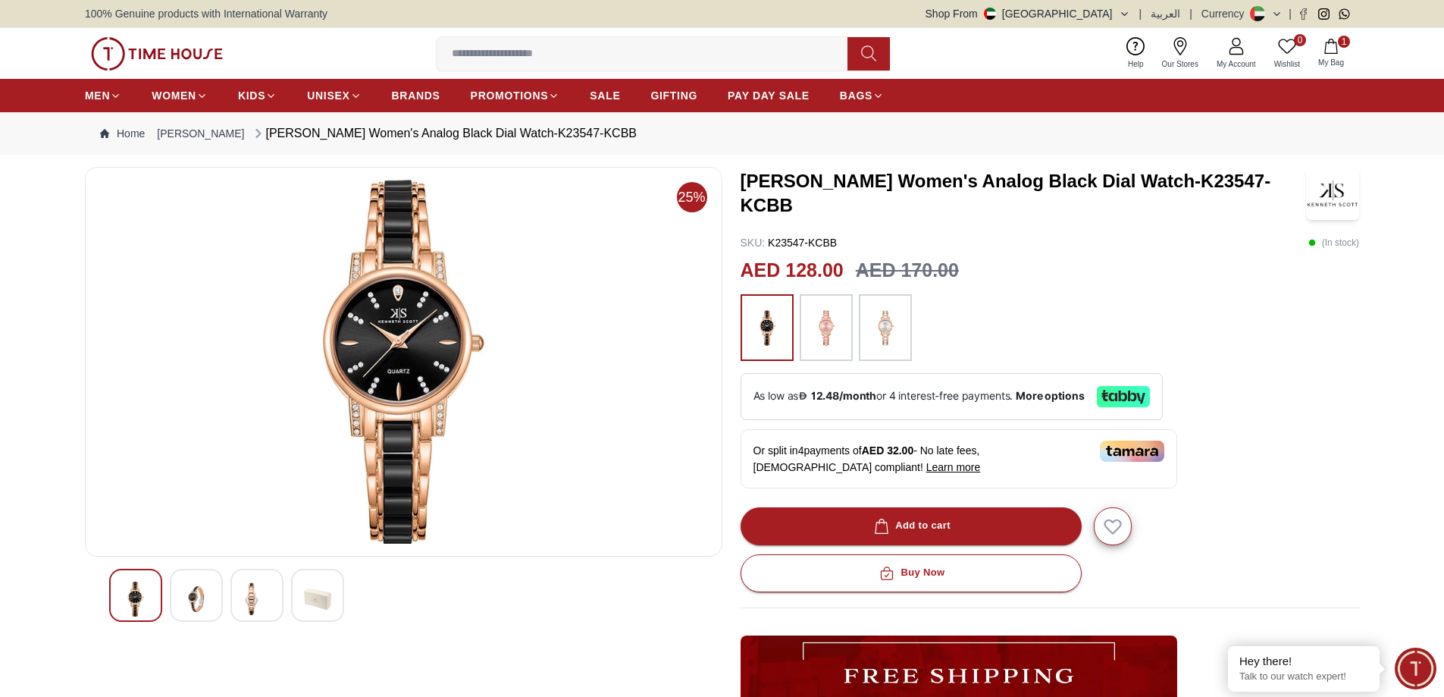
click at [828, 321] on img at bounding box center [826, 328] width 38 height 52
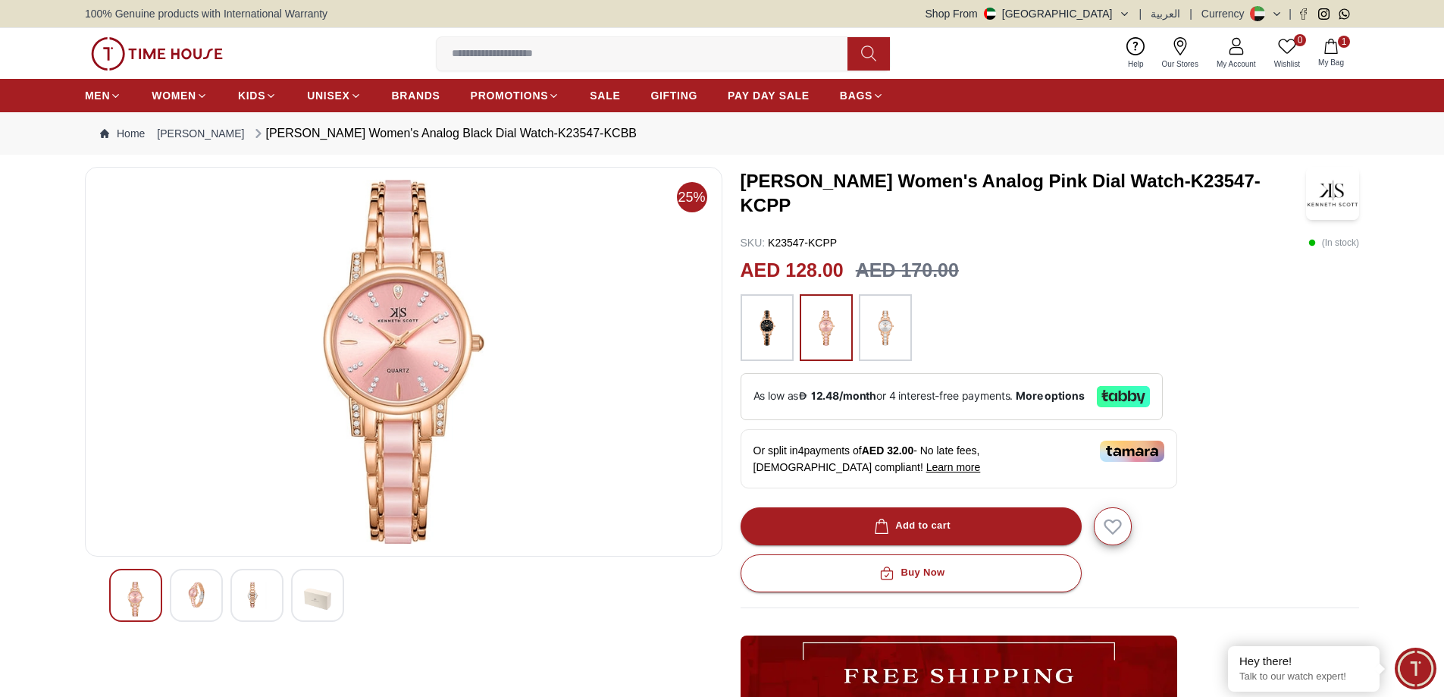
click at [779, 314] on img at bounding box center [767, 328] width 38 height 52
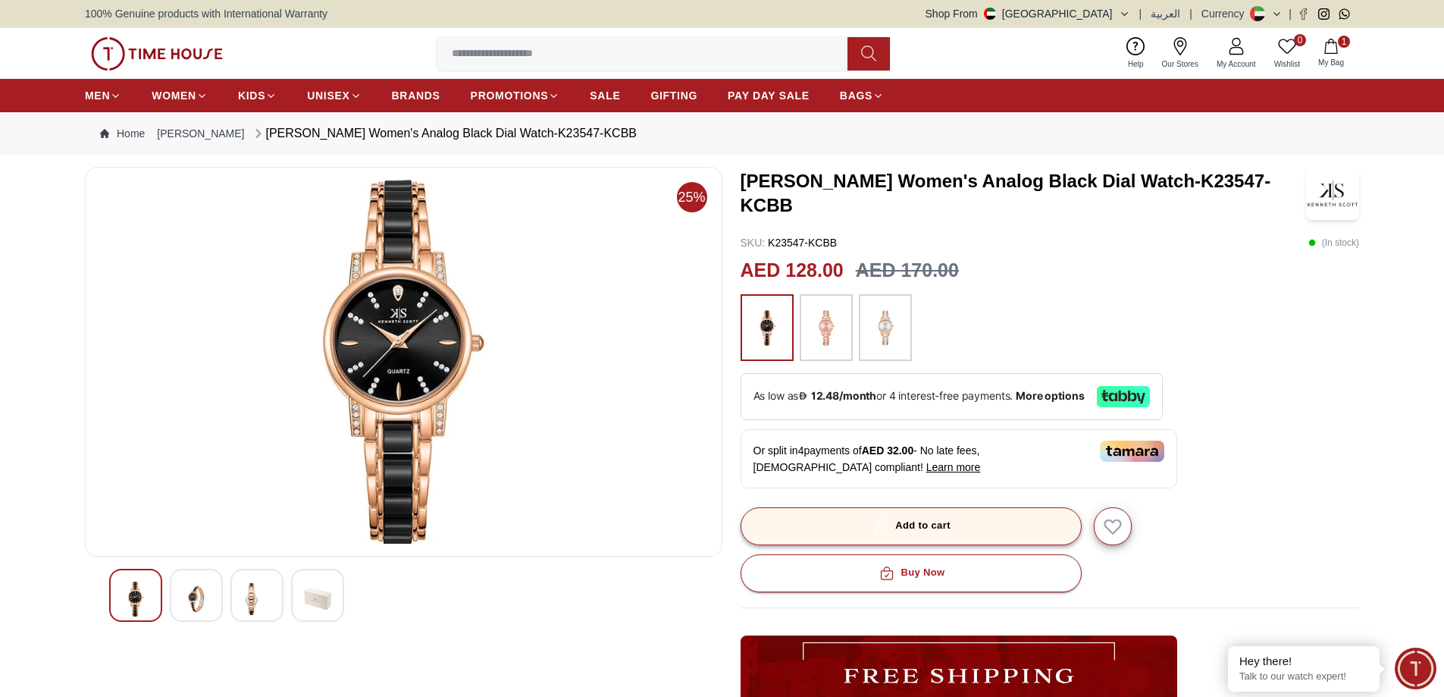
click at [950, 528] on div "Add to cart" at bounding box center [911, 525] width 80 height 17
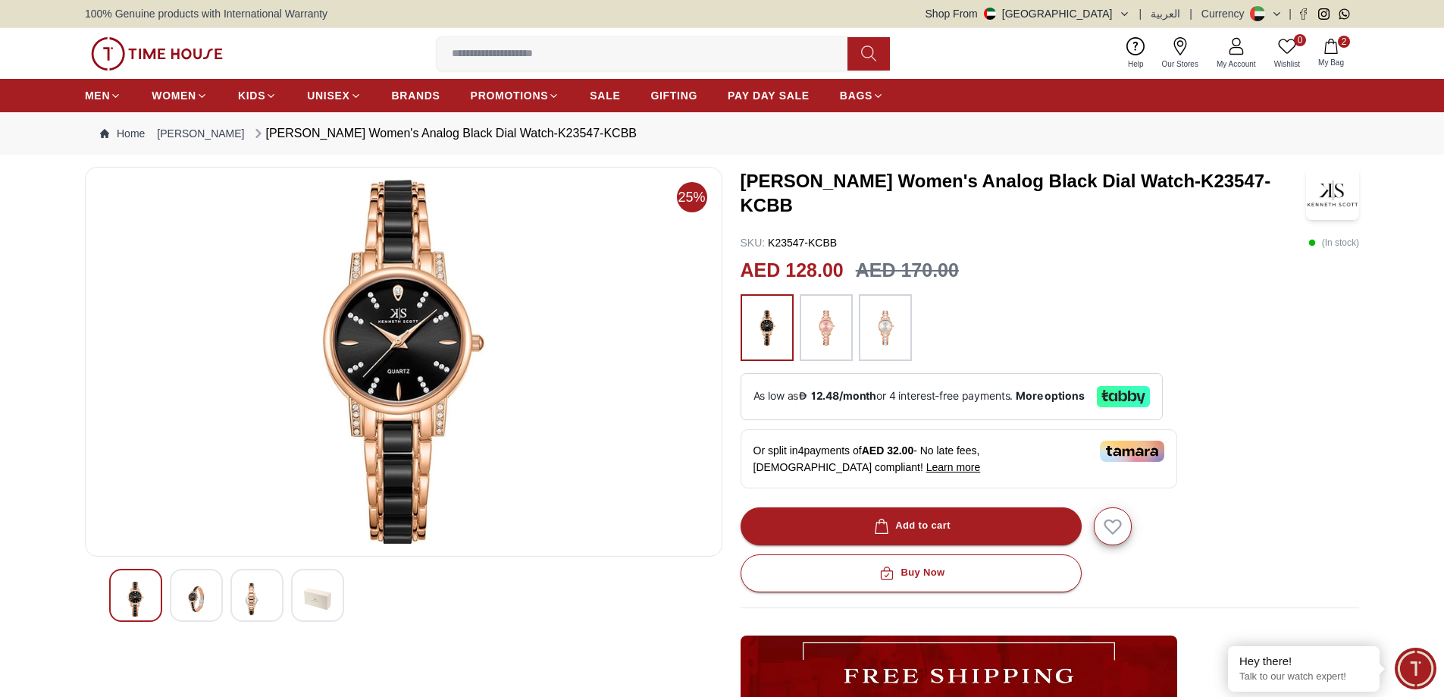
click at [1327, 46] on icon "button" at bounding box center [1330, 46] width 15 height 15
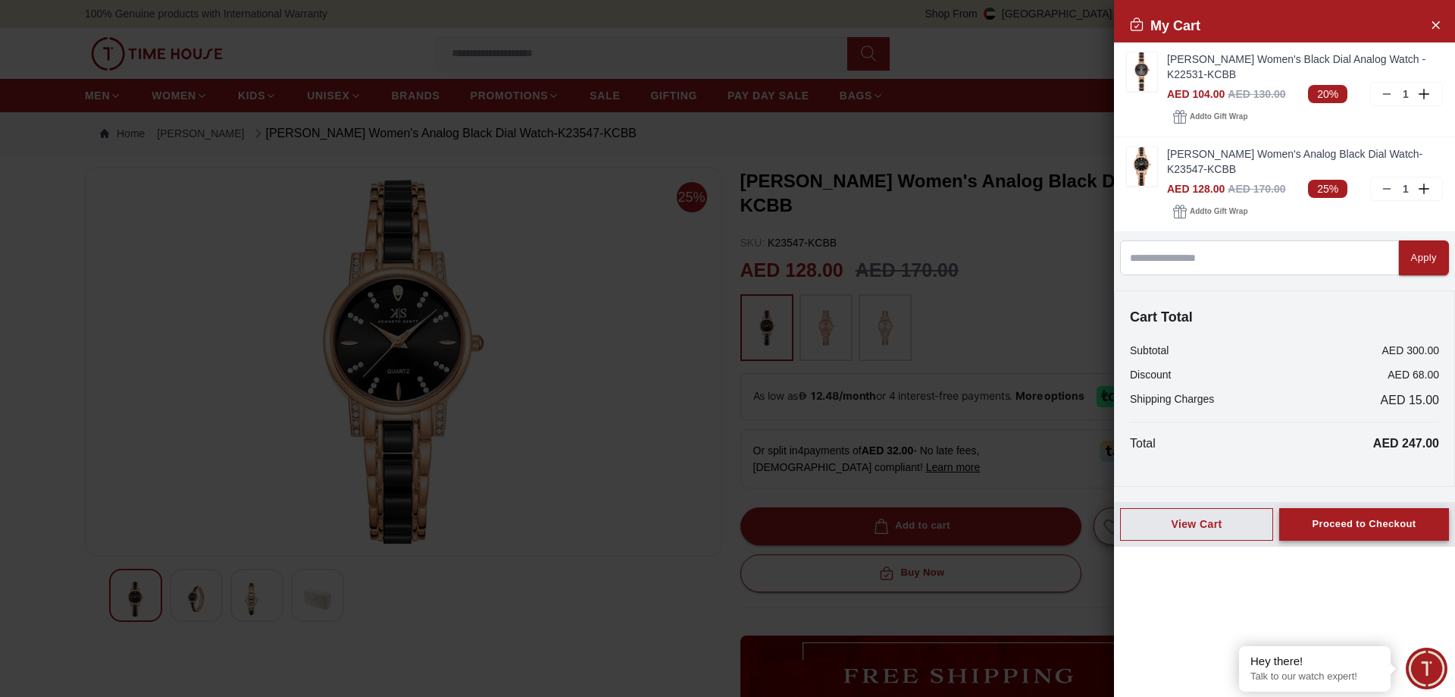
click at [1349, 530] on div "Proceed to Checkout" at bounding box center [1364, 523] width 104 height 17
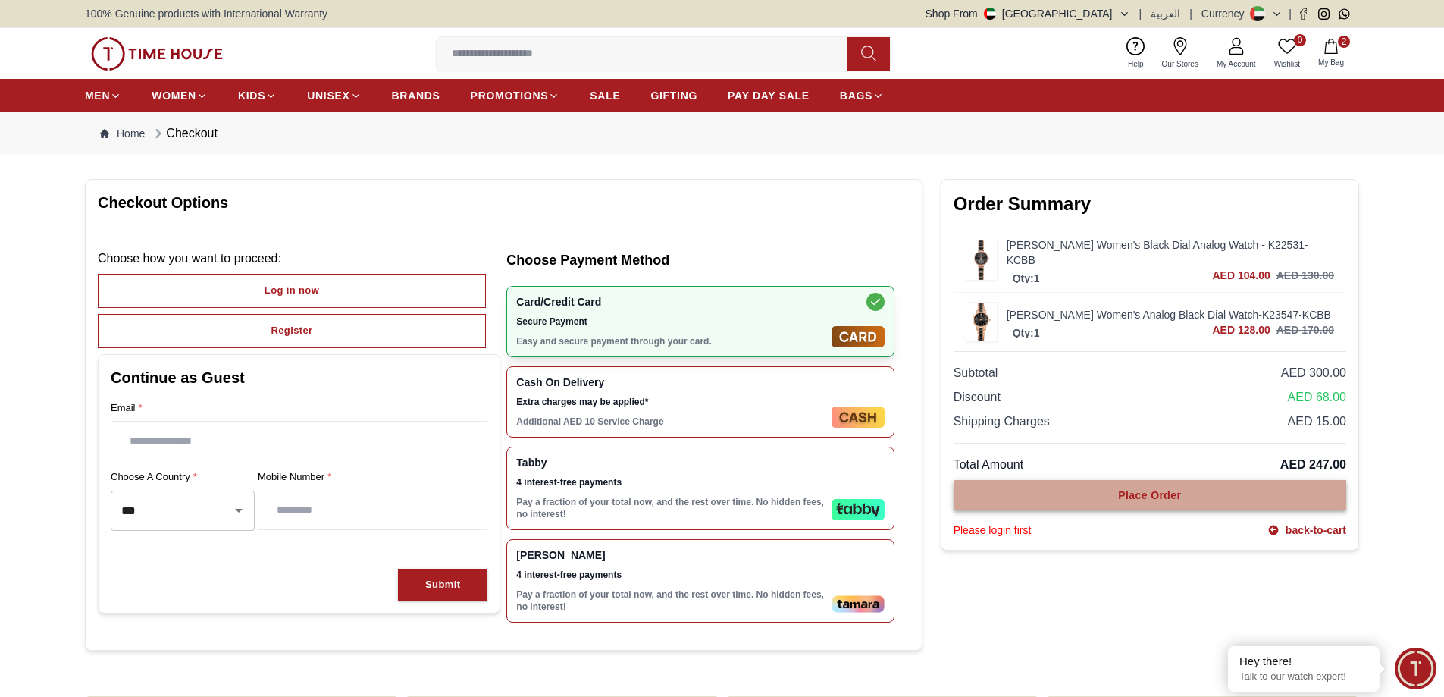
click at [1154, 496] on div "Place Order" at bounding box center [1149, 494] width 63 height 15
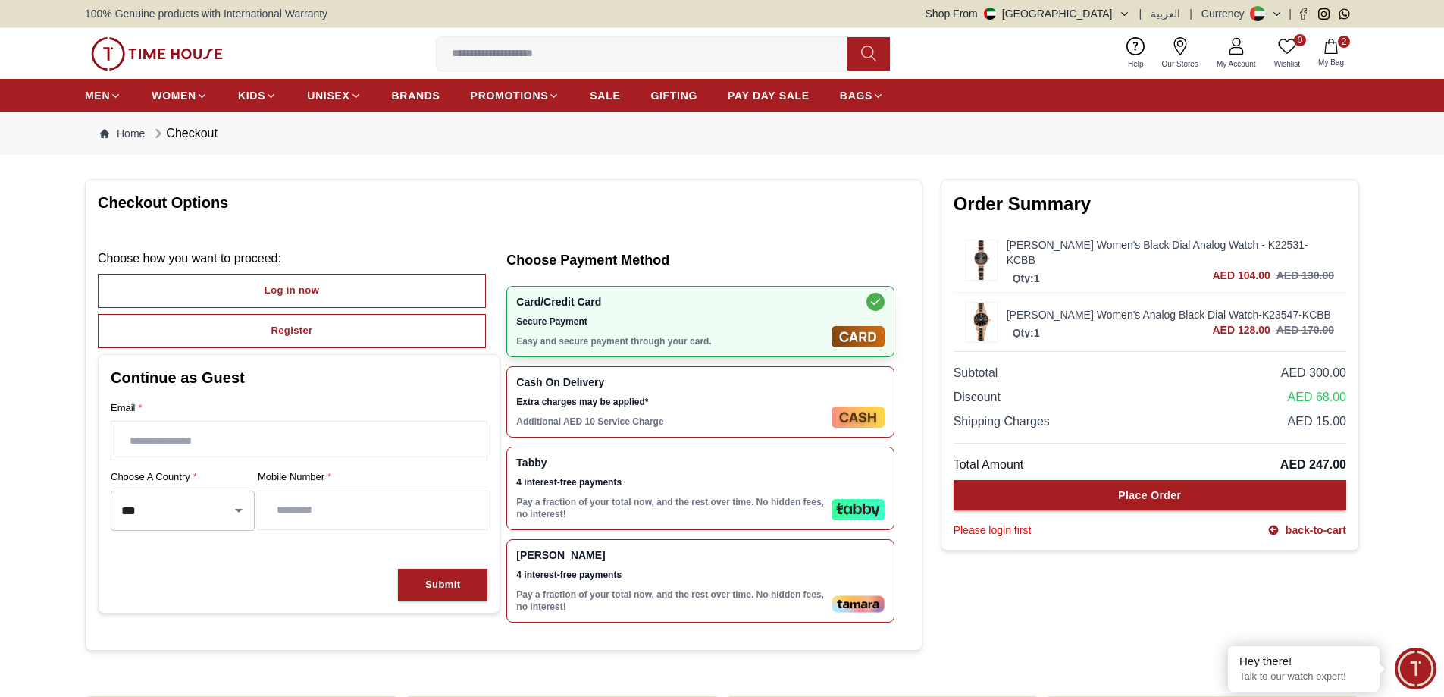
click at [171, 439] on input "text" at bounding box center [298, 440] width 375 height 38
type input "**********"
click at [202, 475] on label "Choose a country *" at bounding box center [183, 476] width 144 height 15
click at [180, 475] on span "Choose a country *" at bounding box center [155, 476] width 89 height 15
click at [161, 505] on input "***" at bounding box center [161, 510] width 88 height 27
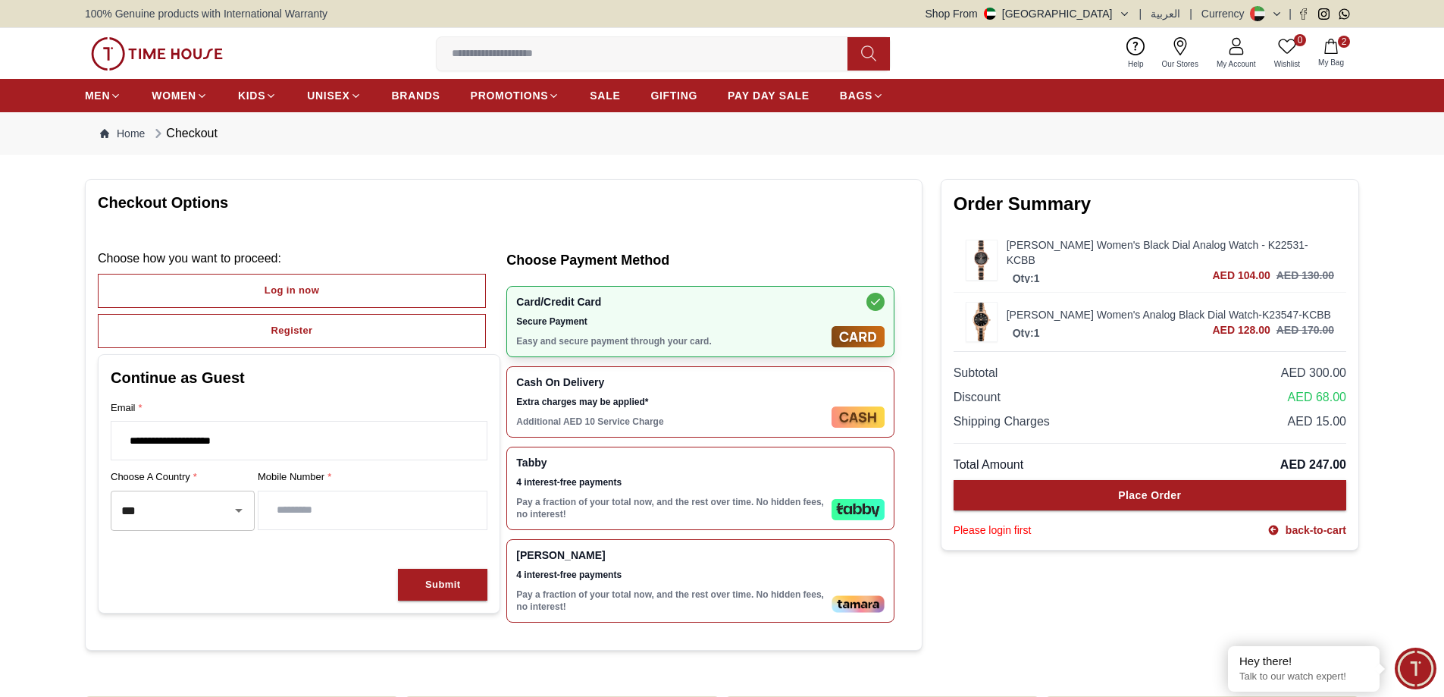
click at [314, 508] on input "number" at bounding box center [372, 510] width 228 height 38
type input "*********"
click at [453, 590] on div "Submit" at bounding box center [442, 584] width 35 height 17
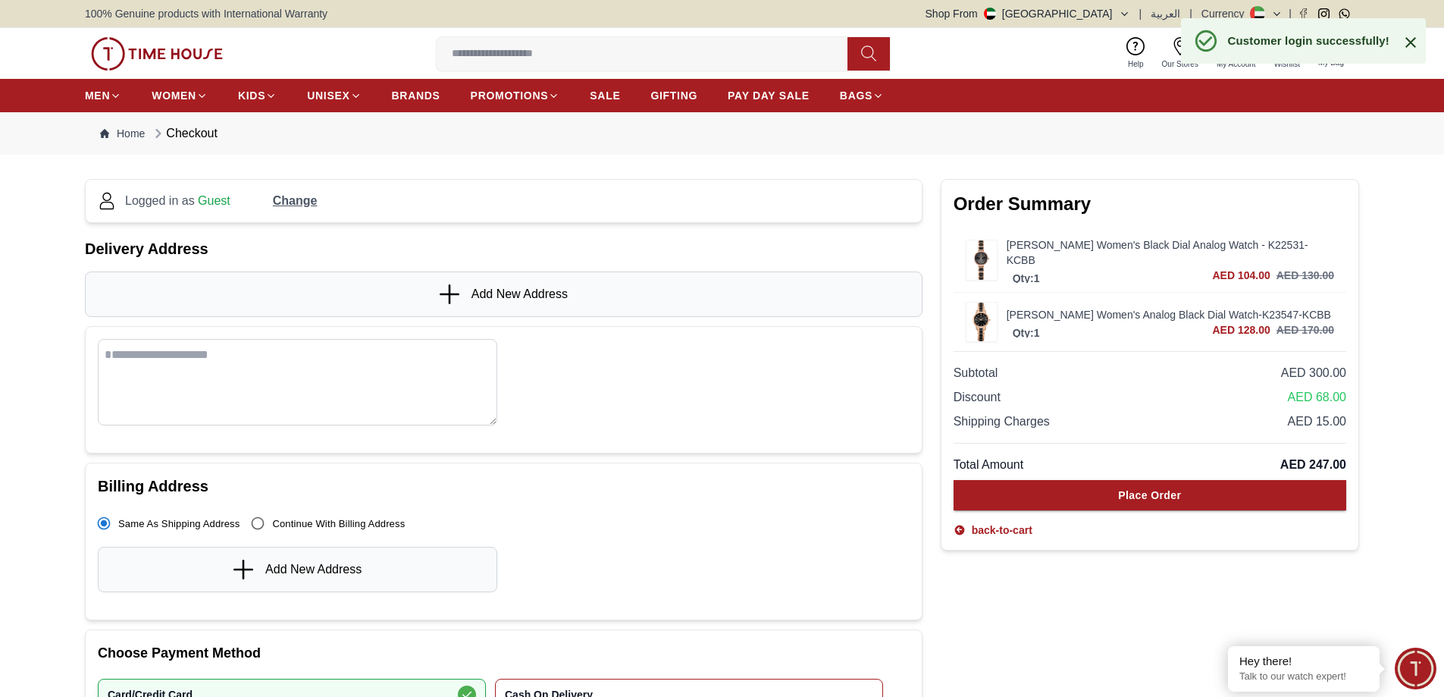
click at [295, 353] on textarea at bounding box center [297, 382] width 399 height 86
click at [446, 290] on icon at bounding box center [451, 294] width 23 height 20
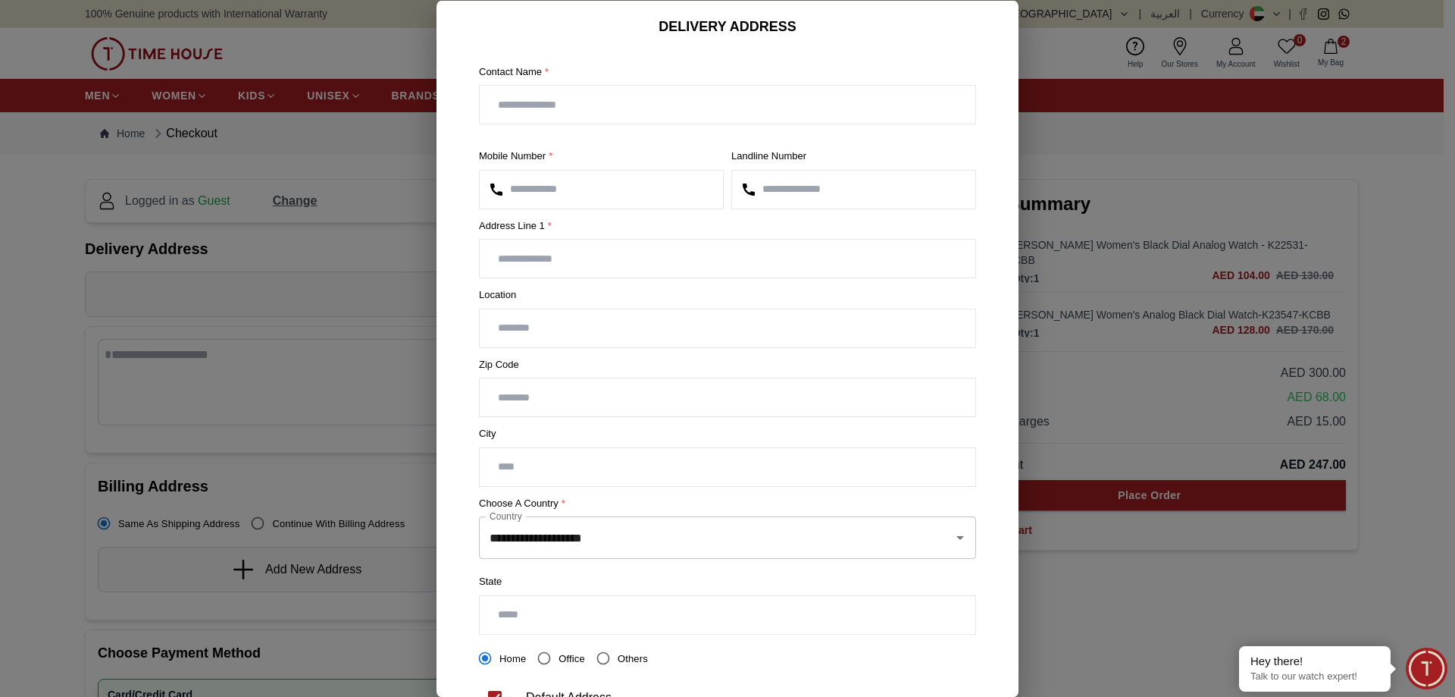
click at [564, 110] on input "text" at bounding box center [728, 105] width 496 height 38
type input "********"
type input "**********"
type input "********"
click at [553, 327] on input "text" at bounding box center [728, 327] width 496 height 38
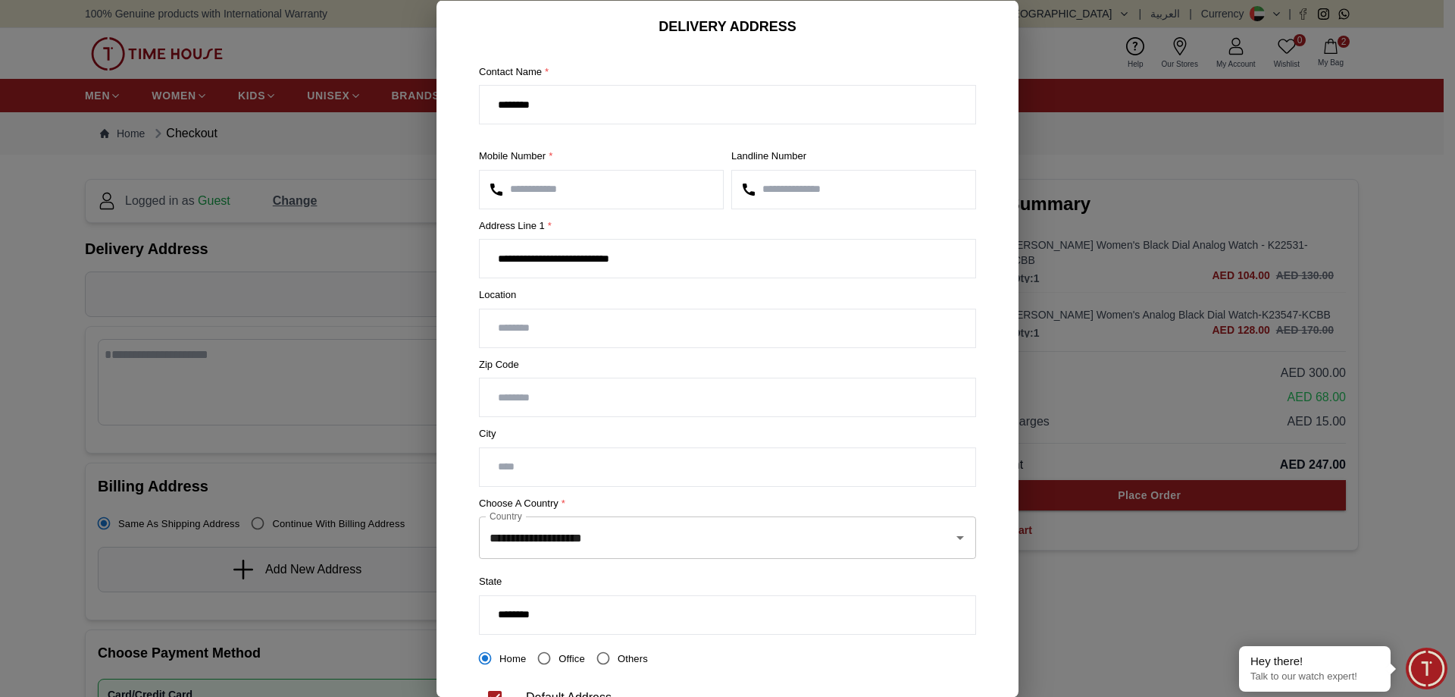
click at [510, 398] on input "number" at bounding box center [728, 397] width 496 height 38
click at [565, 117] on input "********" at bounding box center [728, 105] width 496 height 38
click at [652, 250] on input "**********" at bounding box center [728, 259] width 496 height 38
type input "**********"
click at [586, 328] on input "text" at bounding box center [728, 327] width 496 height 38
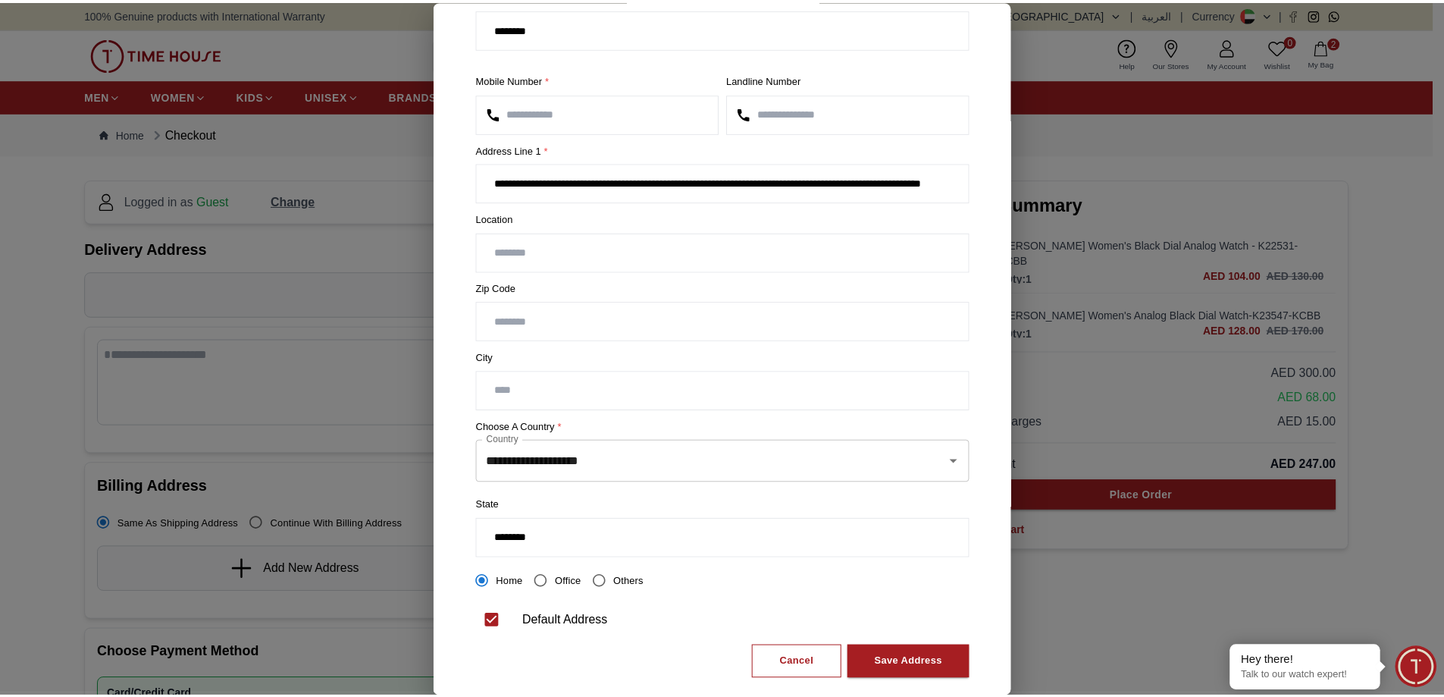
scroll to position [101, 0]
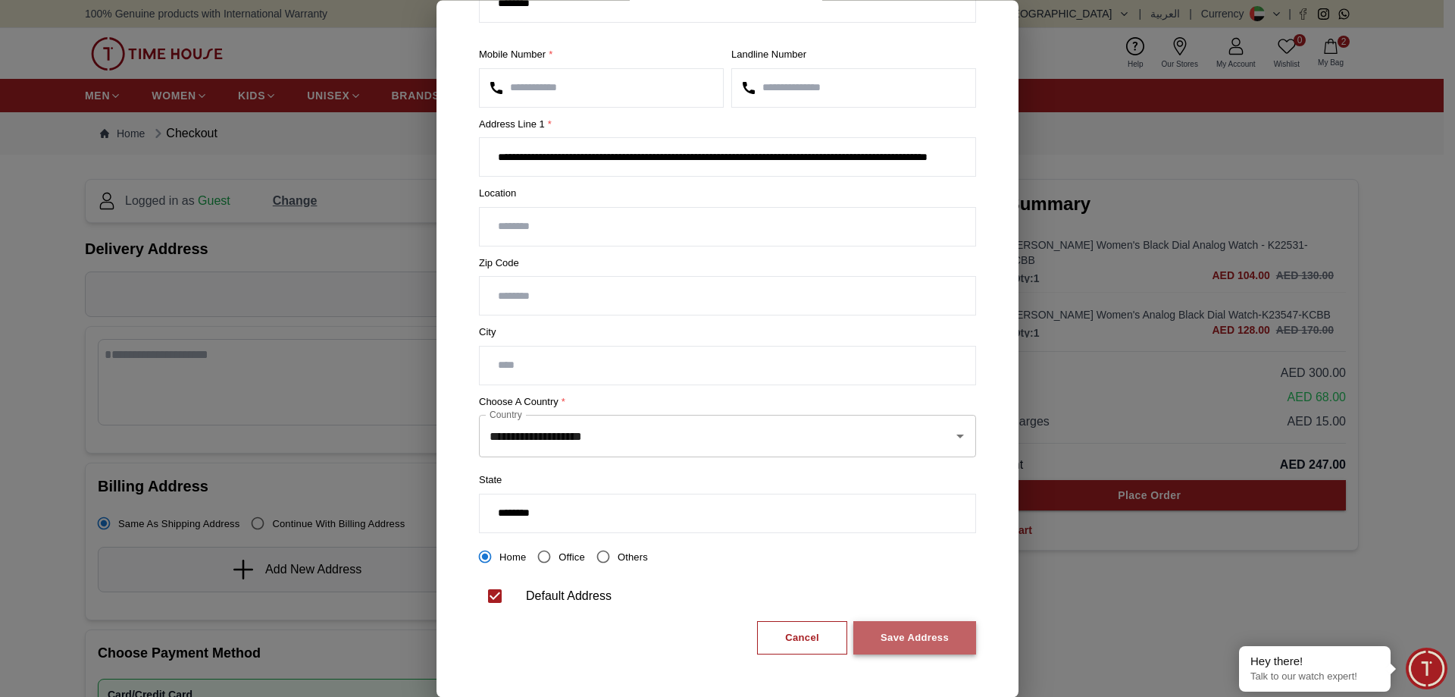
click at [912, 637] on div "Save Address" at bounding box center [915, 637] width 68 height 17
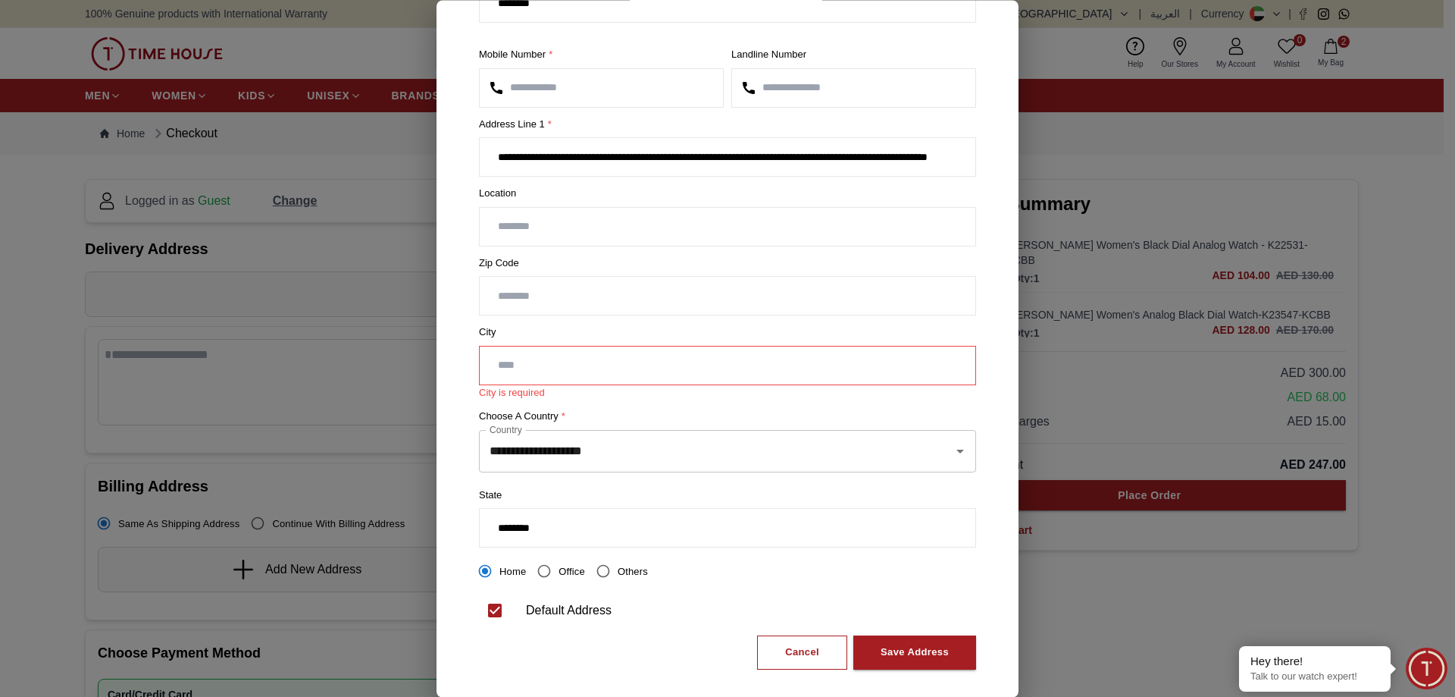
click at [553, 368] on input "text" at bounding box center [728, 365] width 496 height 38
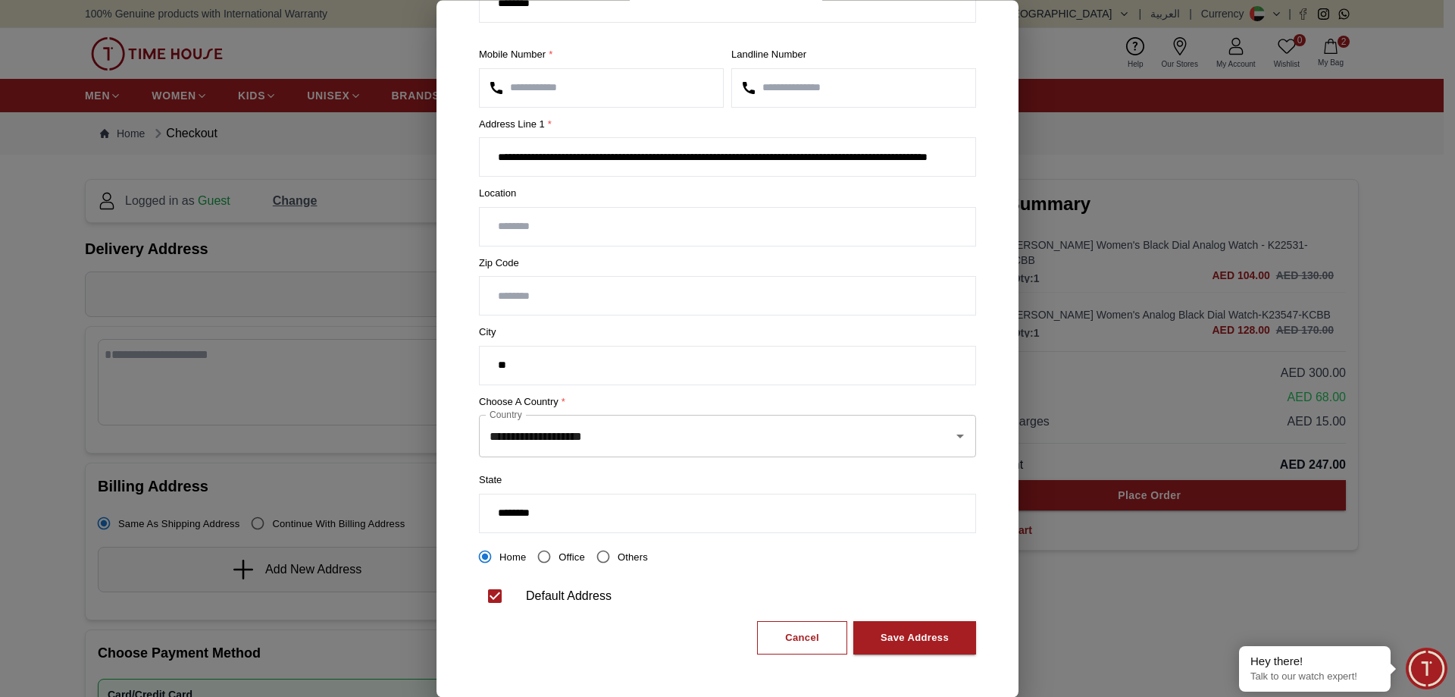
type input "*"
type input "********"
click at [558, 431] on input "**********" at bounding box center [706, 436] width 441 height 29
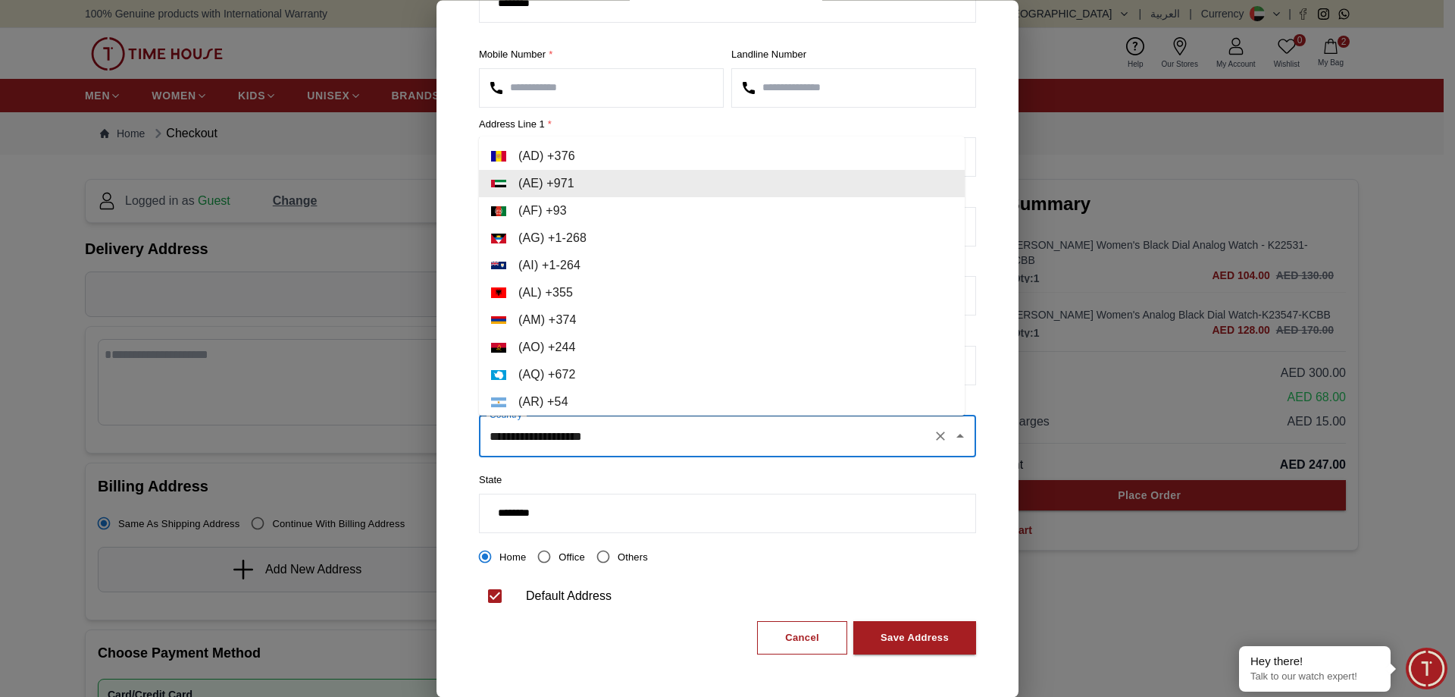
click at [651, 448] on input "**********" at bounding box center [706, 436] width 441 height 29
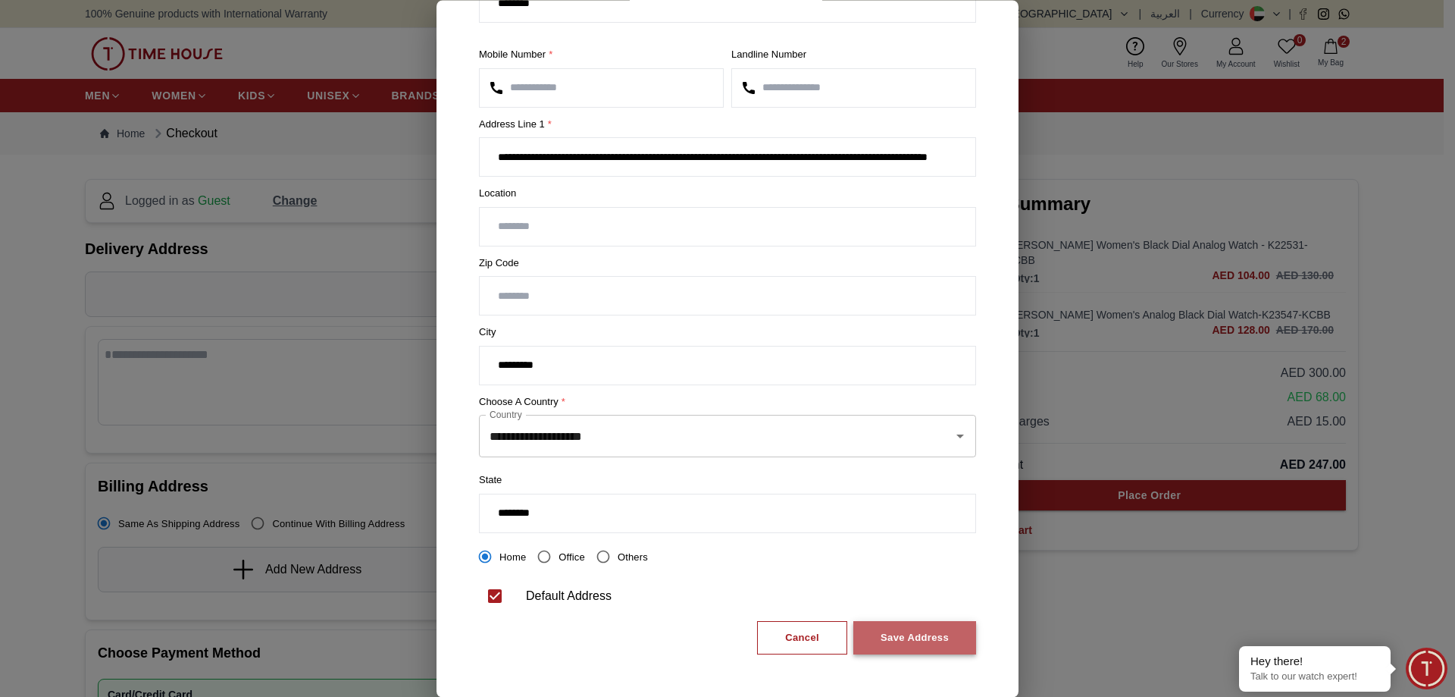
click at [881, 642] on div "Save Address" at bounding box center [915, 637] width 68 height 17
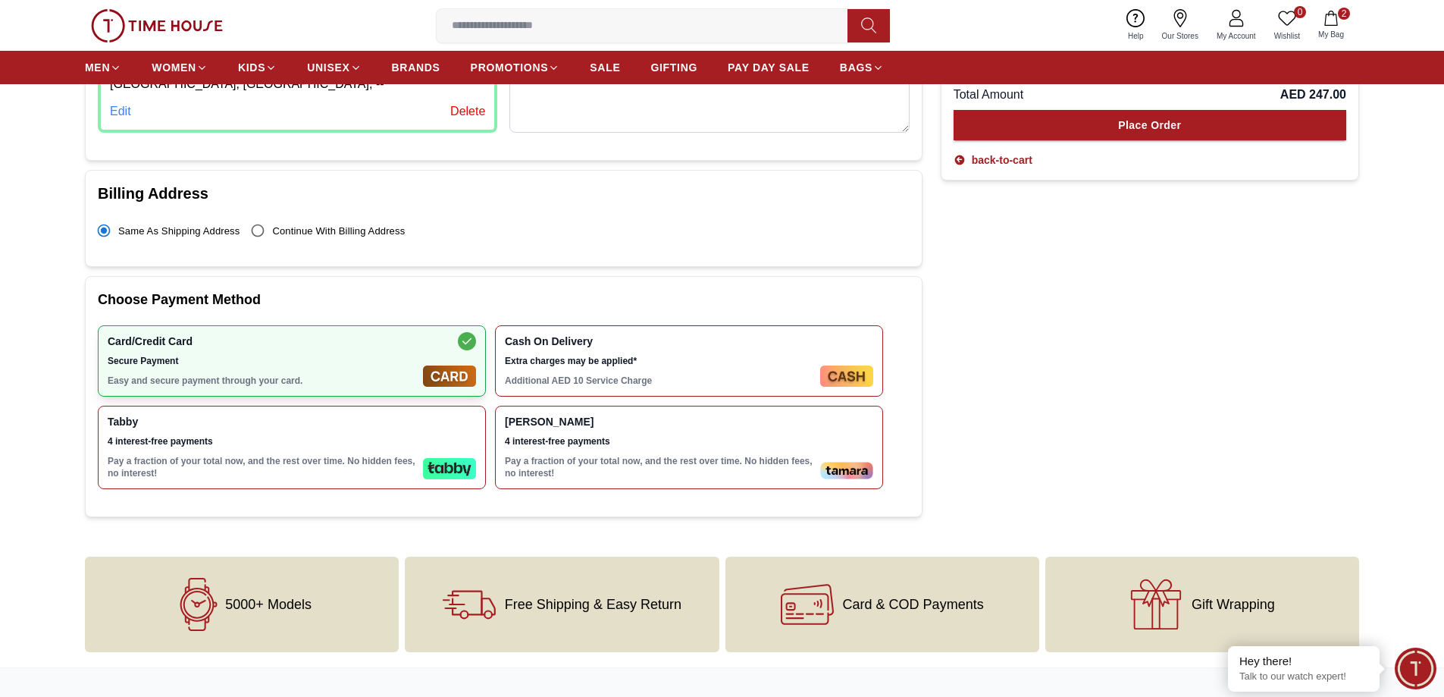
scroll to position [379, 0]
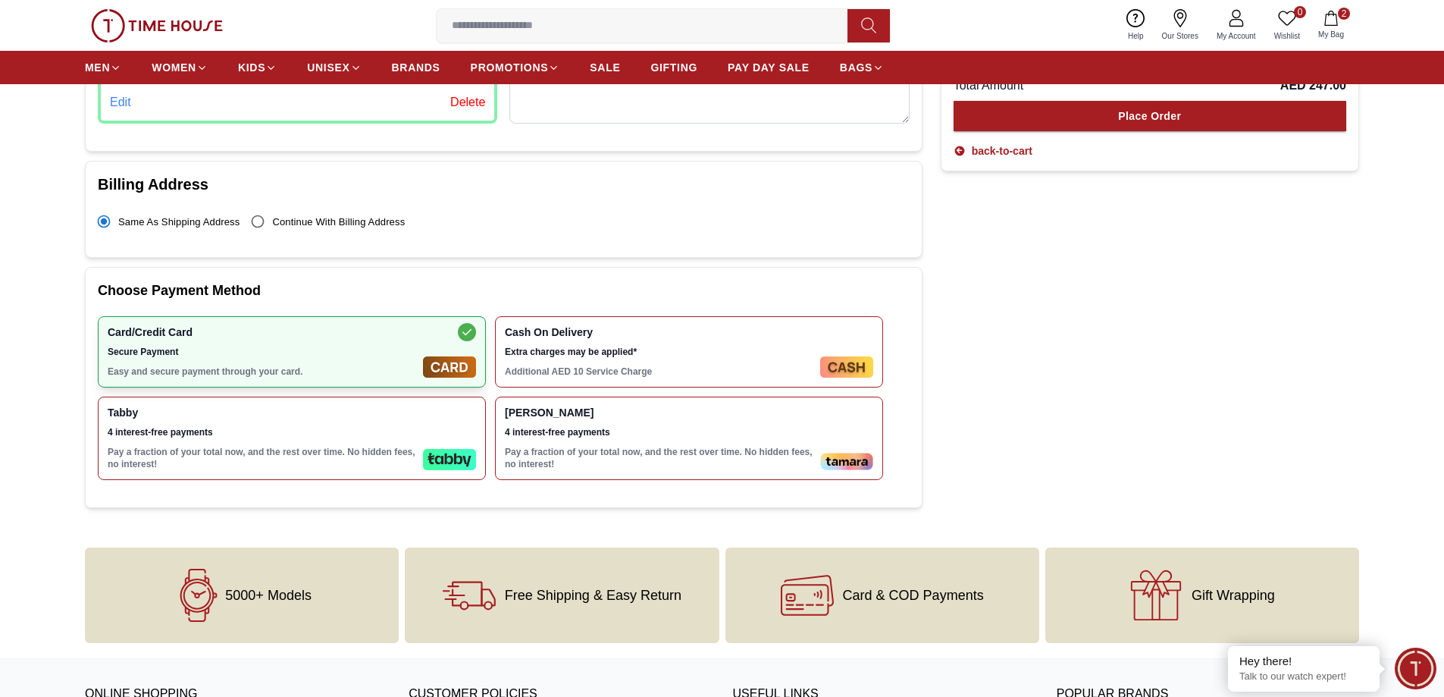
click at [266, 344] on div "Card/Credit Card Secure Payment Easy and secure payment through your card." at bounding box center [262, 352] width 309 height 52
click at [440, 365] on img at bounding box center [449, 366] width 53 height 21
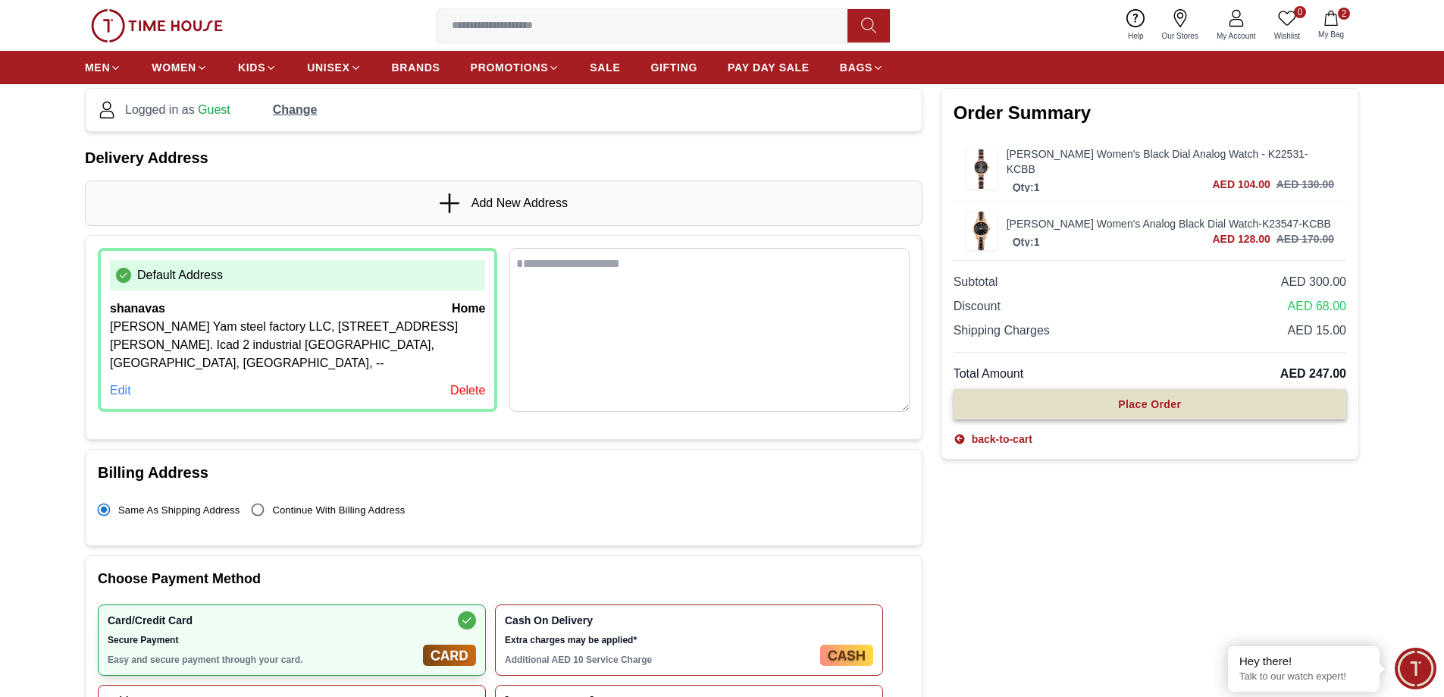
scroll to position [76, 0]
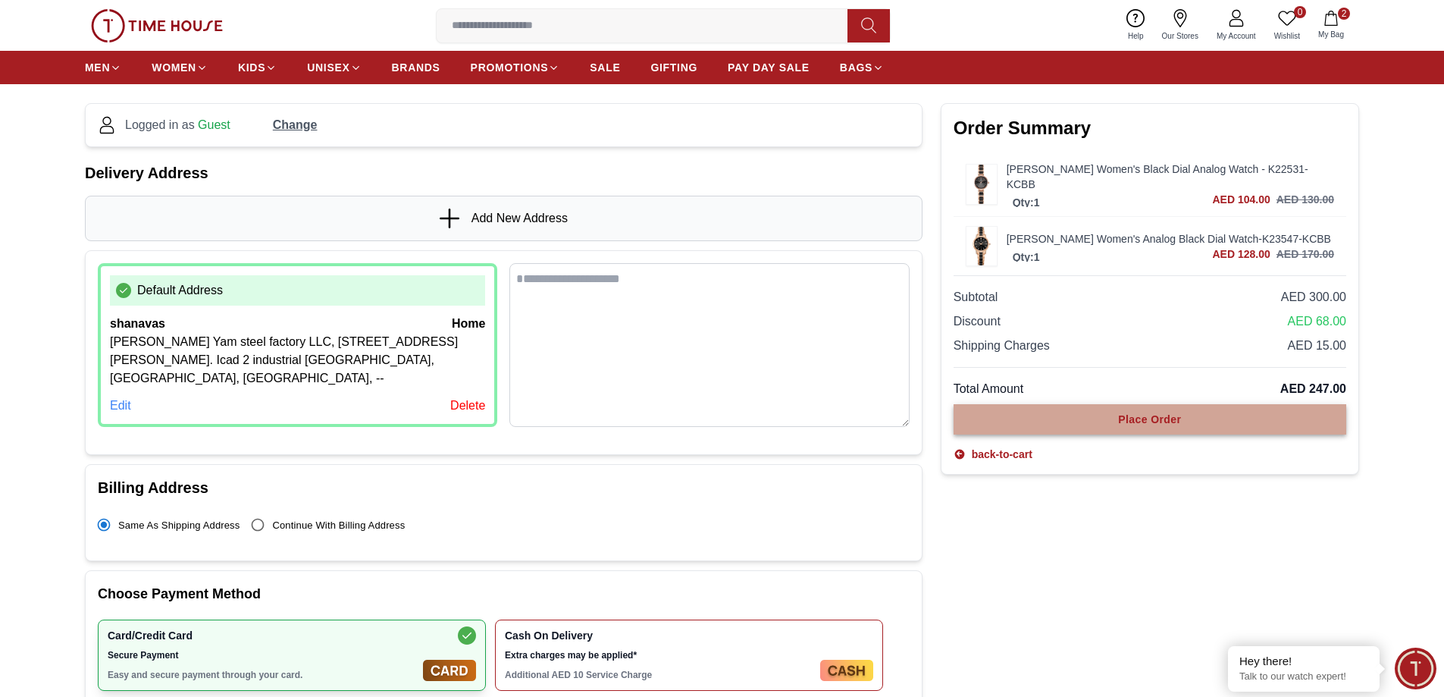
click at [1166, 416] on div "Place Order" at bounding box center [1149, 419] width 63 height 15
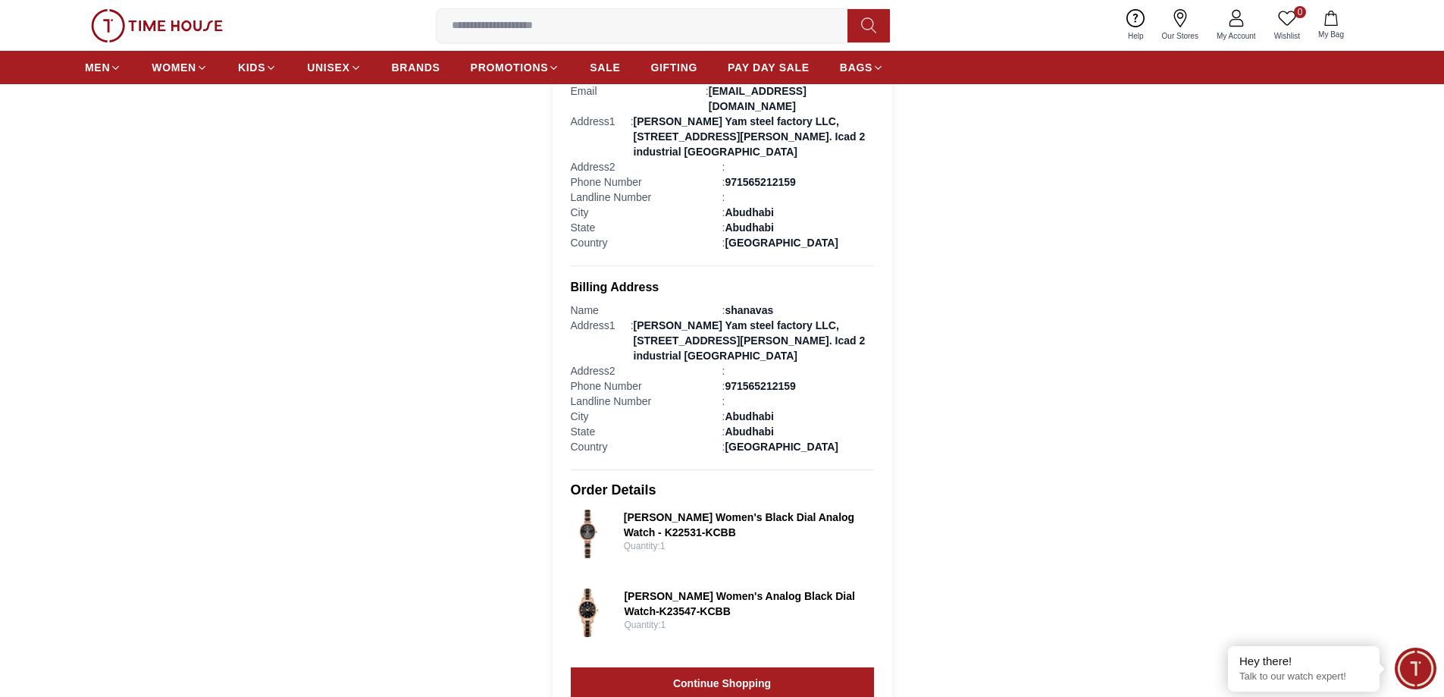
scroll to position [455, 0]
